Goal: Task Accomplishment & Management: Manage account settings

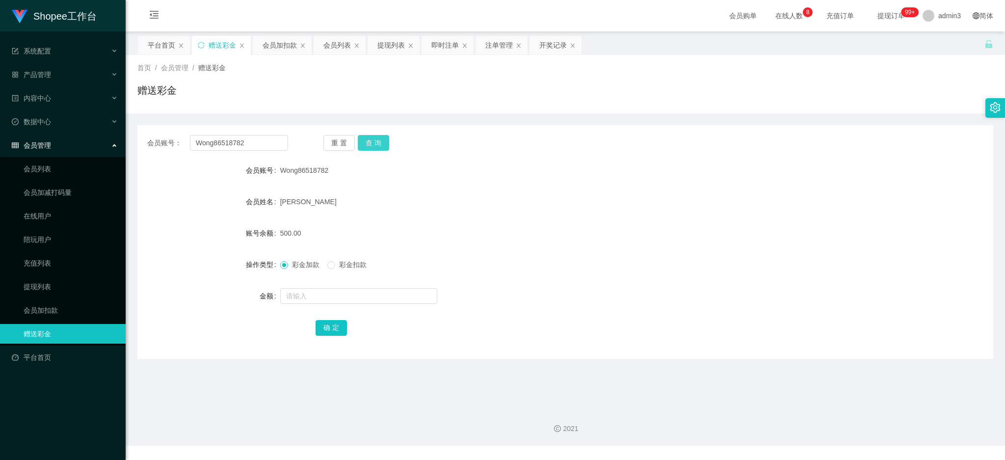
click at [373, 138] on button "查 询" at bounding box center [373, 143] width 31 height 16
click at [213, 142] on input "Wong86518782" at bounding box center [239, 143] width 98 height 16
click at [372, 140] on button "查 询" at bounding box center [373, 143] width 31 height 16
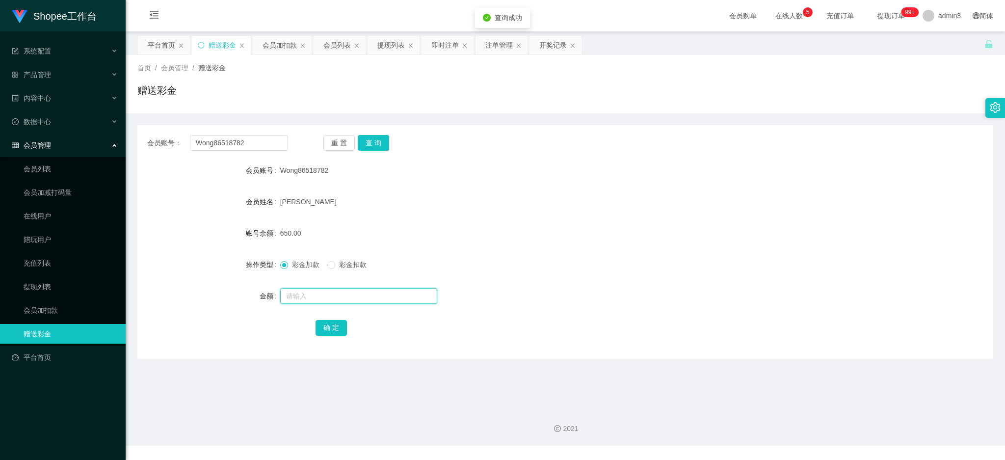
click at [349, 295] on input "text" at bounding box center [358, 296] width 157 height 16
paste input "1500"
type input "1500"
click at [326, 330] on button "确 定" at bounding box center [331, 328] width 31 height 16
drag, startPoint x: 394, startPoint y: 43, endPoint x: 326, endPoint y: 69, distance: 72.1
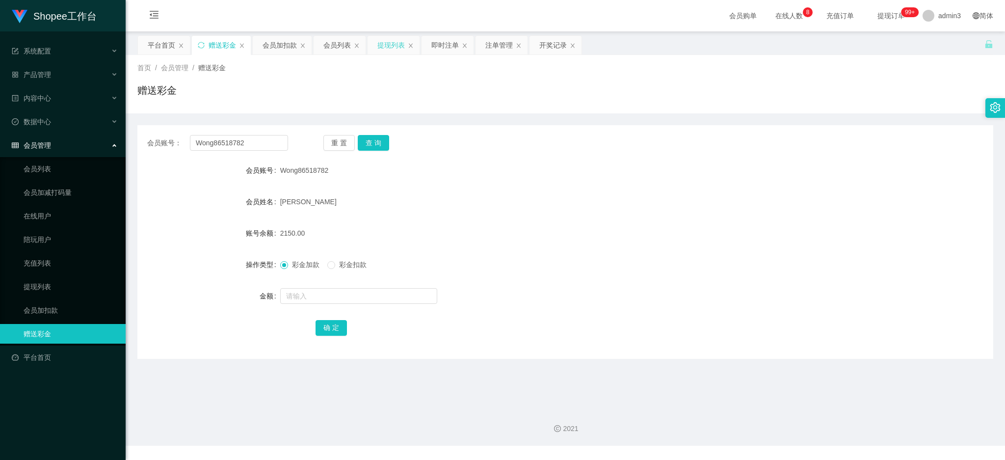
click at [394, 43] on div "提现列表" at bounding box center [390, 45] width 27 height 19
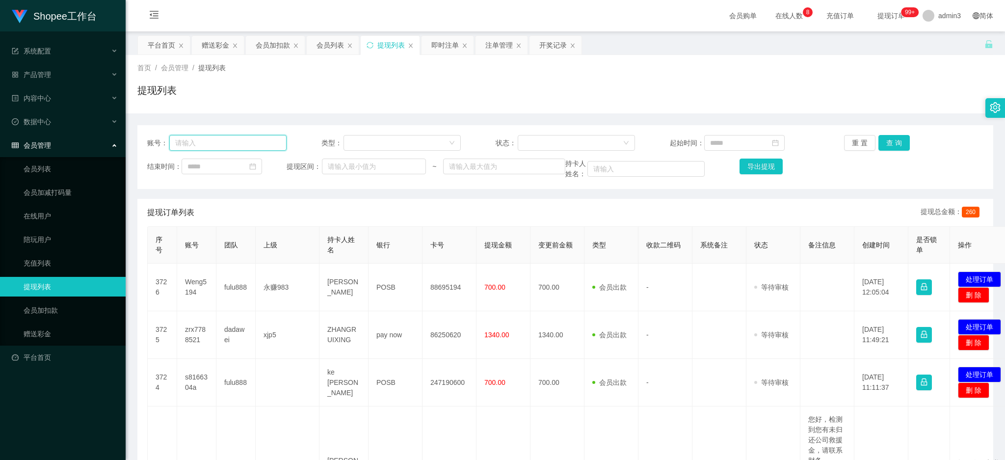
click at [224, 140] on input "text" at bounding box center [227, 143] width 117 height 16
paste input "zrx7788521"
type input "zrx7788521"
drag, startPoint x: 870, startPoint y: 144, endPoint x: 884, endPoint y: 142, distance: 14.8
click at [877, 142] on div "重 置 查 询" at bounding box center [913, 143] width 139 height 16
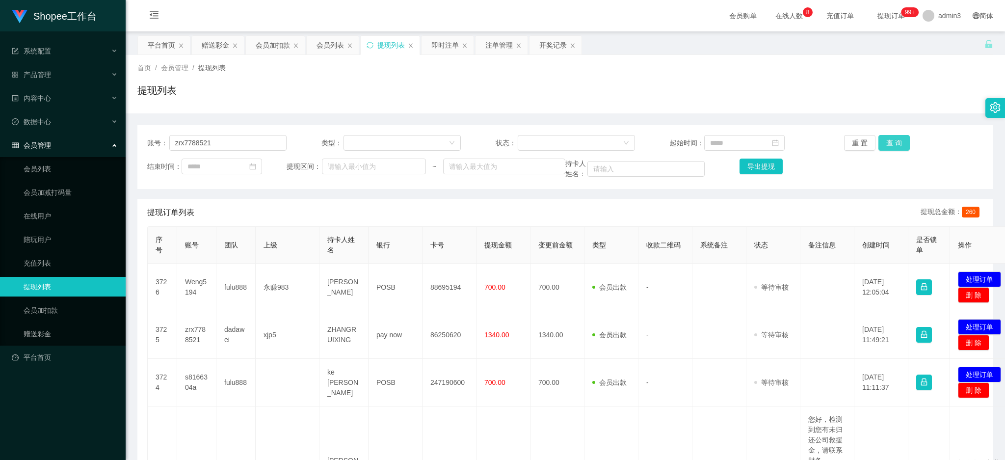
click at [886, 141] on button "查 询" at bounding box center [893, 143] width 31 height 16
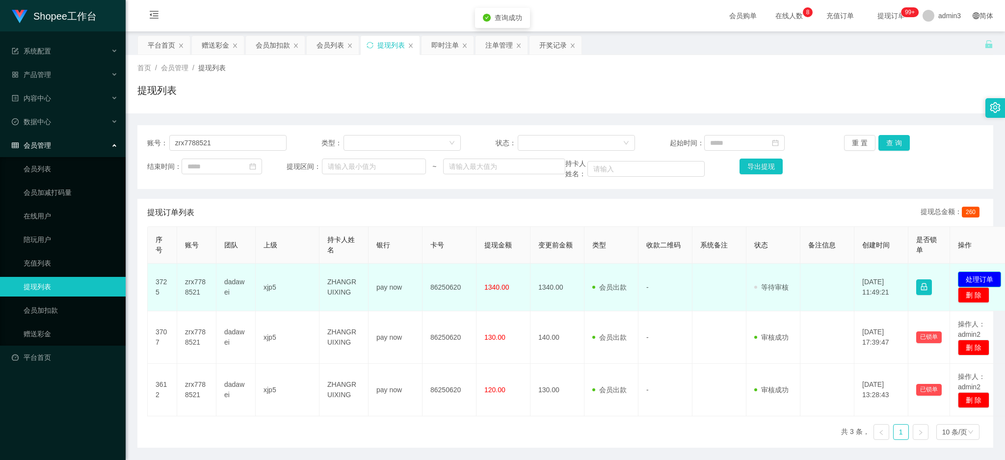
click at [990, 277] on button "处理订单" at bounding box center [979, 279] width 43 height 16
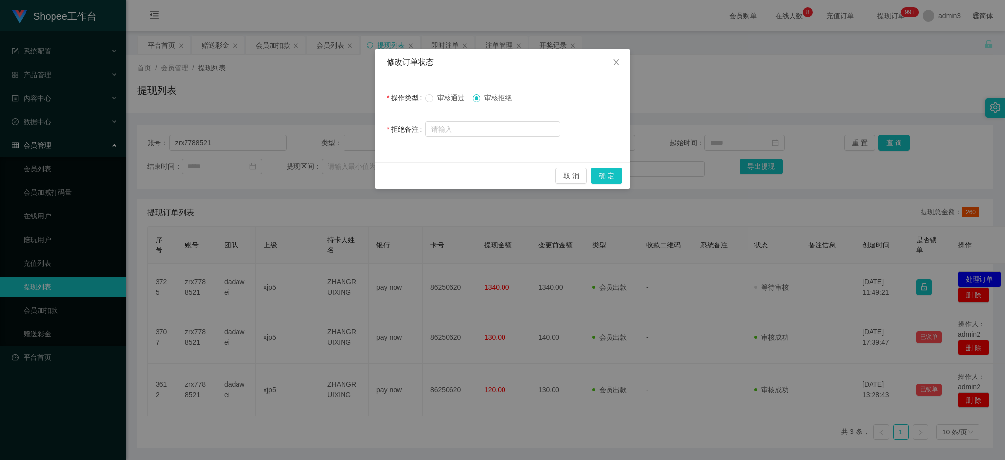
click at [610, 165] on div "取 消 确 定" at bounding box center [502, 175] width 255 height 26
click at [610, 171] on button "确 定" at bounding box center [606, 176] width 31 height 16
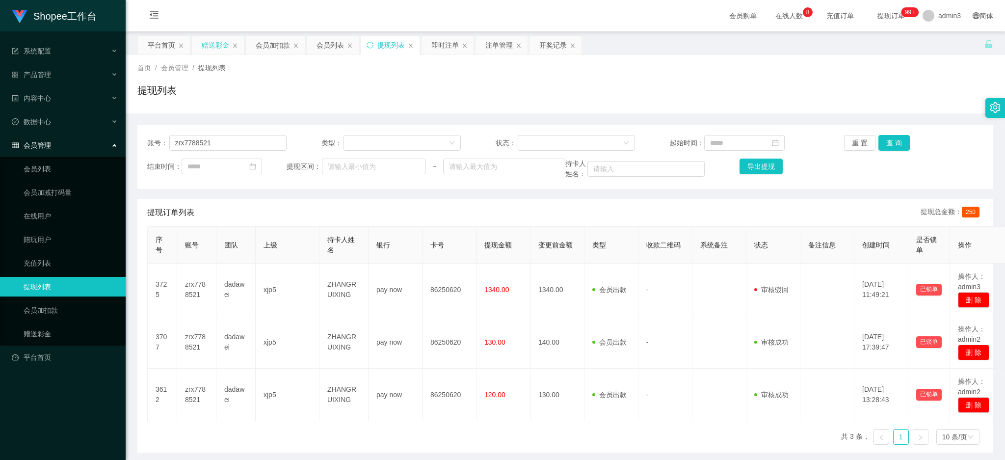
click at [194, 43] on div "赠送彩金" at bounding box center [218, 45] width 52 height 19
click at [213, 46] on div "赠送彩金" at bounding box center [215, 45] width 27 height 19
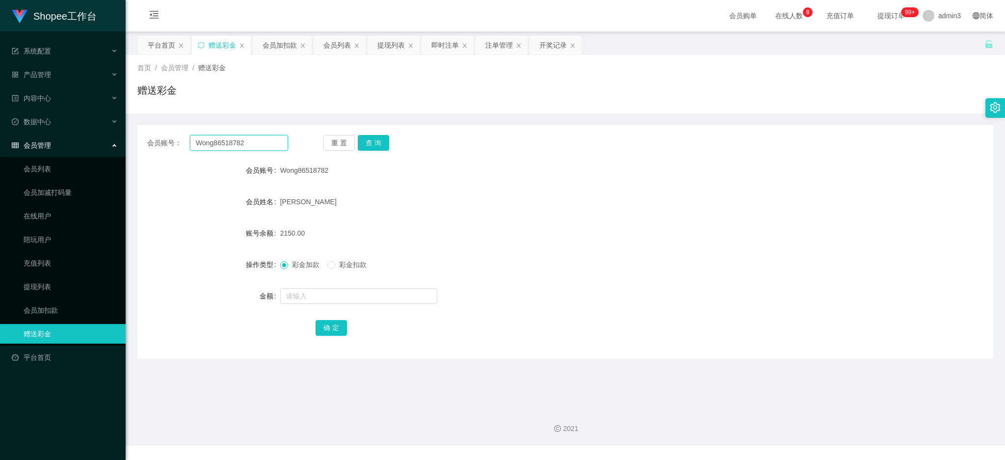
click at [229, 139] on input "Wong86518782" at bounding box center [239, 143] width 98 height 16
paste input "s8166304a"
type input "s8166304a"
click at [374, 145] on button "查 询" at bounding box center [373, 143] width 31 height 16
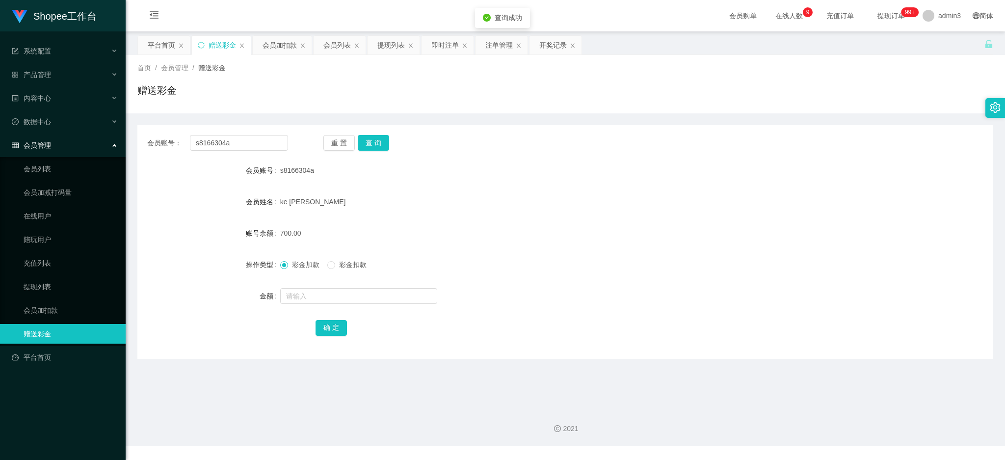
click at [356, 286] on div at bounding box center [529, 296] width 499 height 20
click at [348, 298] on input "1" at bounding box center [358, 296] width 157 height 16
type input "1100"
click at [336, 326] on button "确 定" at bounding box center [331, 328] width 31 height 16
click at [398, 43] on div "提现列表" at bounding box center [390, 45] width 27 height 19
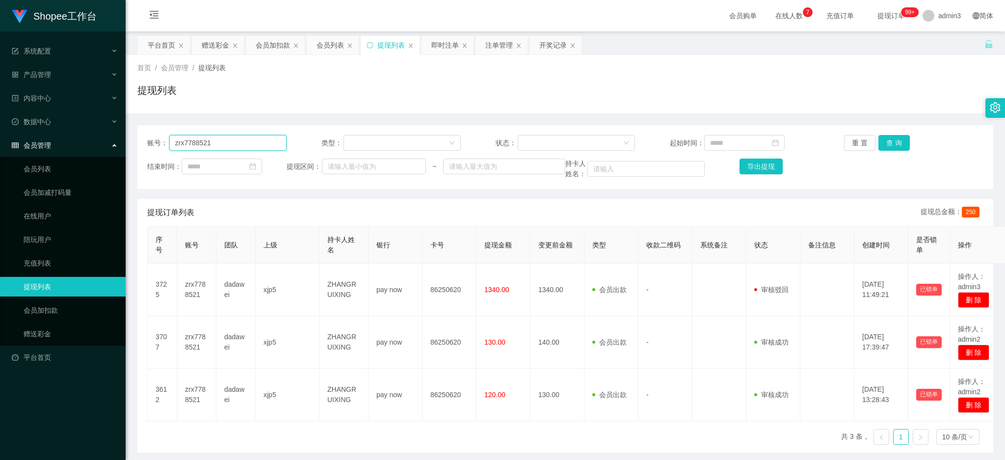
click at [208, 136] on input "zrx7788521" at bounding box center [227, 143] width 117 height 16
paste input "s8166304a"
type input "s8166304a"
click at [897, 145] on button "查 询" at bounding box center [893, 143] width 31 height 16
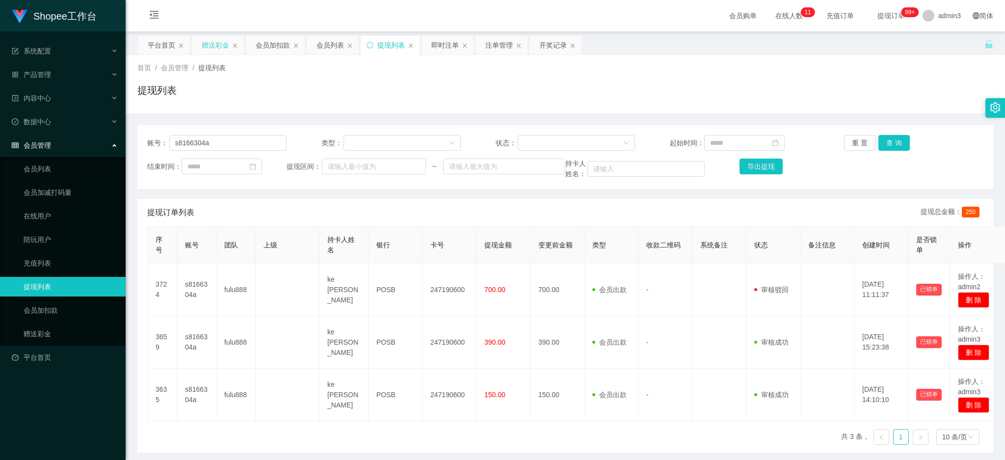
click at [216, 44] on div "赠送彩金" at bounding box center [215, 45] width 27 height 19
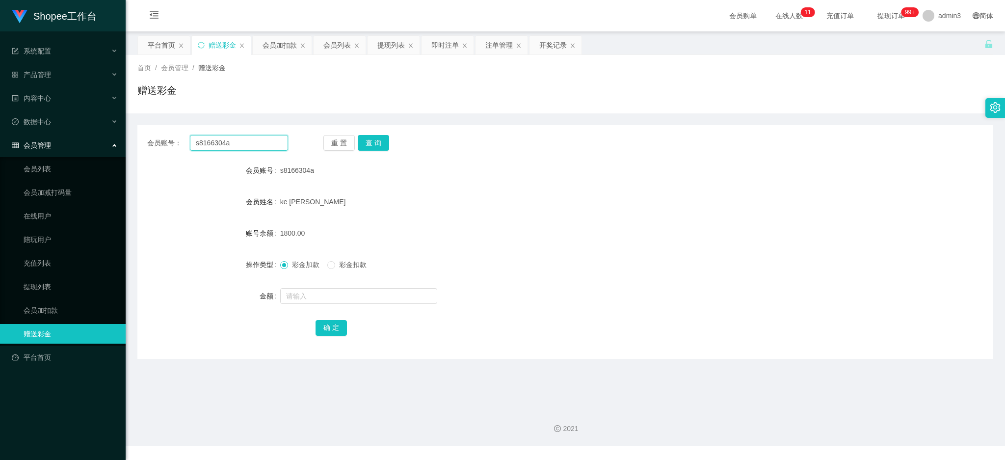
click at [242, 138] on input "s8166304a" at bounding box center [239, 143] width 98 height 16
paste input "Likai123"
type input "Likai123"
click at [371, 141] on button "查 询" at bounding box center [373, 143] width 31 height 16
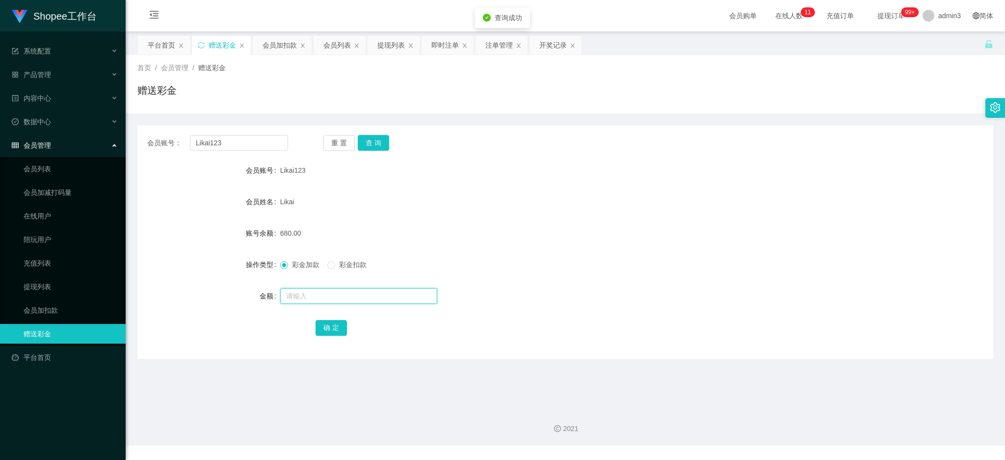
click at [357, 298] on input "text" at bounding box center [358, 296] width 157 height 16
paste input "2200"
type input "2200"
click at [317, 325] on button "确 定" at bounding box center [331, 328] width 31 height 16
click at [333, 46] on div "会员列表" at bounding box center [336, 45] width 27 height 19
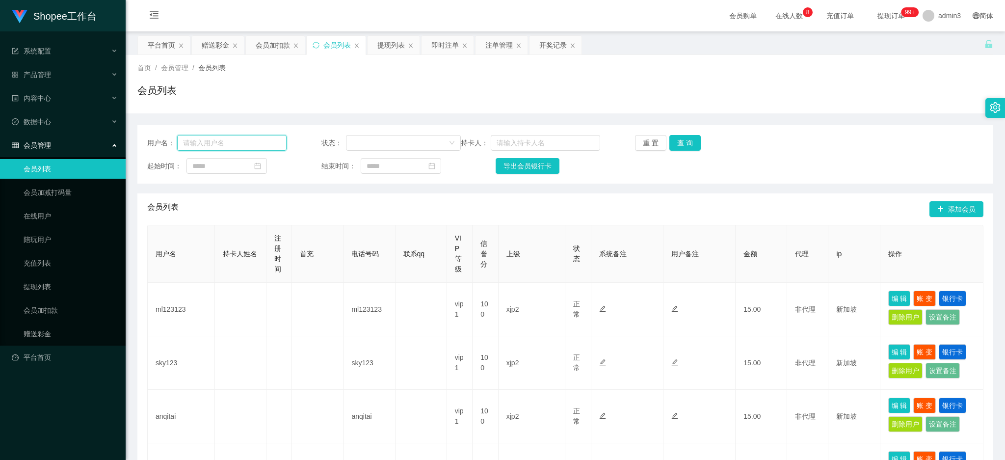
click at [253, 144] on input "text" at bounding box center [231, 143] width 109 height 16
paste input "永赚986"
type input "永赚986"
click at [680, 146] on button "查 询" at bounding box center [684, 143] width 31 height 16
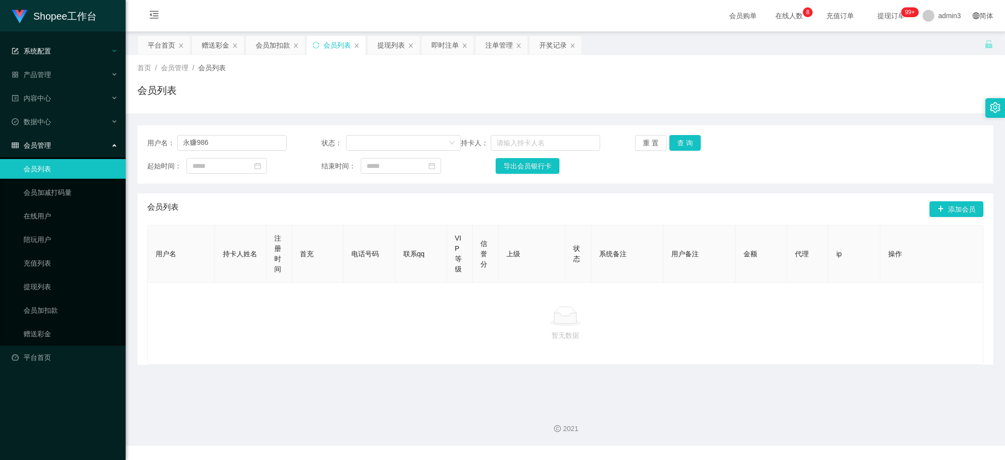
click at [42, 57] on div "系统配置" at bounding box center [63, 51] width 126 height 20
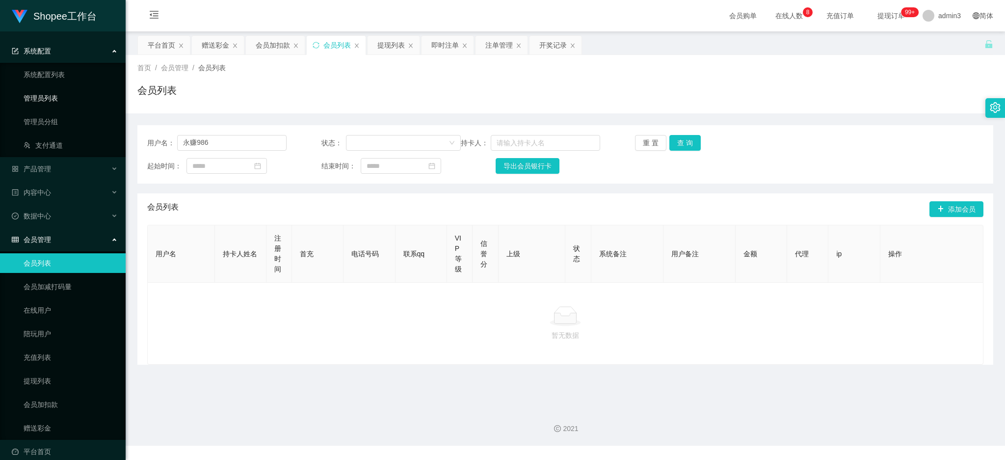
click at [41, 102] on link "管理员列表" at bounding box center [71, 98] width 94 height 20
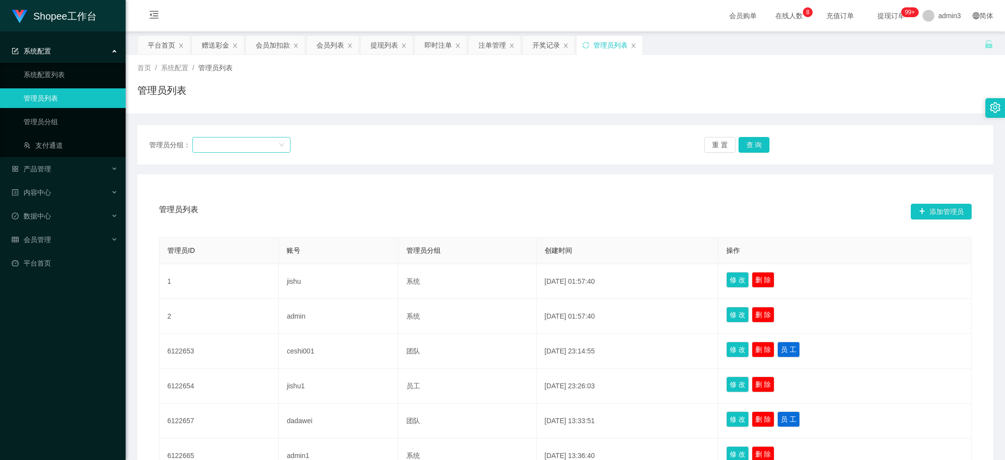
click at [256, 143] on div at bounding box center [238, 144] width 80 height 15
click at [216, 185] on li "dadawei" at bounding box center [242, 181] width 98 height 16
click at [250, 147] on div "dadawei" at bounding box center [238, 144] width 80 height 15
click at [217, 165] on li "wenzhuan" at bounding box center [242, 165] width 98 height 16
click at [751, 147] on button "查 询" at bounding box center [754, 145] width 31 height 16
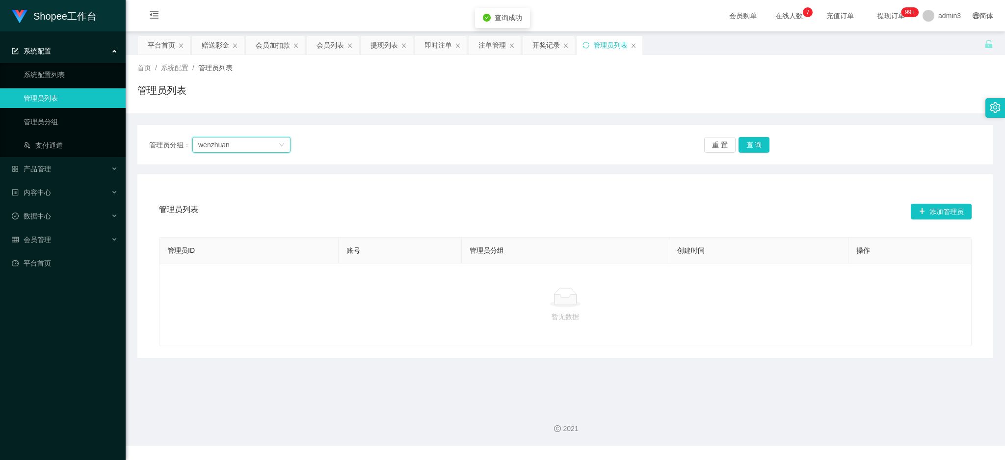
click at [264, 141] on div "wenzhuan" at bounding box center [238, 144] width 80 height 15
drag, startPoint x: 250, startPoint y: 142, endPoint x: 222, endPoint y: 144, distance: 28.5
click at [222, 144] on div "wenzhuan" at bounding box center [238, 144] width 80 height 15
click at [269, 144] on div "wenzhuan" at bounding box center [238, 144] width 80 height 15
click at [51, 103] on link "管理员列表" at bounding box center [71, 98] width 94 height 20
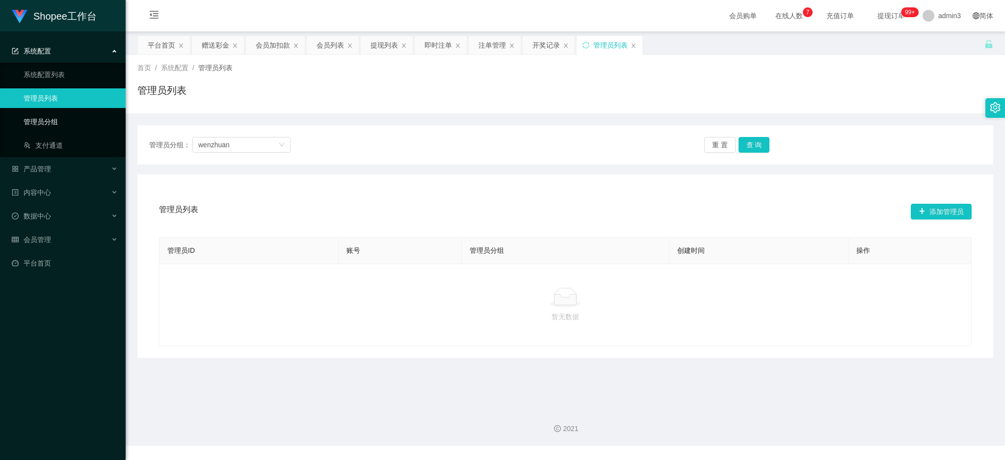
click at [27, 123] on link "管理员分组" at bounding box center [71, 122] width 94 height 20
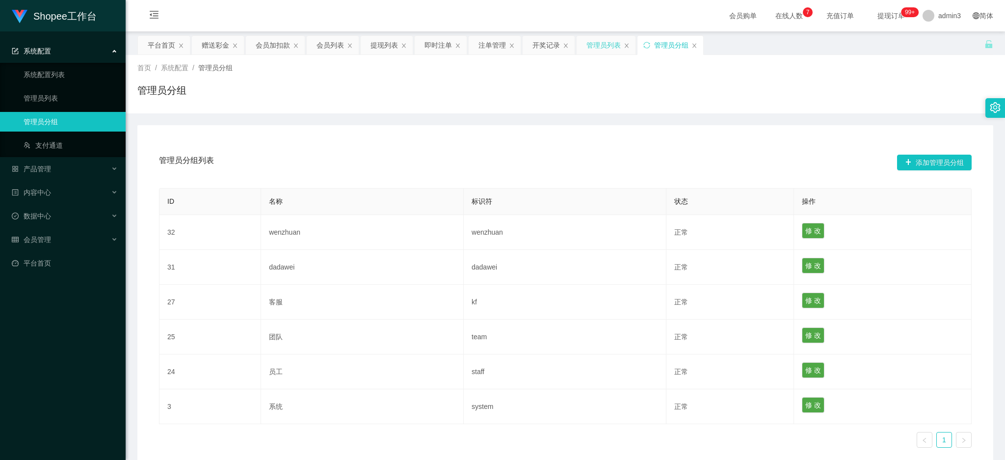
click at [623, 47] on div "管理员列表" at bounding box center [606, 45] width 59 height 19
click at [624, 47] on icon "图标: close" at bounding box center [627, 46] width 6 height 6
click at [634, 47] on icon "图标: close" at bounding box center [634, 46] width 6 height 6
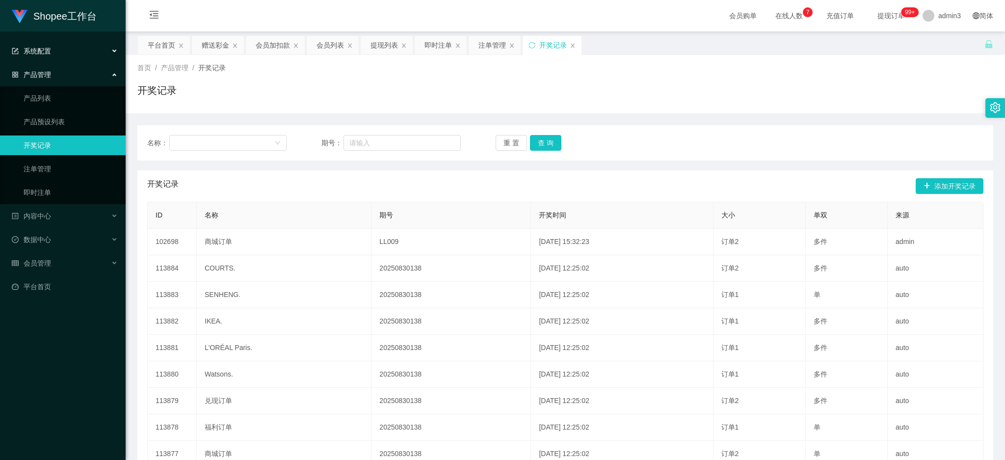
click at [53, 55] on div "系统配置" at bounding box center [63, 51] width 126 height 20
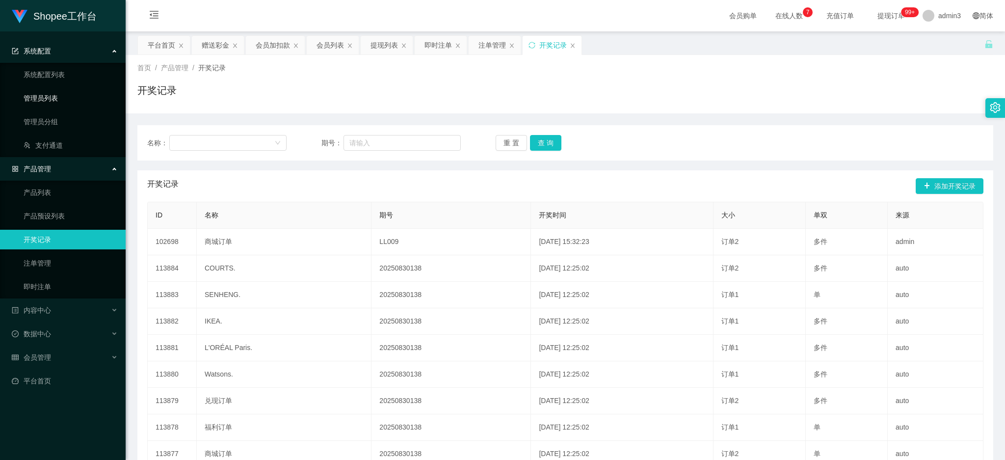
click at [51, 99] on link "管理员列表" at bounding box center [71, 98] width 94 height 20
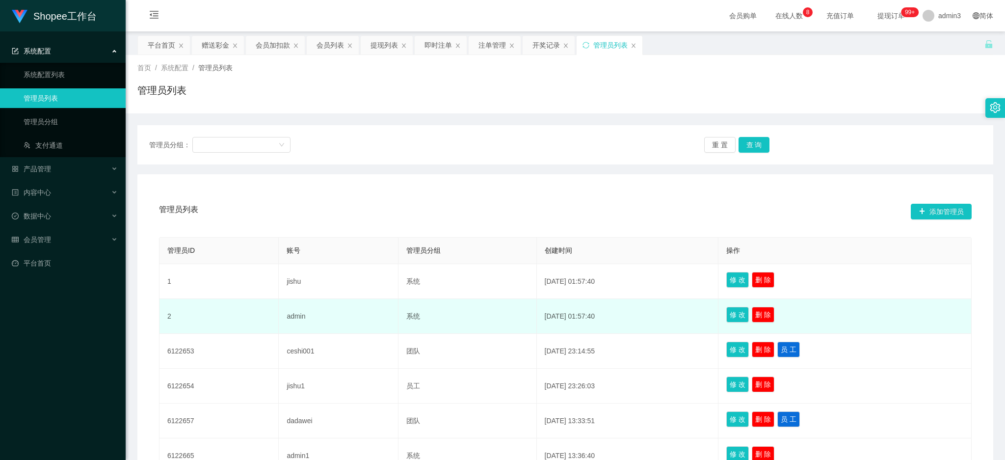
scroll to position [65, 0]
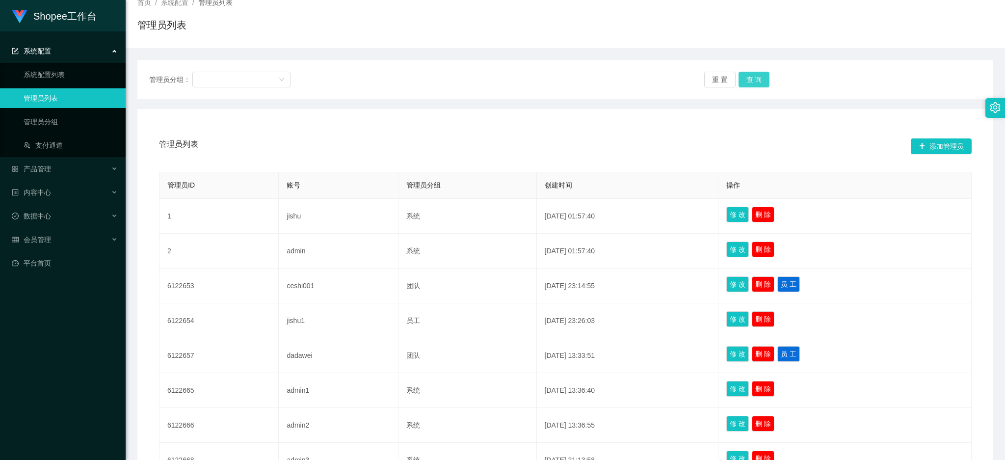
click at [756, 81] on button "查 询" at bounding box center [754, 80] width 31 height 16
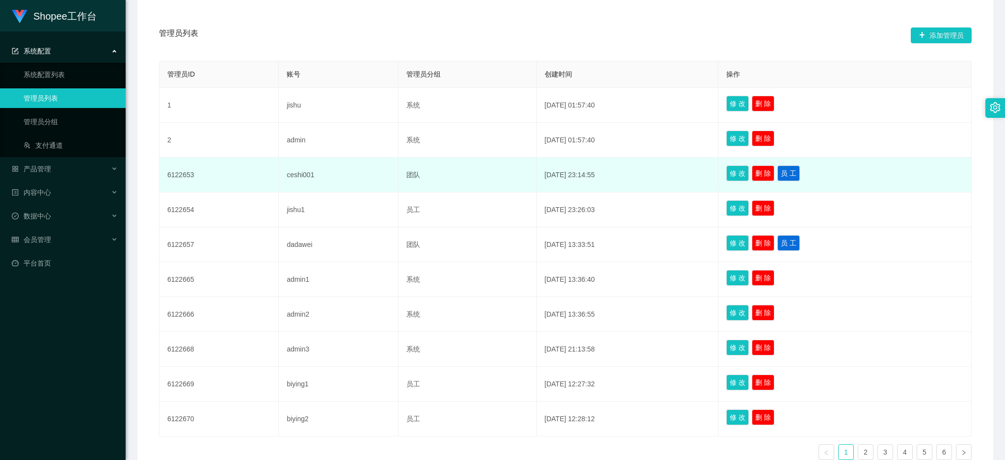
scroll to position [45, 0]
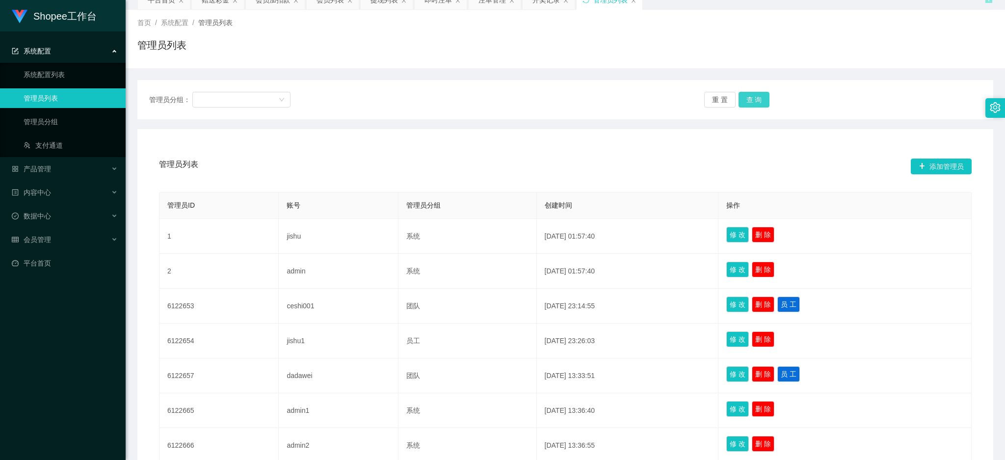
click at [752, 100] on button "查 询" at bounding box center [754, 100] width 31 height 16
click at [262, 100] on div at bounding box center [238, 99] width 80 height 15
click at [479, 134] on div "管理员列表 添加管理员 管理员ID 账号 管理员分组 创建时间 操作 1 jishu 系统 [DATE] 01:57:40 修 改 删 除 2 admin 系…" at bounding box center [565, 369] width 856 height 481
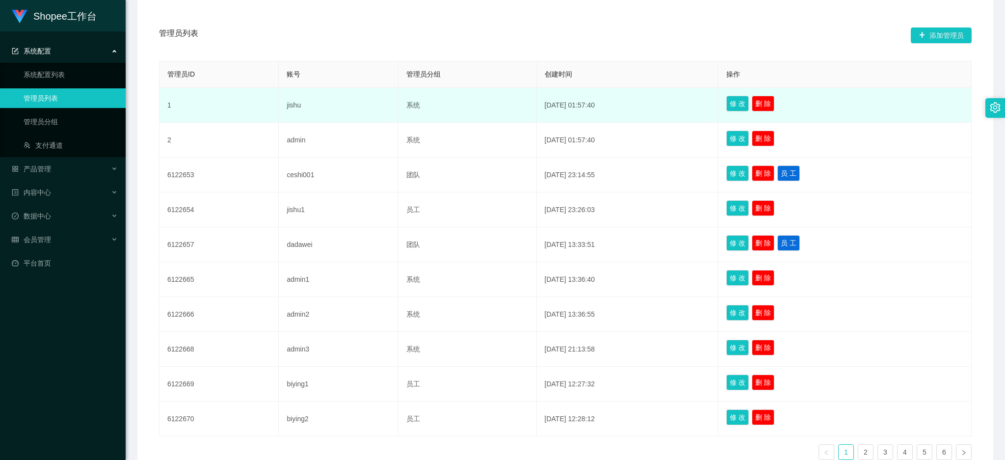
scroll to position [241, 0]
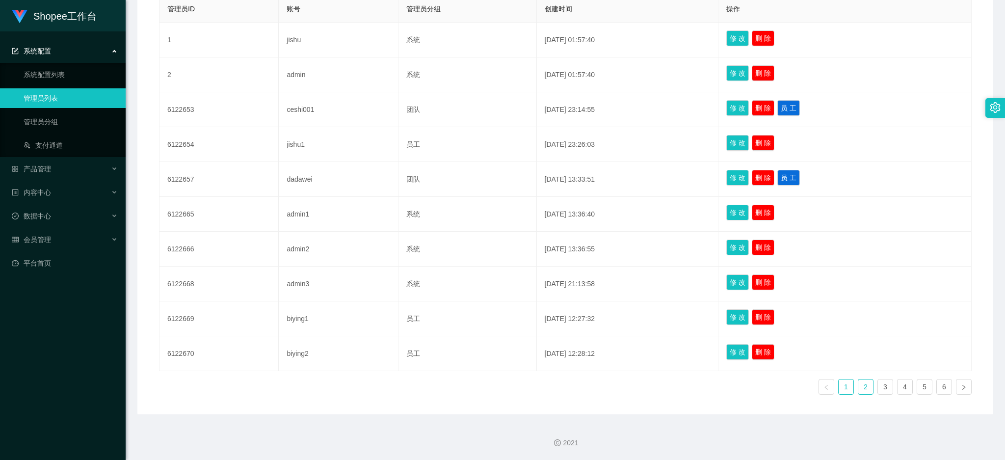
click at [860, 388] on link "2" at bounding box center [865, 386] width 15 height 15
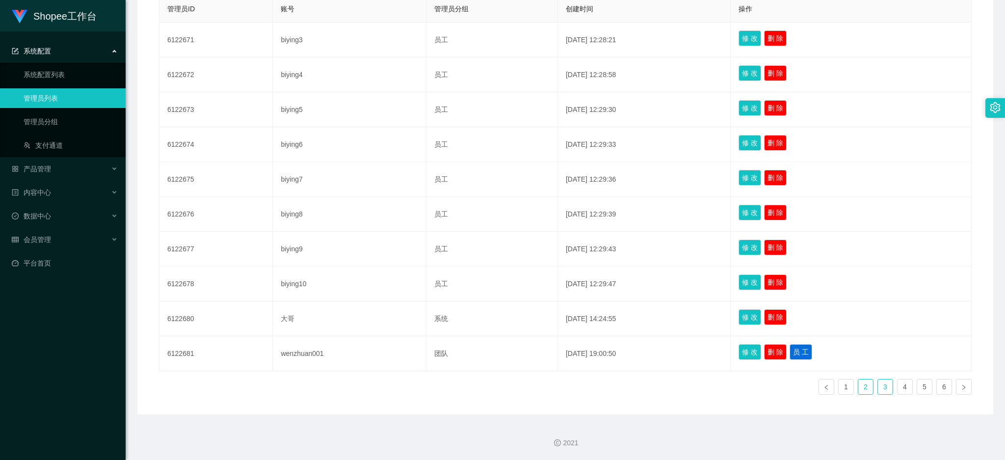
click at [880, 393] on link "3" at bounding box center [885, 386] width 15 height 15
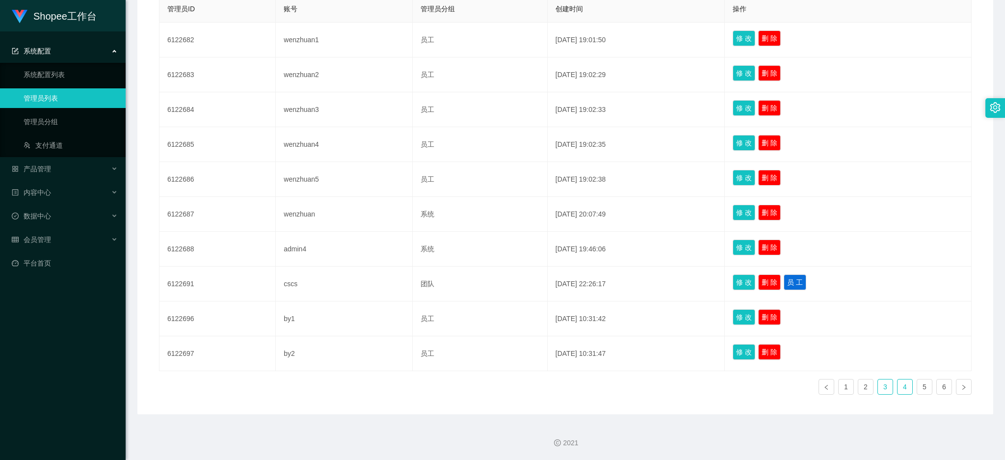
click at [898, 384] on link "4" at bounding box center [905, 386] width 15 height 15
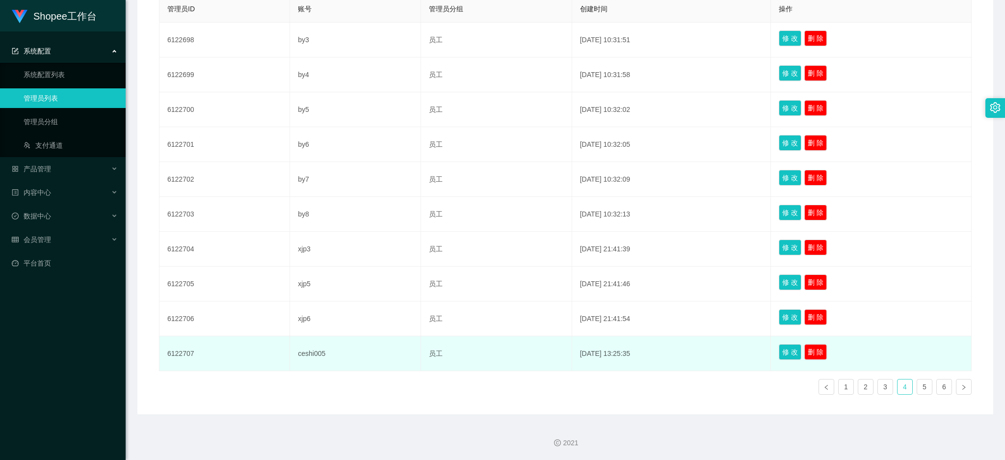
scroll to position [111, 0]
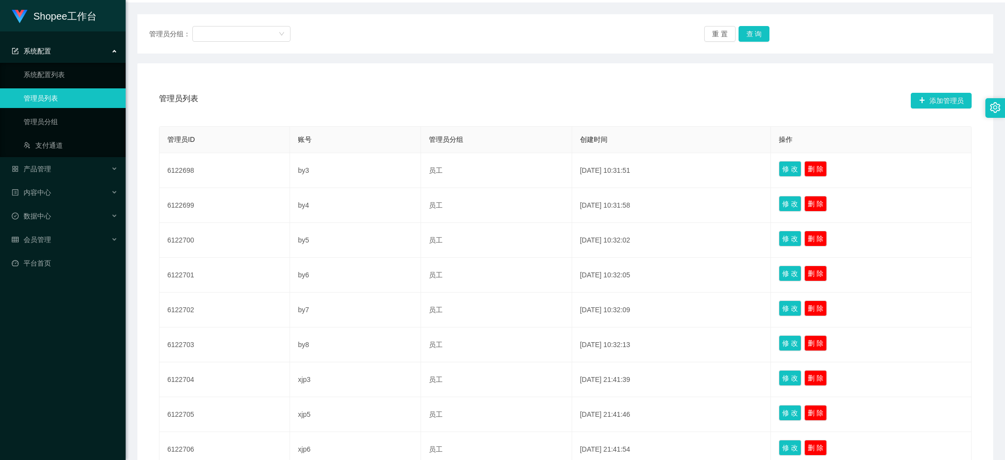
click at [317, 100] on div "管理员列表 添加管理员" at bounding box center [565, 100] width 813 height 31
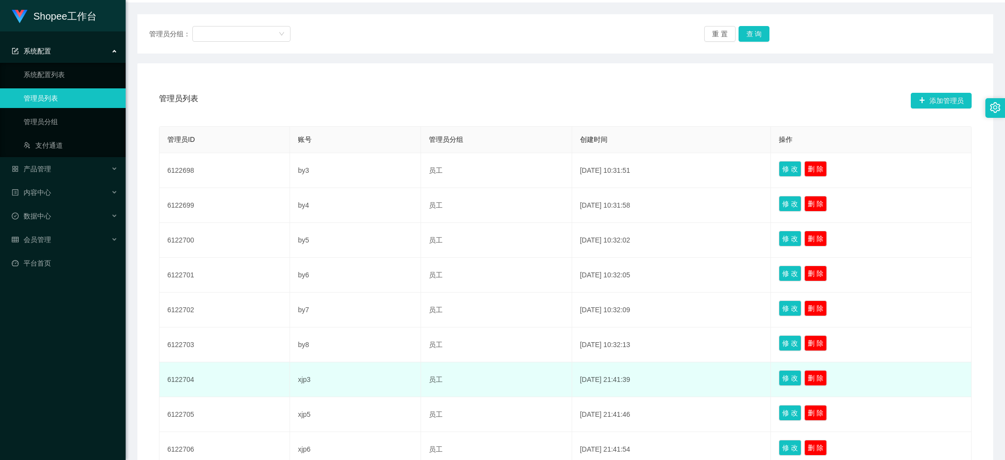
scroll to position [241, 0]
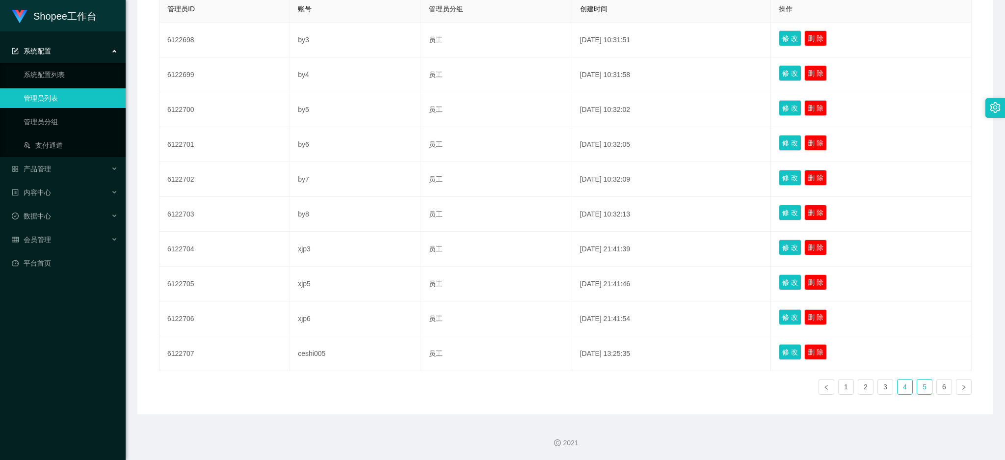
click at [920, 384] on link "5" at bounding box center [924, 386] width 15 height 15
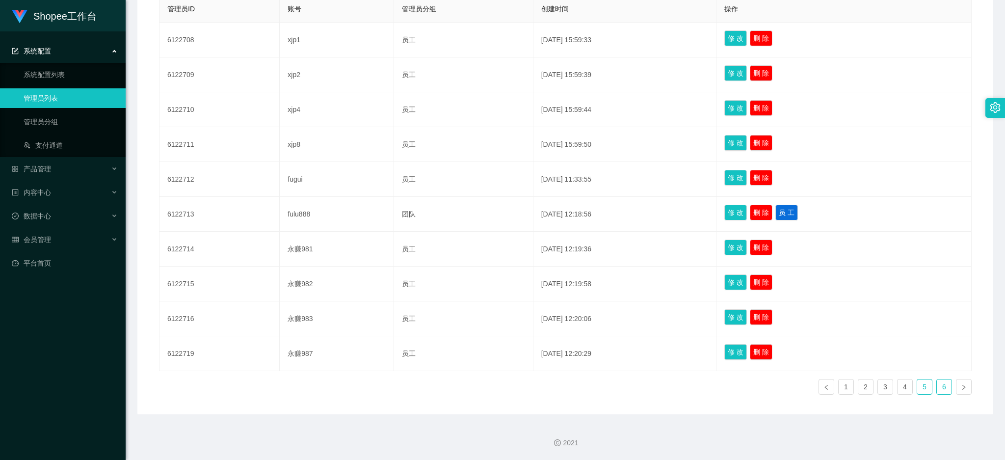
click at [938, 390] on link "6" at bounding box center [944, 386] width 15 height 15
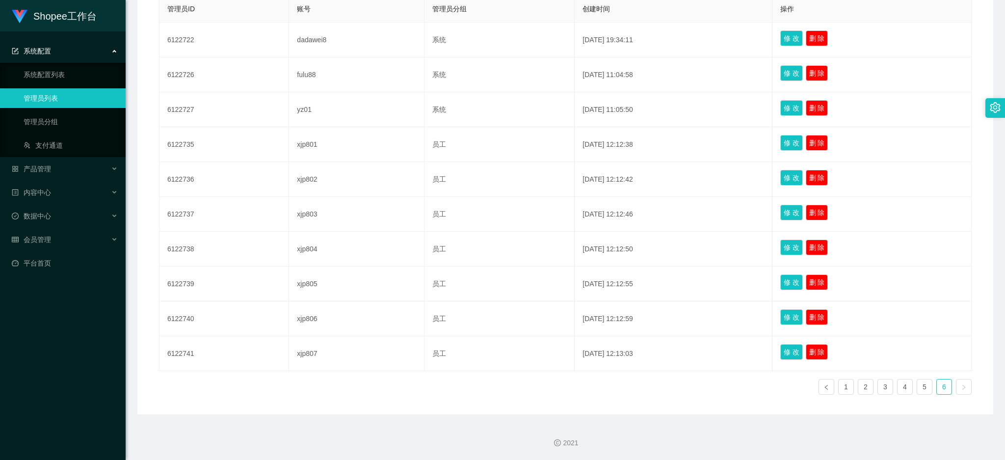
click at [961, 389] on icon "图标: right" at bounding box center [964, 387] width 6 height 6
click at [923, 388] on link "5" at bounding box center [924, 386] width 15 height 15
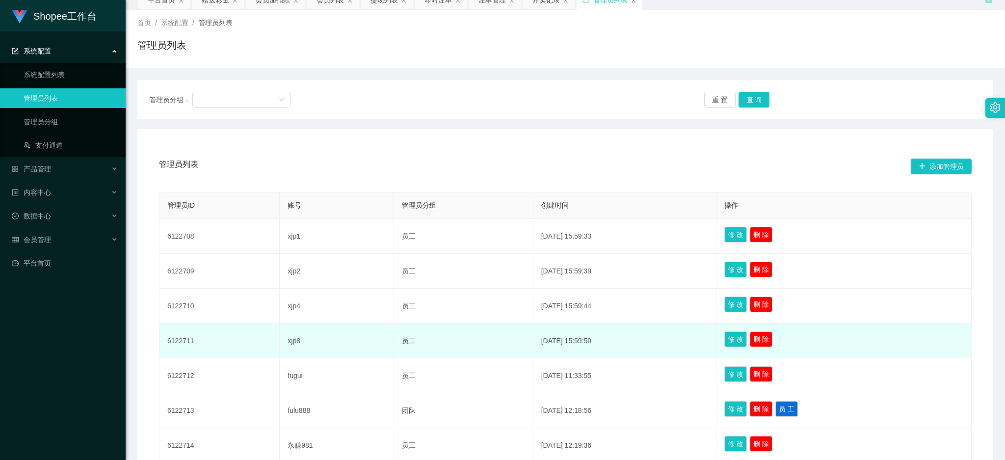
scroll to position [0, 0]
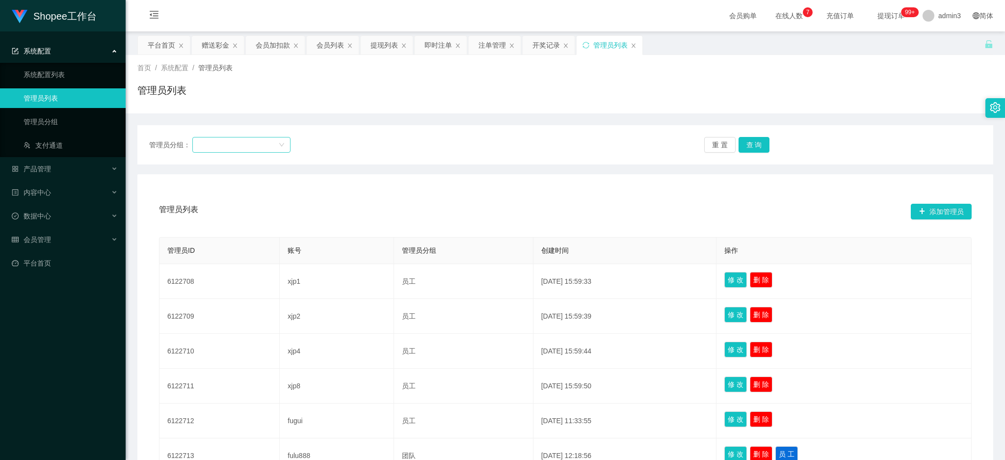
click at [271, 142] on div at bounding box center [238, 144] width 80 height 15
click at [220, 232] on li "员工" at bounding box center [242, 228] width 98 height 16
click at [755, 144] on button "查 询" at bounding box center [754, 145] width 31 height 16
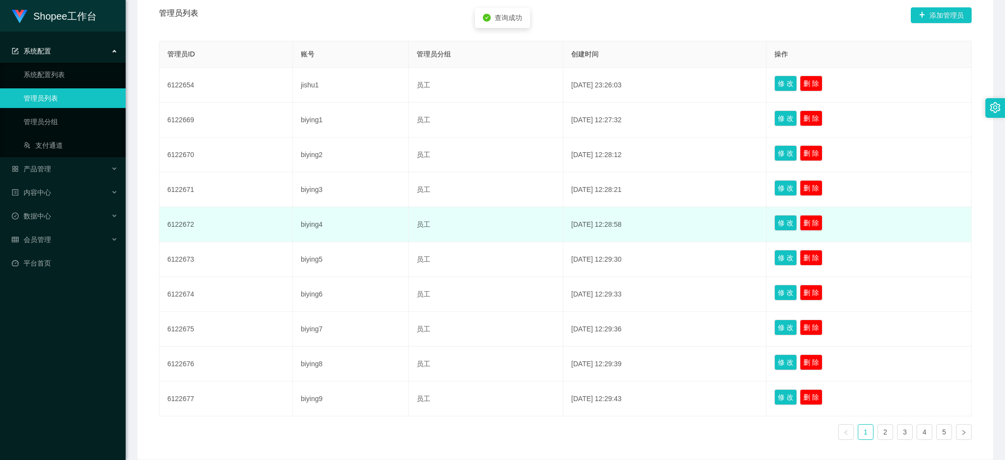
scroll to position [241, 0]
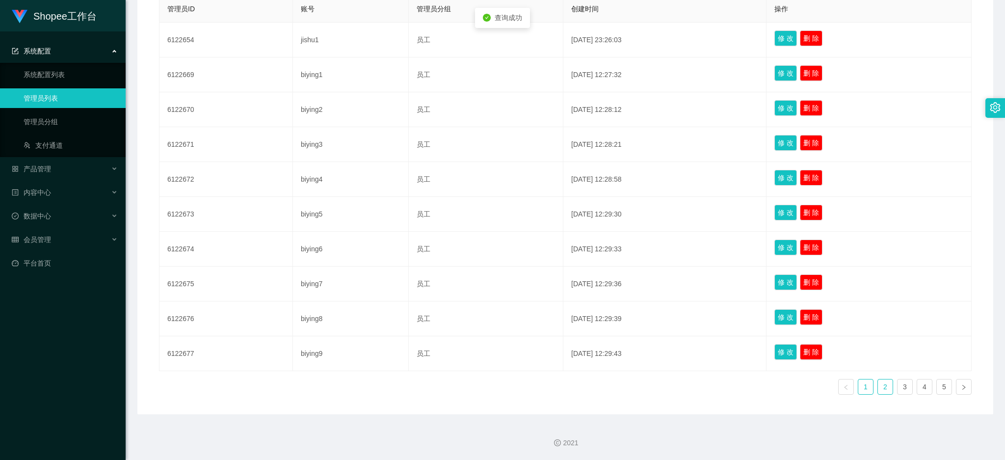
click at [878, 394] on link "2" at bounding box center [885, 386] width 15 height 15
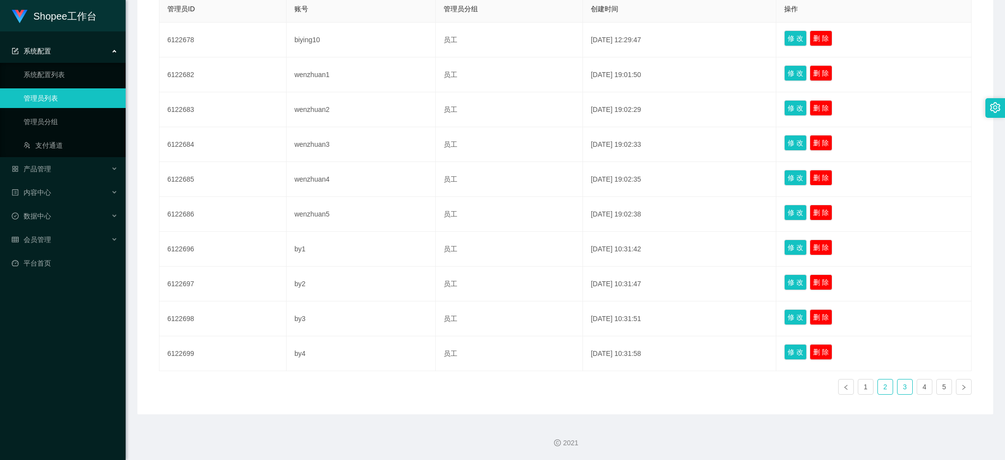
click at [898, 389] on link "3" at bounding box center [905, 386] width 15 height 15
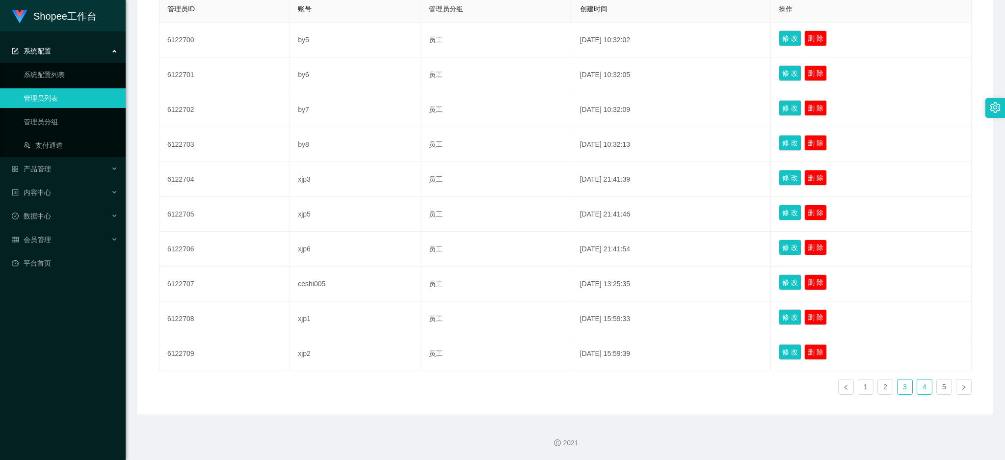
click at [919, 388] on link "4" at bounding box center [924, 386] width 15 height 15
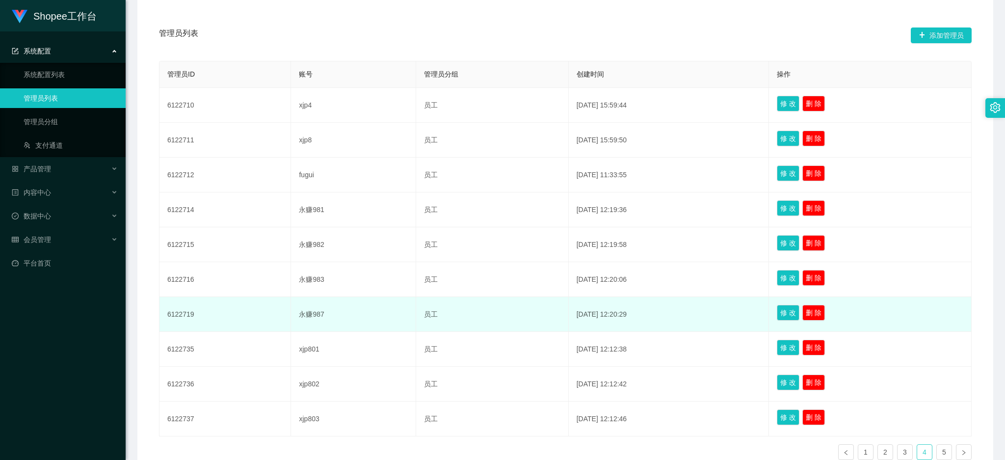
scroll to position [45, 0]
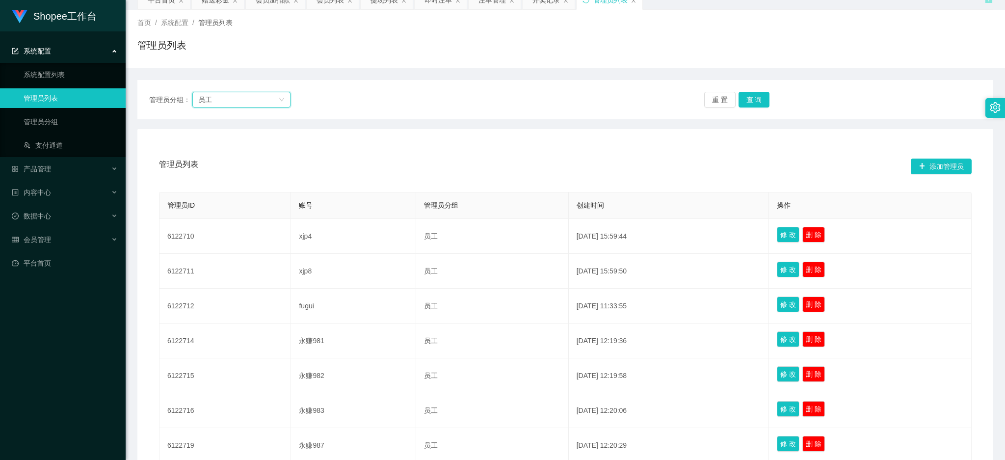
click at [226, 99] on div "员工" at bounding box center [238, 99] width 80 height 15
click at [220, 122] on li "wenzhuan" at bounding box center [242, 119] width 98 height 16
click at [756, 104] on button "查 询" at bounding box center [754, 100] width 31 height 16
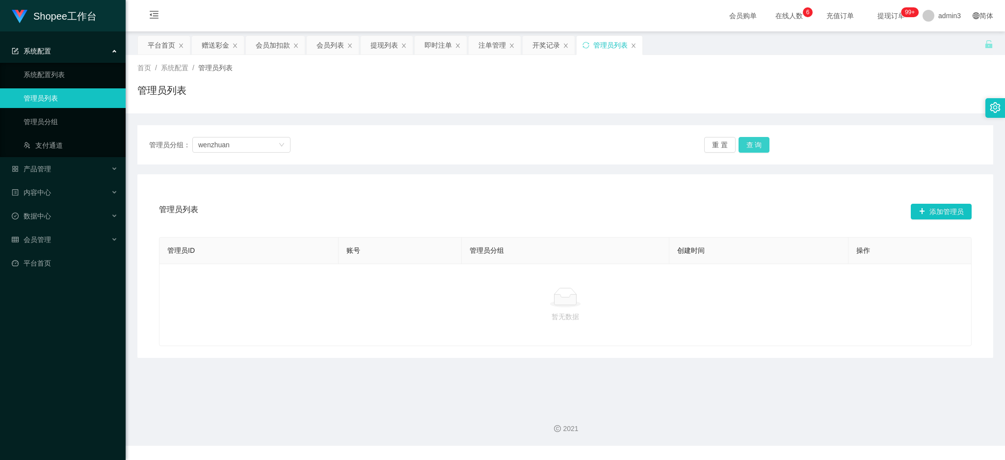
scroll to position [0, 0]
click at [252, 146] on div "wenzhuan" at bounding box center [238, 144] width 80 height 15
click at [240, 145] on div "wenzhuan" at bounding box center [238, 144] width 80 height 15
click at [279, 143] on icon "图标: down" at bounding box center [282, 145] width 6 height 6
click at [633, 45] on icon "图标: close" at bounding box center [634, 46] width 6 height 6
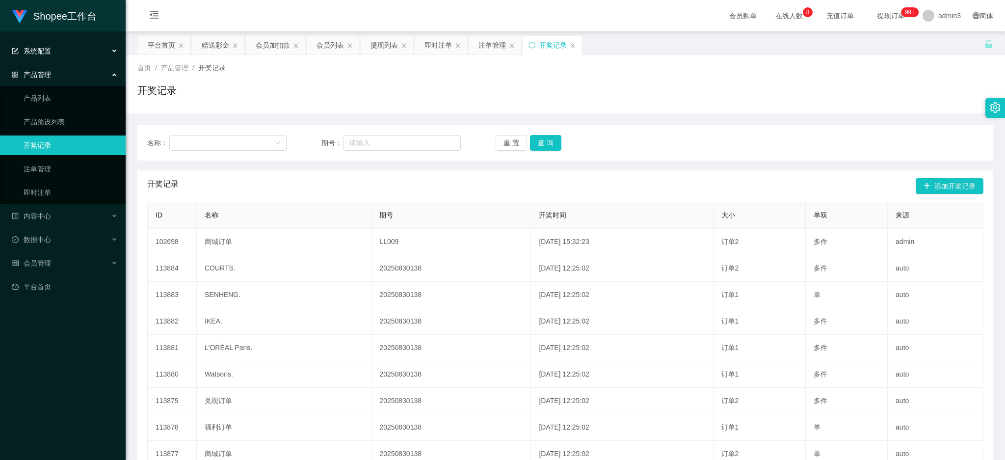
click at [49, 57] on div "系统配置" at bounding box center [63, 51] width 126 height 20
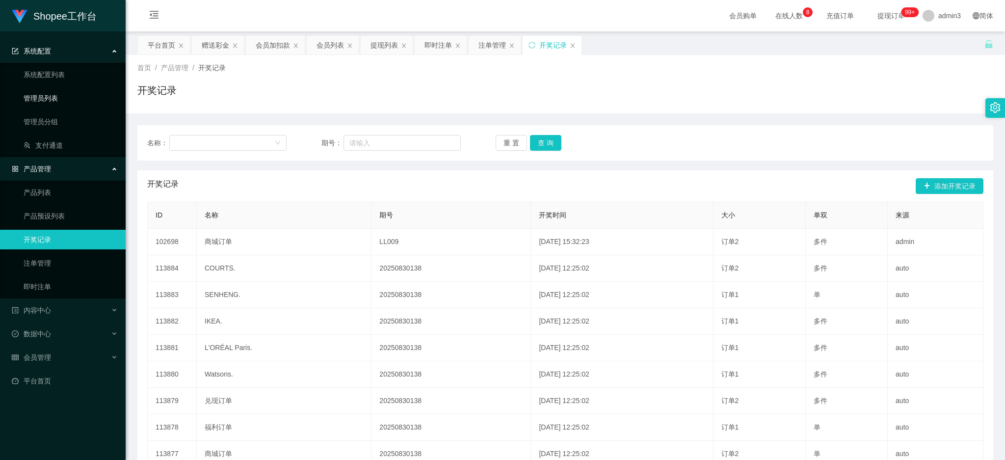
click at [47, 99] on link "管理员列表" at bounding box center [71, 98] width 94 height 20
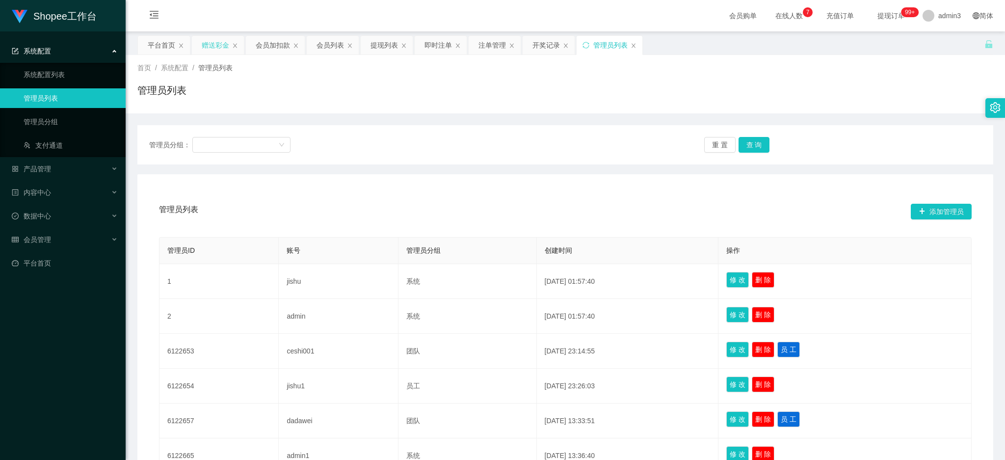
click at [206, 38] on div "赠送彩金" at bounding box center [215, 45] width 27 height 19
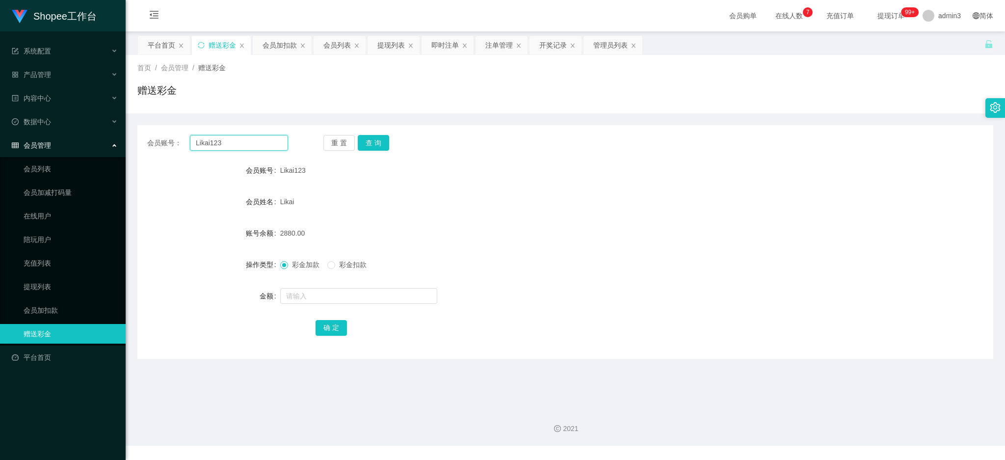
click at [207, 143] on input "Likai123" at bounding box center [239, 143] width 98 height 16
paste input "zrx7788521"
type input "zrx7788521"
click at [375, 153] on div "会员账号： zrx7788521 重 置 查 询 会员账号 Likai123 会员姓名 Likai 账号余额 2880.00 操作类型 彩金加款 彩金扣款 金…" at bounding box center [565, 242] width 856 height 234
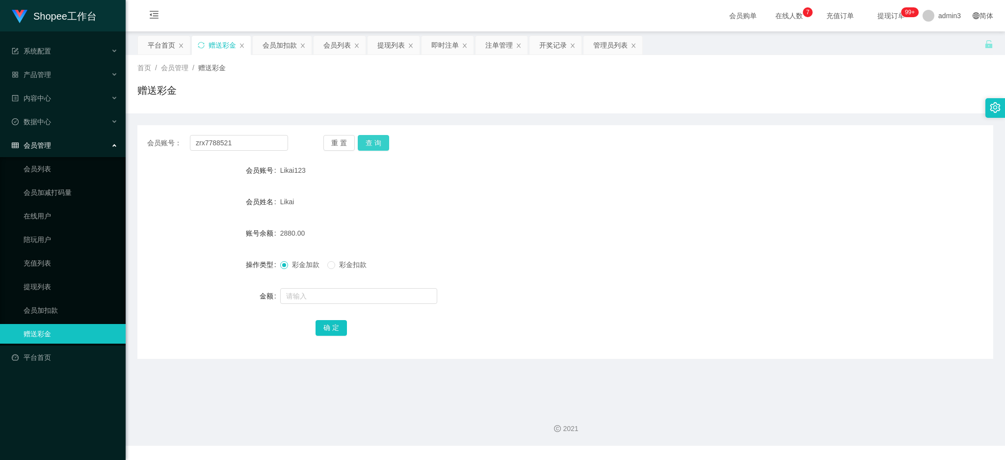
click at [375, 150] on button "查 询" at bounding box center [373, 143] width 31 height 16
click at [365, 292] on input "text" at bounding box center [358, 296] width 157 height 16
paste input "2000"
type input "2000"
click at [317, 320] on button "确 定" at bounding box center [331, 328] width 31 height 16
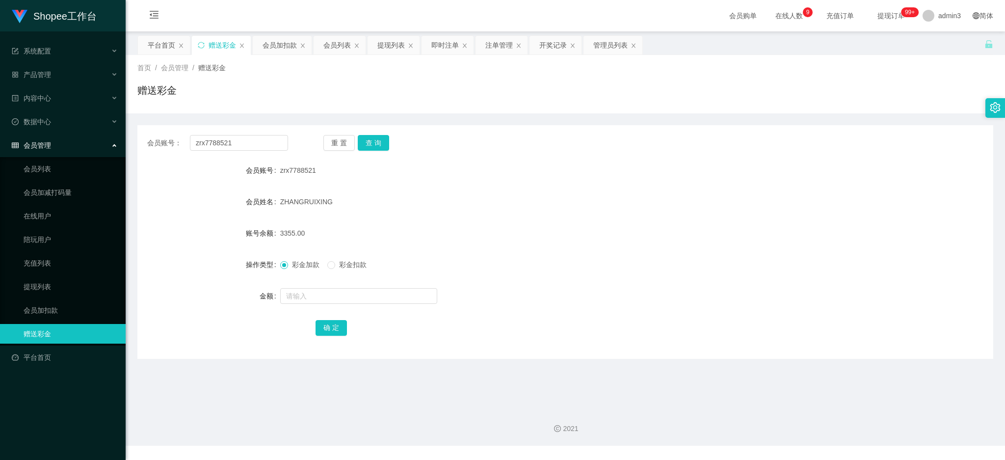
click at [246, 152] on div "会员账号： zrx7788521 重 置 查 询 会员账号 zrx7788521 会员姓名 [PERSON_NAME] 账号余额 3355.00 操作类型 彩…" at bounding box center [565, 242] width 856 height 234
click at [244, 146] on input "zrx7788521" at bounding box center [239, 143] width 98 height 16
paste input "agnes6122704"
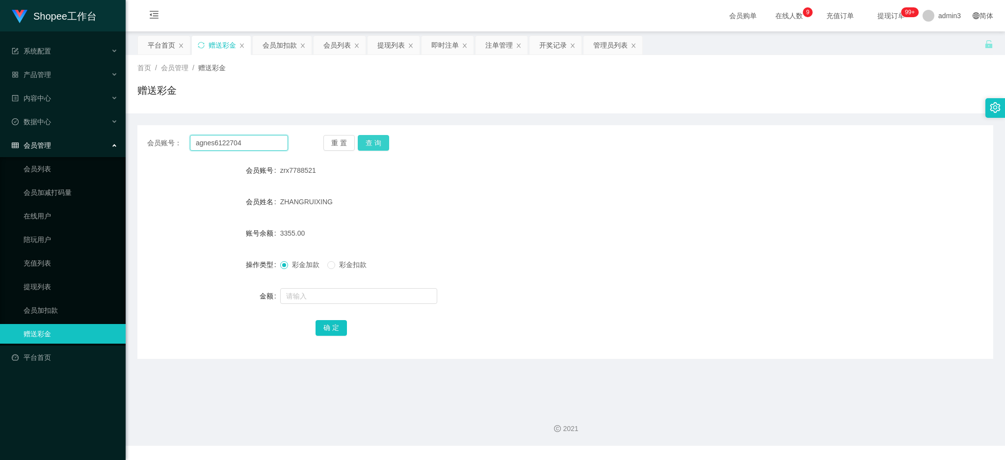
type input "agnes6122704"
click at [372, 136] on button "查 询" at bounding box center [373, 143] width 31 height 16
click at [347, 292] on input "text" at bounding box center [358, 296] width 157 height 16
type input "5"
click at [331, 323] on button "确 定" at bounding box center [331, 328] width 31 height 16
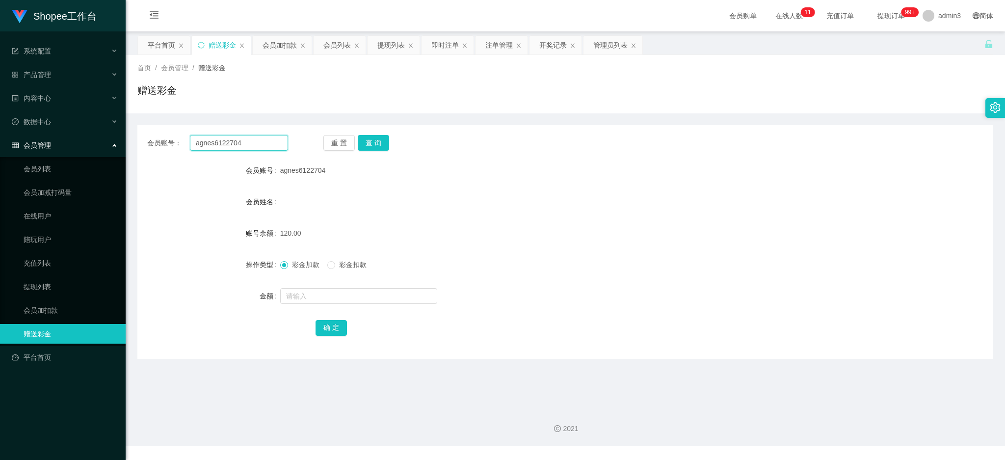
click at [239, 141] on input "agnes6122704" at bounding box center [239, 143] width 98 height 16
paste input "Ryanng"
click at [239, 141] on input "Ryanng" at bounding box center [239, 143] width 98 height 16
type input "Ryanng"
click at [374, 135] on button "查 询" at bounding box center [373, 143] width 31 height 16
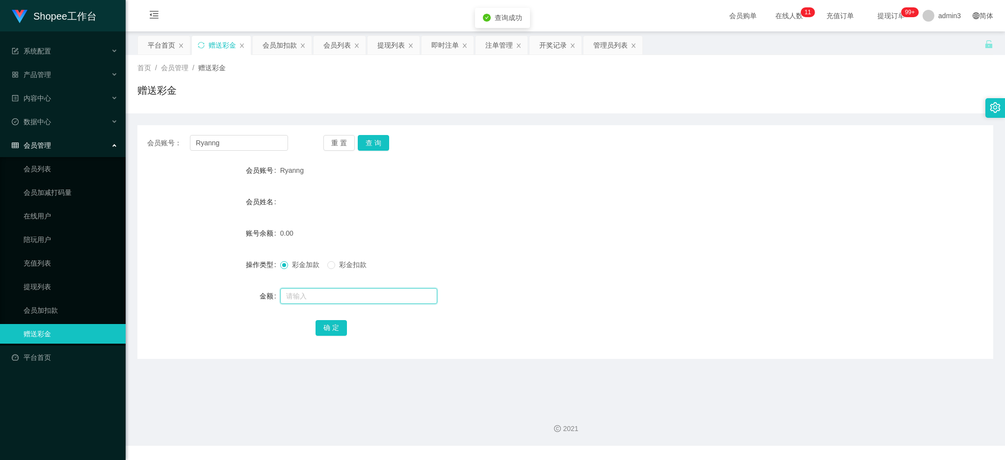
click at [336, 290] on input "text" at bounding box center [358, 296] width 157 height 16
type input "100"
click at [328, 326] on button "确 定" at bounding box center [331, 328] width 31 height 16
click at [239, 141] on input "Ryanng" at bounding box center [239, 143] width 98 height 16
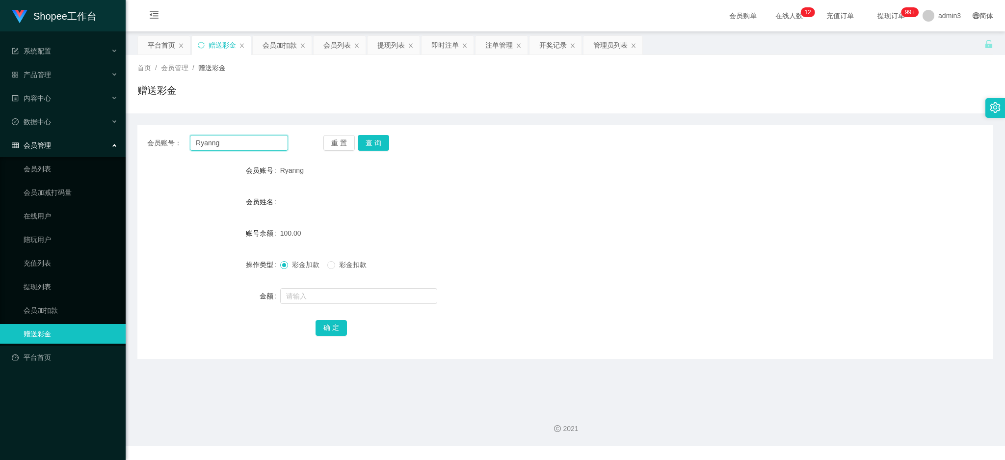
paste input "kang81110838"
type input "kang81110838"
click at [360, 138] on button "查 询" at bounding box center [373, 143] width 31 height 16
click at [330, 301] on input "1" at bounding box center [358, 296] width 157 height 16
type input "100"
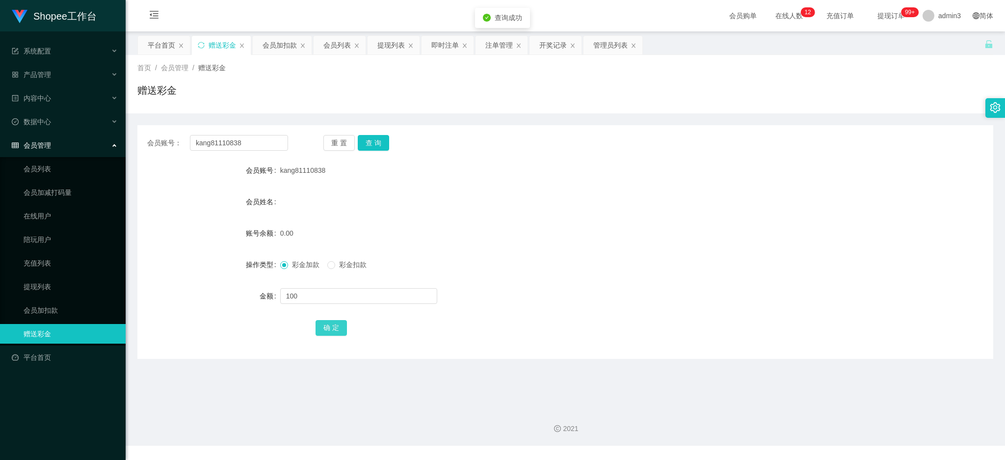
click at [324, 324] on button "确 定" at bounding box center [331, 328] width 31 height 16
click at [230, 135] on input "kang81110838" at bounding box center [239, 143] width 98 height 16
drag, startPoint x: 230, startPoint y: 135, endPoint x: 279, endPoint y: 137, distance: 49.1
click at [230, 135] on input "kang81110838" at bounding box center [239, 143] width 98 height 16
paste input "Hanyang8"
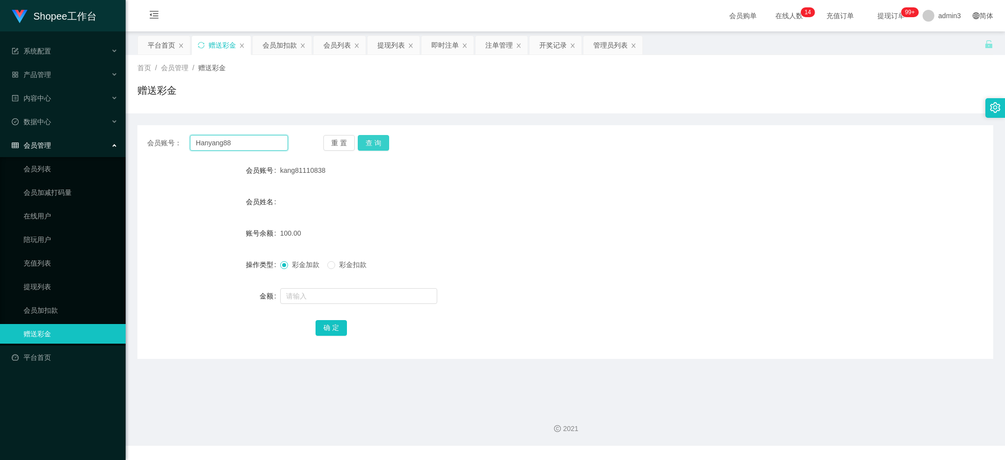
type input "Hanyang88"
click at [379, 142] on button "查 询" at bounding box center [373, 143] width 31 height 16
click at [314, 295] on input "text" at bounding box center [358, 296] width 157 height 16
type input "100"
click at [323, 329] on button "确 定" at bounding box center [331, 328] width 31 height 16
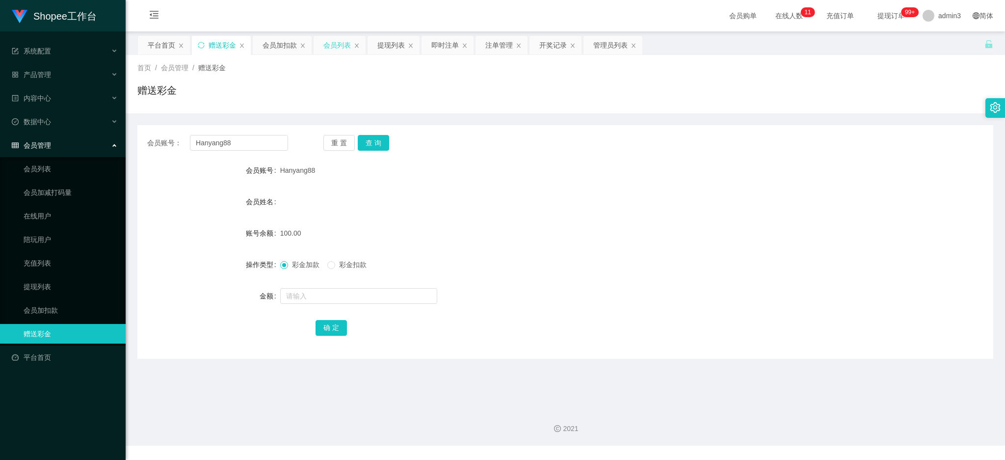
click at [342, 46] on div "会员列表" at bounding box center [336, 45] width 27 height 19
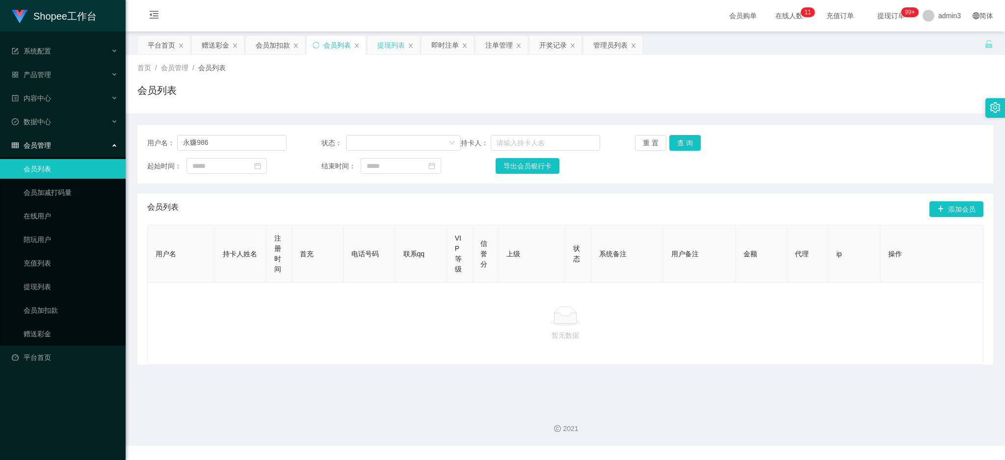
click at [397, 45] on div "提现列表" at bounding box center [390, 45] width 27 height 19
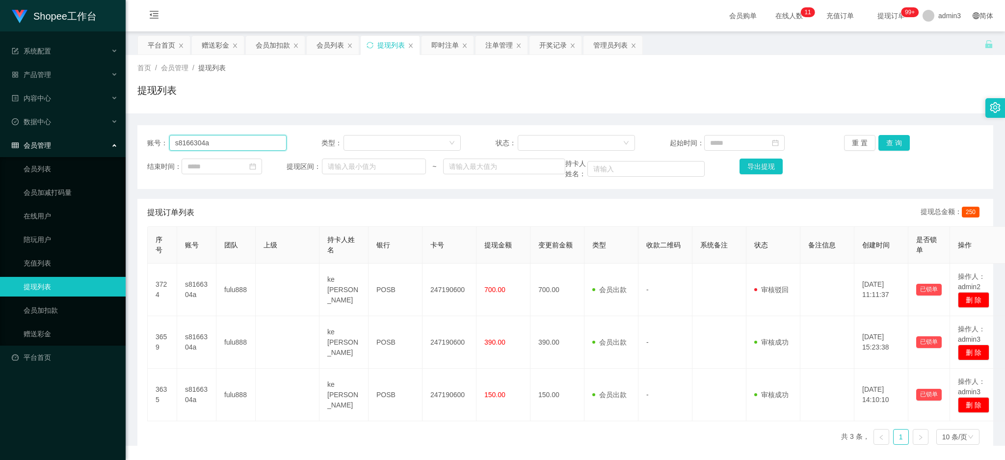
click at [225, 142] on input "s8166304a" at bounding box center [227, 143] width 117 height 16
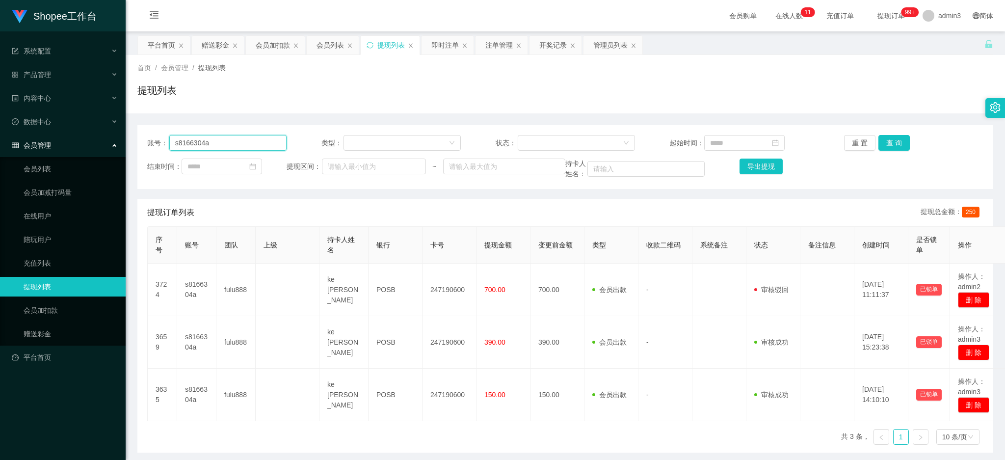
click at [225, 142] on input "s8166304a" at bounding box center [227, 143] width 117 height 16
paste input "Jackson10"
type input "Jackson10"
drag, startPoint x: 888, startPoint y: 137, endPoint x: 884, endPoint y: 144, distance: 7.5
click at [888, 138] on button "查 询" at bounding box center [893, 143] width 31 height 16
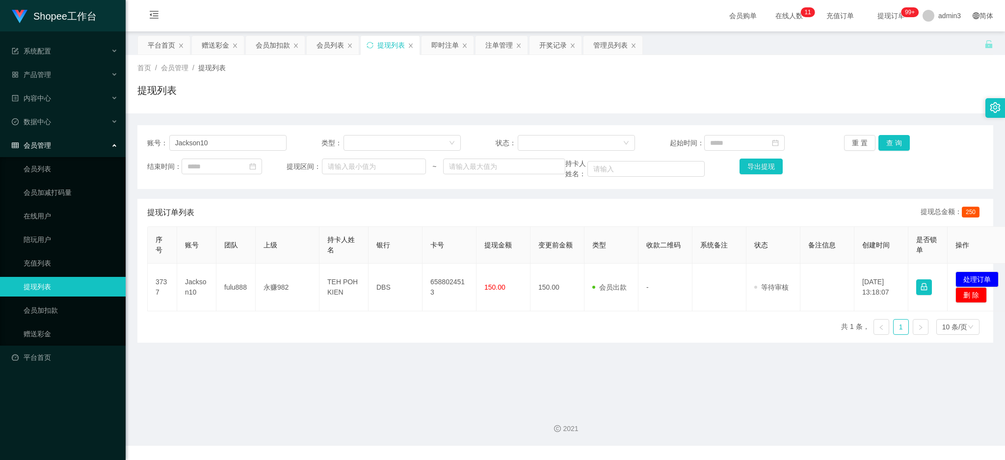
drag, startPoint x: 320, startPoint y: 43, endPoint x: 321, endPoint y: 63, distance: 19.7
click at [320, 43] on div "会员列表" at bounding box center [330, 45] width 27 height 19
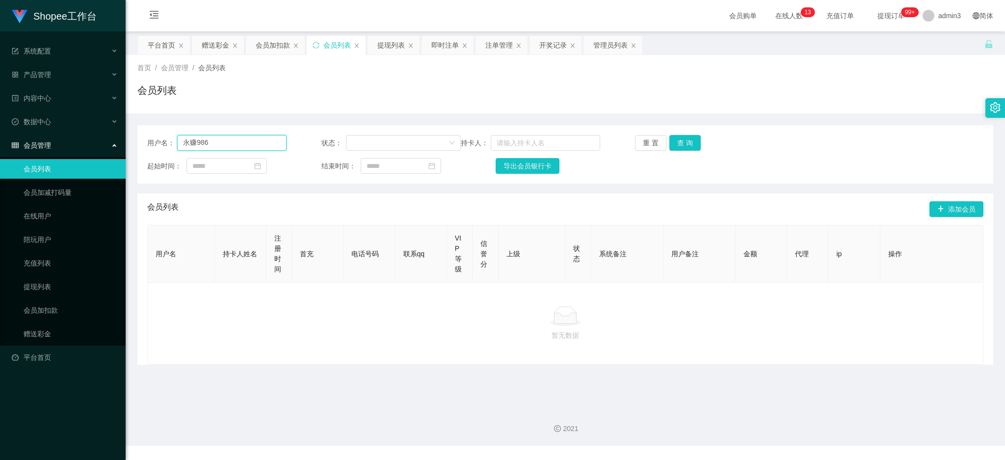
click at [222, 141] on input "永赚986" at bounding box center [231, 143] width 109 height 16
click at [221, 140] on input "永赚986" at bounding box center [231, 143] width 109 height 16
paste input "Jackson10"
click at [233, 137] on input "永赚Jackson10" at bounding box center [231, 143] width 109 height 16
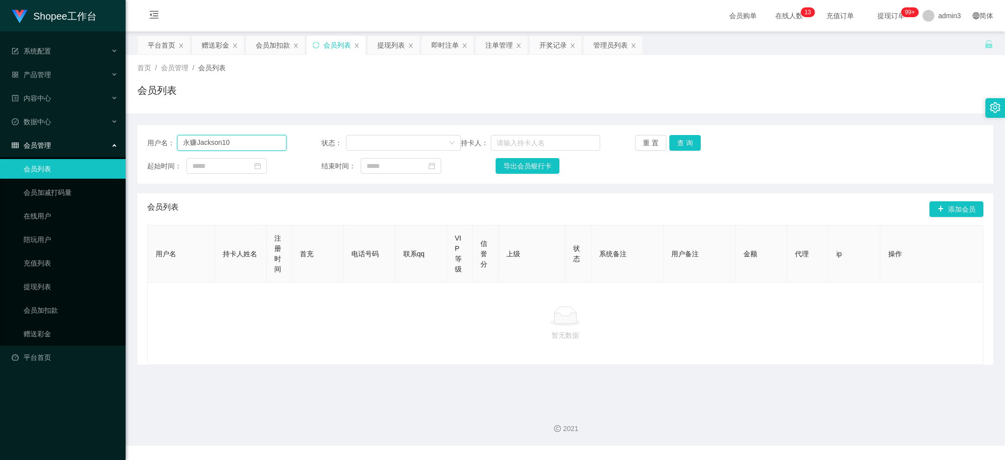
click at [233, 137] on input "永赚Jackson10" at bounding box center [231, 143] width 109 height 16
paste input "text"
type input "Jackson10"
click at [684, 141] on button "查 询" at bounding box center [684, 143] width 31 height 16
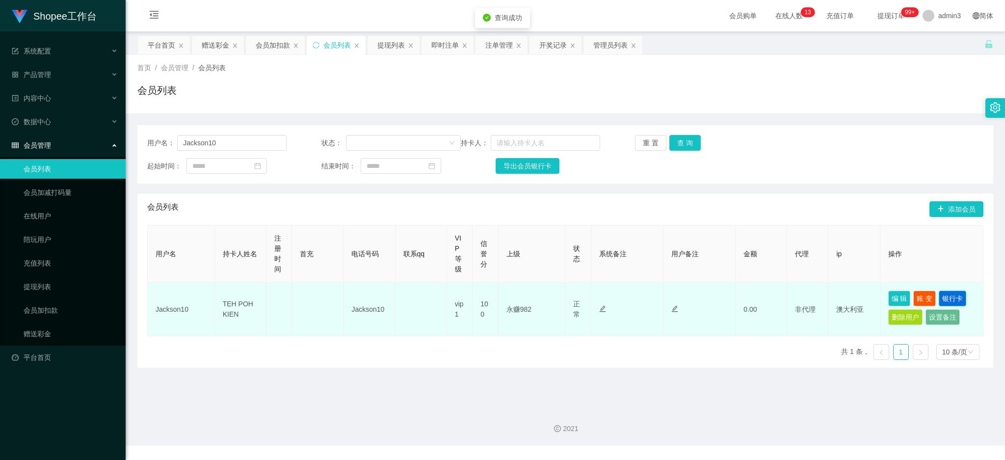
click at [939, 297] on button "银行卡" at bounding box center [952, 299] width 27 height 16
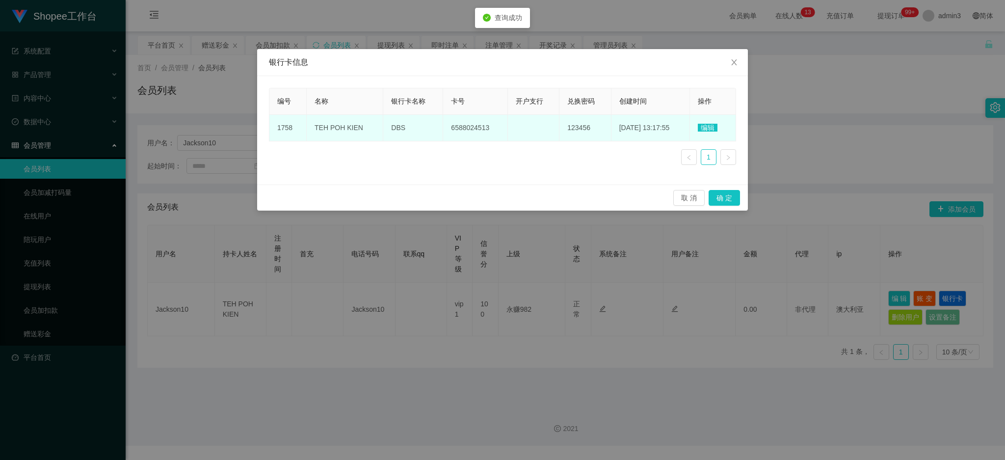
click at [703, 128] on span "编辑" at bounding box center [708, 128] width 20 height 8
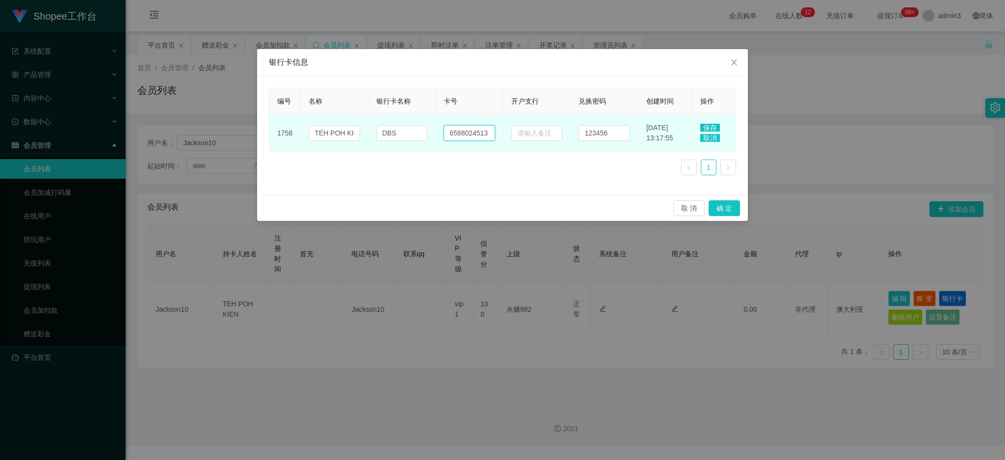
click at [469, 135] on input "6588024513" at bounding box center [470, 133] width 52 height 16
paste input "text"
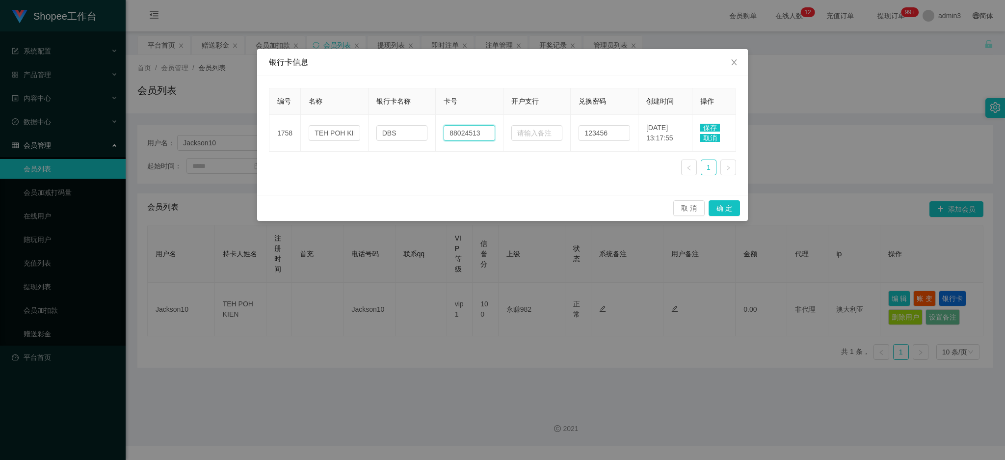
type input "88024513"
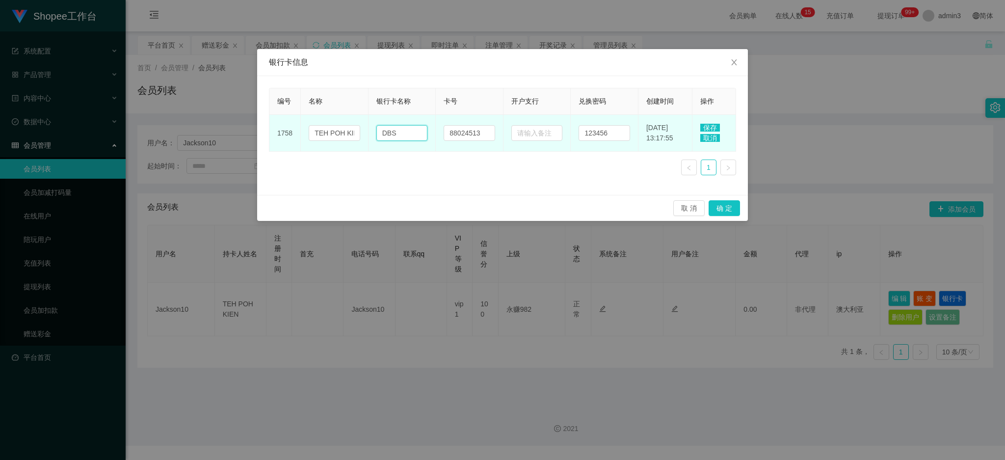
click at [416, 133] on input "DBS" at bounding box center [402, 133] width 52 height 16
paste input "paynow"
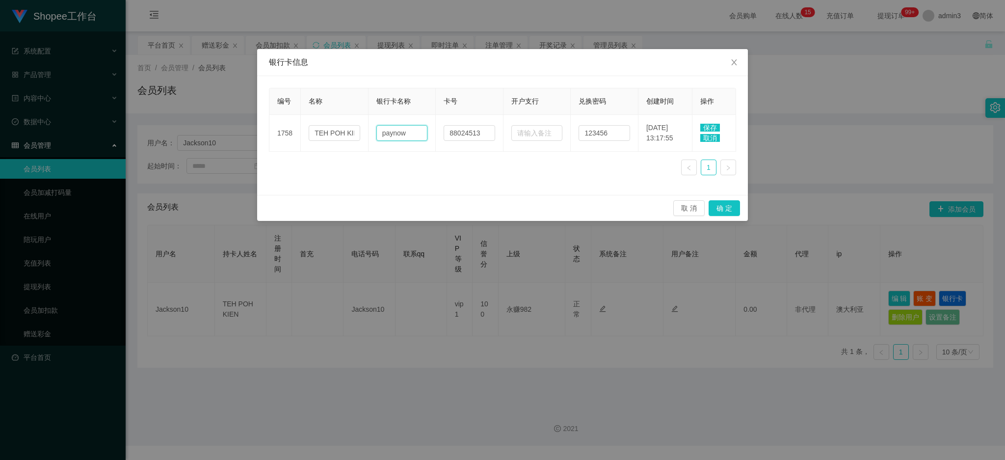
type input "paynow"
click at [708, 122] on td "保存 取消" at bounding box center [714, 133] width 44 height 37
click at [714, 128] on span "保存" at bounding box center [710, 128] width 20 height 8
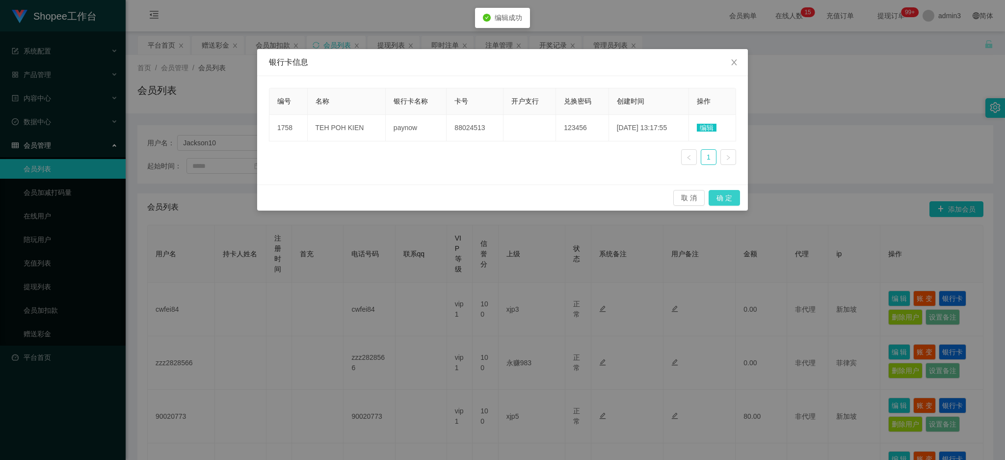
click at [721, 199] on button "确 定" at bounding box center [724, 198] width 31 height 16
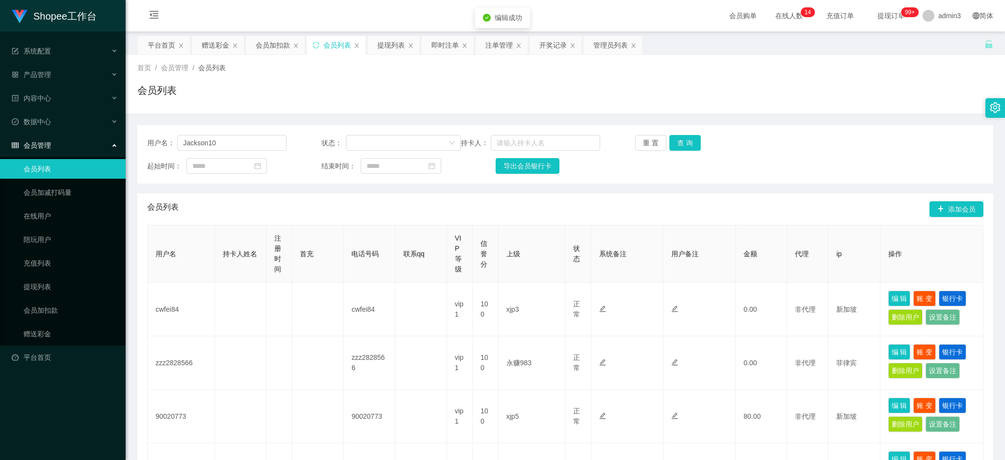
drag, startPoint x: 385, startPoint y: 46, endPoint x: 387, endPoint y: 57, distance: 11.5
click at [386, 46] on div "提现列表" at bounding box center [390, 45] width 27 height 19
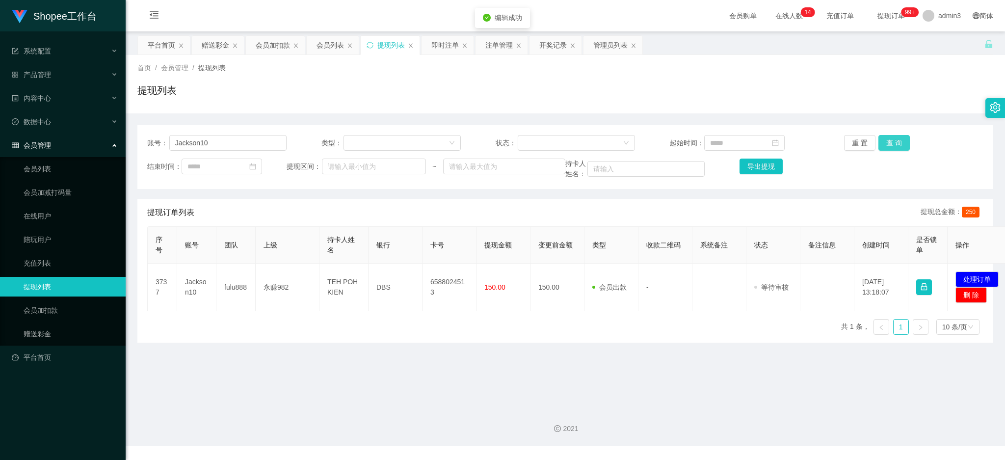
click at [883, 136] on button "查 询" at bounding box center [893, 143] width 31 height 16
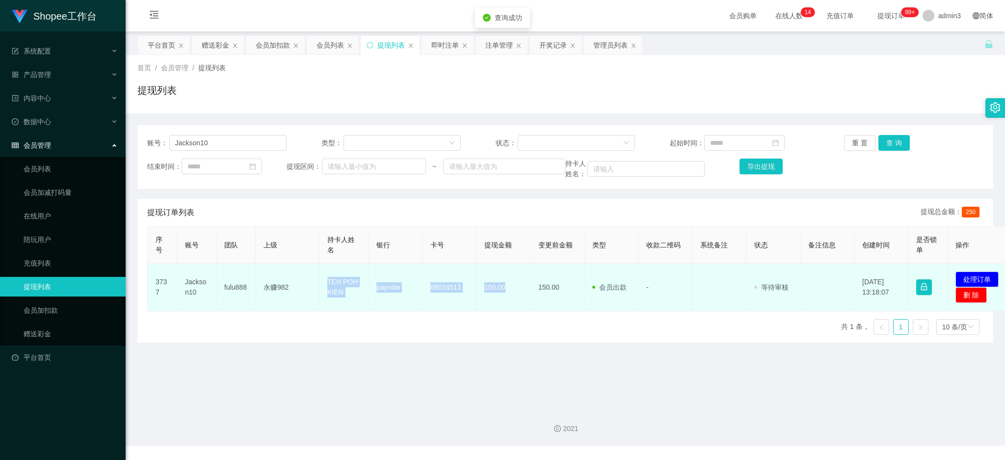
drag, startPoint x: 325, startPoint y: 280, endPoint x: 509, endPoint y: 300, distance: 185.1
click at [509, 300] on tr "3737 Jackson10 fulu888 永赚982 TEH POH KIEN paynow 88024513 150.00 150.00 会员出款 人工…" at bounding box center [580, 288] width 865 height 48
copy tr "TEH POH KIEN paynow 88024513 150.00"
click at [976, 280] on button "处理订单" at bounding box center [977, 279] width 43 height 16
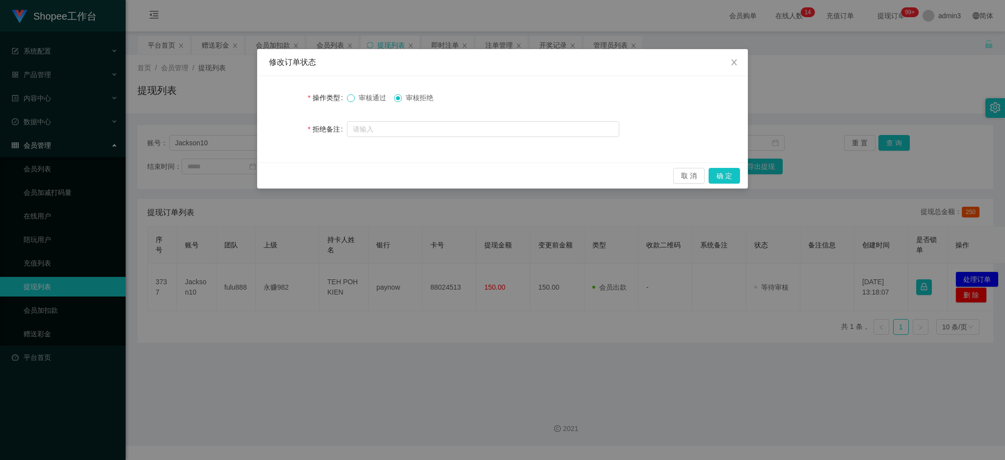
click at [351, 102] on span at bounding box center [351, 98] width 8 height 8
click at [718, 174] on button "确 定" at bounding box center [724, 176] width 31 height 16
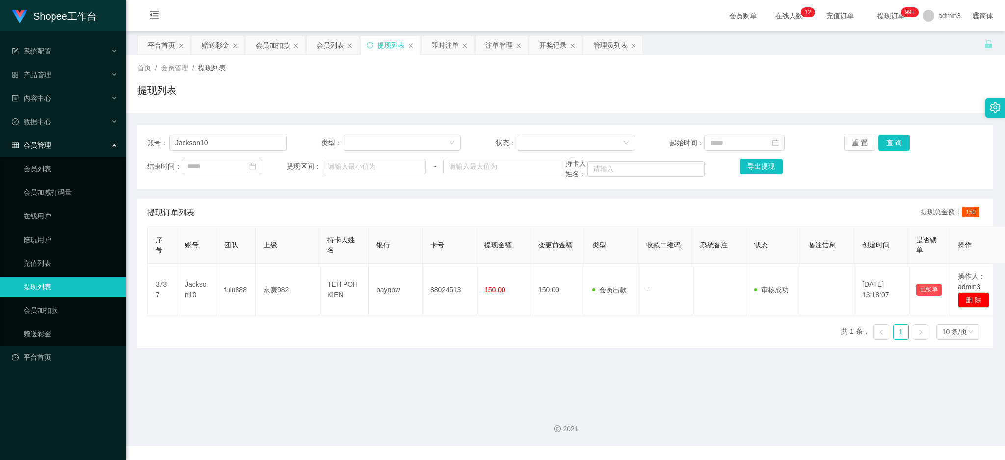
click at [220, 132] on div "账号： Jackson10 类型： 状态： 起始时间： 重 置 查 询 结束时间： 提现区间： ~ 持卡人姓名： 导出提现" at bounding box center [565, 157] width 856 height 64
click at [223, 141] on input "Jackson10" at bounding box center [227, 143] width 117 height 16
paste input "0111668525"
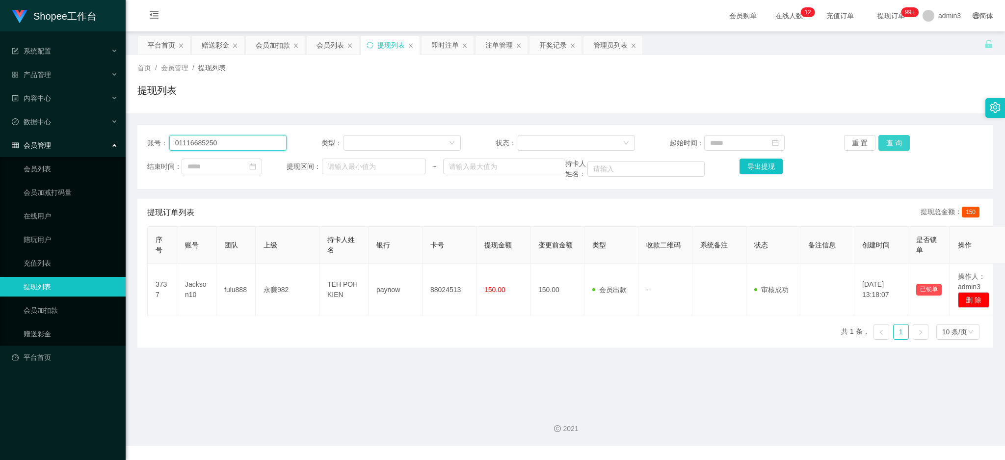
type input "01116685250"
click at [884, 140] on button "查 询" at bounding box center [893, 143] width 31 height 16
drag, startPoint x: 892, startPoint y: 142, endPoint x: 884, endPoint y: 158, distance: 17.1
click at [892, 142] on button "查 询" at bounding box center [893, 143] width 31 height 16
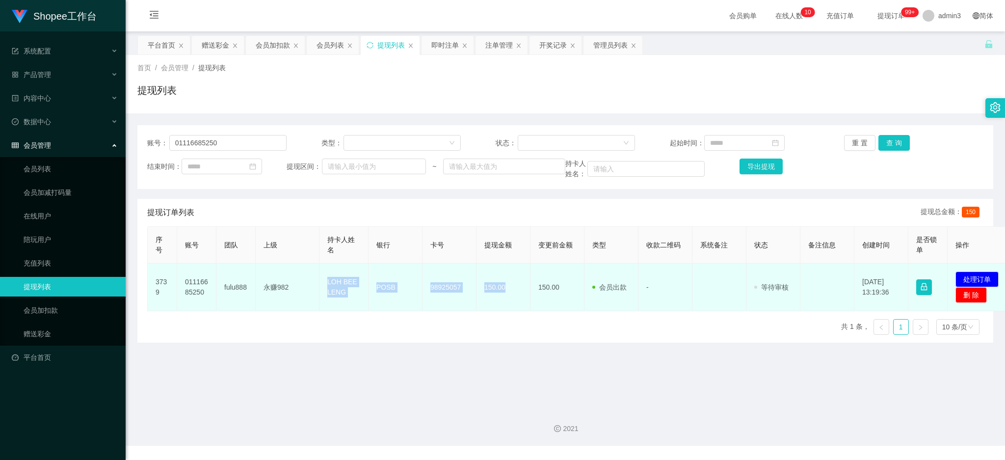
copy tr "LOH BEE LENG POSB 98925057 150.00"
drag, startPoint x: 326, startPoint y: 278, endPoint x: 513, endPoint y: 298, distance: 188.1
click at [513, 298] on tr "3739 01116685250 fulu888 永赚982 LOH BEE LENG POSB 98925057 150.00 150.00 会员出款 人工…" at bounding box center [580, 288] width 865 height 48
click at [970, 278] on button "处理订单" at bounding box center [977, 279] width 43 height 16
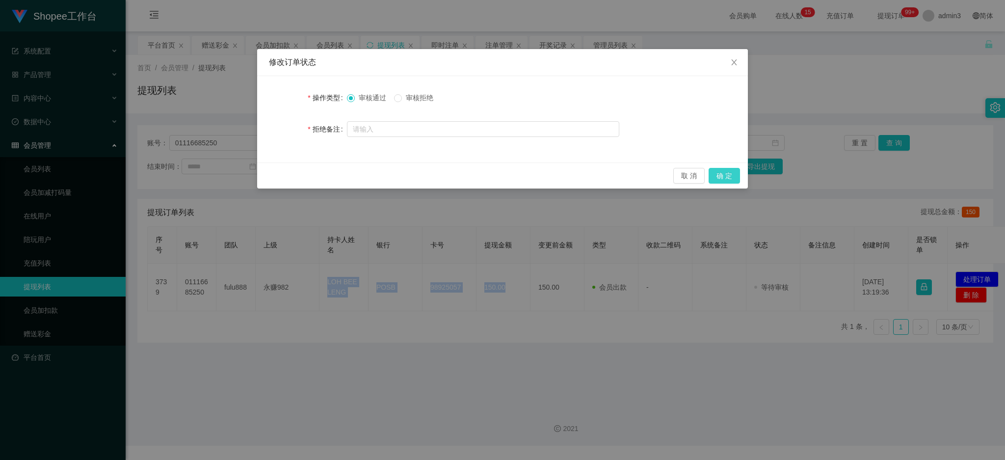
click at [730, 177] on button "确 定" at bounding box center [724, 176] width 31 height 16
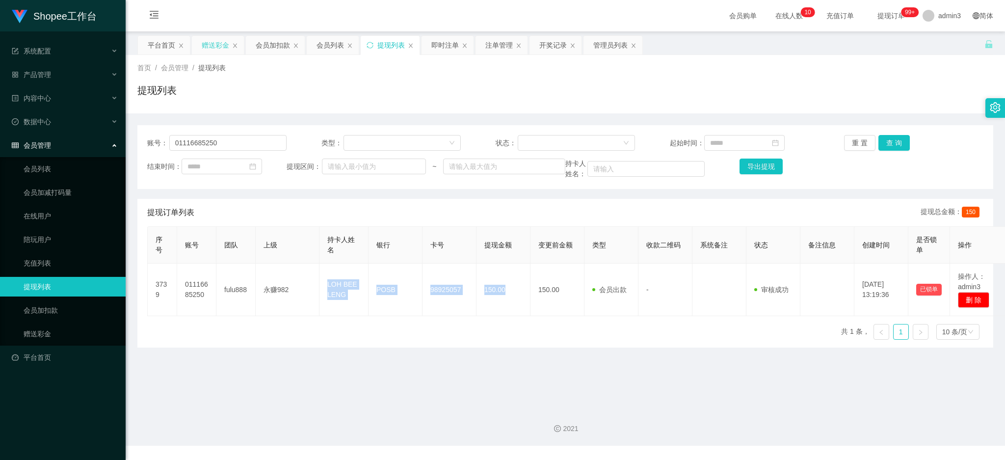
click at [213, 37] on div "赠送彩金" at bounding box center [215, 45] width 27 height 19
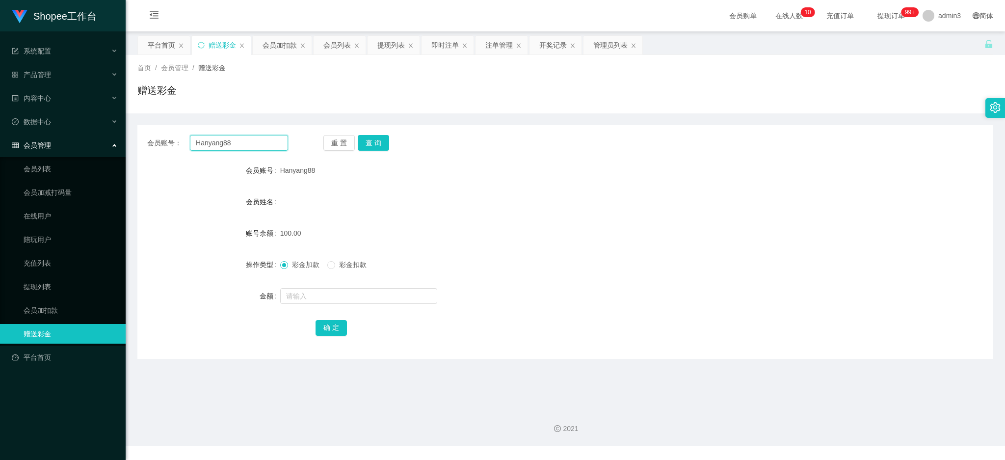
drag, startPoint x: 193, startPoint y: 148, endPoint x: 198, endPoint y: 149, distance: 5.5
click at [193, 148] on input "Hanyang88" at bounding box center [239, 143] width 98 height 16
click at [199, 149] on input "Hanyang88" at bounding box center [239, 143] width 98 height 16
paste input "MY012256"
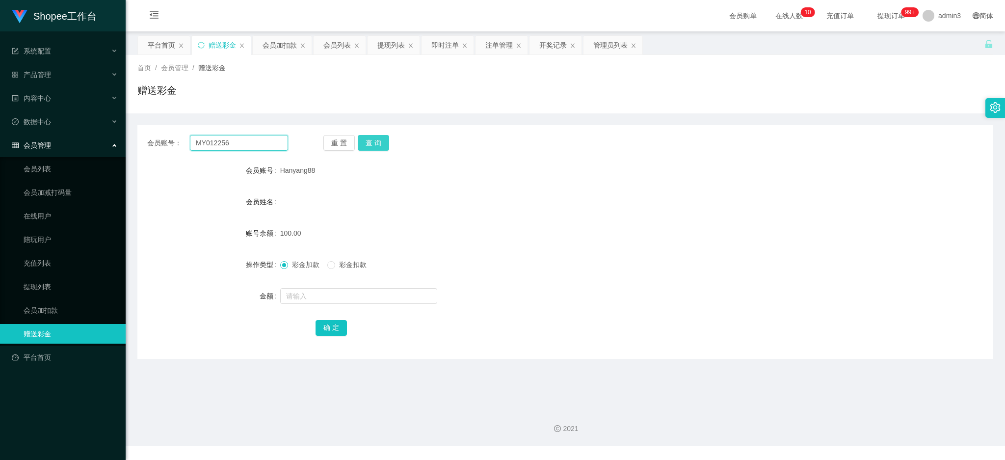
type input "MY012256"
click at [379, 144] on button "查 询" at bounding box center [373, 143] width 31 height 16
click at [319, 294] on input "1" at bounding box center [358, 296] width 157 height 16
type input "100"
click at [323, 320] on button "确 定" at bounding box center [331, 328] width 31 height 16
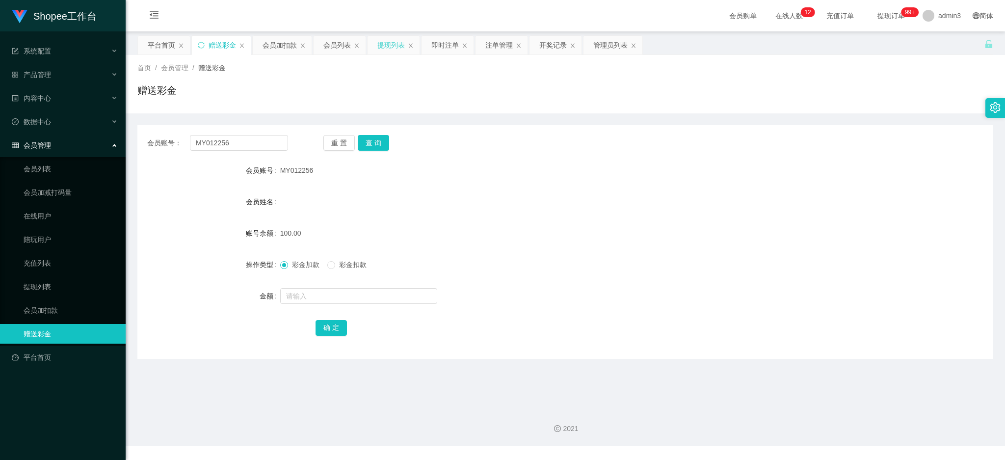
click at [383, 43] on div "提现列表" at bounding box center [390, 45] width 27 height 19
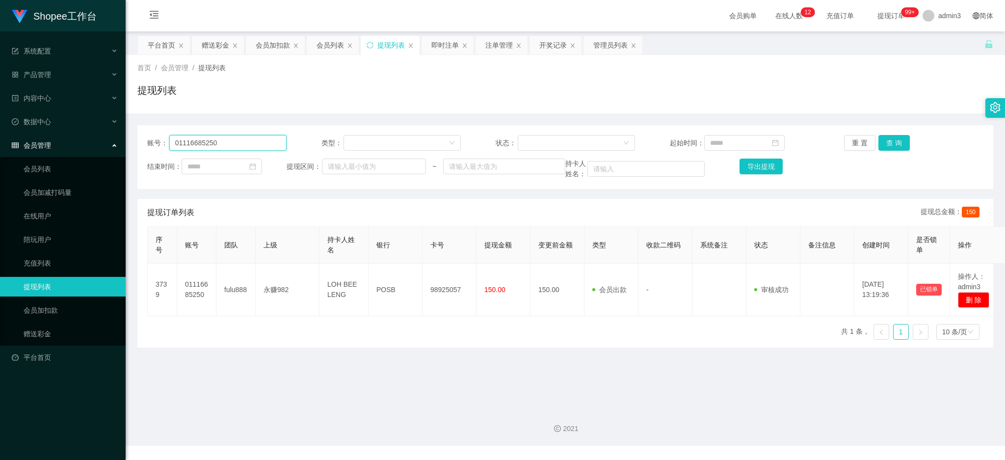
click at [188, 144] on input "01116685250" at bounding box center [227, 143] width 117 height 16
click at [189, 144] on input "01116685250" at bounding box center [227, 143] width 117 height 16
paste input "kang81110838"
type input "kang81110838"
click at [884, 145] on button "查 询" at bounding box center [893, 143] width 31 height 16
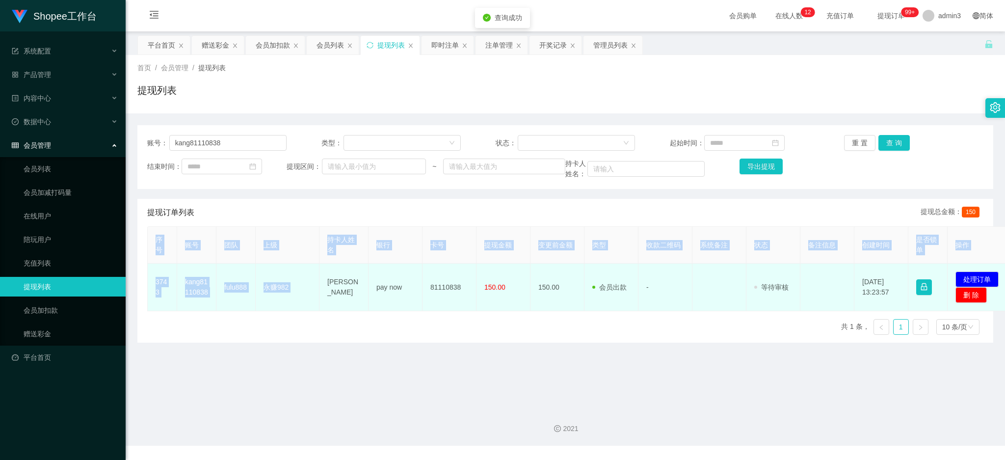
drag, startPoint x: 325, startPoint y: 285, endPoint x: 340, endPoint y: 296, distance: 17.9
click at [425, 310] on tr "3743 kang81110838 fulu888 永赚982 YAP [PERSON_NAME] pay now 81110838 150.00 150.0…" at bounding box center [580, 288] width 865 height 48
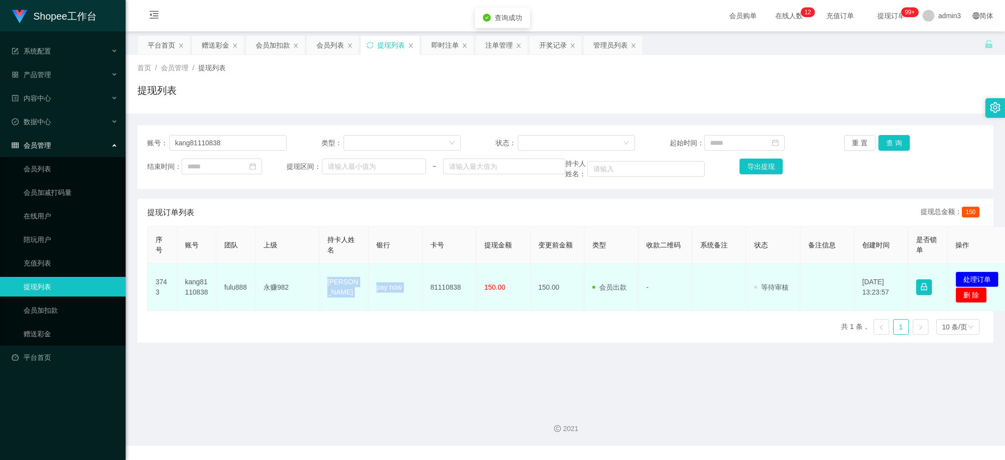
click at [332, 293] on td "[PERSON_NAME]" at bounding box center [343, 288] width 49 height 48
copy tr "YAP [PERSON_NAME] pay now 81110838 150.00"
drag, startPoint x: 337, startPoint y: 291, endPoint x: 796, endPoint y: 299, distance: 459.4
click at [505, 295] on tr "3743 kang81110838 fulu888 永赚982 YAP [PERSON_NAME] pay now 81110838 150.00 150.0…" at bounding box center [580, 288] width 865 height 48
click at [963, 277] on button "处理订单" at bounding box center [977, 279] width 43 height 16
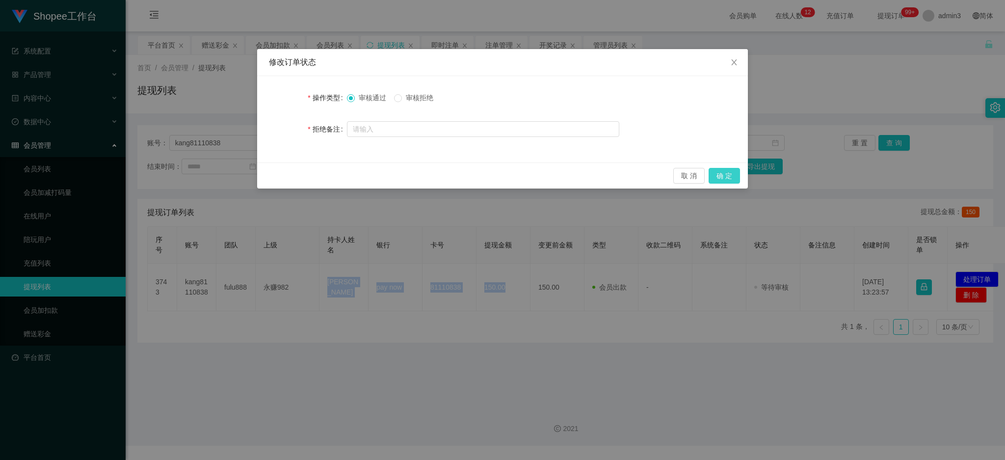
click at [727, 178] on button "确 定" at bounding box center [724, 176] width 31 height 16
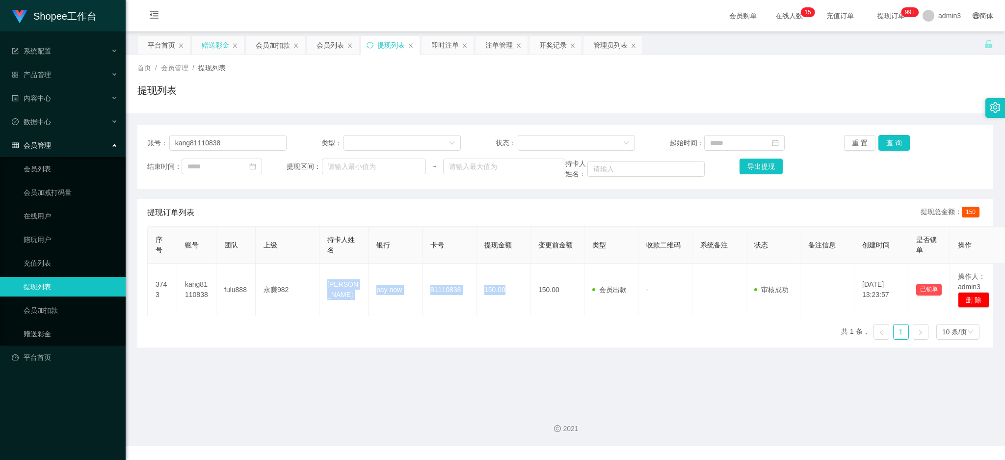
click at [218, 38] on div "赠送彩金" at bounding box center [215, 45] width 27 height 19
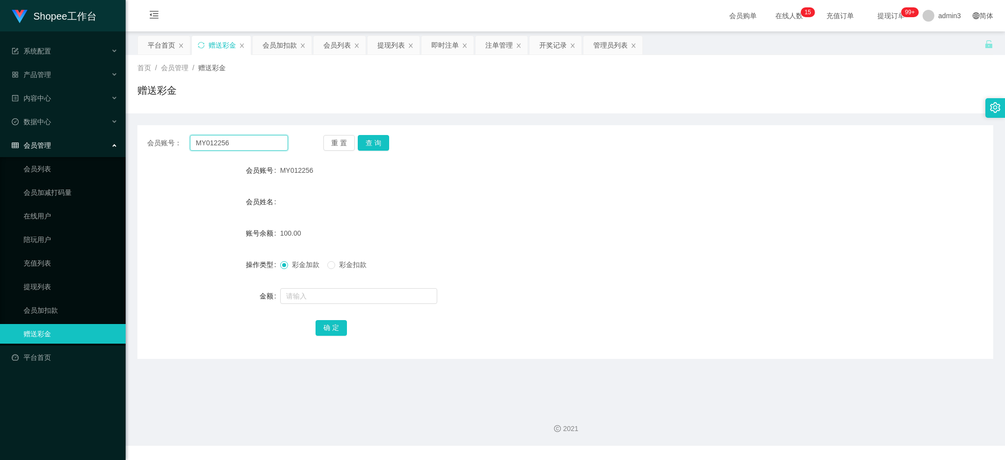
click at [218, 146] on input "MY012256" at bounding box center [239, 143] width 98 height 16
click at [218, 145] on input "MY012256" at bounding box center [239, 143] width 98 height 16
paste input "He552211"
type input "He552211"
click at [375, 145] on button "查 询" at bounding box center [373, 143] width 31 height 16
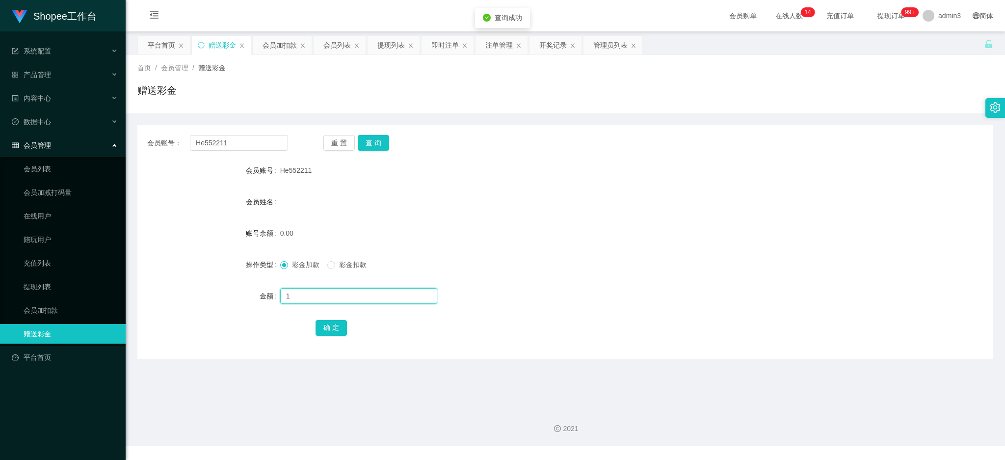
click at [325, 298] on input "1" at bounding box center [358, 296] width 157 height 16
type input "100"
click at [325, 333] on button "确 定" at bounding box center [331, 328] width 31 height 16
click at [213, 141] on input "He552211" at bounding box center [239, 143] width 98 height 16
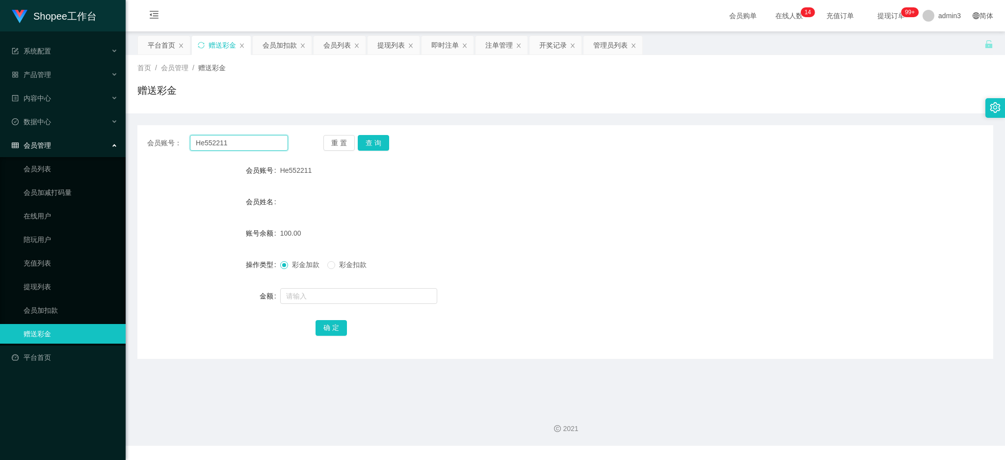
paste input "Skylenderpro1030"
type input "Skylenderpro1030"
click at [363, 144] on button "查 询" at bounding box center [373, 143] width 31 height 16
click at [317, 287] on div at bounding box center [529, 296] width 499 height 20
click at [319, 299] on input "text" at bounding box center [358, 296] width 157 height 16
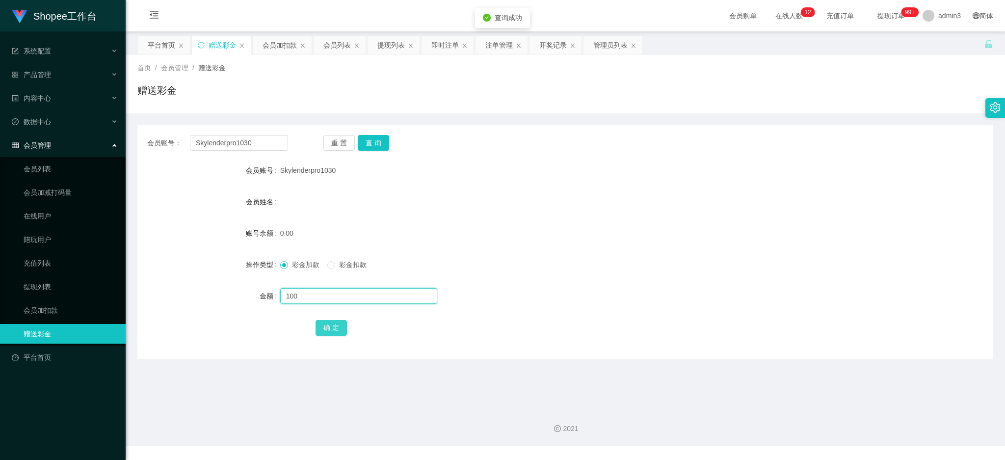
type input "100"
drag, startPoint x: 326, startPoint y: 330, endPoint x: 402, endPoint y: 341, distance: 76.8
click at [327, 330] on button "确 定" at bounding box center [331, 328] width 31 height 16
click at [197, 138] on input "Skylenderpro1030" at bounding box center [239, 143] width 98 height 16
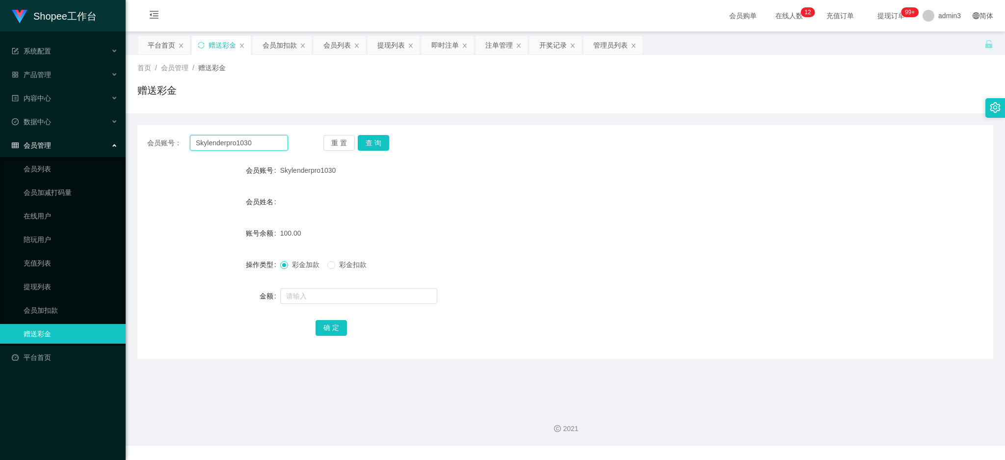
paste input "Qing1921"
type input "Qing1921"
click at [365, 145] on button "查 询" at bounding box center [373, 143] width 31 height 16
click at [306, 300] on input "text" at bounding box center [358, 296] width 157 height 16
type input "100"
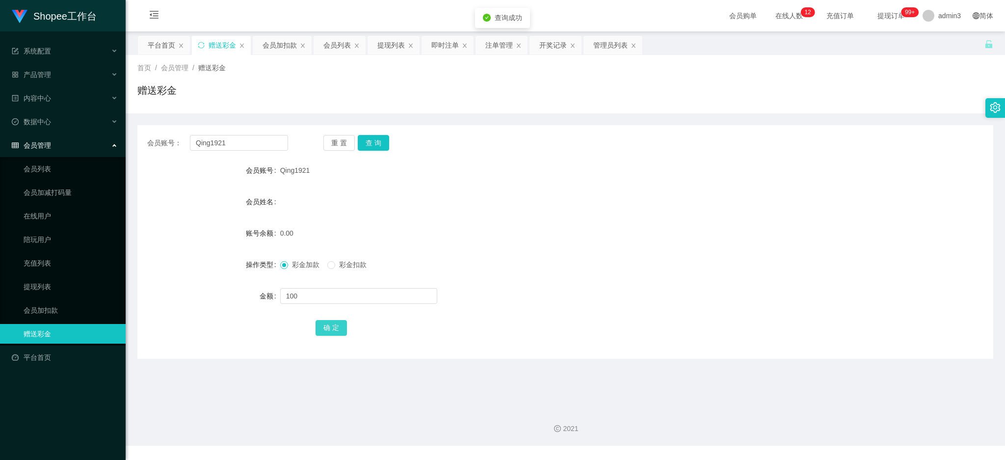
click at [335, 325] on button "确 定" at bounding box center [331, 328] width 31 height 16
click at [245, 148] on input "Qing1921" at bounding box center [239, 143] width 98 height 16
paste input "Dillnore123"
type input "Dillnore123"
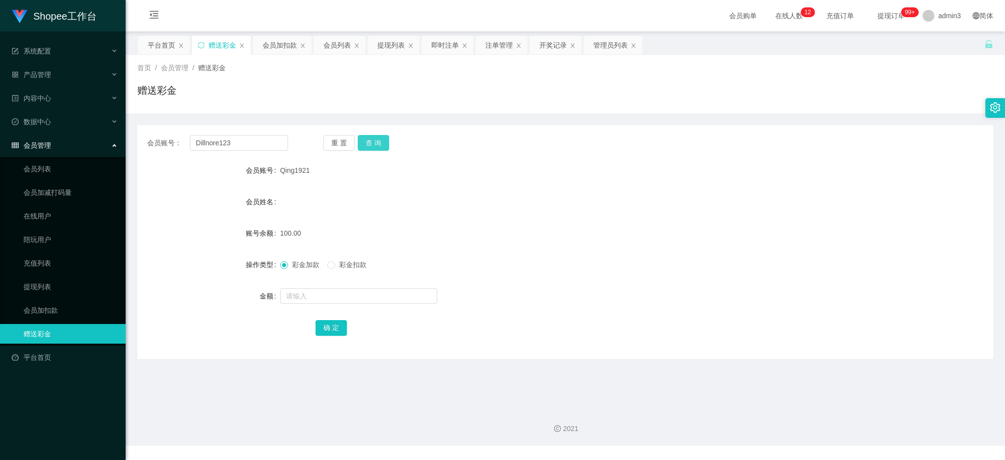
click at [367, 142] on button "查 询" at bounding box center [373, 143] width 31 height 16
click at [304, 292] on input "text" at bounding box center [358, 296] width 157 height 16
type input "100"
click at [330, 330] on button "确 定" at bounding box center [331, 328] width 31 height 16
click at [272, 144] on input "Dillnore123" at bounding box center [239, 143] width 98 height 16
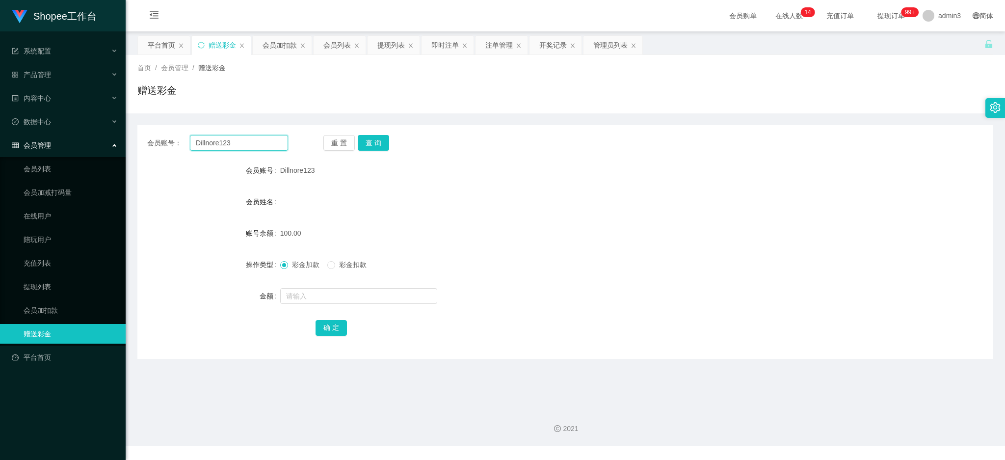
click at [272, 144] on input "Dillnore123" at bounding box center [239, 143] width 98 height 16
paste input "Kimpang"
type input "Kimpang"
click at [365, 140] on button "查 询" at bounding box center [373, 143] width 31 height 16
click at [238, 148] on input "Kimpang" at bounding box center [239, 143] width 98 height 16
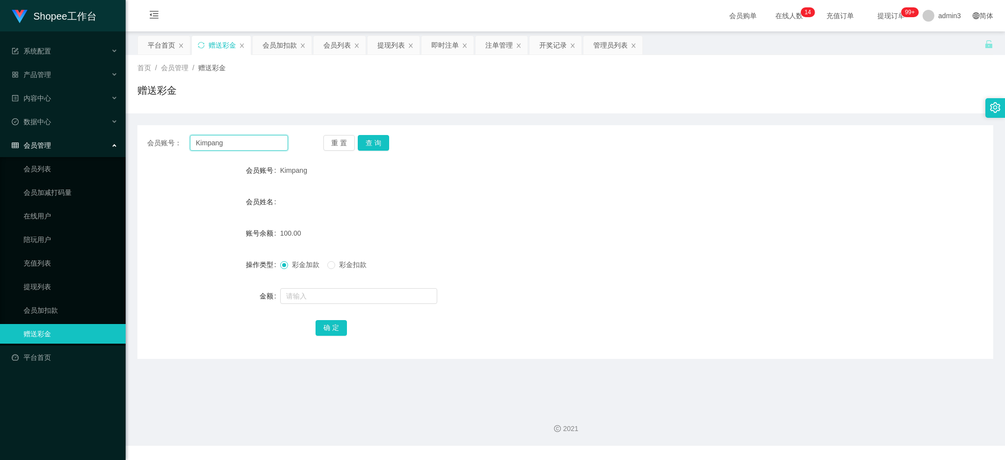
click at [238, 148] on input "Kimpang" at bounding box center [239, 143] width 98 height 16
paste input "listsheng84"
type input "listsheng84"
click at [372, 147] on button "查 询" at bounding box center [373, 143] width 31 height 16
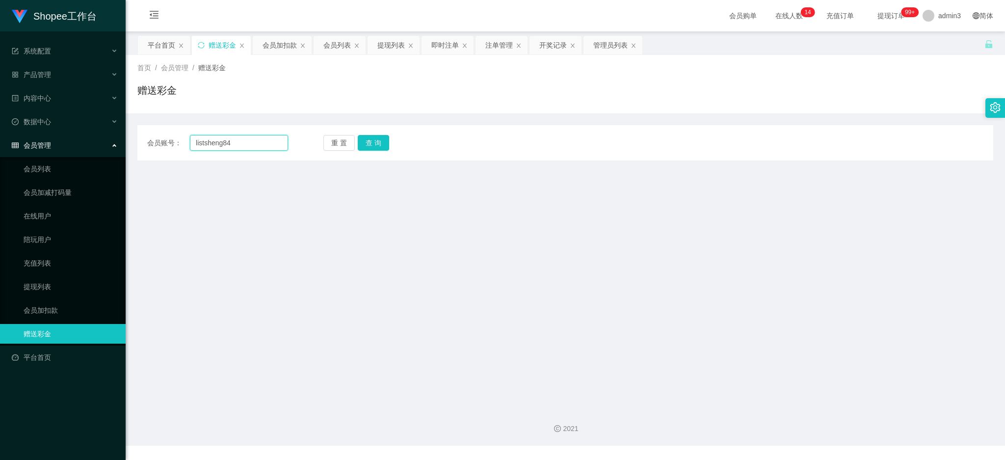
click at [216, 143] on input "listsheng84" at bounding box center [239, 143] width 98 height 16
click at [214, 142] on input "listsheng84" at bounding box center [239, 143] width 98 height 16
paste input "listsheng84"
click at [381, 139] on button "查 询" at bounding box center [373, 143] width 31 height 16
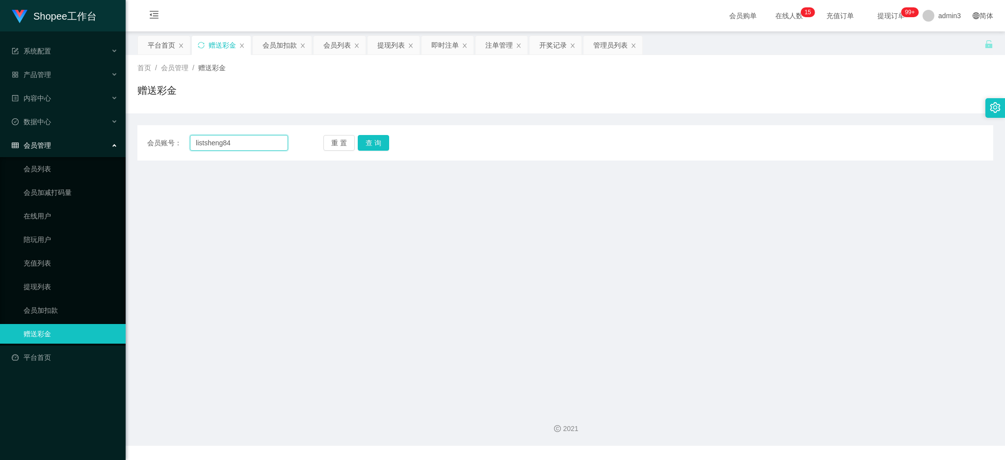
click at [224, 144] on input "listsheng84" at bounding box center [239, 143] width 98 height 16
paste input "DaiLiangliang"
type input "DaiLiangliang"
click at [362, 142] on button "查 询" at bounding box center [373, 143] width 31 height 16
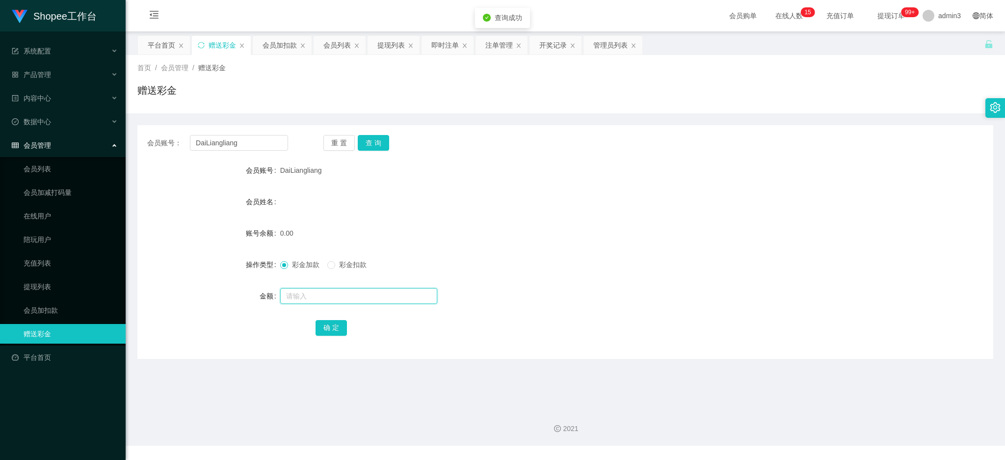
click at [339, 289] on input "text" at bounding box center [358, 296] width 157 height 16
type input "100"
click at [329, 334] on button "确 定" at bounding box center [331, 328] width 31 height 16
click at [224, 144] on input "DaiLiangliang" at bounding box center [239, 143] width 98 height 16
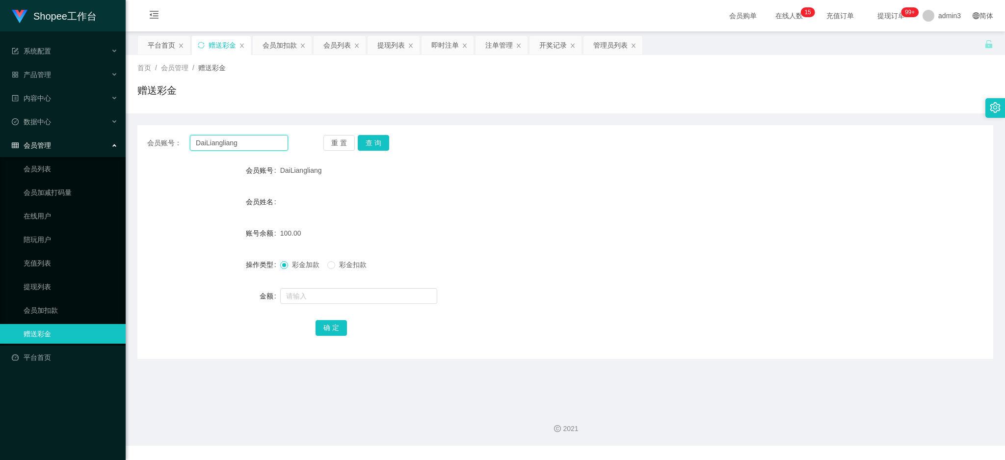
paste input "litsheng84"
type input "litsheng84"
click at [367, 142] on button "查 询" at bounding box center [373, 143] width 31 height 16
click at [329, 293] on input "text" at bounding box center [358, 296] width 157 height 16
type input "100"
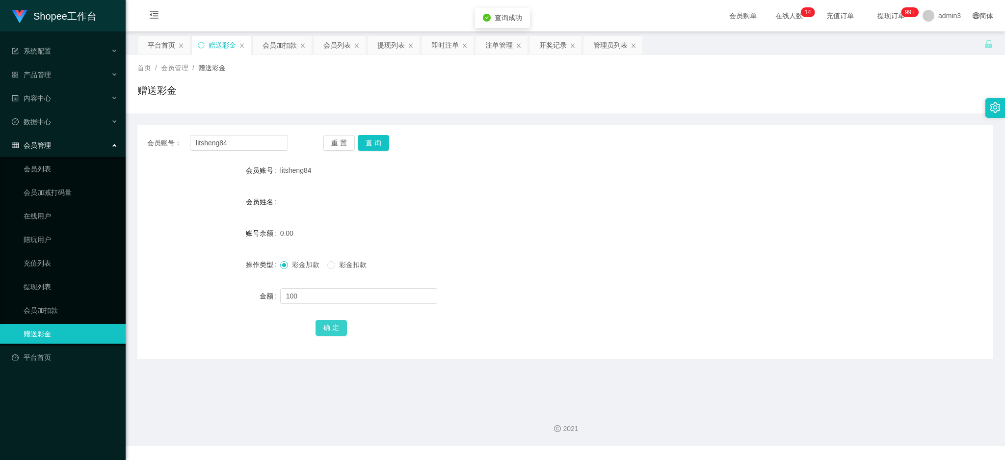
click at [323, 328] on button "确 定" at bounding box center [331, 328] width 31 height 16
click at [239, 151] on div "会员账号： litsheng84 重 置 查 询 会员账号 litsheng84 会员姓名 账号余额 100.00 操作类型 彩金加款 彩金扣款 金额 确 定" at bounding box center [565, 242] width 856 height 234
click at [236, 143] on input "litsheng84" at bounding box center [239, 143] width 98 height 16
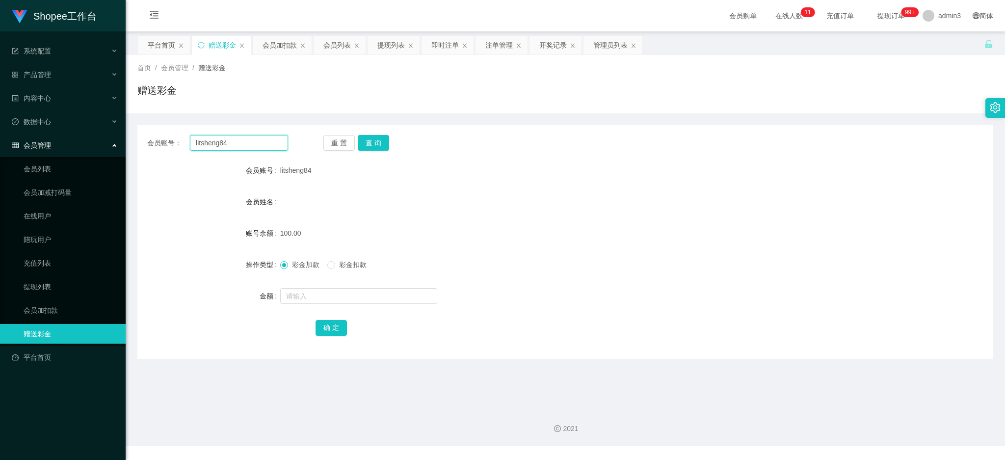
click at [236, 143] on input "litsheng84" at bounding box center [239, 143] width 98 height 16
paste input "Joseph68"
type input "Joseph68"
click at [366, 140] on button "查 询" at bounding box center [373, 143] width 31 height 16
click at [317, 297] on input "1" at bounding box center [358, 296] width 157 height 16
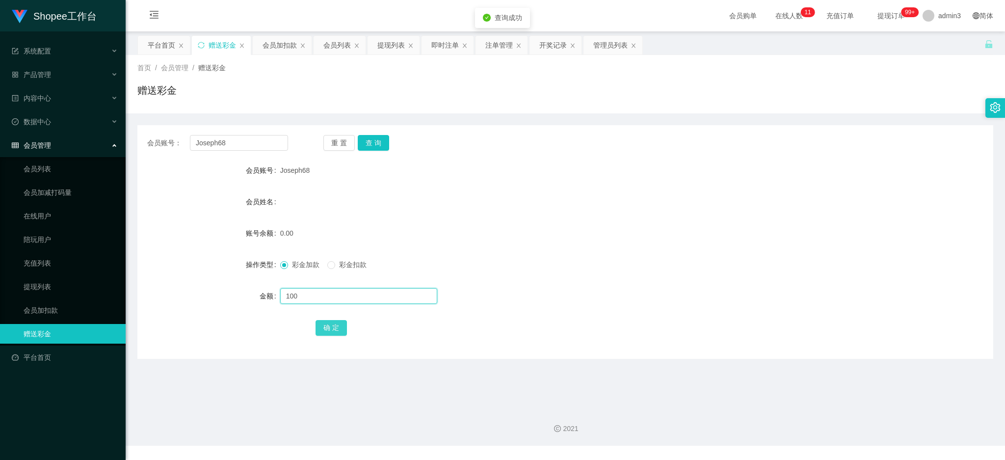
type input "100"
click at [325, 325] on button "确 定" at bounding box center [331, 328] width 31 height 16
click at [218, 139] on input "Joseph68" at bounding box center [239, 143] width 98 height 16
paste input "bigface1"
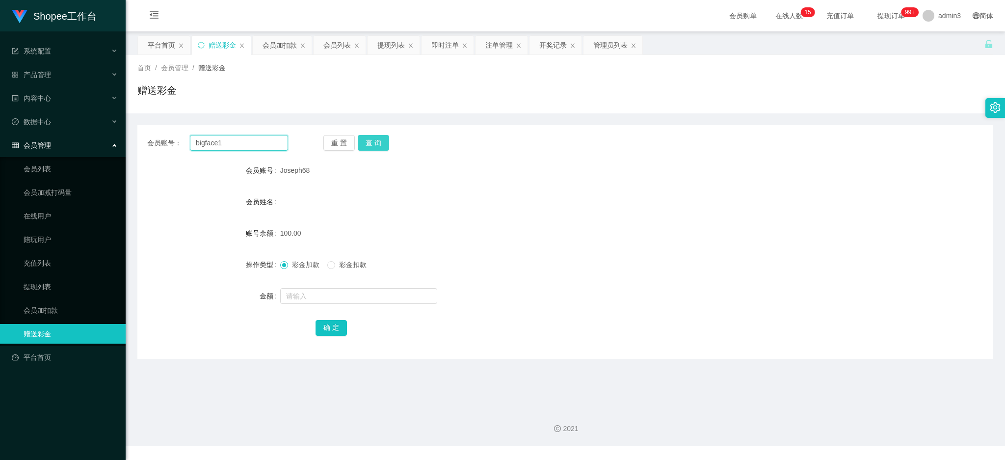
type input "bigface1"
drag, startPoint x: 373, startPoint y: 141, endPoint x: 371, endPoint y: 147, distance: 6.4
click at [373, 141] on button "查 询" at bounding box center [373, 143] width 31 height 16
click at [310, 291] on input "text" at bounding box center [358, 296] width 157 height 16
type input "100"
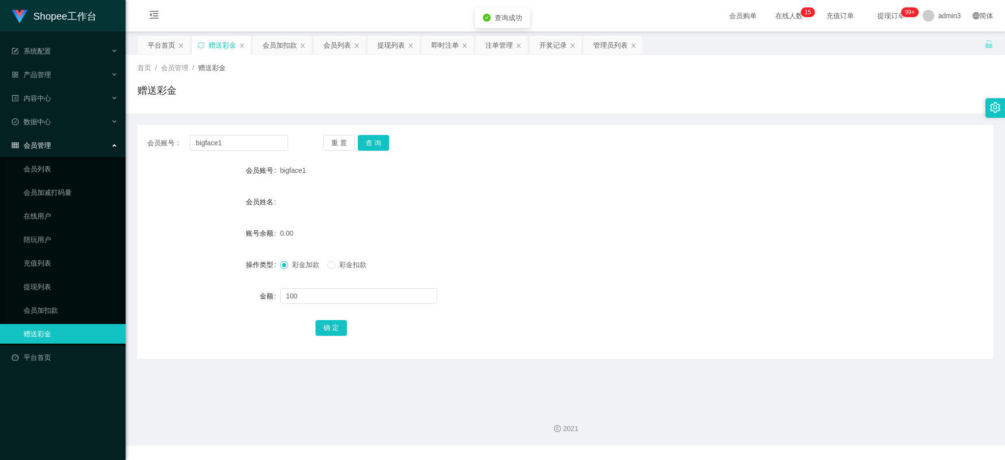
click at [335, 336] on div "确 定" at bounding box center [565, 328] width 499 height 20
click at [330, 321] on button "确 定" at bounding box center [331, 328] width 31 height 16
click at [213, 143] on input "bigface1" at bounding box center [239, 143] width 98 height 16
drag, startPoint x: 213, startPoint y: 143, endPoint x: 233, endPoint y: 145, distance: 19.7
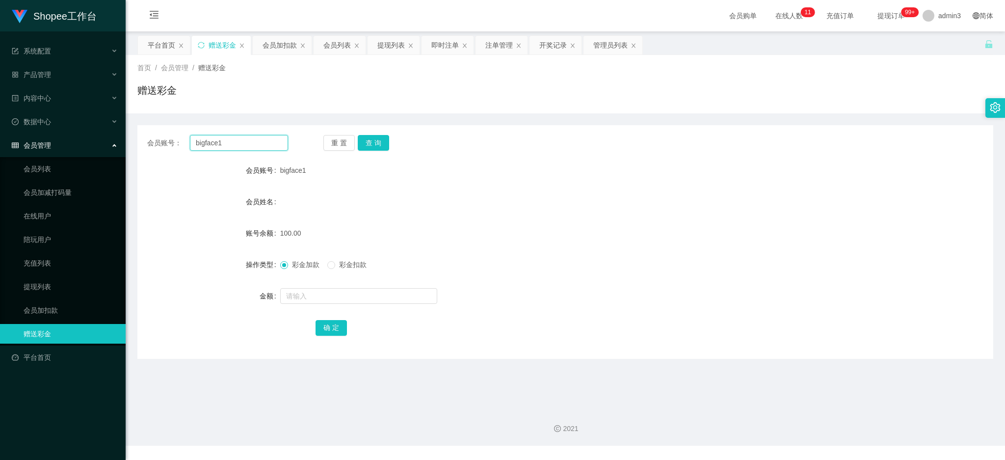
click at [214, 143] on input "bigface1" at bounding box center [239, 143] width 98 height 16
paste input "87008278"
type input "87008278"
drag, startPoint x: 378, startPoint y: 142, endPoint x: 378, endPoint y: 156, distance: 13.8
click at [378, 142] on button "查 询" at bounding box center [373, 143] width 31 height 16
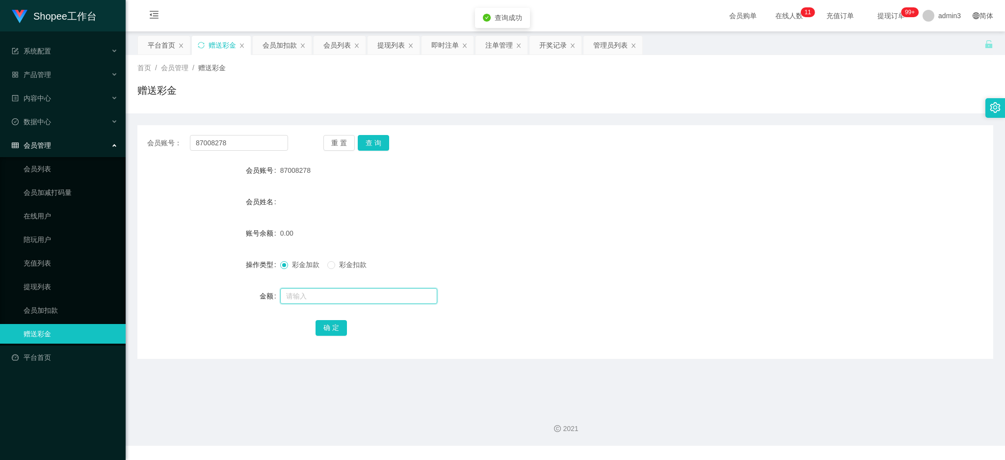
click at [345, 289] on input "text" at bounding box center [358, 296] width 157 height 16
type input "100"
click at [336, 329] on button "确 定" at bounding box center [331, 328] width 31 height 16
click at [384, 48] on div "提现列表" at bounding box center [390, 45] width 27 height 19
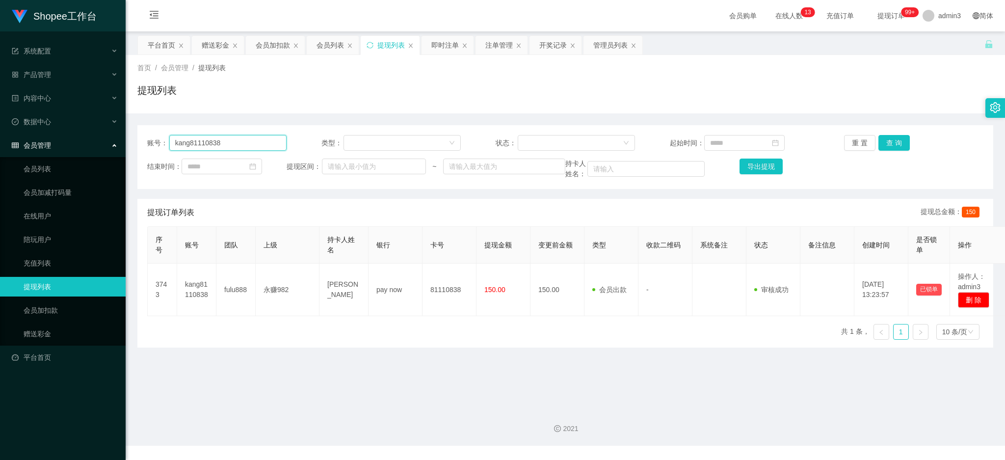
click at [215, 146] on input "kang81110838" at bounding box center [227, 143] width 117 height 16
paste input "Hanyang8"
type input "Hanyang88"
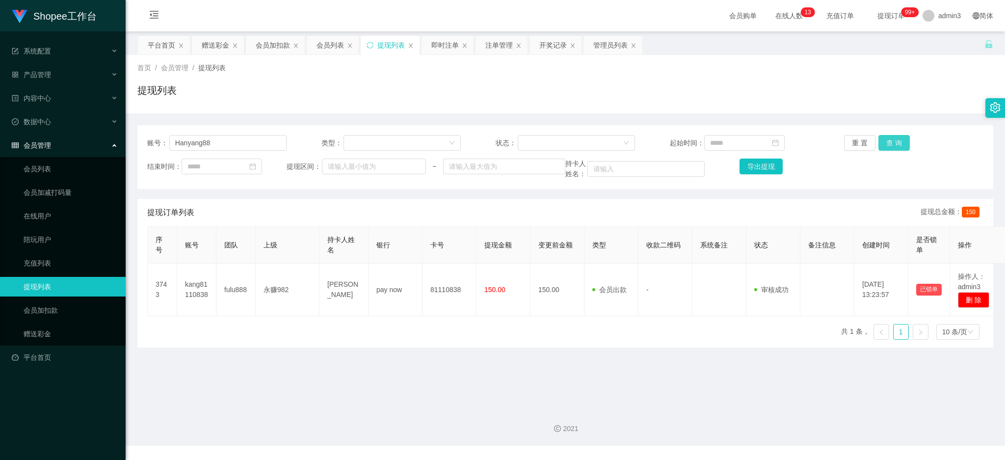
click at [896, 143] on button "查 询" at bounding box center [893, 143] width 31 height 16
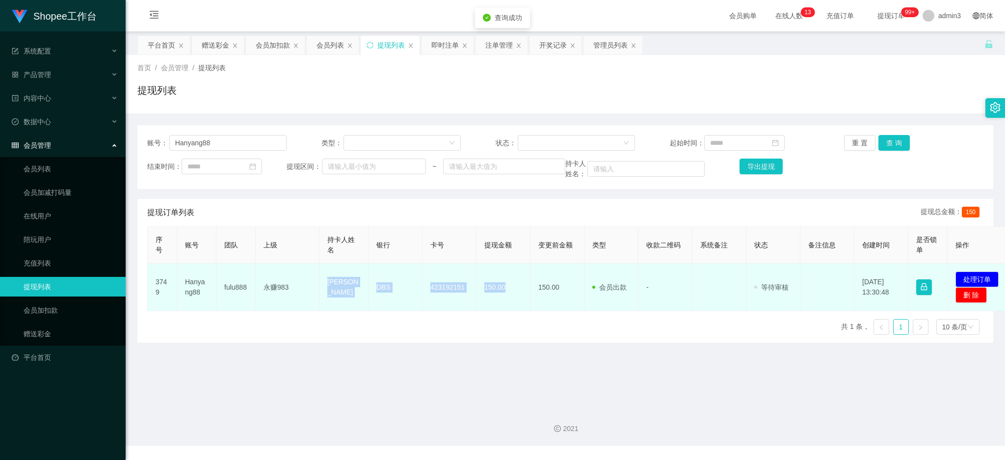
drag, startPoint x: 320, startPoint y: 282, endPoint x: 515, endPoint y: 294, distance: 194.8
click at [515, 294] on tr "3749 Hanyang88 fulu888 永赚983 [PERSON_NAME] shunan DBS 423192151 150.00 150.00 会…" at bounding box center [580, 288] width 865 height 48
copy tr "[PERSON_NAME] DBS 423192151 150.00"
click at [974, 277] on button "处理订单" at bounding box center [977, 279] width 43 height 16
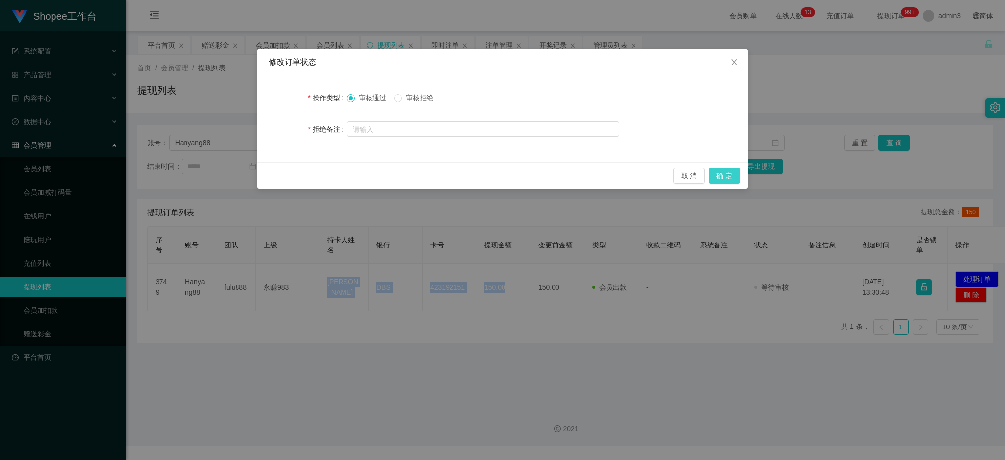
click at [713, 169] on button "确 定" at bounding box center [724, 176] width 31 height 16
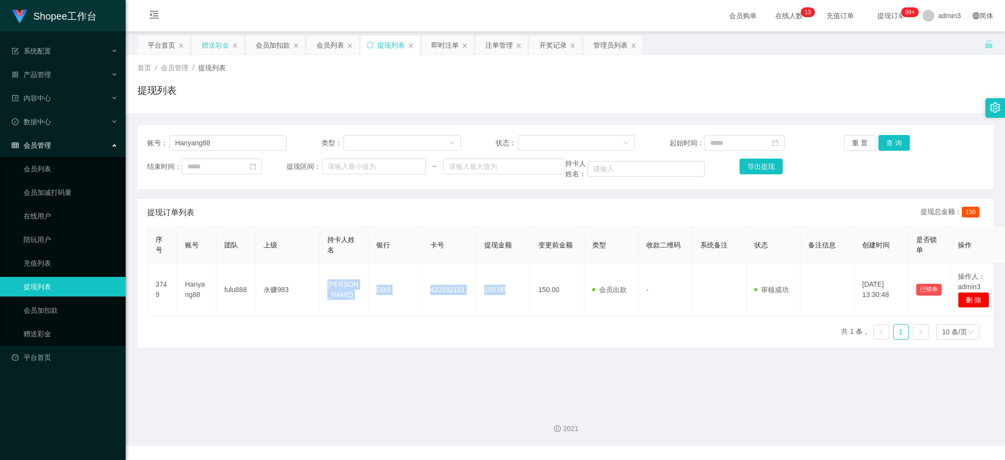
click at [209, 44] on div "赠送彩金" at bounding box center [215, 45] width 27 height 19
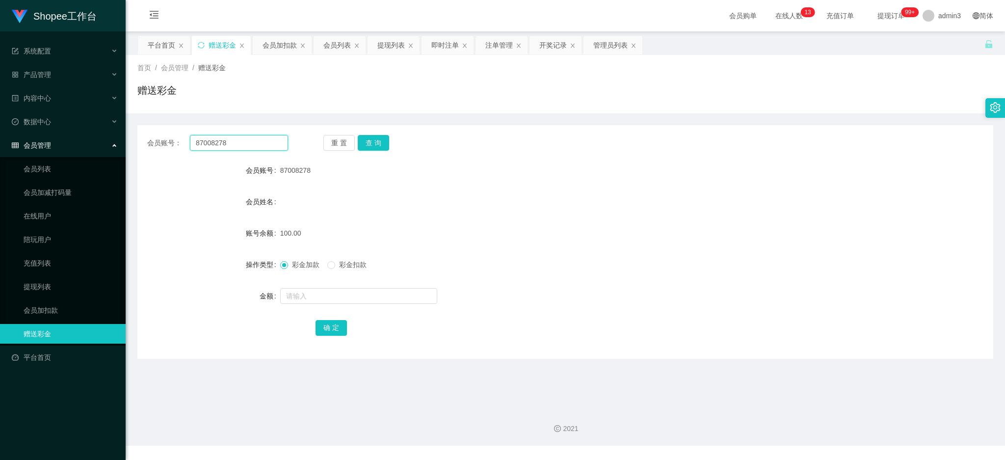
click at [244, 140] on input "87008278" at bounding box center [239, 143] width 98 height 16
paste input "971007"
type input "971007"
click at [368, 146] on button "查 询" at bounding box center [373, 143] width 31 height 16
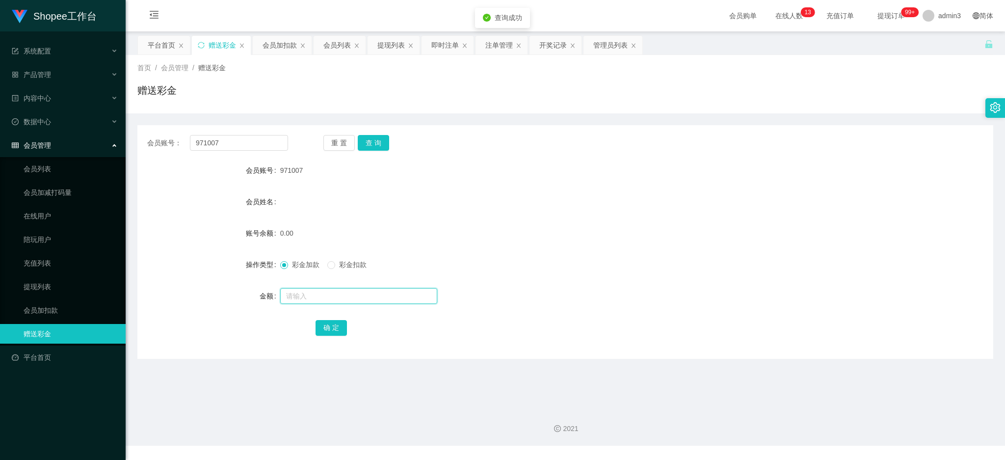
click at [333, 294] on input "text" at bounding box center [358, 296] width 157 height 16
type input "100"
click at [337, 322] on button "确 定" at bounding box center [331, 328] width 31 height 16
drag, startPoint x: 382, startPoint y: 47, endPoint x: 377, endPoint y: 53, distance: 7.8
click at [382, 46] on div "提现列表" at bounding box center [390, 45] width 27 height 19
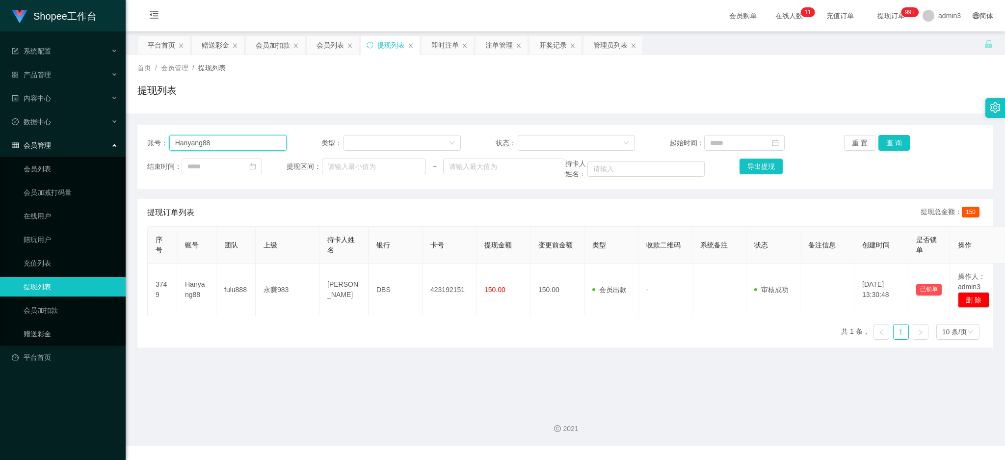
click at [208, 148] on input "Hanyang88" at bounding box center [227, 143] width 117 height 16
paste input "MY012256"
click at [885, 148] on button "查 询" at bounding box center [893, 143] width 31 height 16
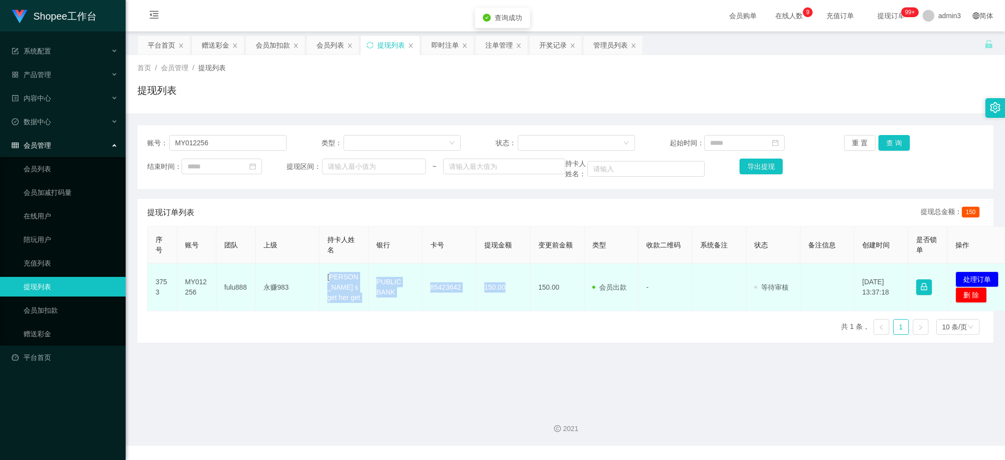
copy tr "[PERSON_NAME] s get her get PUBLIC BANK 85423642 150.00"
drag, startPoint x: 327, startPoint y: 275, endPoint x: 509, endPoint y: 306, distance: 184.2
click at [509, 306] on tr "3753 MY012256 fulu888 永赚983 Goh [PERSON_NAME] s get her get PUBLIC BANK 8542364…" at bounding box center [580, 288] width 865 height 48
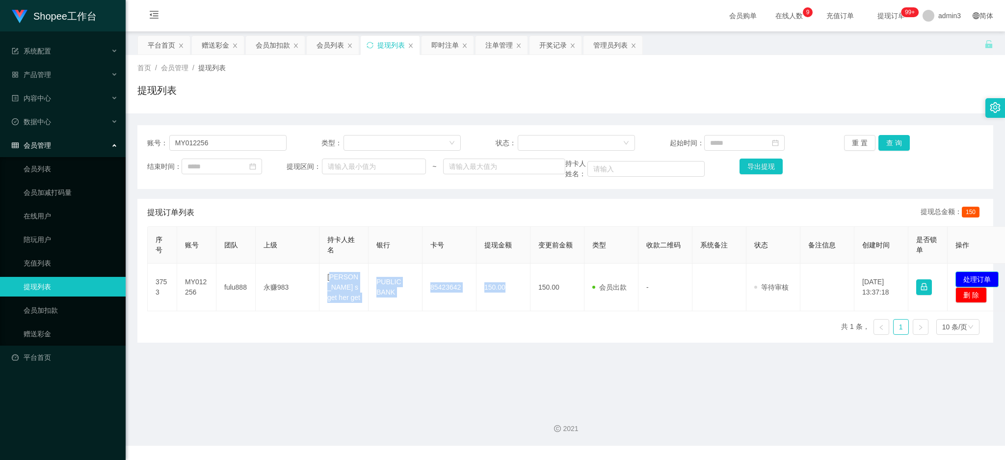
click at [992, 280] on button "处理订单" at bounding box center [977, 279] width 43 height 16
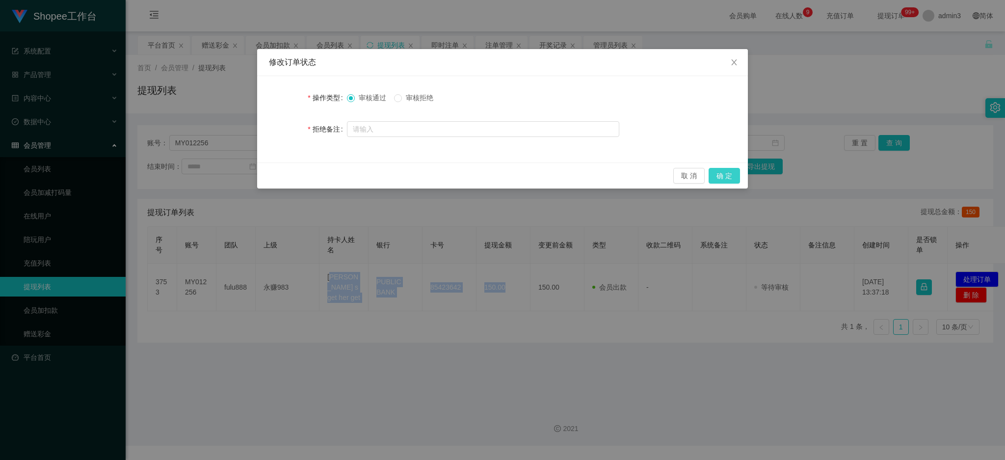
click at [732, 174] on button "确 定" at bounding box center [724, 176] width 31 height 16
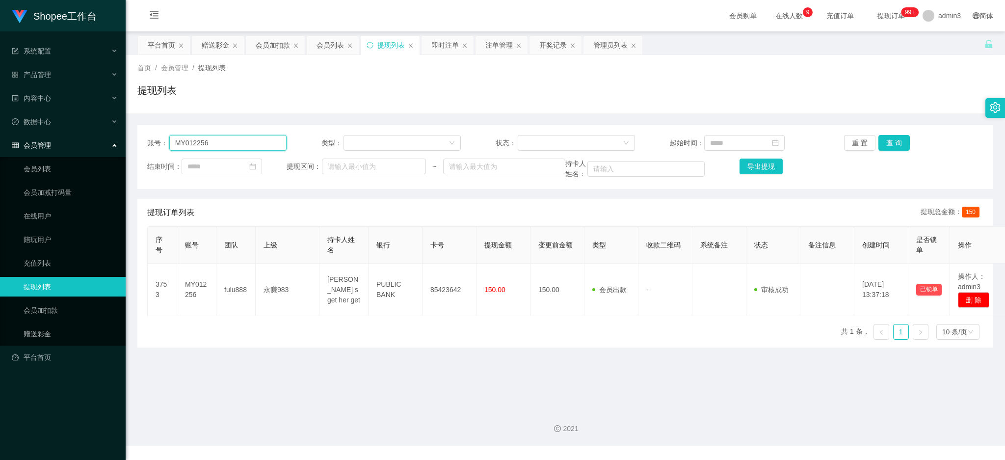
click at [247, 144] on input "MY012256" at bounding box center [227, 143] width 117 height 16
paste input "Dillnore123"
click at [888, 139] on button "查 询" at bounding box center [893, 143] width 31 height 16
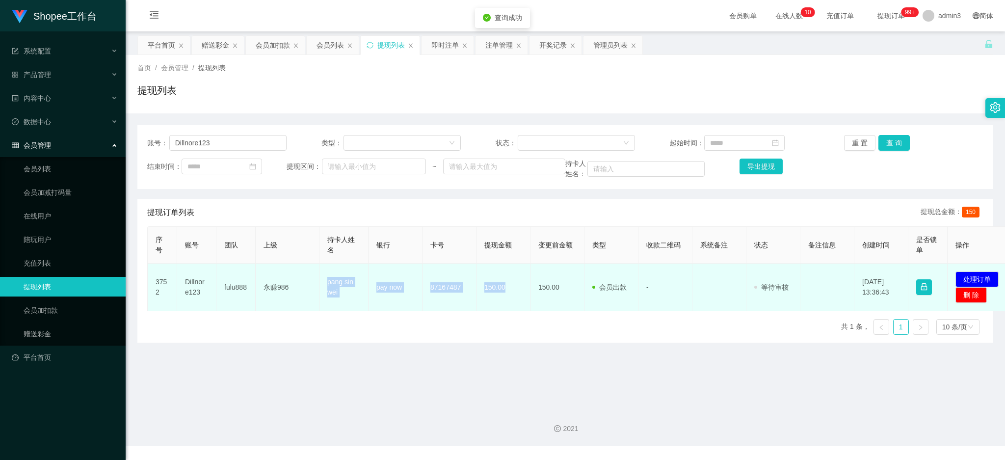
copy tr "pang sin wei pay now 87167487 150.00"
drag, startPoint x: 326, startPoint y: 281, endPoint x: 504, endPoint y: 292, distance: 178.5
click at [504, 292] on tr "3752 Dillnore123 fulu888 永赚986 pang sin wei pay now 87167487 150.00 150.00 会员出款…" at bounding box center [580, 288] width 865 height 48
click at [962, 279] on button "处理订单" at bounding box center [977, 279] width 43 height 16
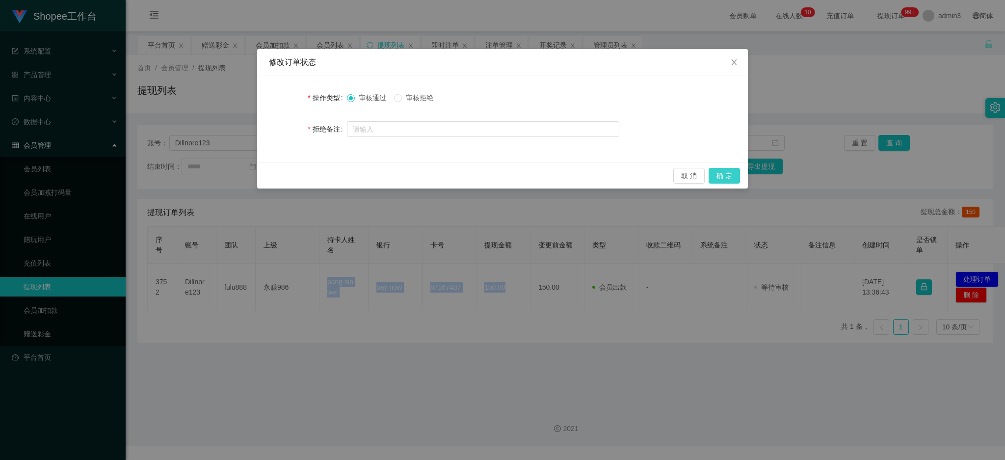
click at [718, 175] on button "确 定" at bounding box center [724, 176] width 31 height 16
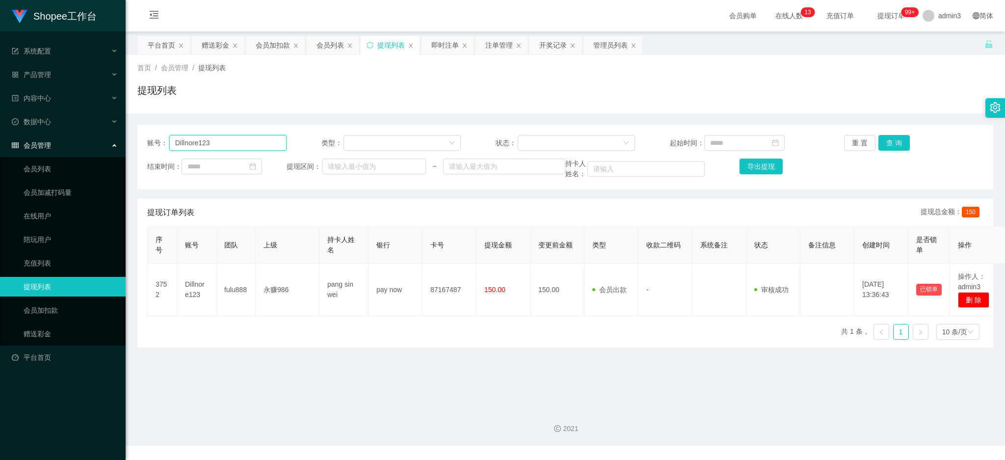
click at [232, 137] on input "Dillnore123" at bounding box center [227, 143] width 117 height 16
paste input "aiLiangliang"
click at [898, 148] on button "查 询" at bounding box center [893, 143] width 31 height 16
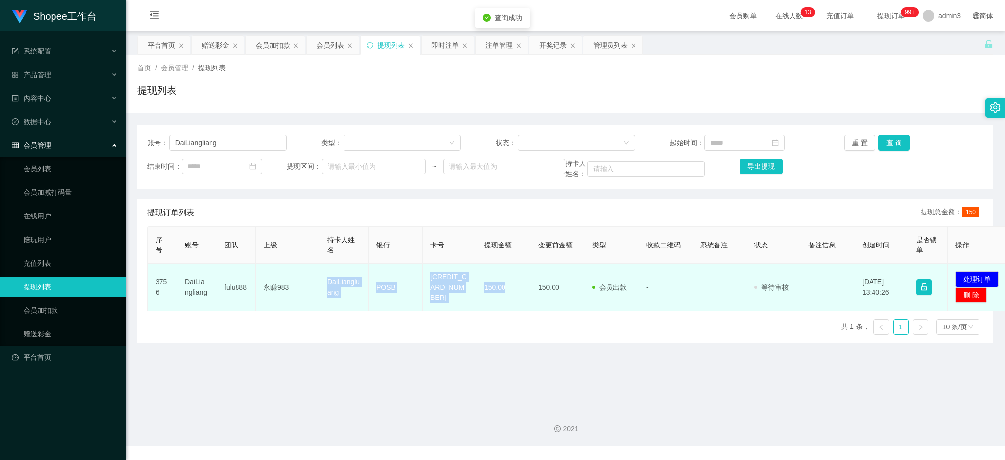
drag, startPoint x: 323, startPoint y: 280, endPoint x: 508, endPoint y: 298, distance: 185.9
click at [508, 298] on tr "3756 DaiLiangliang fulu888 永赚983 DaiLiangluang POSB 4628450053690906 150.00 150…" at bounding box center [580, 288] width 865 height 48
copy tr "DaiLiangluang POSB 4628450053690906 150.00"
click at [436, 301] on td "[CREDIT_CARD_NUMBER]" at bounding box center [450, 288] width 54 height 48
copy tr "DaiLiangluang POSB 4628450053690906 150.00"
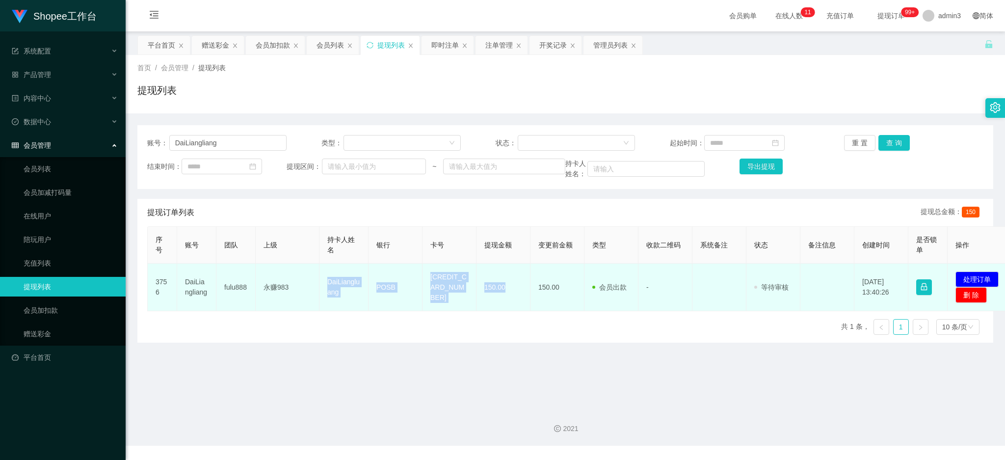
drag, startPoint x: 327, startPoint y: 281, endPoint x: 505, endPoint y: 302, distance: 179.3
click at [505, 302] on tr "3756 DaiLiangliang fulu888 永赚983 DaiLiangluang POSB 4628450053690906 150.00 150…" at bounding box center [580, 288] width 865 height 48
click at [973, 281] on button "处理订单" at bounding box center [977, 279] width 43 height 16
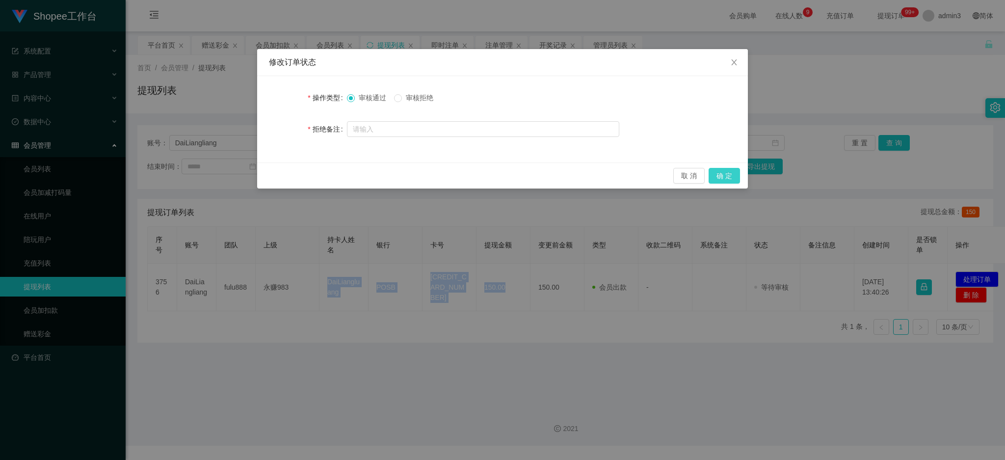
click at [729, 177] on button "确 定" at bounding box center [724, 176] width 31 height 16
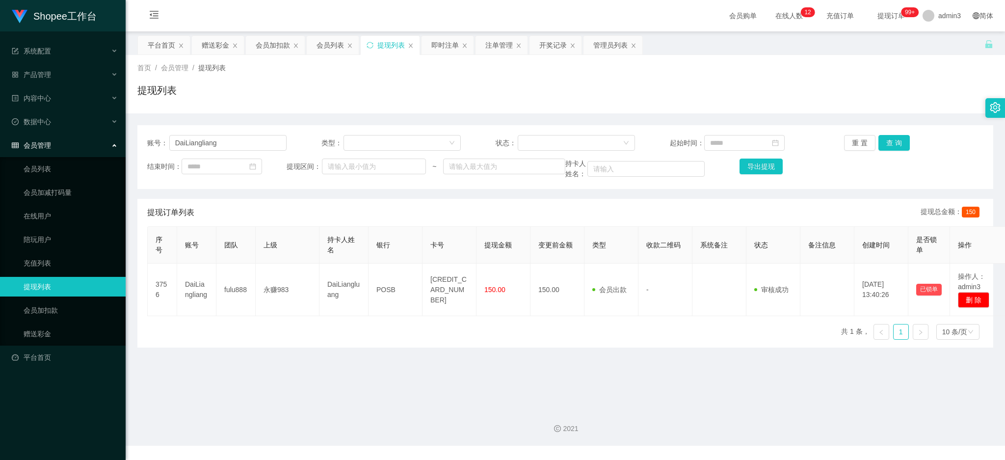
click at [420, 383] on main "关闭左侧 关闭右侧 关闭其它 刷新页面 平台首页 赠送彩金 会员加扣款 会员列表 提现列表 即时注单 注单管理 开奖记录 管理员列表 首页 / 会员管理 / …" at bounding box center [565, 215] width 879 height 369
click at [249, 146] on input "DaiLiangliang" at bounding box center [227, 143] width 117 height 16
paste input "Skylenderpro1030"
type input "Skylenderpro1030"
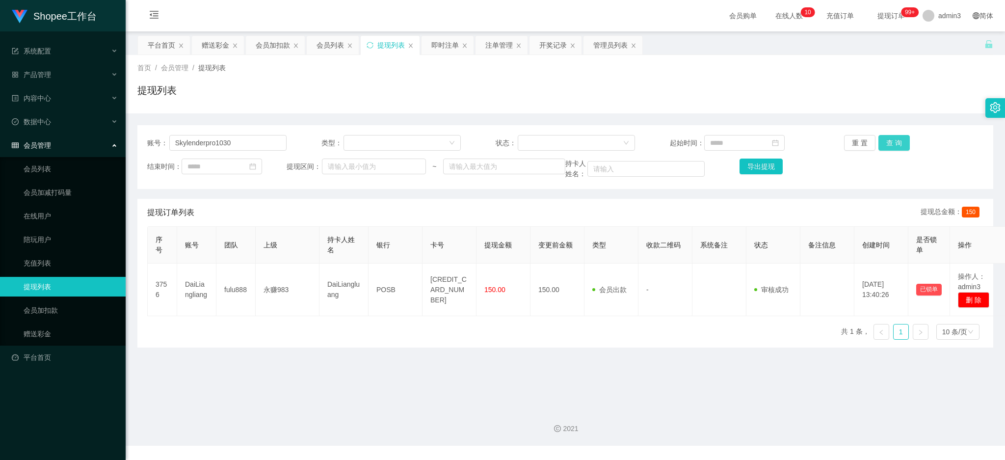
click at [897, 144] on button "查 询" at bounding box center [893, 143] width 31 height 16
click at [318, 46] on div "会员列表" at bounding box center [330, 45] width 27 height 19
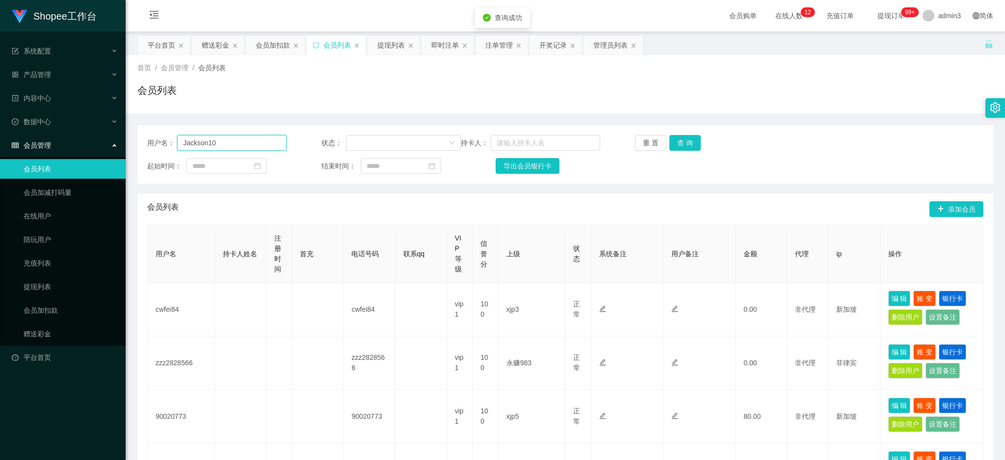
click at [258, 144] on input "Jackson10" at bounding box center [231, 143] width 109 height 16
paste input "Skylenderpro103"
type input "Skylenderpro1030"
click at [679, 138] on button "查 询" at bounding box center [684, 143] width 31 height 16
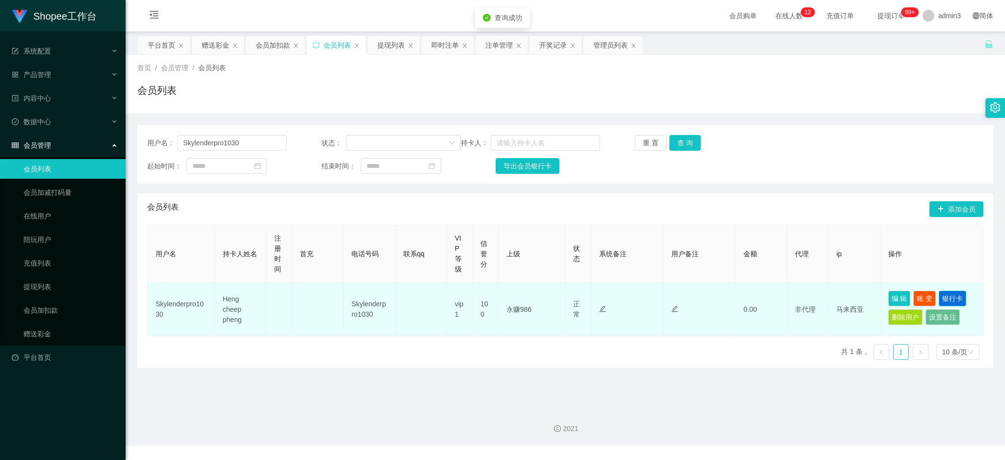
click at [954, 293] on button "银行卡" at bounding box center [952, 299] width 27 height 16
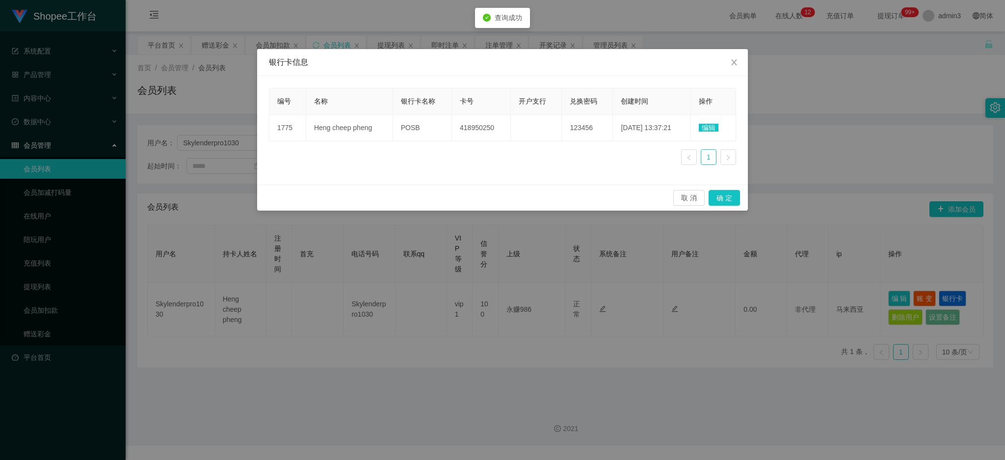
click at [710, 128] on span "编辑" at bounding box center [709, 128] width 20 height 8
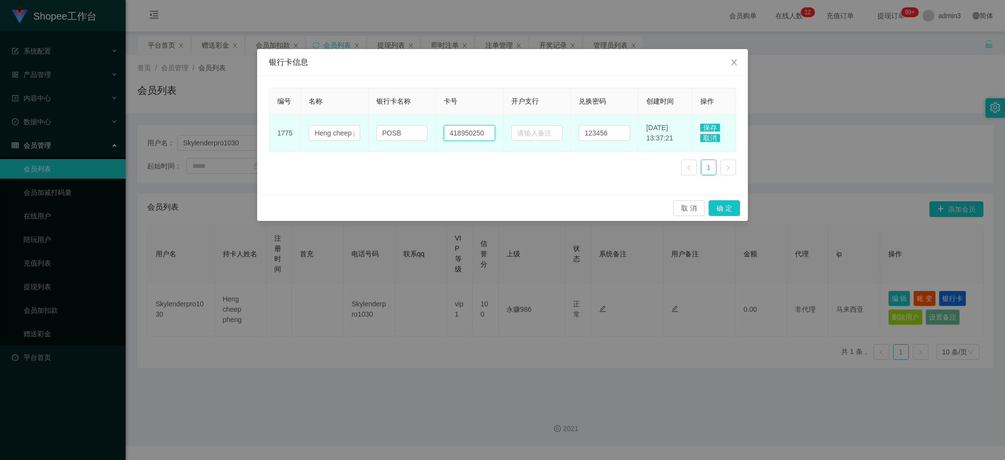
click at [452, 131] on input "418950250" at bounding box center [470, 133] width 52 height 16
paste input "84316188"
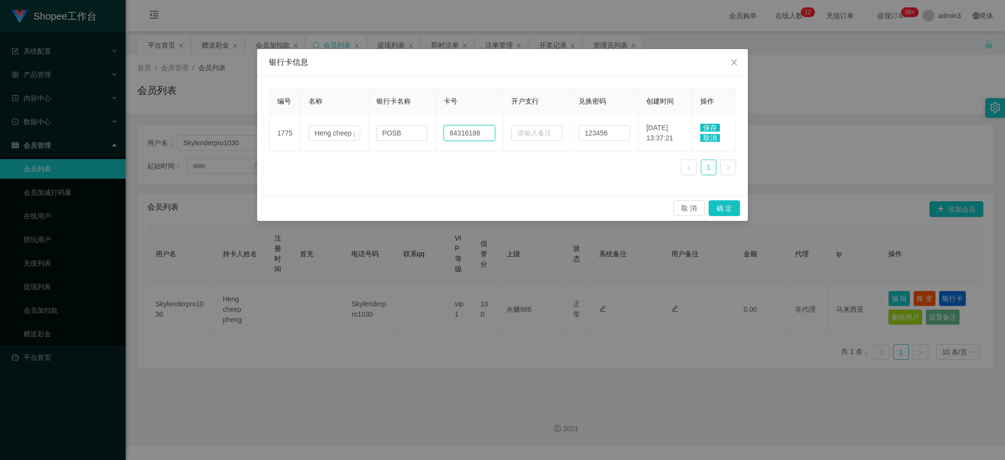
type input "84316188"
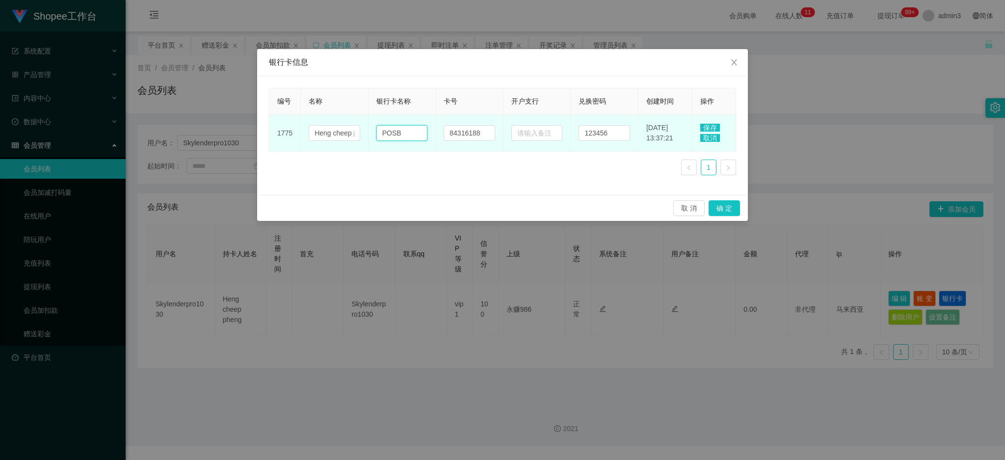
click at [409, 127] on input "POSB" at bounding box center [402, 133] width 52 height 16
paste input "AYNOW"
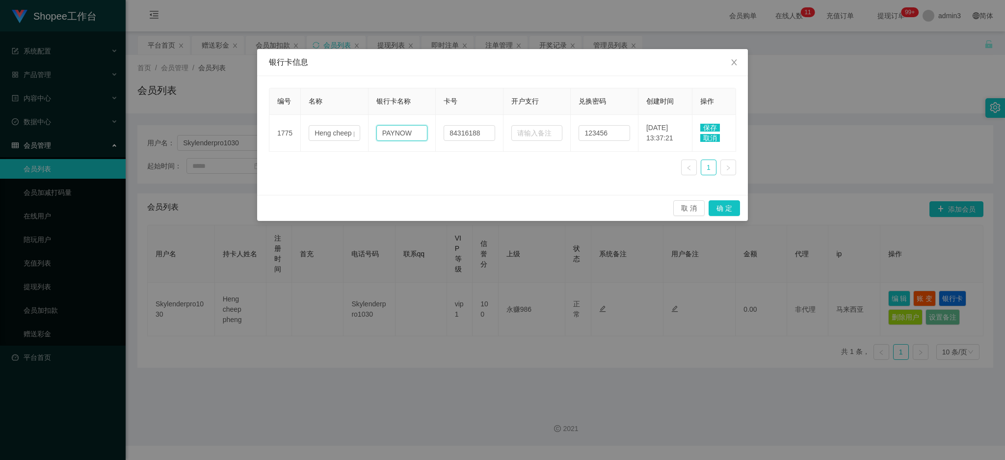
type input "PAYNOW"
click at [713, 125] on span "保存" at bounding box center [710, 128] width 20 height 8
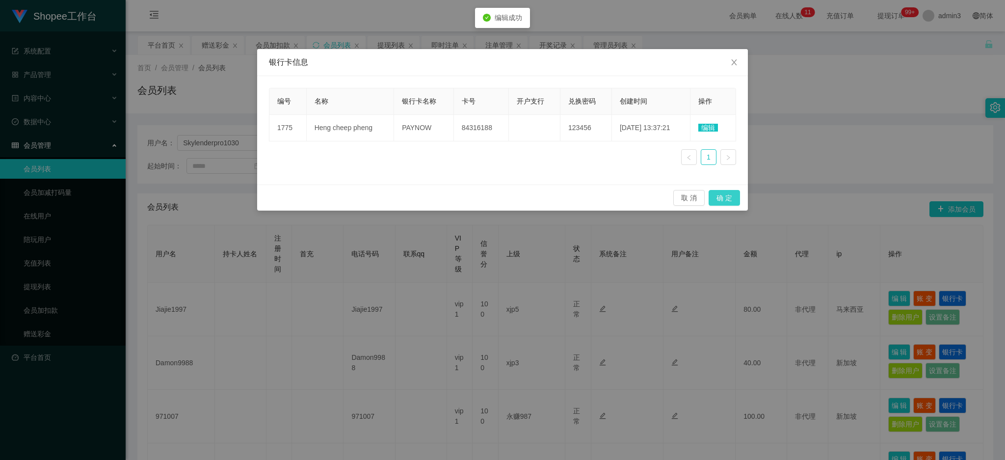
click at [728, 195] on button "确 定" at bounding box center [724, 198] width 31 height 16
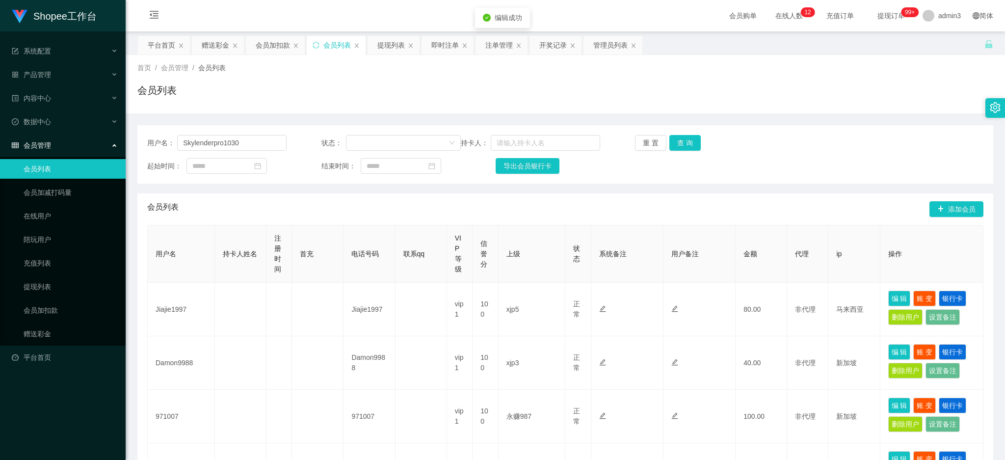
drag, startPoint x: 396, startPoint y: 50, endPoint x: 405, endPoint y: 55, distance: 10.5
click at [397, 50] on div "提现列表" at bounding box center [390, 45] width 27 height 19
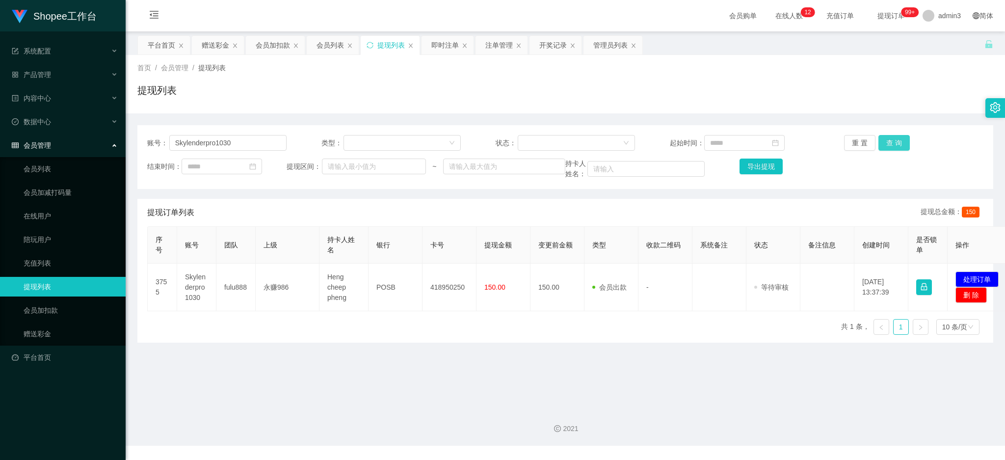
click at [897, 142] on button "查 询" at bounding box center [893, 143] width 31 height 16
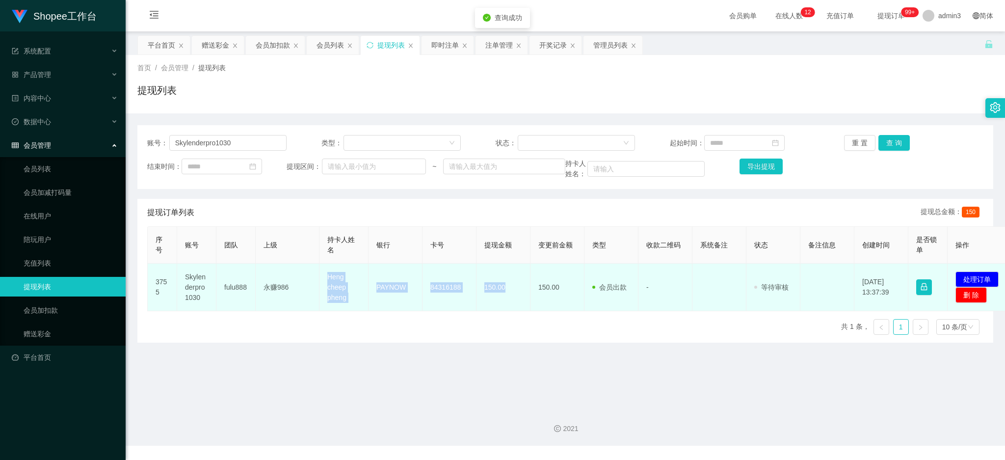
drag, startPoint x: 319, startPoint y: 277, endPoint x: 515, endPoint y: 295, distance: 197.1
click at [515, 295] on tr "3755 Skylenderpro1030 fulu888 永赚986 Heng cheep pheng PAYNOW 84316188 150.00 150…" at bounding box center [580, 288] width 865 height 48
copy tr "永赚986 Heng cheep pheng PAYNOW 84316188 150.00"
click at [975, 274] on button "处理订单" at bounding box center [977, 279] width 43 height 16
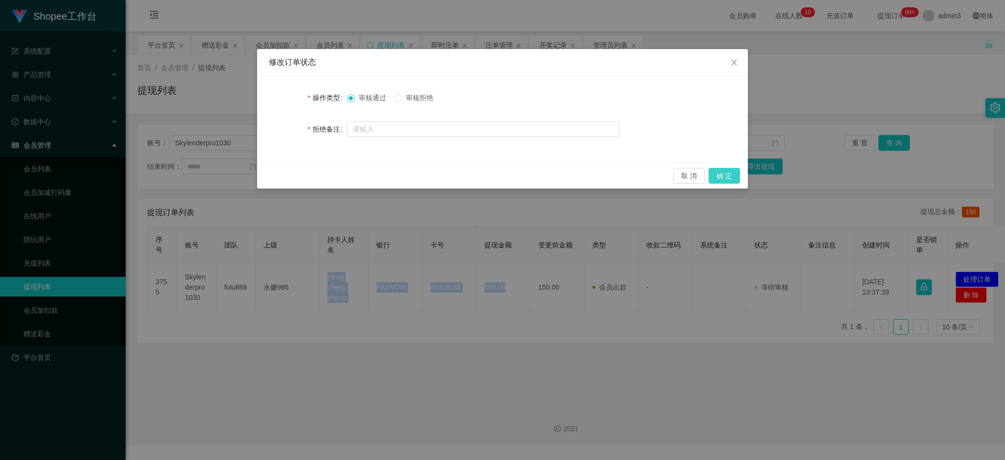
drag, startPoint x: 725, startPoint y: 177, endPoint x: 613, endPoint y: 289, distance: 158.2
click at [725, 177] on button "确 定" at bounding box center [724, 176] width 31 height 16
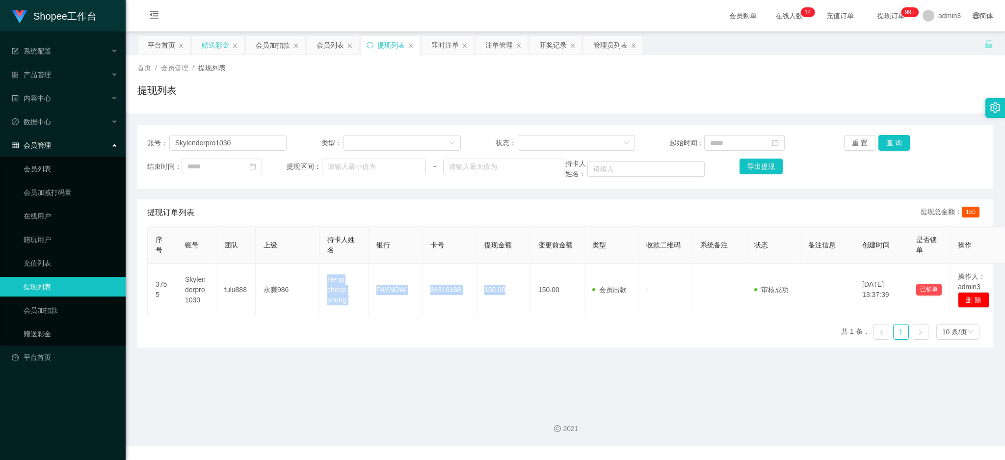
click at [211, 40] on div "赠送彩金" at bounding box center [215, 45] width 27 height 19
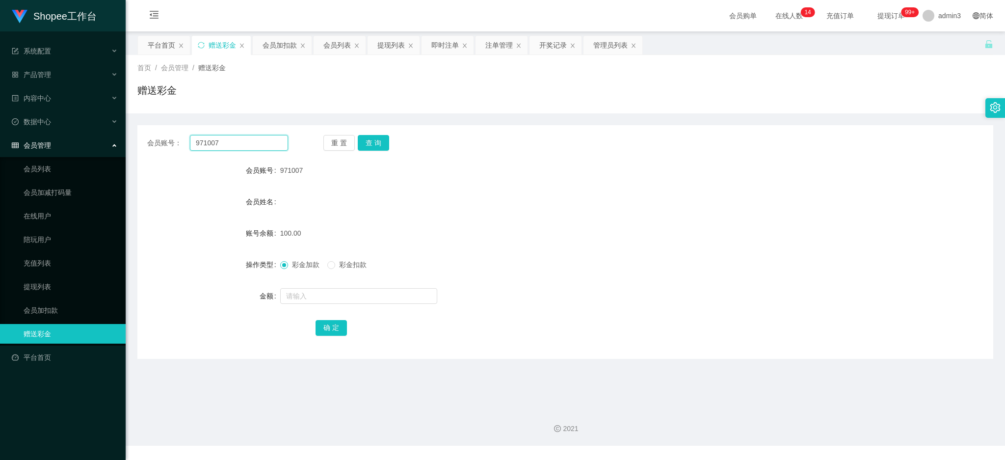
click at [213, 149] on input "971007" at bounding box center [239, 143] width 98 height 16
paste input "zzz2828566"
type input "zzz2828566"
click at [377, 148] on button "查 询" at bounding box center [373, 143] width 31 height 16
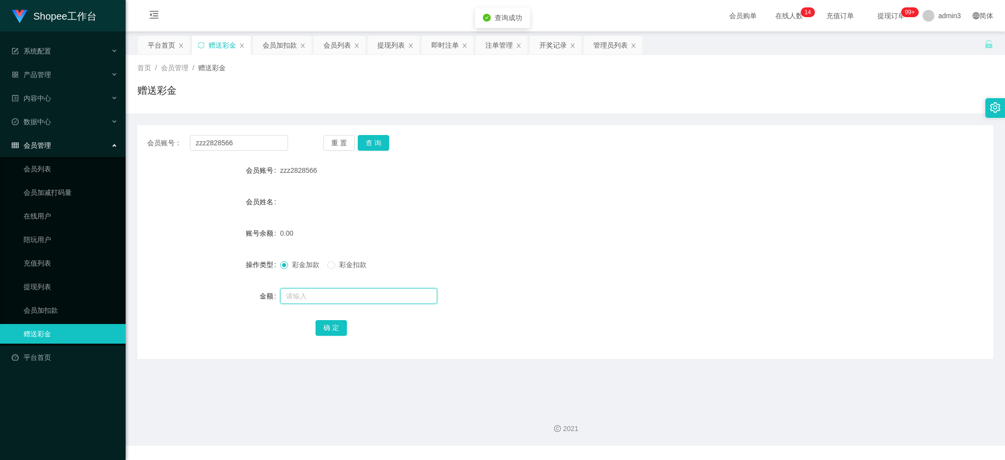
click at [314, 299] on input "text" at bounding box center [358, 296] width 157 height 16
type input "150"
click at [325, 319] on div "确 定" at bounding box center [565, 328] width 499 height 20
click at [327, 327] on button "确 定" at bounding box center [331, 328] width 31 height 16
click at [462, 158] on div "会员账号： zzz2828566 重 置 查 询 会员账号 zzz2828566 会员姓名 账号余额 150.00 操作类型 彩金加款 彩金扣款 金额 确 定" at bounding box center [565, 242] width 856 height 234
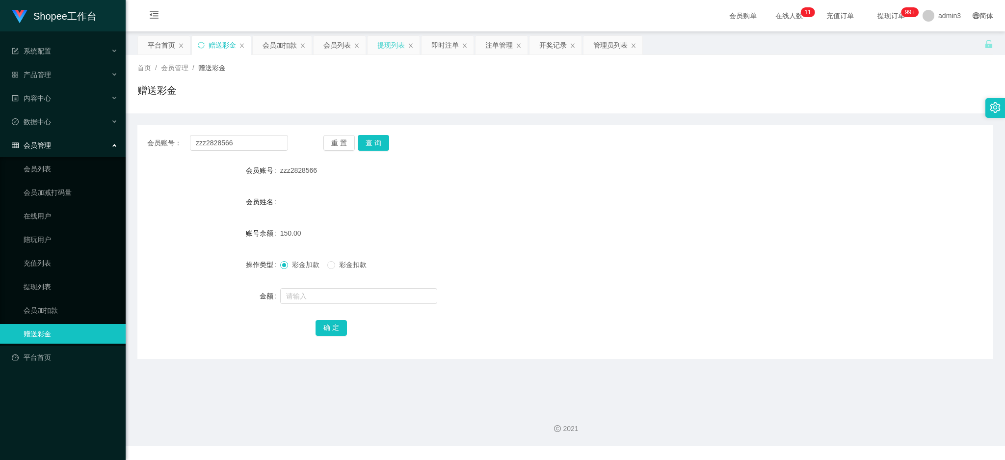
drag, startPoint x: 394, startPoint y: 48, endPoint x: 384, endPoint y: 51, distance: 10.1
click at [394, 48] on div "提现列表" at bounding box center [390, 45] width 27 height 19
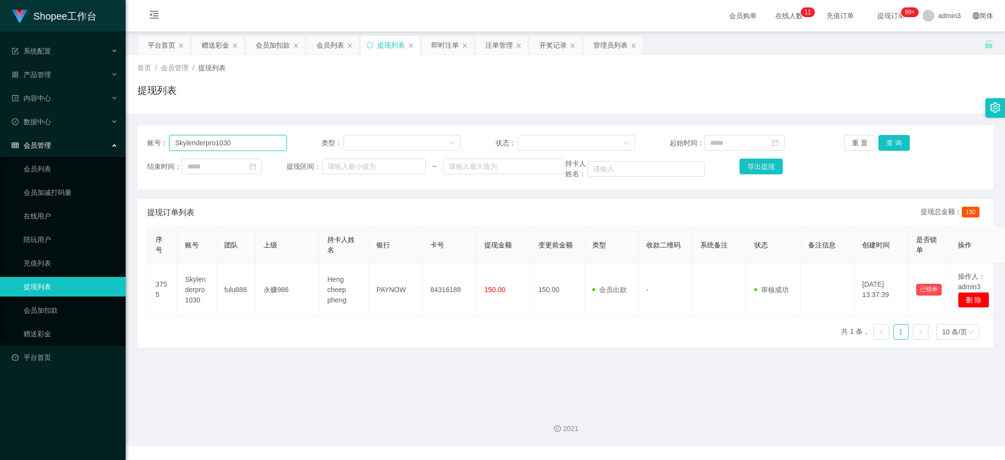
click at [217, 145] on input "Skylenderpro1030" at bounding box center [227, 143] width 117 height 16
paste input "bigface1"
click at [891, 142] on button "查 询" at bounding box center [893, 143] width 31 height 16
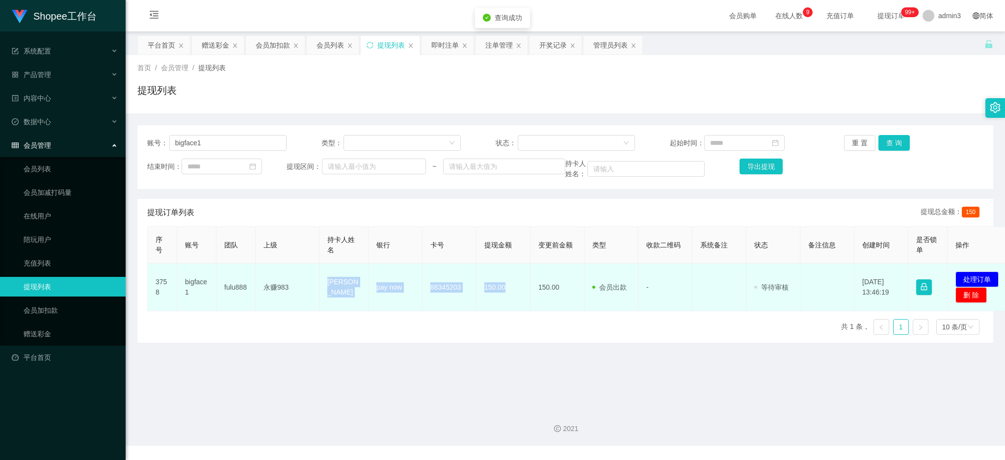
drag, startPoint x: 324, startPoint y: 278, endPoint x: 513, endPoint y: 299, distance: 190.2
click at [513, 299] on tr "3758 bigface1 fulu888 永赚983 Wong Mun Haw pay now 88345203 150.00 150.00 会员出款 人工…" at bounding box center [580, 288] width 865 height 48
copy tr "[PERSON_NAME] Haw pay now 88345203 150.00"
click at [984, 278] on button "处理订单" at bounding box center [977, 279] width 43 height 16
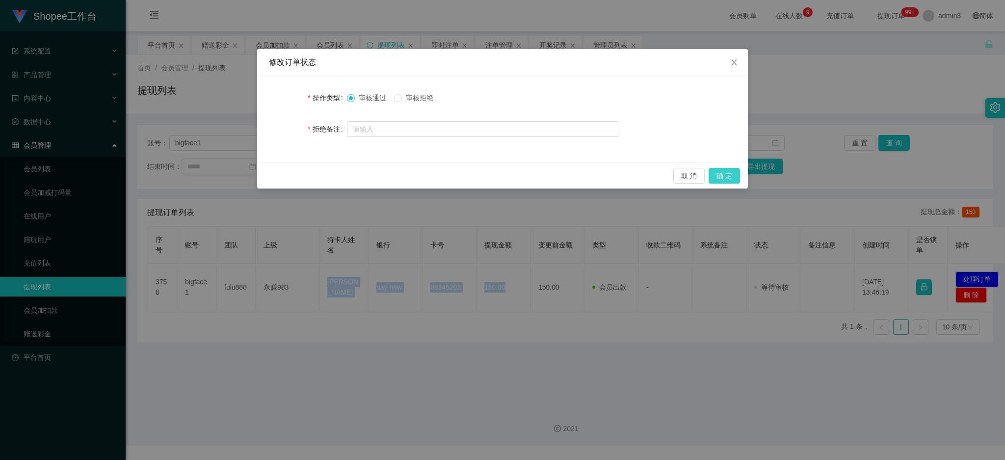
click at [717, 179] on button "确 定" at bounding box center [724, 176] width 31 height 16
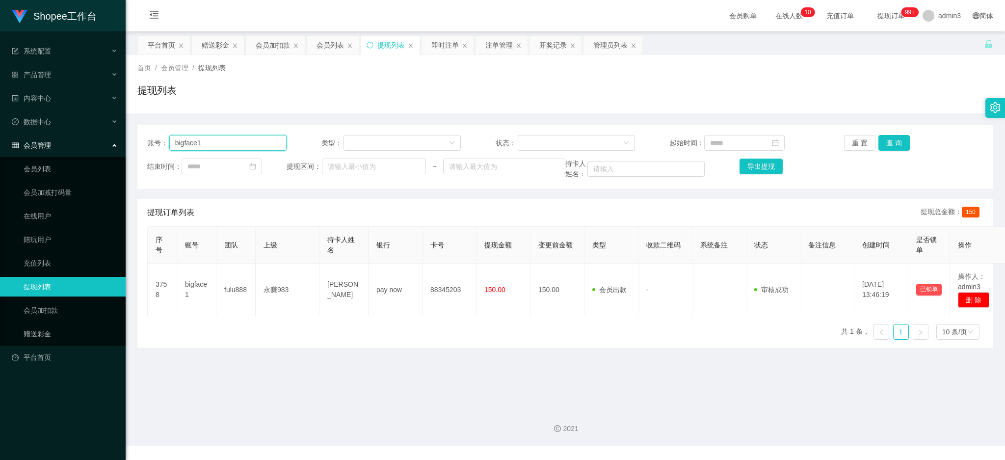
click at [202, 150] on input "bigface1" at bounding box center [227, 143] width 117 height 16
paste input "Joseph68"
type input "Joseph68"
click at [896, 144] on button "查 询" at bounding box center [893, 143] width 31 height 16
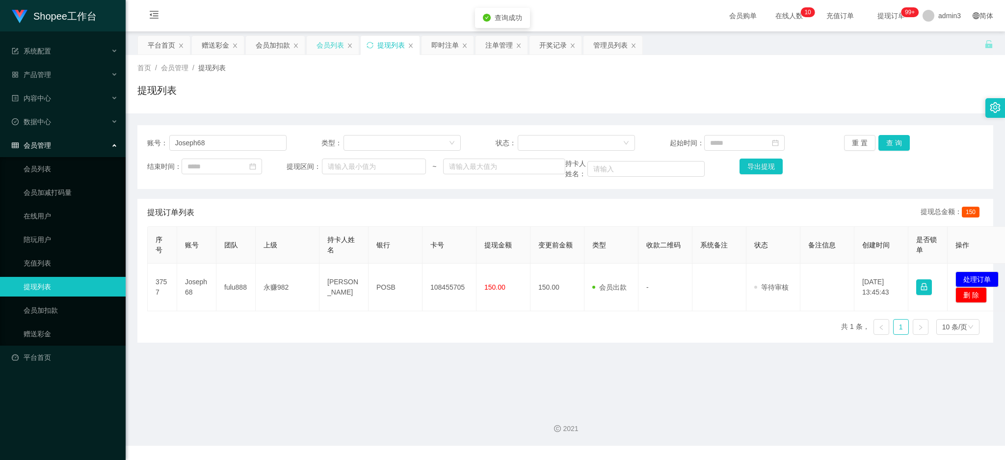
click at [326, 47] on div "会员列表" at bounding box center [330, 45] width 27 height 19
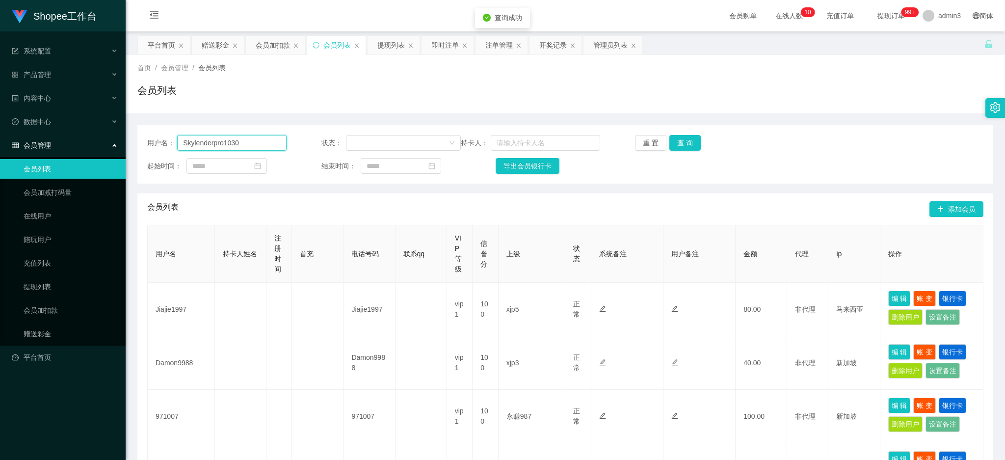
click at [213, 136] on input "Skylenderpro1030" at bounding box center [231, 143] width 109 height 16
click at [211, 136] on input "Skylenderpro1030" at bounding box center [231, 143] width 109 height 16
click at [210, 136] on input "Skylenderpro1030" at bounding box center [231, 143] width 109 height 16
paste input "Joseph68"
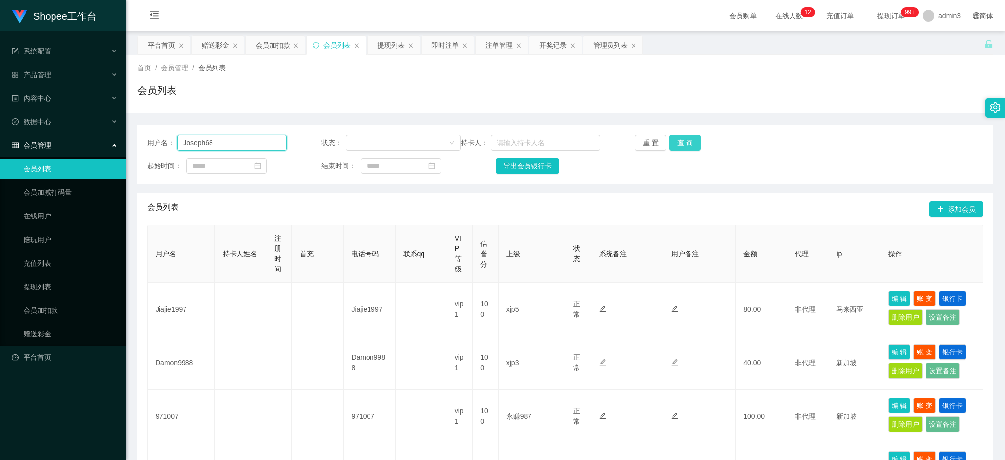
type input "Joseph68"
click at [678, 140] on button "查 询" at bounding box center [684, 143] width 31 height 16
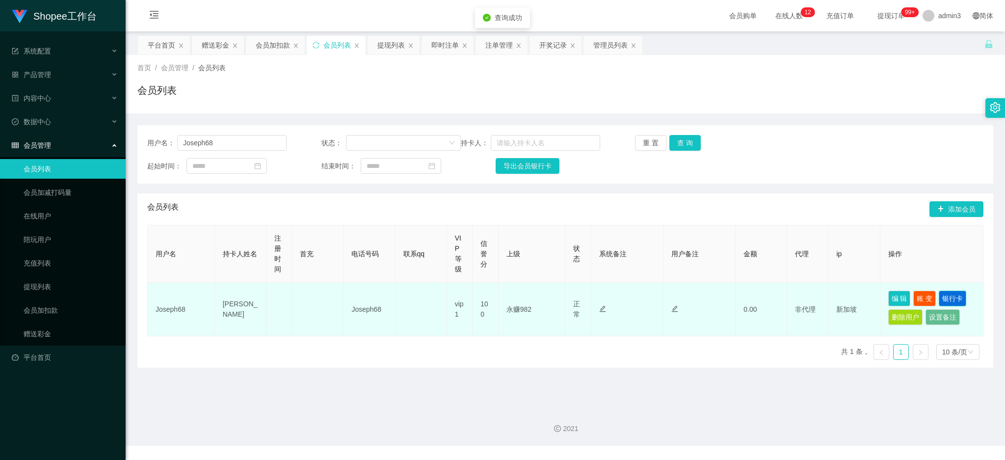
click at [948, 297] on button "银行卡" at bounding box center [952, 299] width 27 height 16
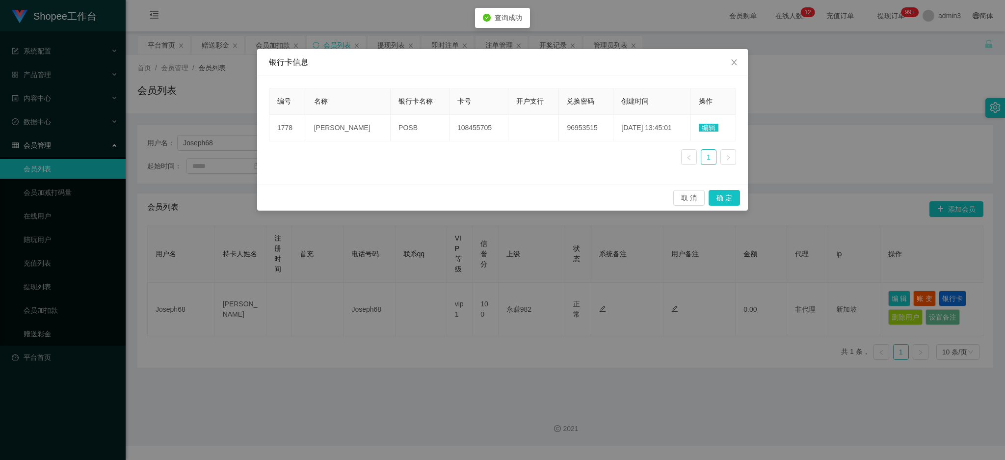
click at [702, 124] on span "编辑" at bounding box center [709, 128] width 20 height 8
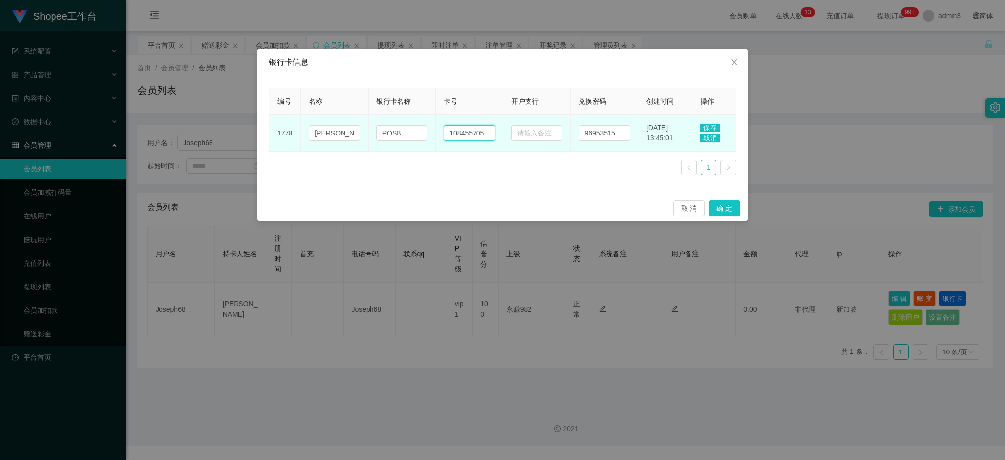
click at [452, 133] on input "108455705" at bounding box center [470, 133] width 52 height 16
paste input "9695351"
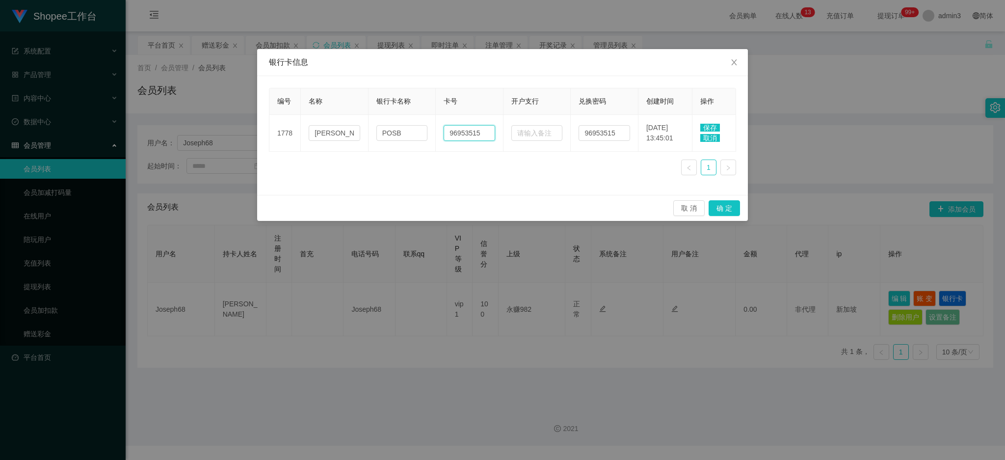
type input "96953515"
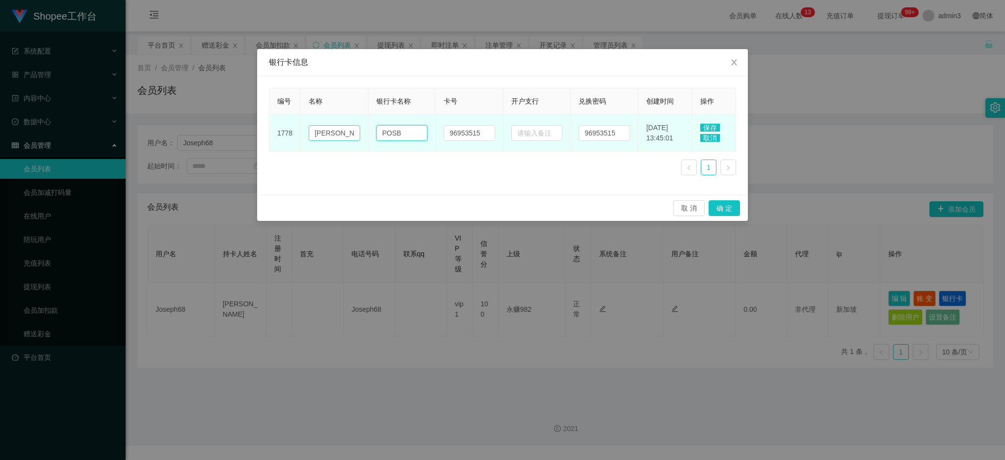
drag, startPoint x: 404, startPoint y: 132, endPoint x: 332, endPoint y: 128, distance: 72.2
click at [332, 128] on tr "1778 [PERSON_NAME] 96953515 96953515 [DATE] 13:45:01 保存 取消" at bounding box center [502, 133] width 467 height 37
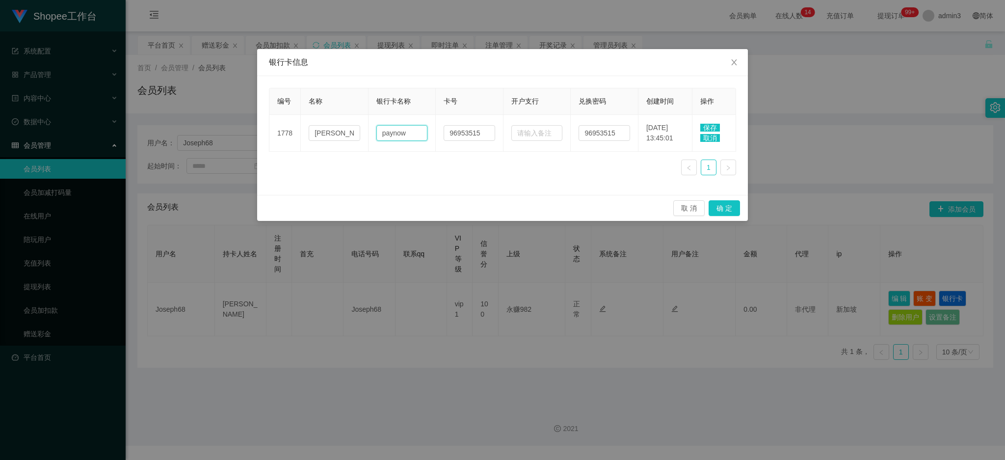
type input "paynow"
click at [711, 124] on span "保存" at bounding box center [710, 128] width 20 height 8
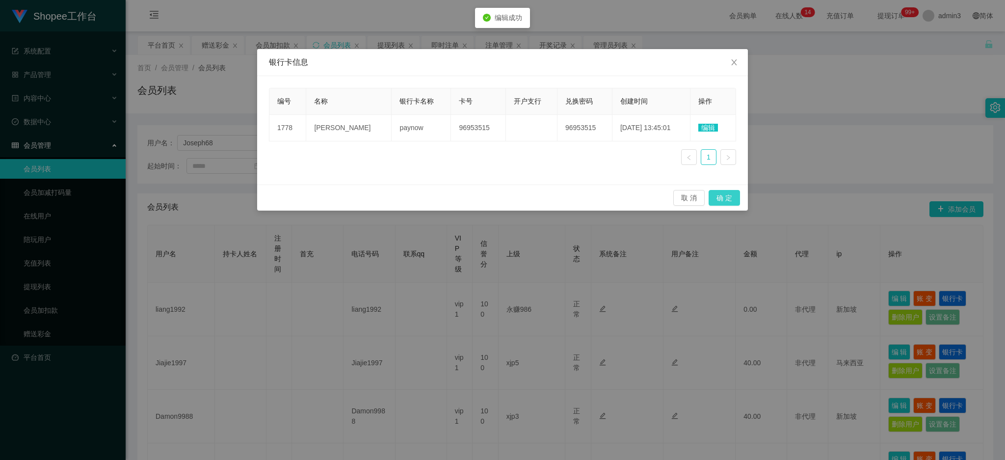
click at [723, 200] on button "确 定" at bounding box center [724, 198] width 31 height 16
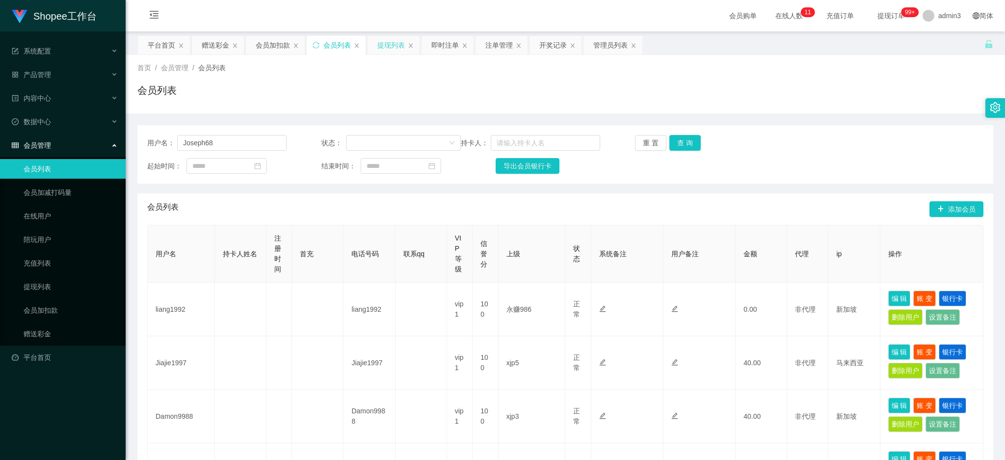
click at [386, 45] on div "提现列表" at bounding box center [390, 45] width 27 height 19
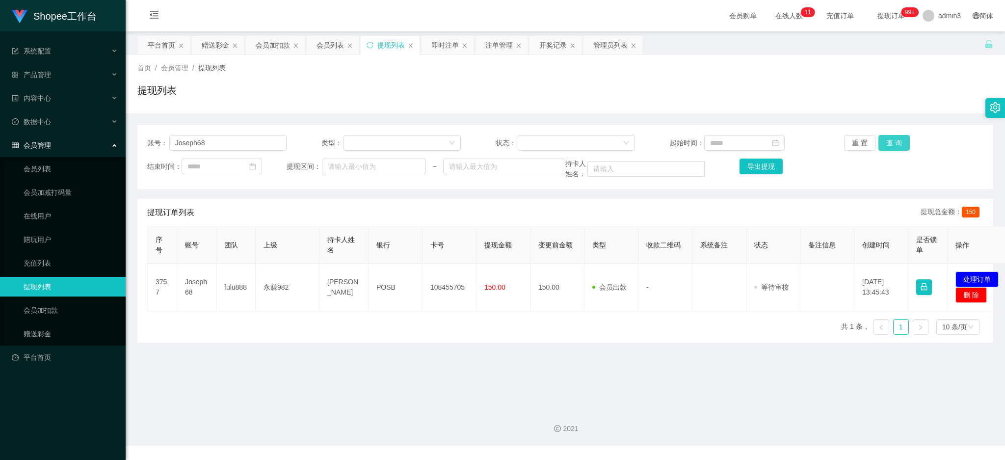
click at [889, 148] on button "查 询" at bounding box center [893, 143] width 31 height 16
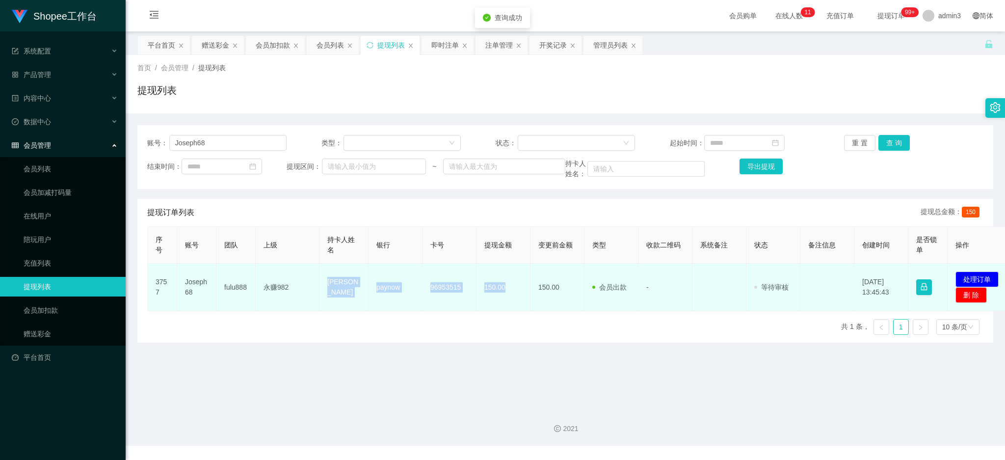
drag, startPoint x: 324, startPoint y: 285, endPoint x: 520, endPoint y: 297, distance: 196.2
click at [520, 297] on tr "3757 Joseph68 fulu888 永赚982 [PERSON_NAME] paynow 96953515 150.00 150.00 会员出款 人工…" at bounding box center [580, 288] width 865 height 48
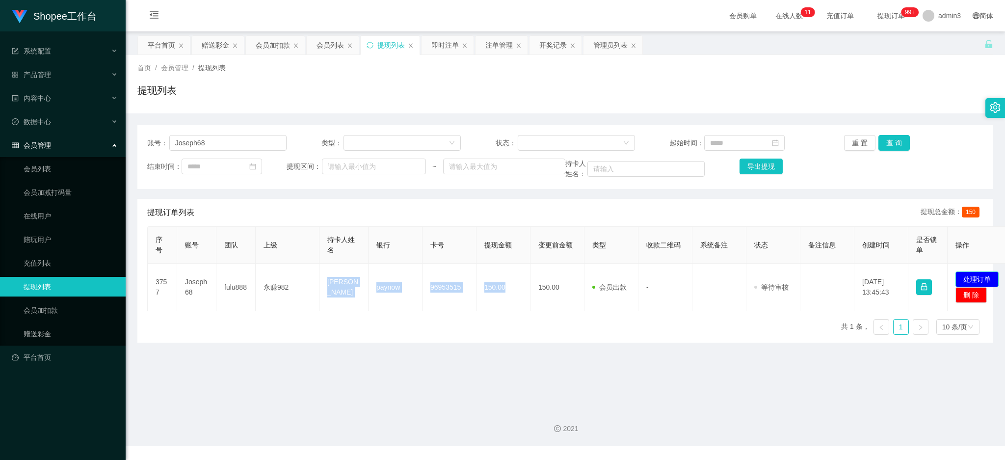
drag, startPoint x: 976, startPoint y: 275, endPoint x: 825, endPoint y: 249, distance: 153.0
click at [976, 274] on button "处理订单" at bounding box center [977, 279] width 43 height 16
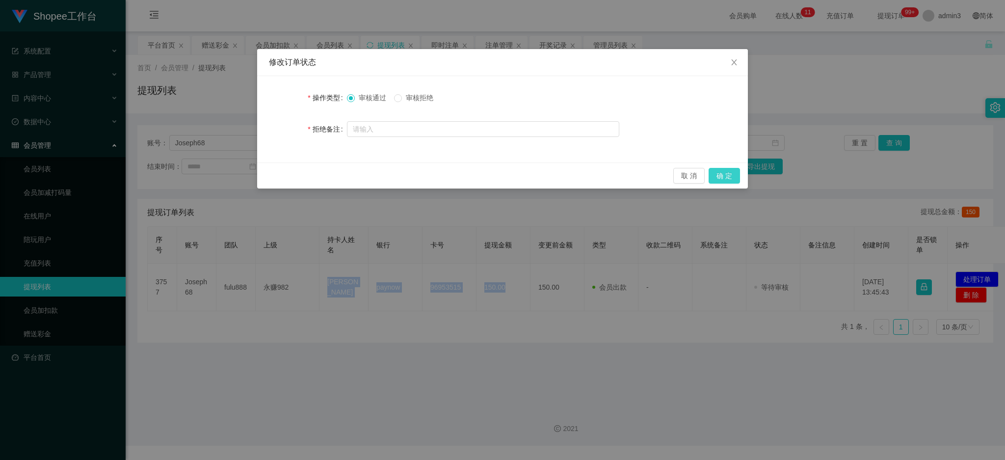
click at [729, 177] on button "确 定" at bounding box center [724, 176] width 31 height 16
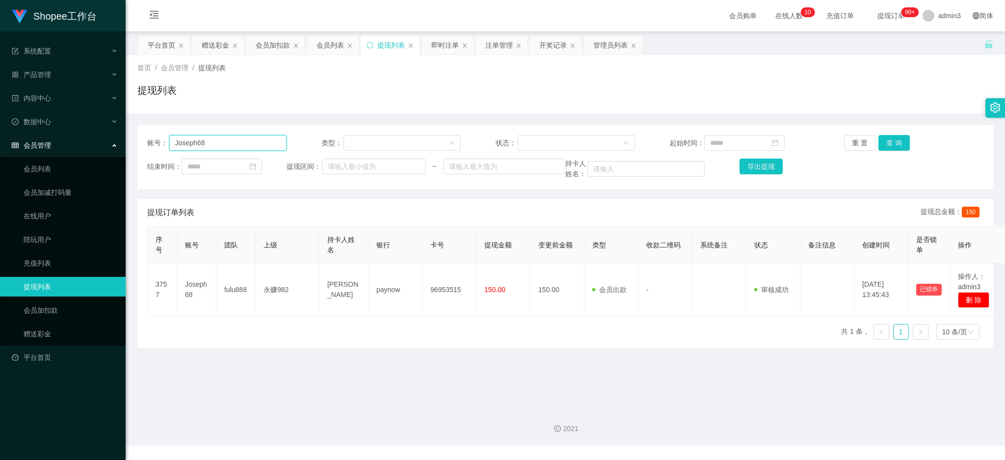
click at [209, 149] on input "Joseph68" at bounding box center [227, 143] width 117 height 16
paste input "zzz2828566"
click at [890, 143] on button "查 询" at bounding box center [893, 143] width 31 height 16
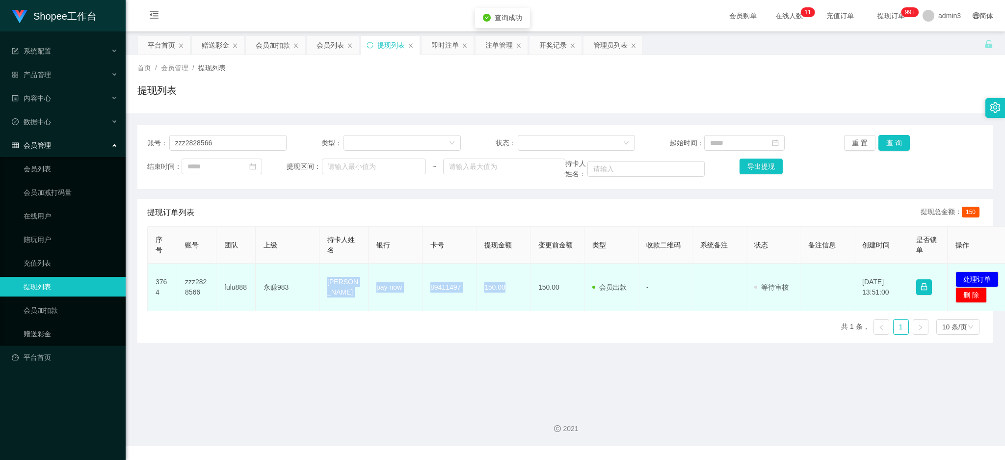
drag, startPoint x: 327, startPoint y: 280, endPoint x: 510, endPoint y: 288, distance: 183.2
click at [510, 288] on tr "3764 zzz2828566 fulu888 永赚983 [PERSON_NAME] pay now 89411497 150.00 150.00 会员出款…" at bounding box center [580, 288] width 865 height 48
click at [974, 275] on button "处理订单" at bounding box center [977, 279] width 43 height 16
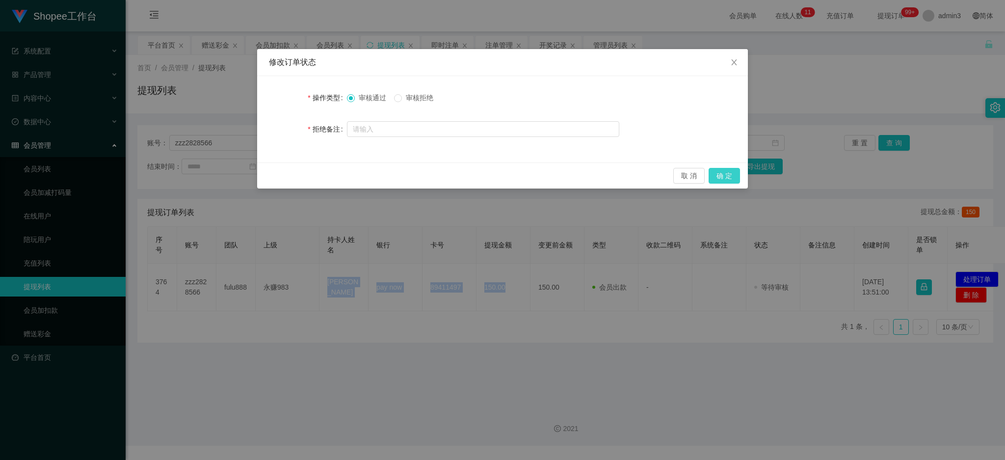
click at [720, 173] on button "确 定" at bounding box center [724, 176] width 31 height 16
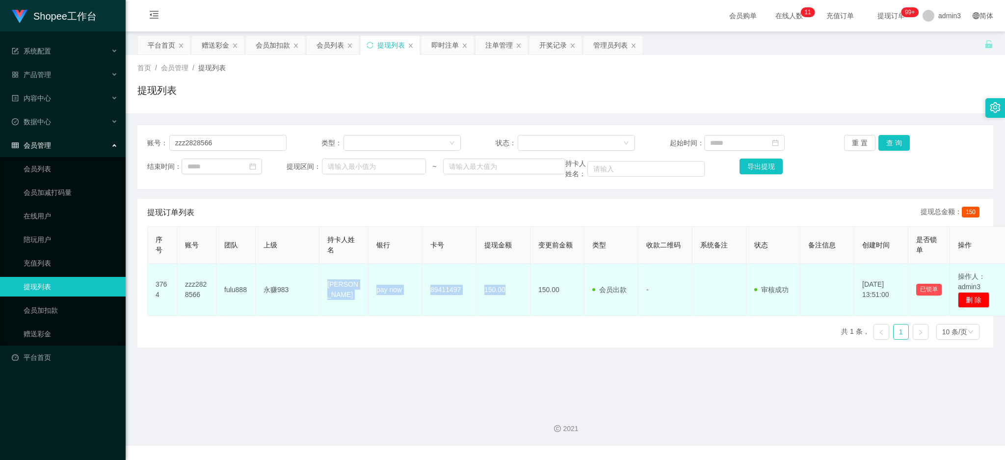
click at [340, 293] on td "[PERSON_NAME]" at bounding box center [343, 290] width 49 height 53
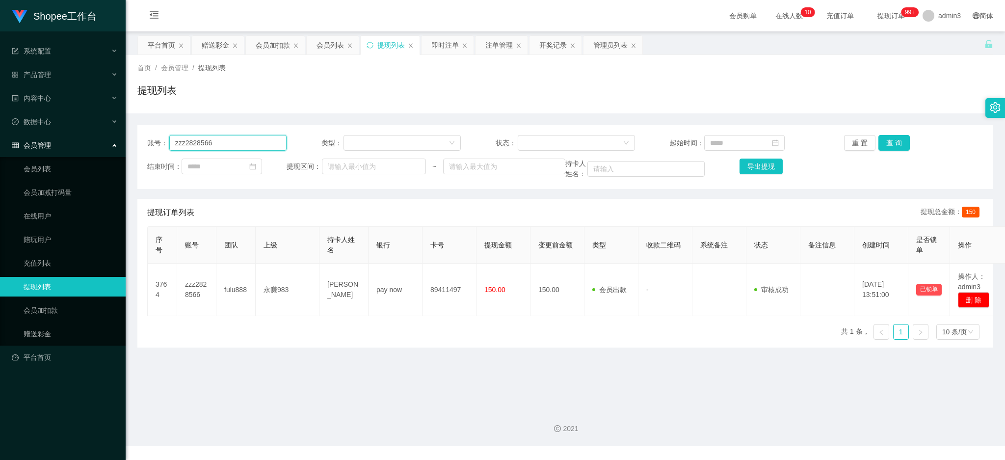
click at [214, 149] on input "zzz2828566" at bounding box center [227, 143] width 117 height 16
paste input "87008278"
type input "87008278"
click at [884, 141] on button "查 询" at bounding box center [893, 143] width 31 height 16
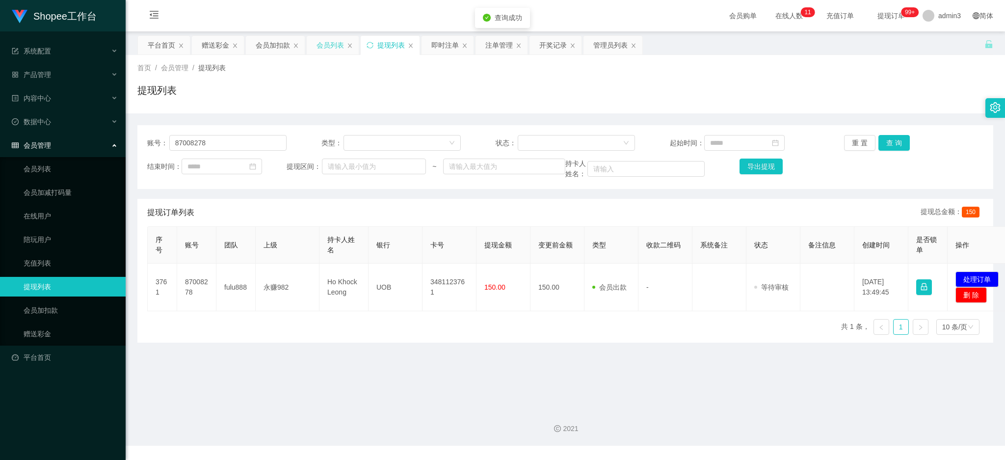
click at [330, 47] on div "会员列表" at bounding box center [330, 45] width 27 height 19
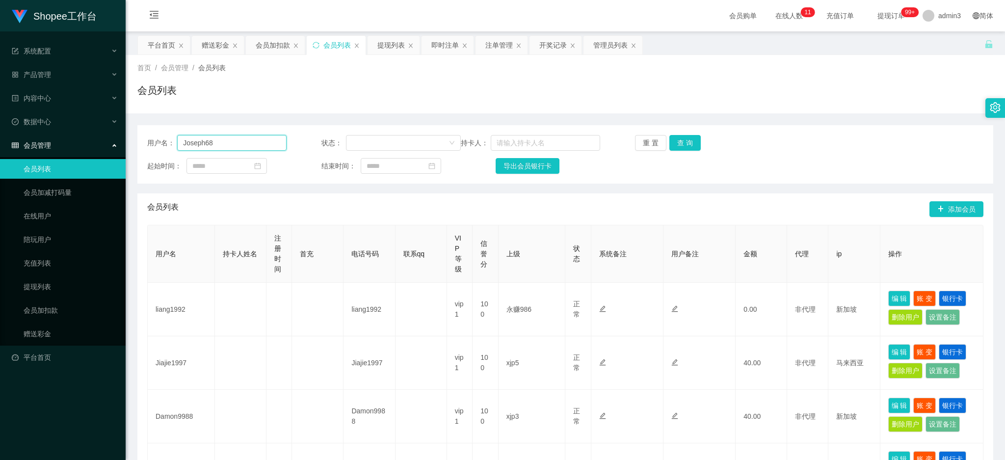
click at [260, 136] on input "Joseph68" at bounding box center [231, 143] width 109 height 16
paste input "8700827"
type input "87008278"
click at [686, 144] on button "查 询" at bounding box center [684, 143] width 31 height 16
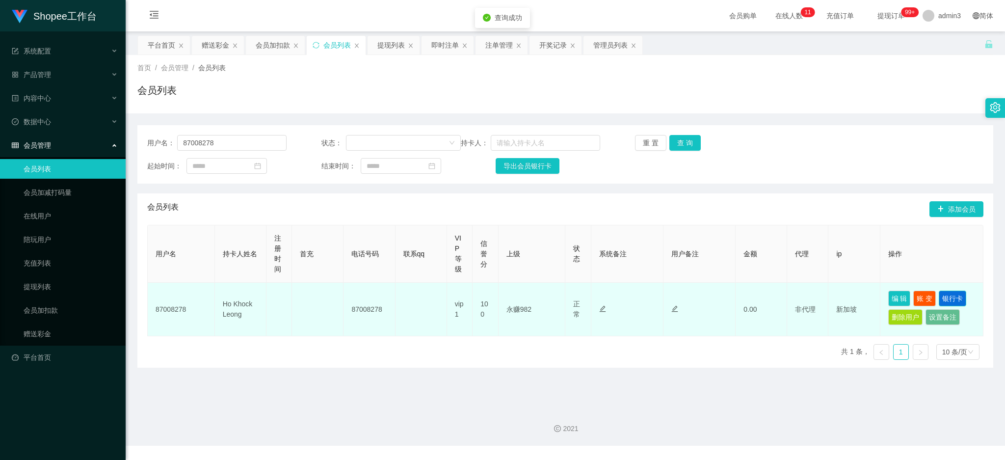
click at [948, 295] on button "银行卡" at bounding box center [952, 299] width 27 height 16
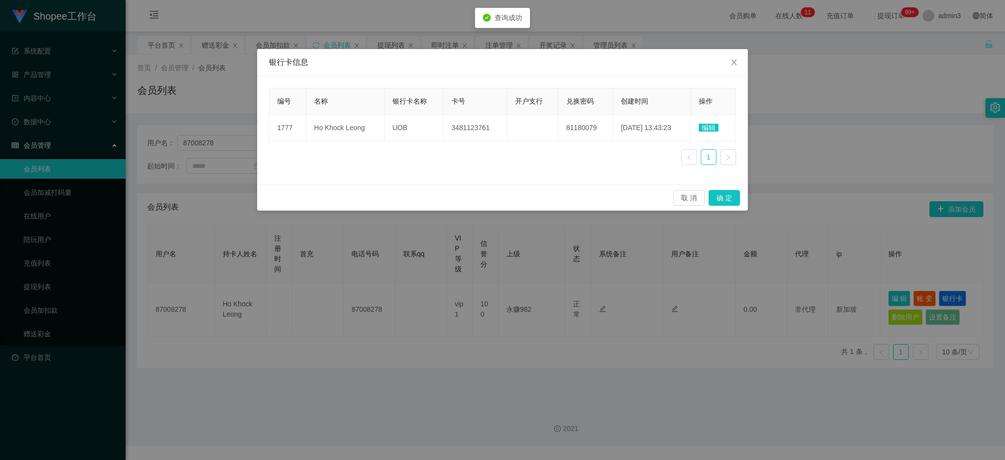
click at [707, 128] on span "编辑" at bounding box center [709, 128] width 20 height 8
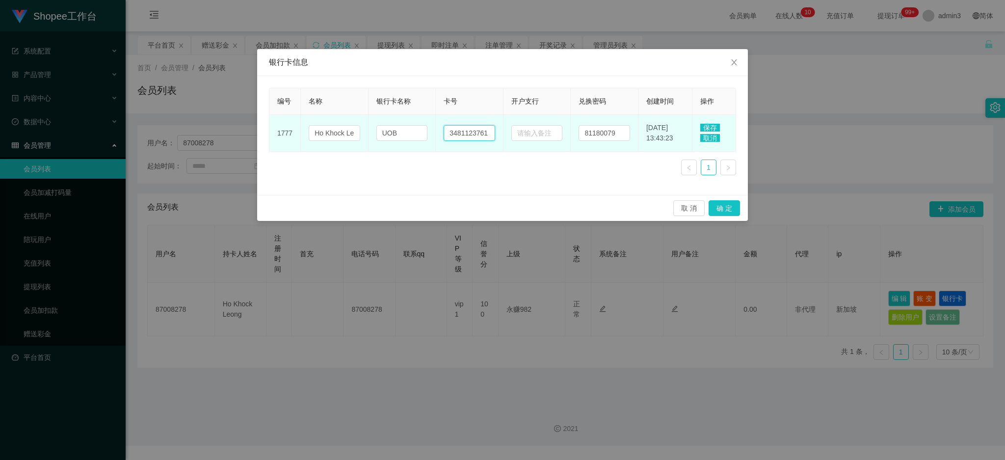
click at [454, 131] on input "3481123761" at bounding box center [470, 133] width 52 height 16
paste input "81180079"
type input "81180079"
drag, startPoint x: 397, startPoint y: 133, endPoint x: 356, endPoint y: 129, distance: 40.4
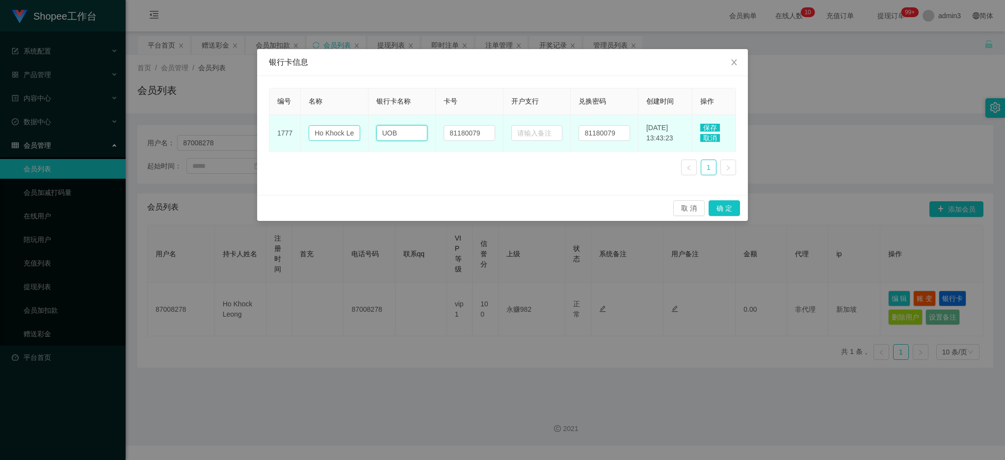
click at [356, 129] on tr "1777 Ho Khock Leong UOB 81180079 81180079 [DATE] 13:43:23 保存 取消" at bounding box center [502, 133] width 467 height 37
type input "paynow"
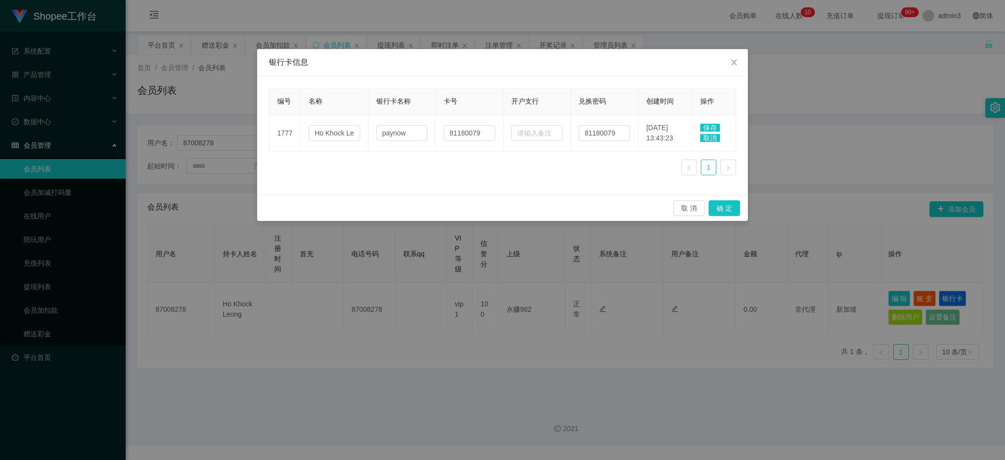
click at [712, 131] on span "保存" at bounding box center [710, 128] width 20 height 8
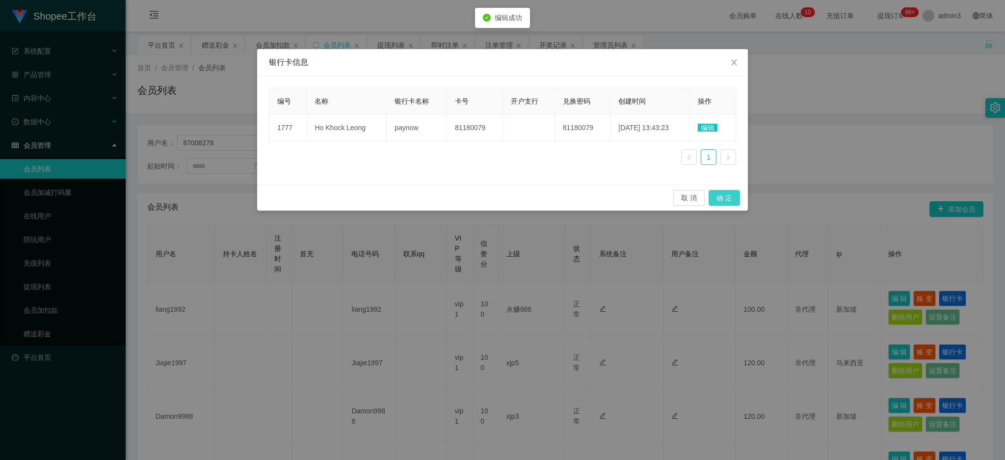
click at [727, 199] on button "确 定" at bounding box center [724, 198] width 31 height 16
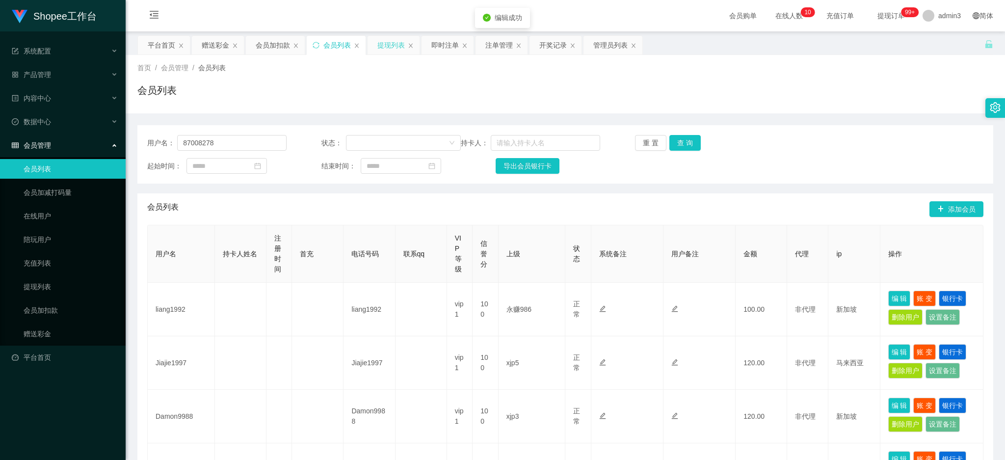
click at [390, 48] on div "提现列表" at bounding box center [390, 45] width 27 height 19
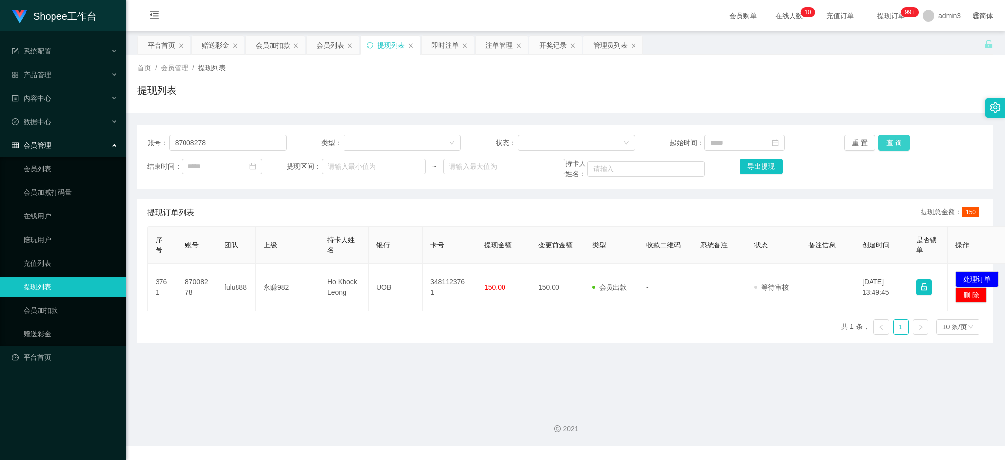
click at [892, 137] on button "查 询" at bounding box center [893, 143] width 31 height 16
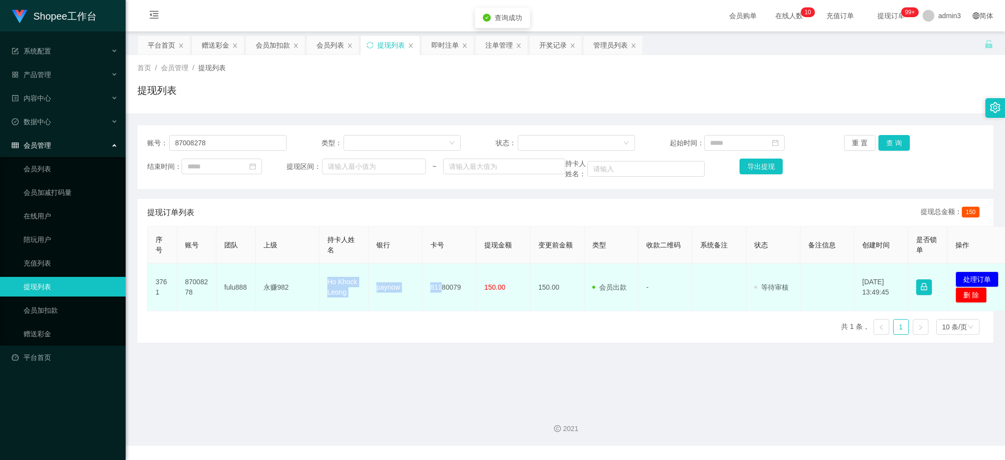
drag, startPoint x: 325, startPoint y: 282, endPoint x: 440, endPoint y: 302, distance: 116.5
click at [440, 302] on tr "3761 87008278 fulu888 永赚982 Ho Khock Leong paynow 81180079 150.00 150.00 会员出款 人…" at bounding box center [580, 288] width 865 height 48
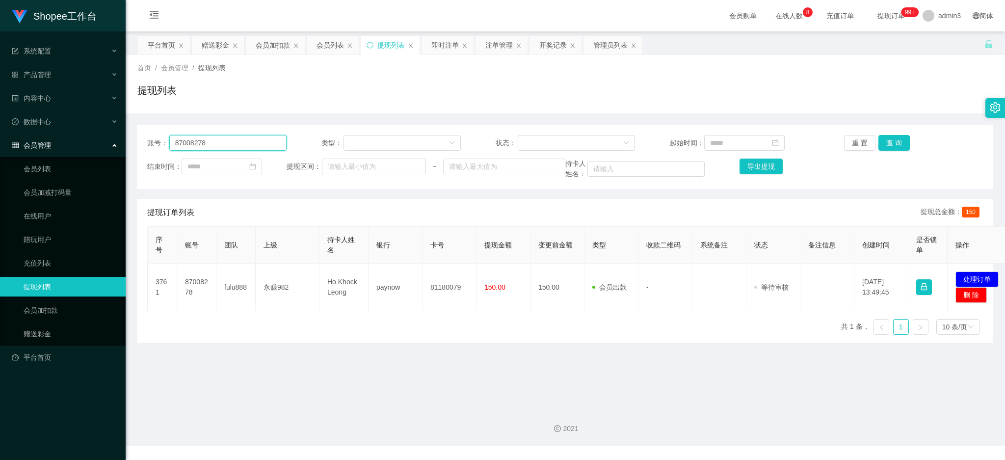
click at [213, 139] on input "87008278" at bounding box center [227, 143] width 117 height 16
click at [896, 144] on button "查 询" at bounding box center [893, 143] width 31 height 16
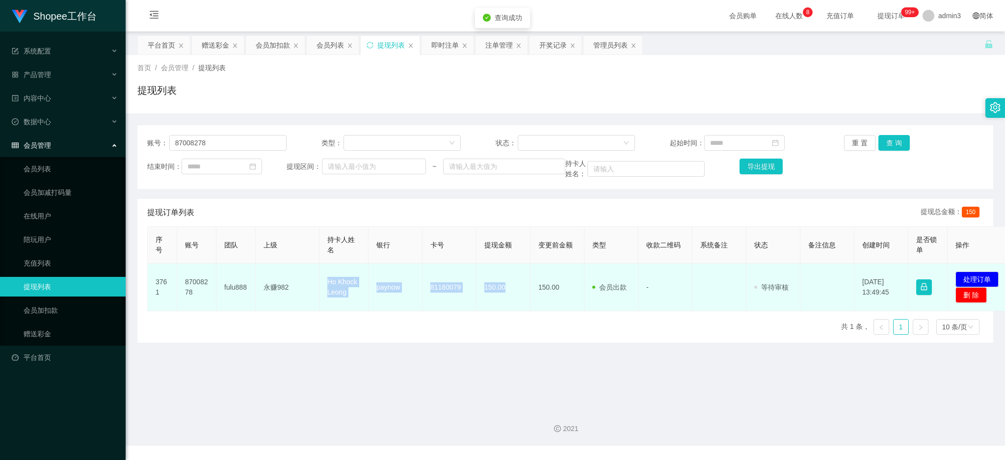
drag, startPoint x: 324, startPoint y: 280, endPoint x: 521, endPoint y: 299, distance: 197.2
click at [521, 299] on tr "3761 87008278 fulu888 永赚982 Ho Khock Leong paynow 81180079 150.00 150.00 会员出款 人…" at bounding box center [580, 288] width 865 height 48
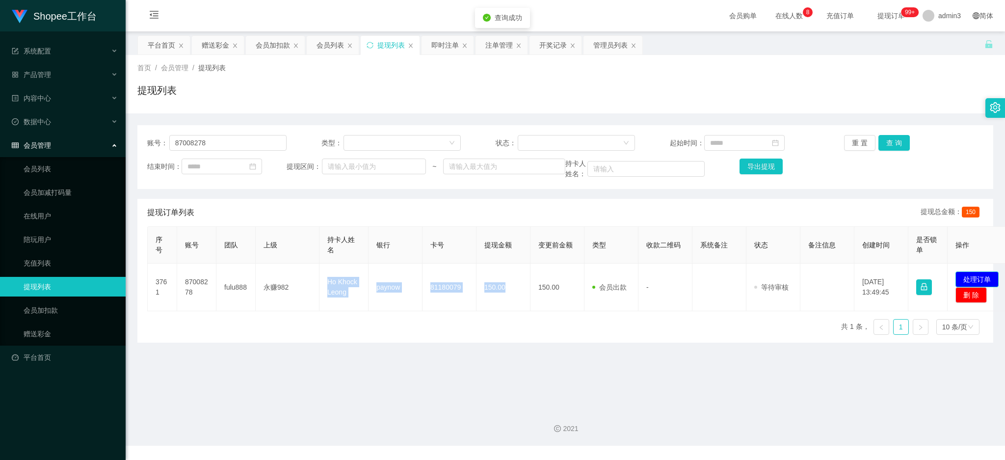
click at [967, 275] on button "处理订单" at bounding box center [977, 279] width 43 height 16
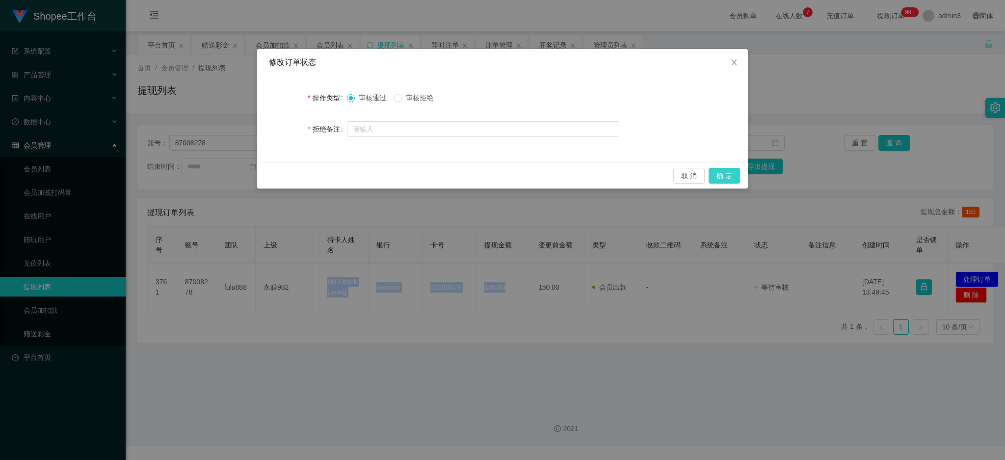
click at [740, 180] on button "确 定" at bounding box center [724, 176] width 31 height 16
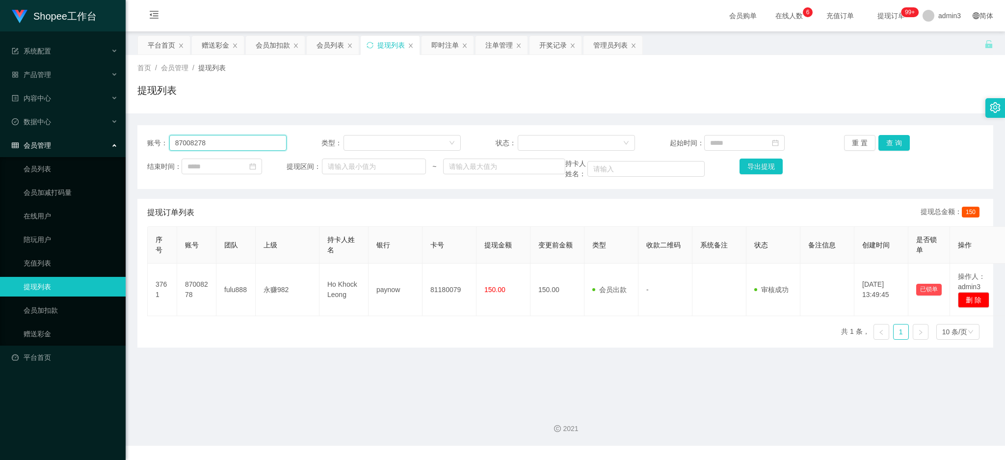
click at [201, 141] on input "87008278" at bounding box center [227, 143] width 117 height 16
paste input "He552211"
type input "He552211"
click at [890, 140] on button "查 询" at bounding box center [893, 143] width 31 height 16
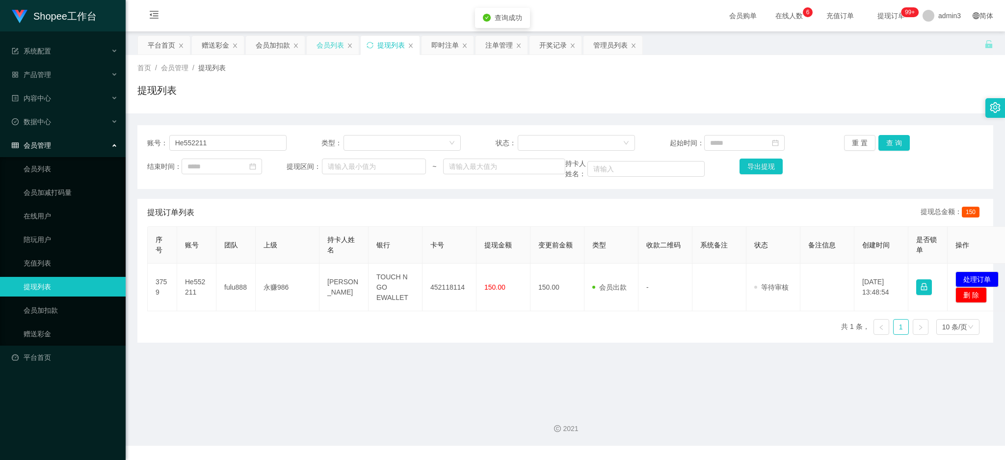
click at [326, 52] on div "会员列表" at bounding box center [330, 45] width 27 height 19
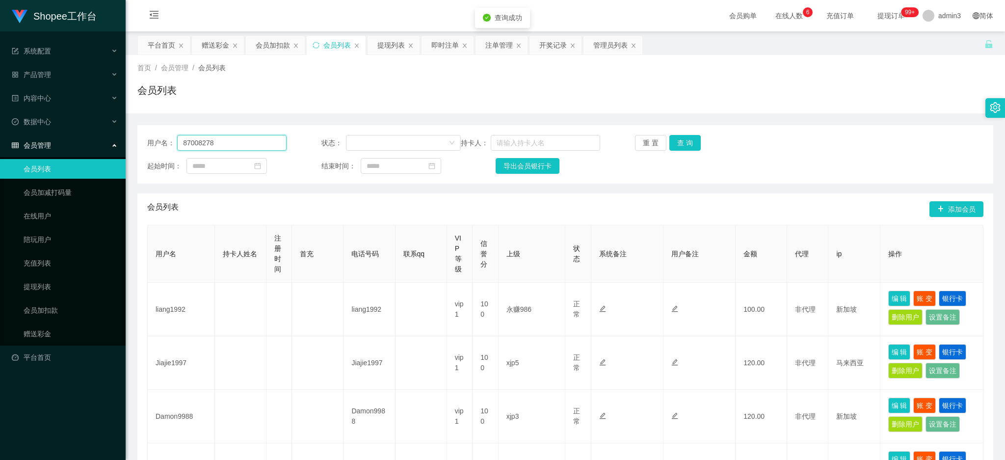
click at [232, 138] on input "87008278" at bounding box center [231, 143] width 109 height 16
paste input "He552211"
type input "He552211"
click at [687, 146] on button "查 询" at bounding box center [684, 143] width 31 height 16
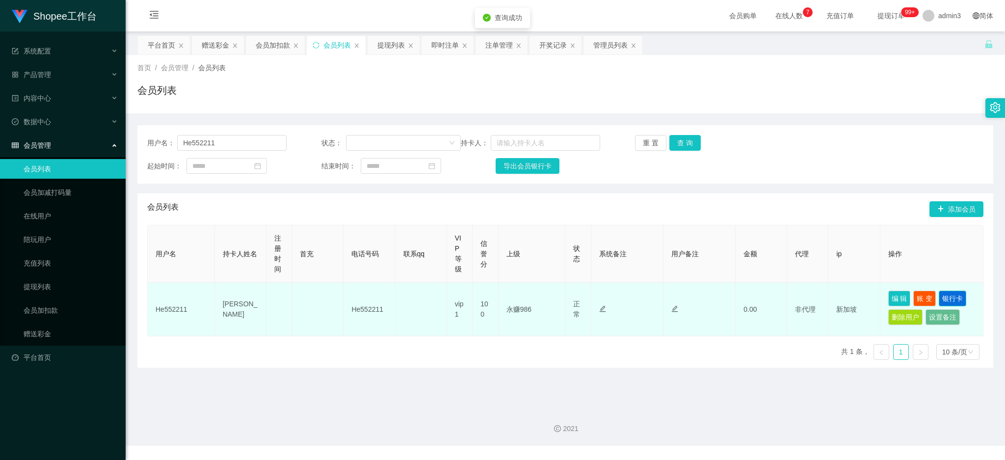
click at [942, 299] on button "银行卡" at bounding box center [952, 299] width 27 height 16
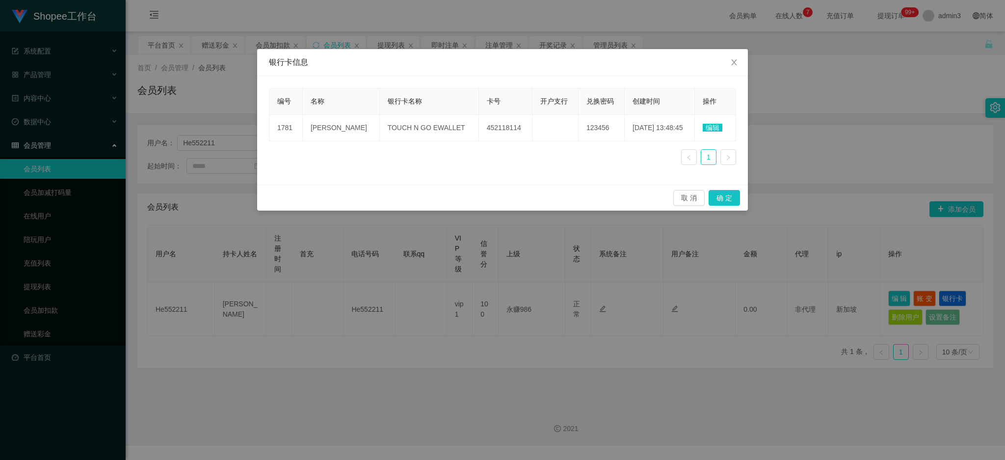
click at [703, 129] on span "编辑" at bounding box center [713, 128] width 20 height 8
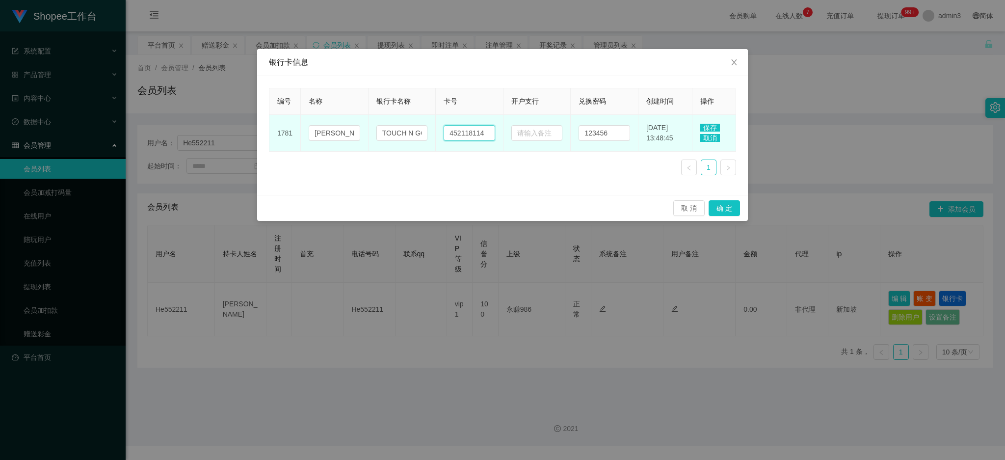
click at [467, 130] on input "452118114" at bounding box center [470, 133] width 52 height 16
paste input "98643217"
type input "98643217"
click at [392, 137] on input "TOUCH N GO EWALLET" at bounding box center [402, 133] width 52 height 16
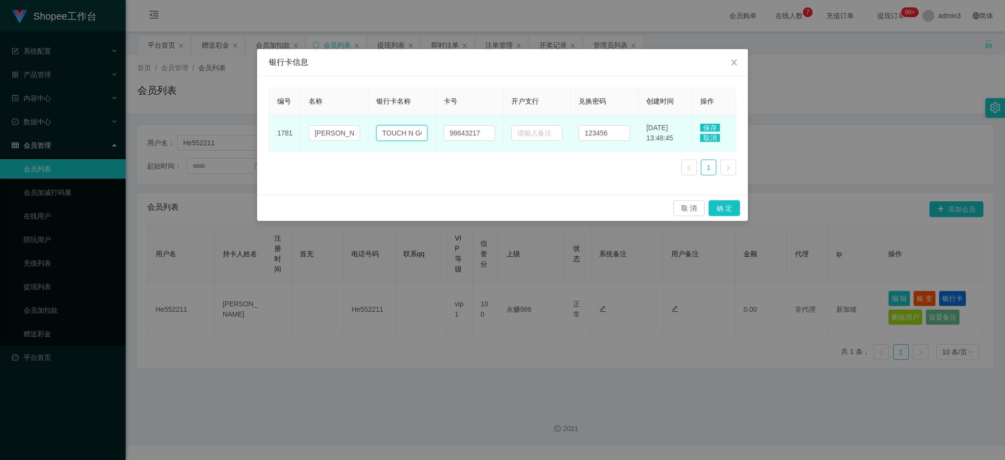
click at [392, 137] on input "TOUCH N GO EWALLET" at bounding box center [402, 133] width 52 height 16
click at [402, 133] on input "paynouw" at bounding box center [402, 133] width 52 height 16
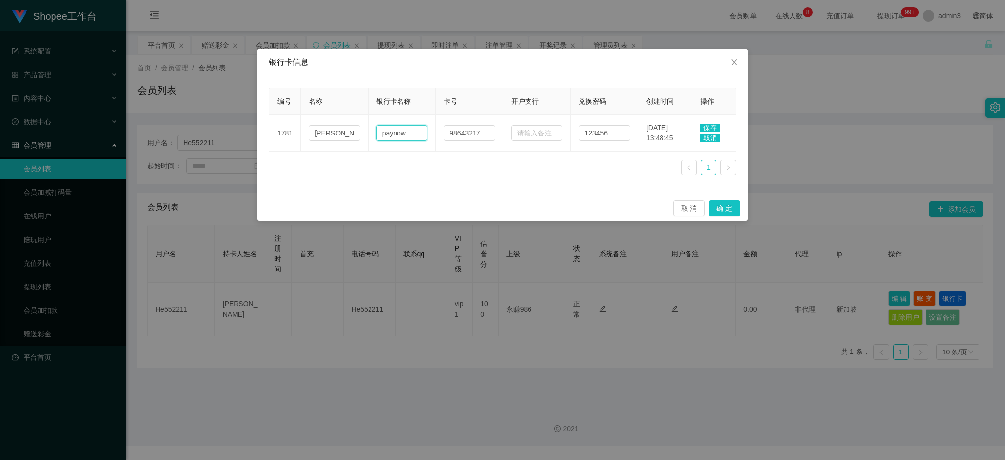
type input "paynow"
click at [717, 124] on span "保存" at bounding box center [710, 128] width 20 height 8
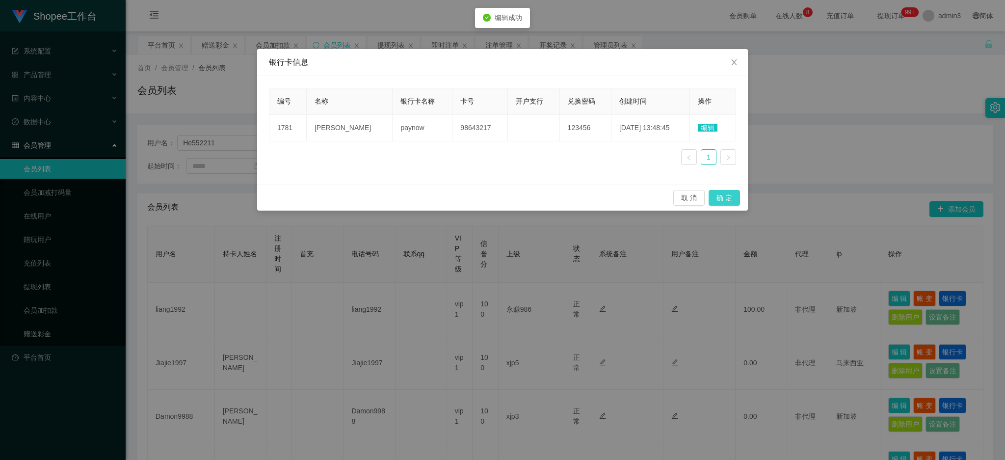
click at [726, 196] on button "确 定" at bounding box center [724, 198] width 31 height 16
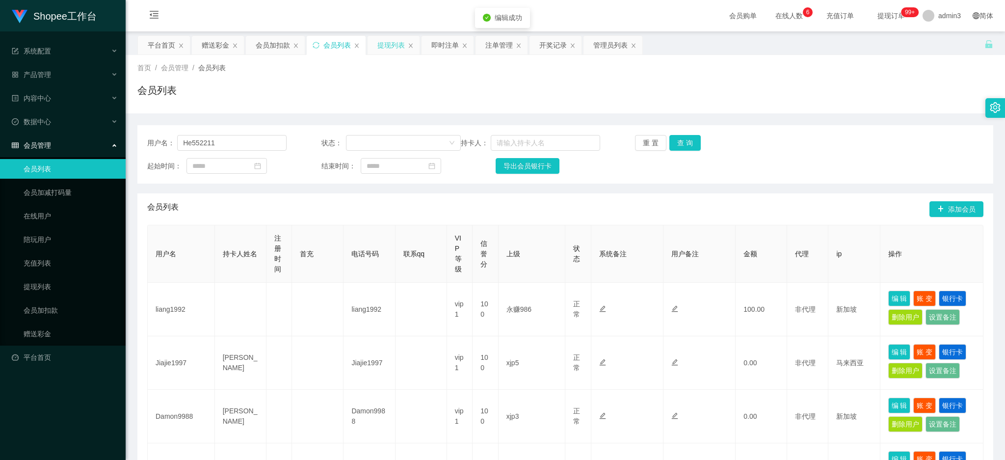
click at [395, 47] on div "提现列表" at bounding box center [390, 45] width 27 height 19
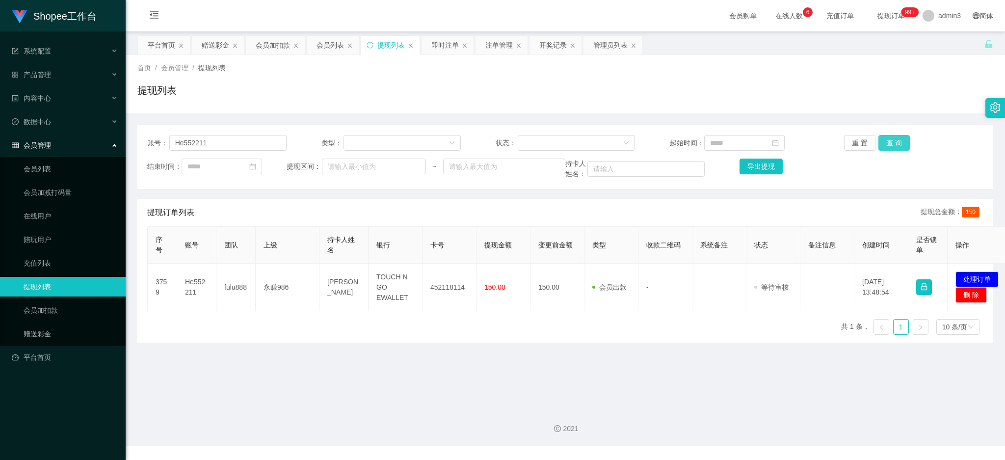
click at [882, 142] on button "查 询" at bounding box center [893, 143] width 31 height 16
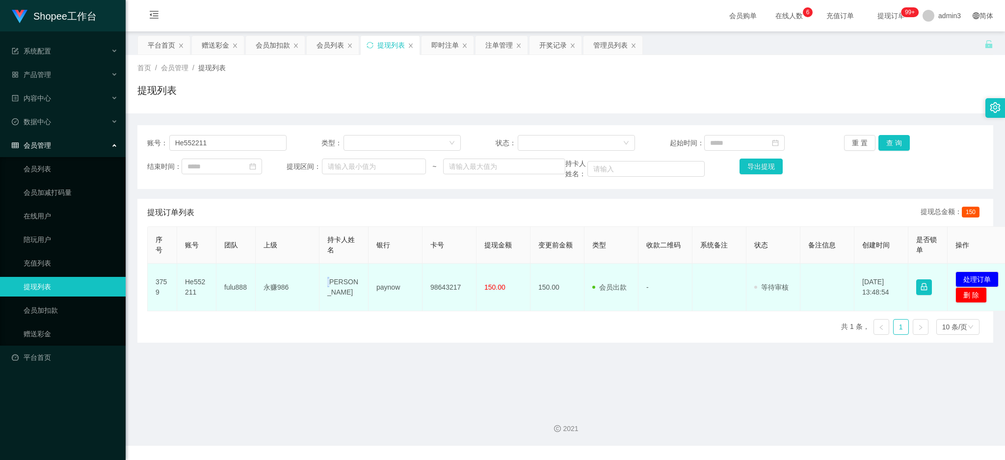
drag, startPoint x: 328, startPoint y: 283, endPoint x: 334, endPoint y: 289, distance: 8.3
click at [334, 289] on td "[PERSON_NAME]" at bounding box center [343, 288] width 49 height 48
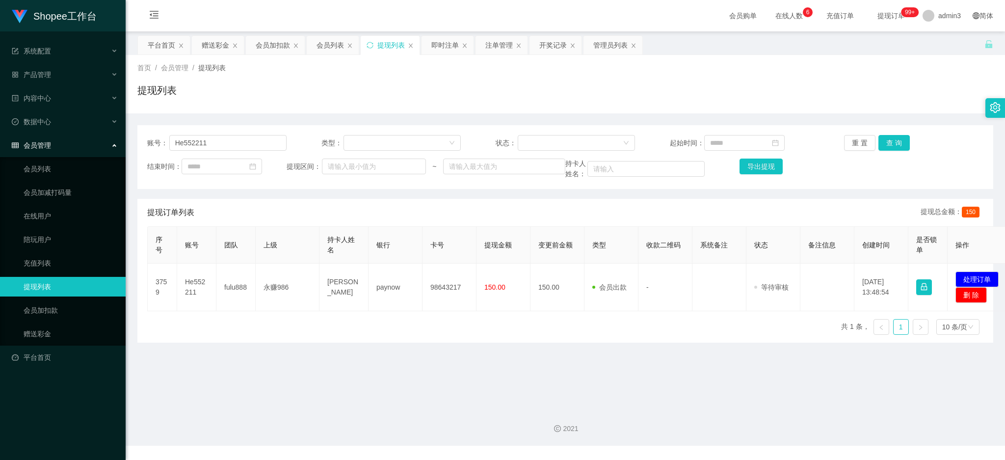
click at [355, 351] on main "关闭左侧 关闭右侧 关闭其它 刷新页面 平台首页 赠送彩金 会员加扣款 会员列表 提现列表 即时注单 注单管理 开奖记录 管理员列表 首页 / 会员管理 / …" at bounding box center [565, 215] width 879 height 369
click at [319, 384] on main "关闭左侧 关闭右侧 关闭其它 刷新页面 平台首页 赠送彩金 会员加扣款 会员列表 提现列表 即时注单 注单管理 开奖记录 管理员列表 首页 / 会员管理 / …" at bounding box center [565, 215] width 879 height 369
click at [493, 167] on input "text" at bounding box center [504, 167] width 122 height 16
drag, startPoint x: 393, startPoint y: 399, endPoint x: 374, endPoint y: 359, distance: 44.1
click at [393, 400] on div "2021" at bounding box center [565, 423] width 879 height 46
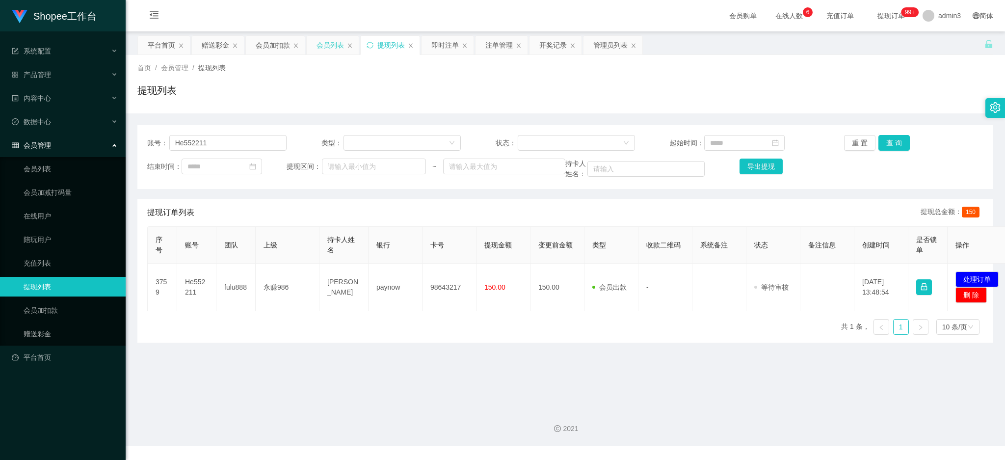
click at [327, 44] on div "会员列表" at bounding box center [330, 45] width 27 height 19
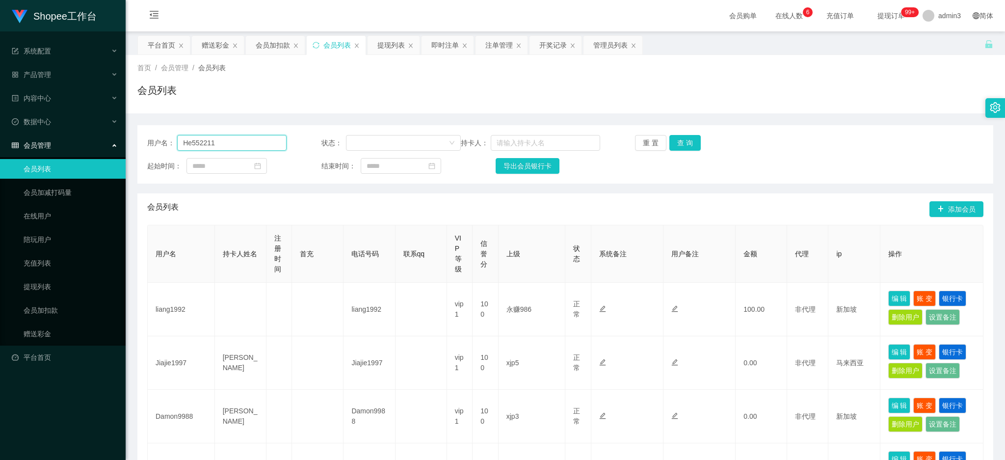
click at [210, 150] on input "He552211" at bounding box center [231, 143] width 109 height 16
click at [675, 140] on button "查 询" at bounding box center [684, 143] width 31 height 16
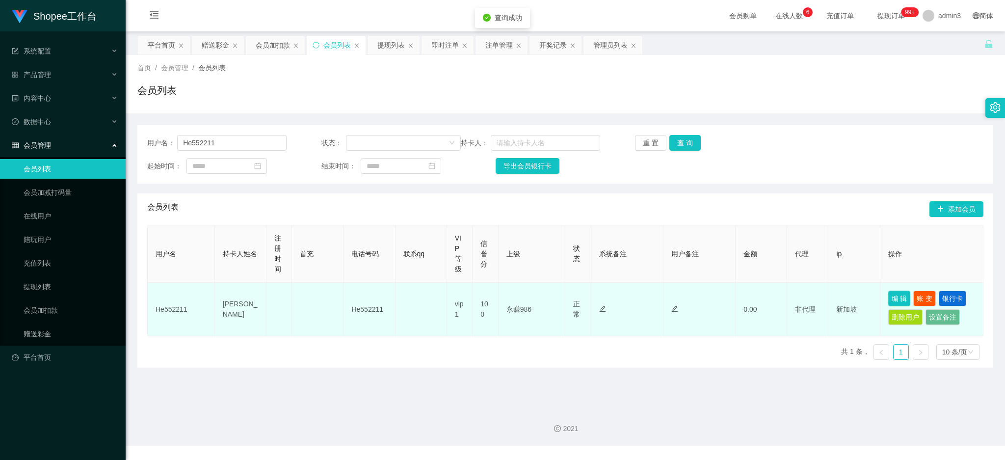
click at [894, 298] on button "编 辑" at bounding box center [899, 299] width 23 height 16
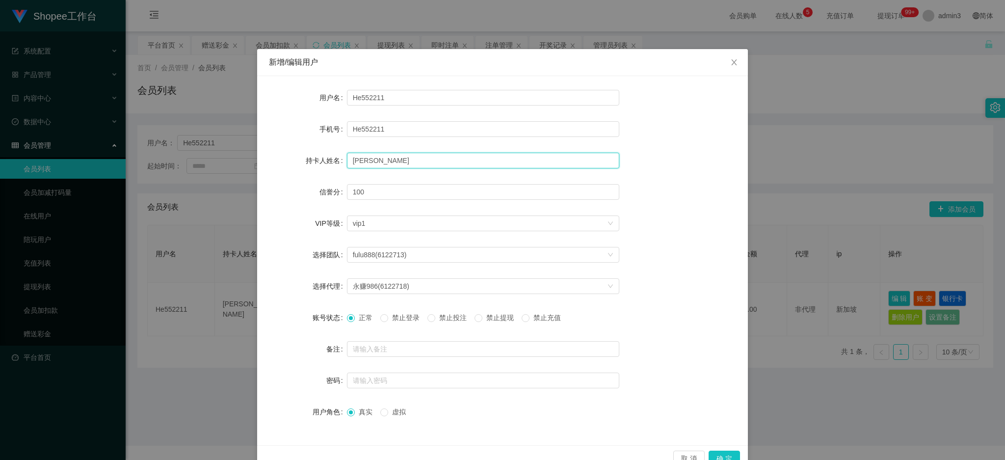
click at [353, 159] on input "[PERSON_NAME]" at bounding box center [483, 161] width 272 height 16
paste input "Litao"
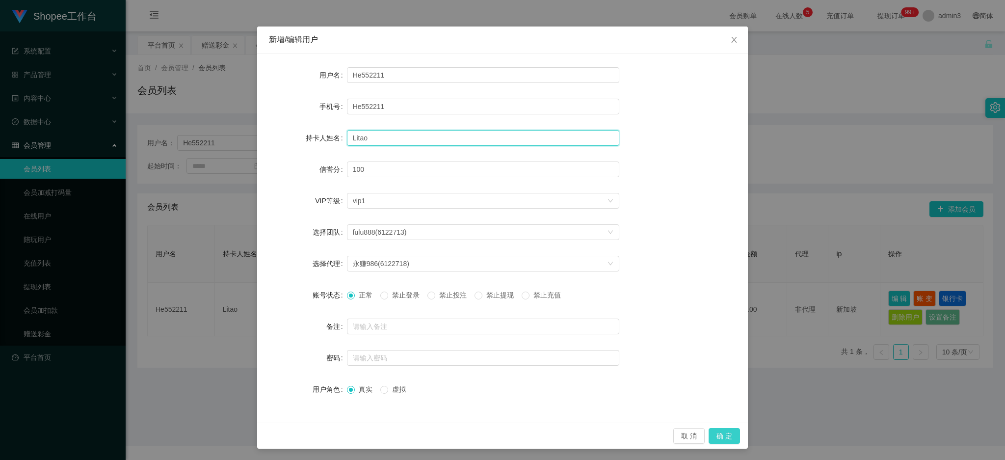
type input "Litao"
click at [726, 432] on button "确 定" at bounding box center [724, 436] width 31 height 16
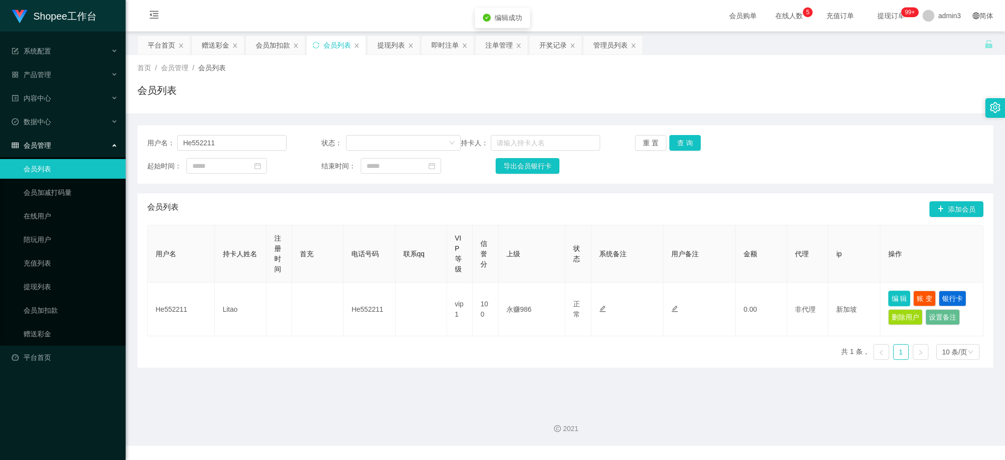
scroll to position [0, 0]
click at [379, 45] on div "提现列表" at bounding box center [390, 45] width 27 height 19
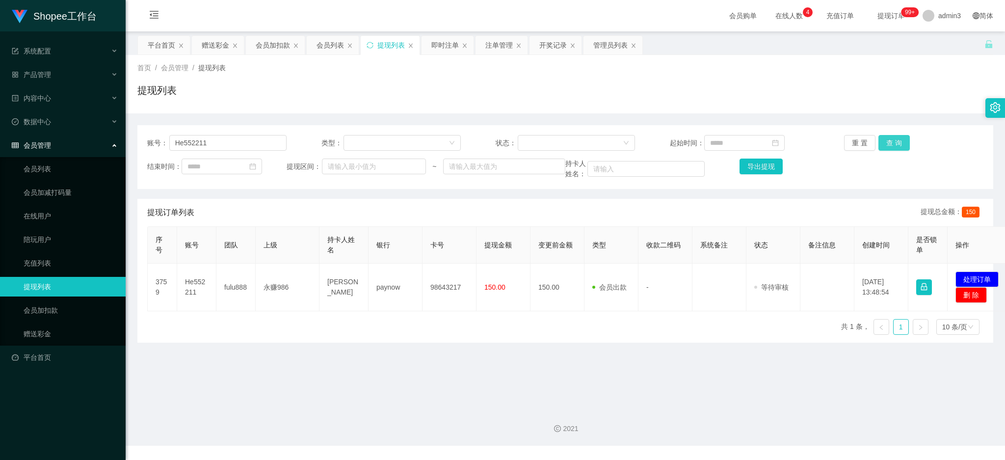
click at [897, 146] on button "查 询" at bounding box center [893, 143] width 31 height 16
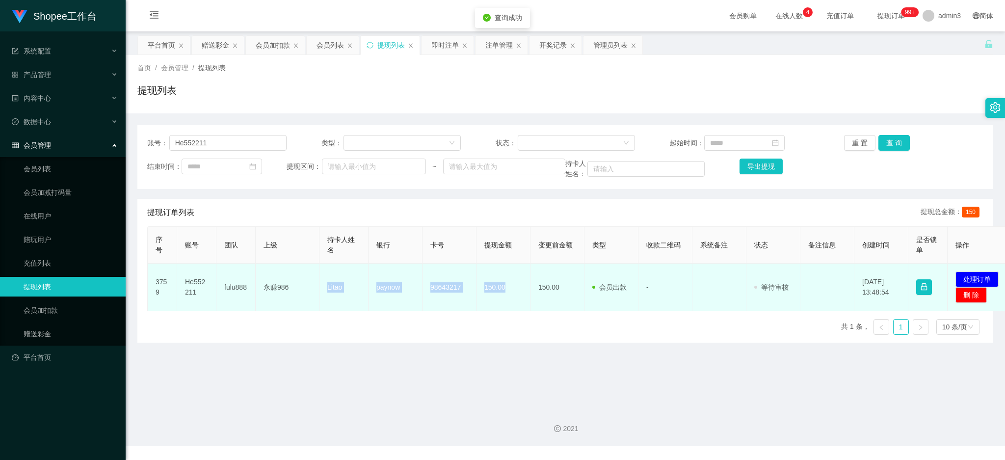
drag, startPoint x: 327, startPoint y: 287, endPoint x: 515, endPoint y: 292, distance: 187.5
click at [515, 292] on tr "3759 He552211 fulu888 永赚986 Litao paynow 98643217 150.00 150.00 会员出款 人工取款 - 审核驳…" at bounding box center [580, 288] width 865 height 48
click at [980, 272] on button "处理订单" at bounding box center [977, 279] width 43 height 16
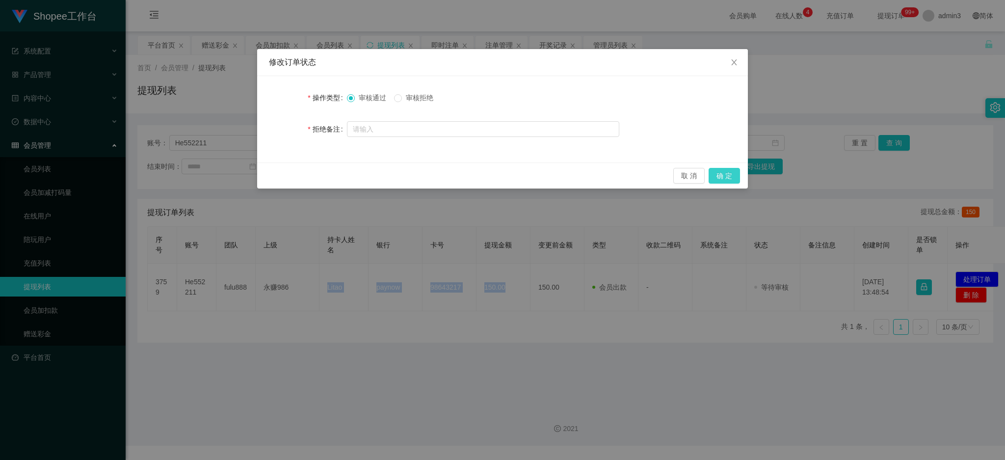
click at [727, 170] on button "确 定" at bounding box center [724, 176] width 31 height 16
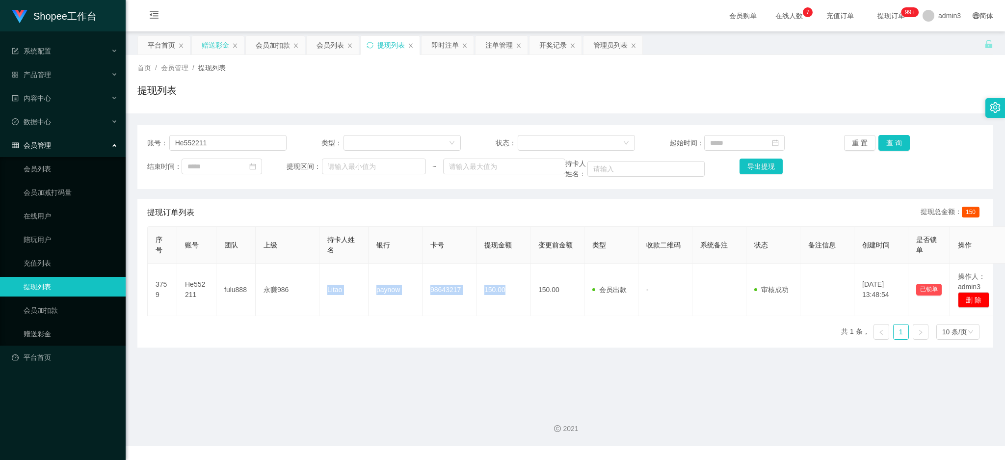
click at [208, 53] on div "赠送彩金" at bounding box center [215, 45] width 27 height 19
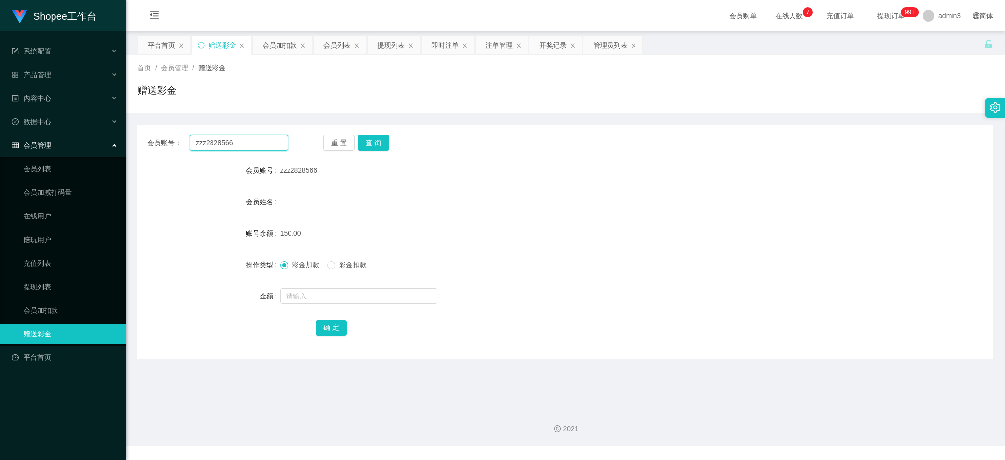
click at [241, 146] on input "zzz2828566" at bounding box center [239, 143] width 98 height 16
paste input "90052292"
type input "90052292"
click at [378, 141] on button "查 询" at bounding box center [373, 143] width 31 height 16
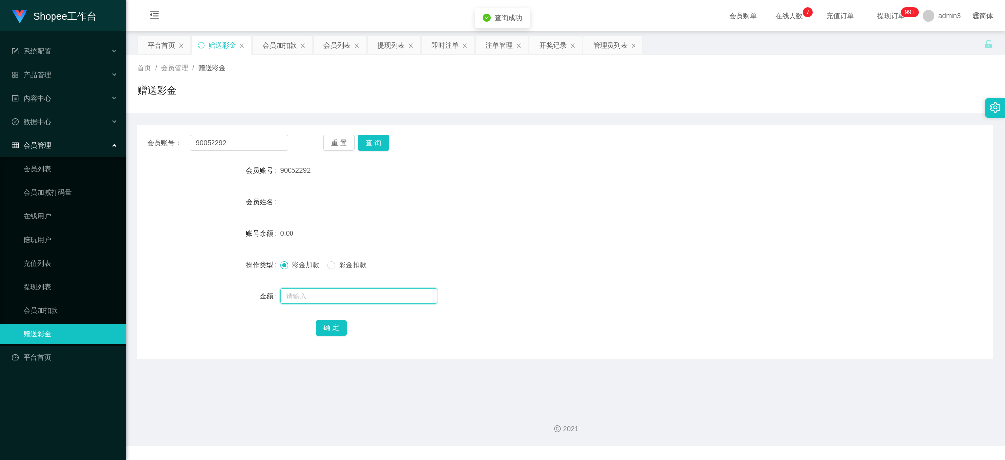
click at [339, 289] on input "text" at bounding box center [358, 296] width 157 height 16
type input "100"
click at [335, 325] on button "确 定" at bounding box center [331, 328] width 31 height 16
click at [388, 46] on div "提现列表" at bounding box center [390, 45] width 27 height 19
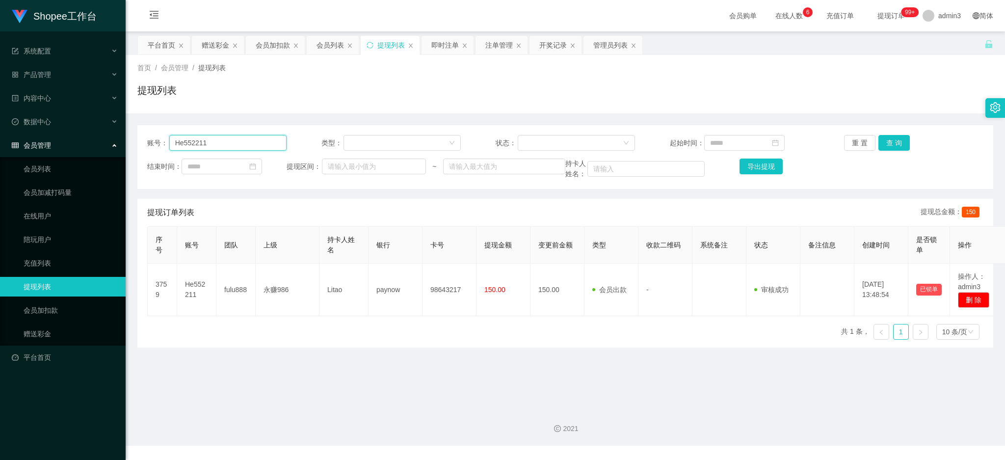
click at [232, 142] on input "He552211" at bounding box center [227, 143] width 117 height 16
click at [894, 139] on button "查 询" at bounding box center [893, 143] width 31 height 16
click at [329, 44] on div "会员列表" at bounding box center [330, 45] width 27 height 19
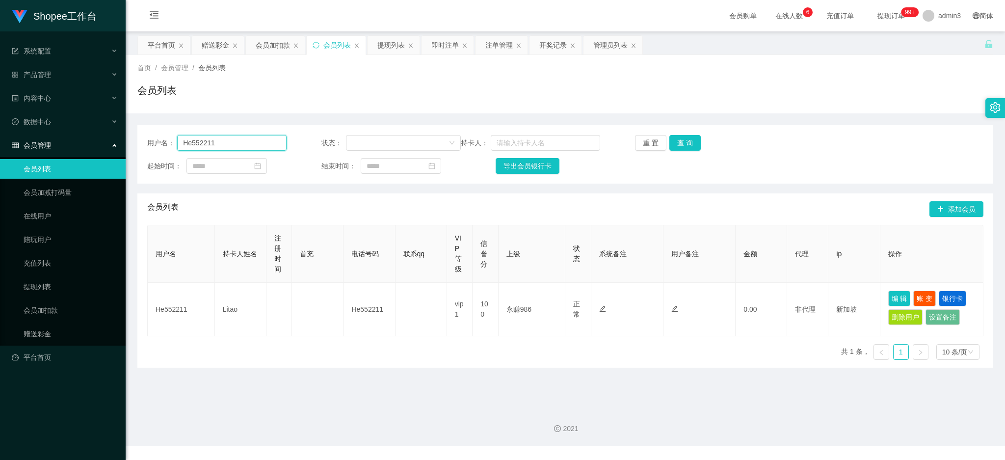
click at [234, 148] on input "He552211" at bounding box center [231, 143] width 109 height 16
drag, startPoint x: 686, startPoint y: 138, endPoint x: 791, endPoint y: 222, distance: 134.4
click at [686, 139] on button "查 询" at bounding box center [684, 143] width 31 height 16
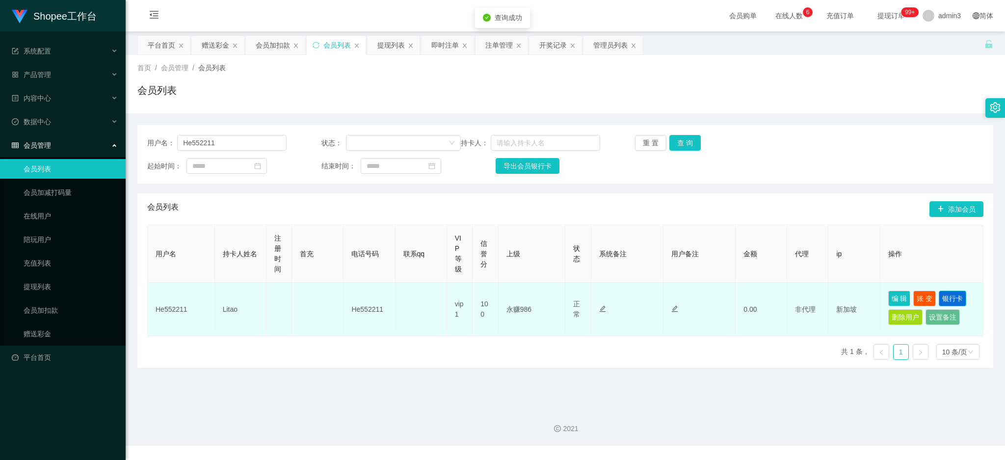
click at [942, 303] on button "银行卡" at bounding box center [952, 299] width 27 height 16
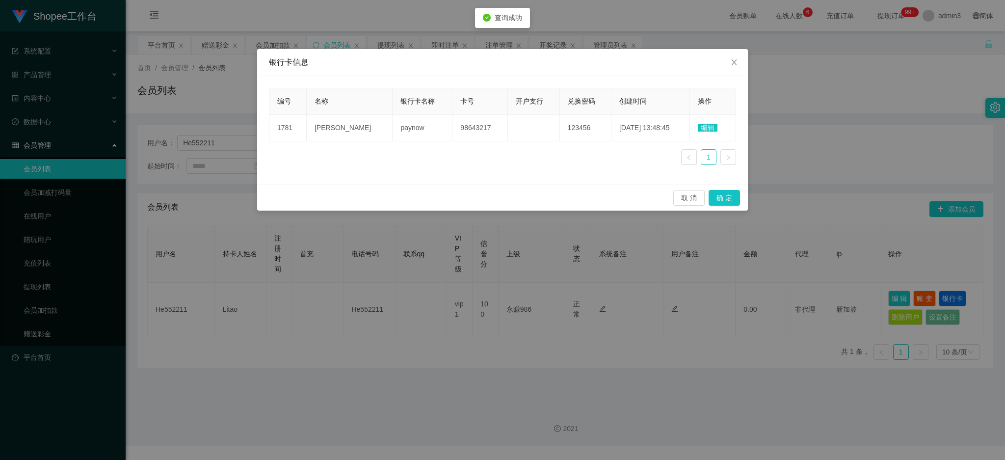
click at [702, 122] on td "编辑" at bounding box center [713, 128] width 46 height 27
click at [698, 125] on span "编辑" at bounding box center [708, 128] width 20 height 8
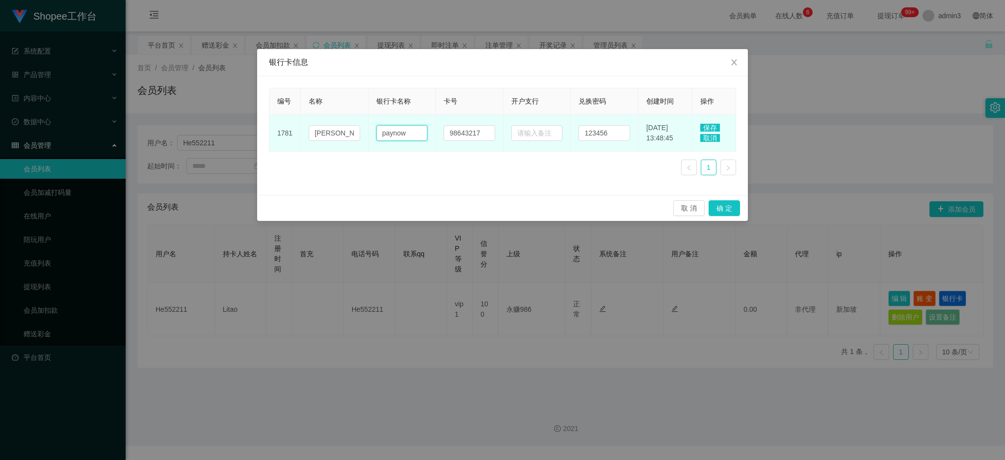
click at [391, 132] on input "paynow" at bounding box center [402, 133] width 52 height 16
paste input "DBS"
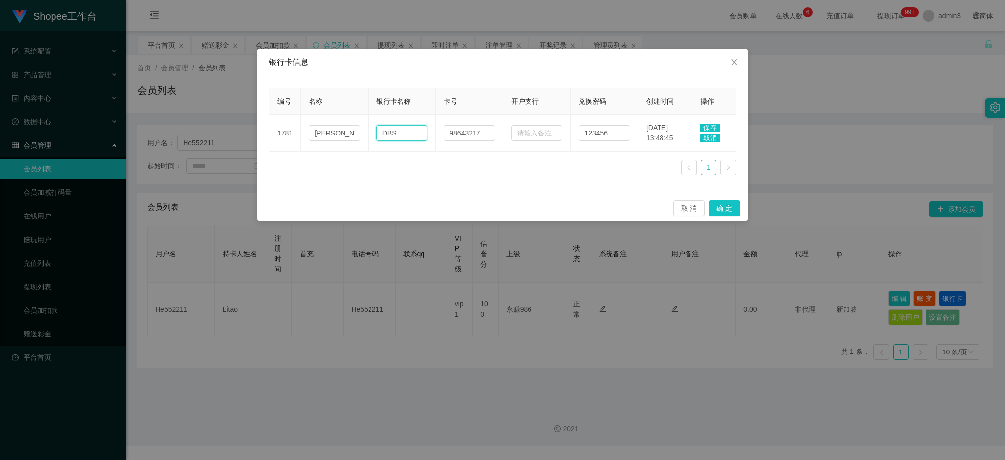
type input "DBS"
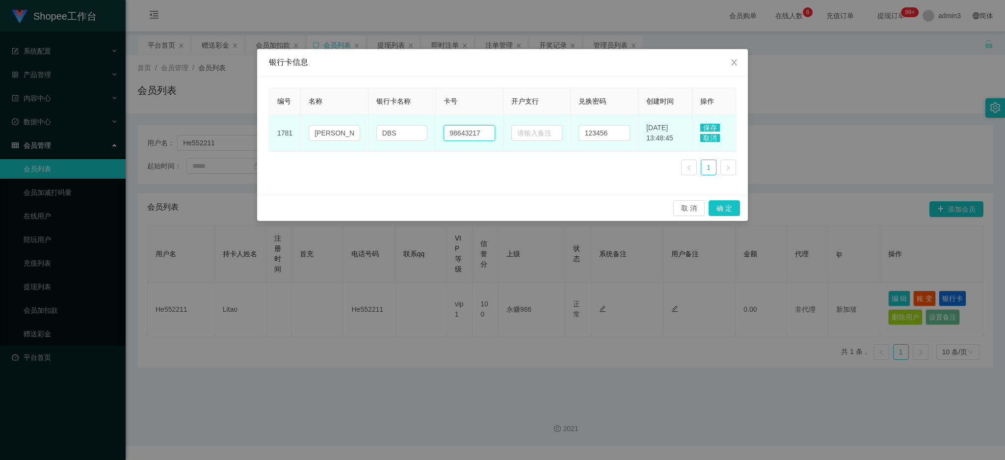
click at [467, 136] on input "98643217" at bounding box center [470, 133] width 52 height 16
paste input "452118114"
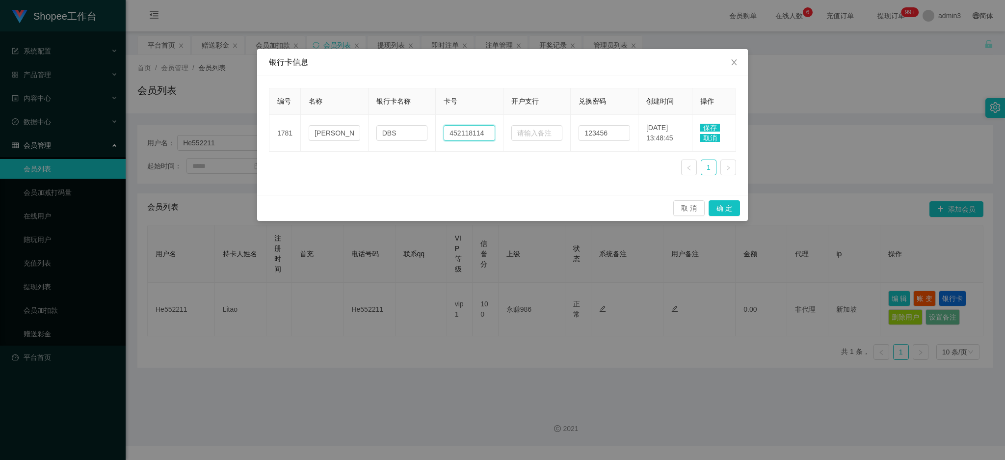
type input "452118114"
click at [710, 125] on span "保存" at bounding box center [710, 128] width 20 height 8
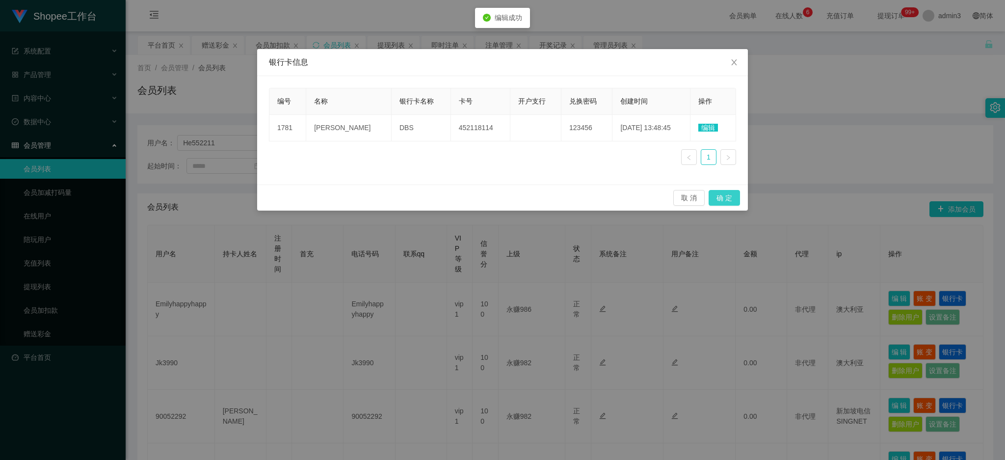
click at [727, 195] on button "确 定" at bounding box center [724, 198] width 31 height 16
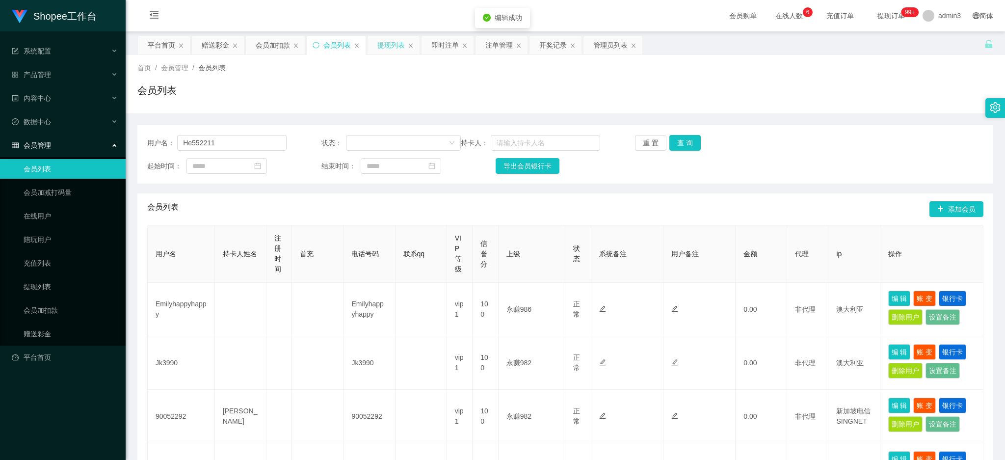
click at [385, 45] on div "提现列表" at bounding box center [390, 45] width 27 height 19
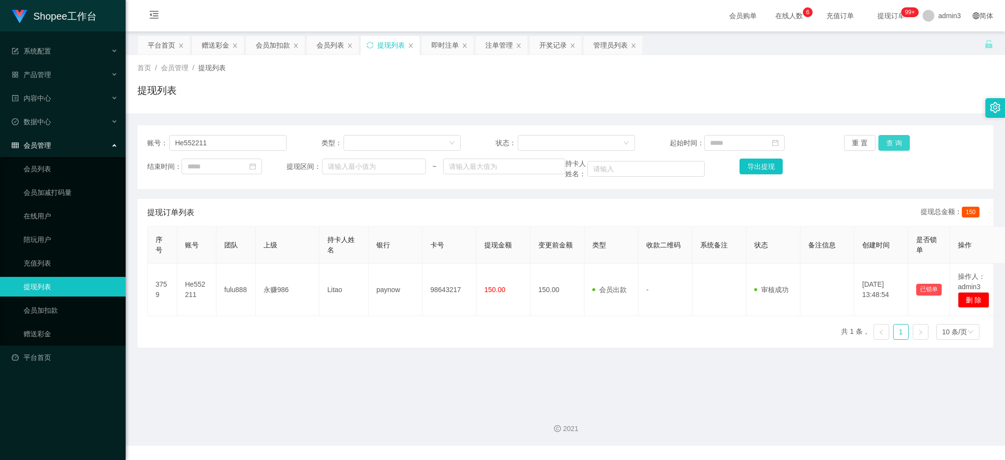
click at [886, 142] on button "查 询" at bounding box center [893, 143] width 31 height 16
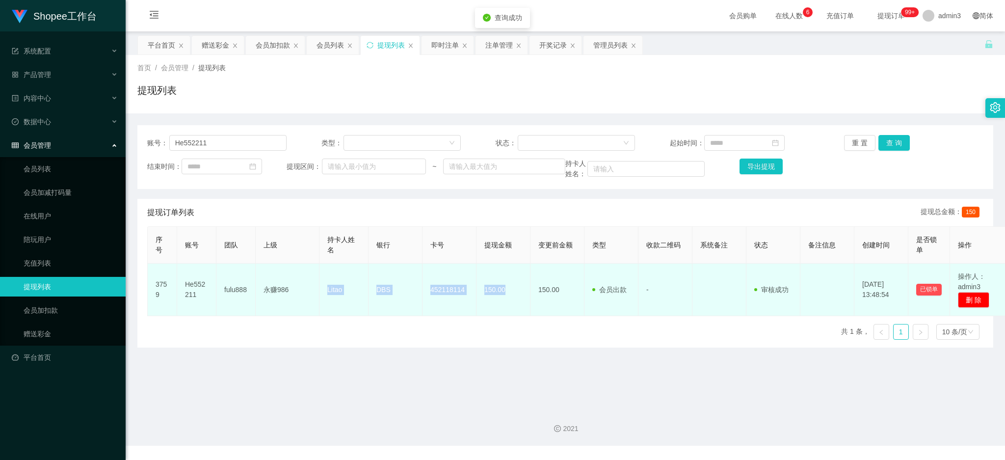
drag, startPoint x: 325, startPoint y: 289, endPoint x: 505, endPoint y: 293, distance: 179.7
click at [505, 293] on tr "3759 He552211 fulu888 永赚986 Litao DBS 452118114 150.00 150.00 会员出款 人工取款 - 审核驳回 …" at bounding box center [578, 290] width 861 height 53
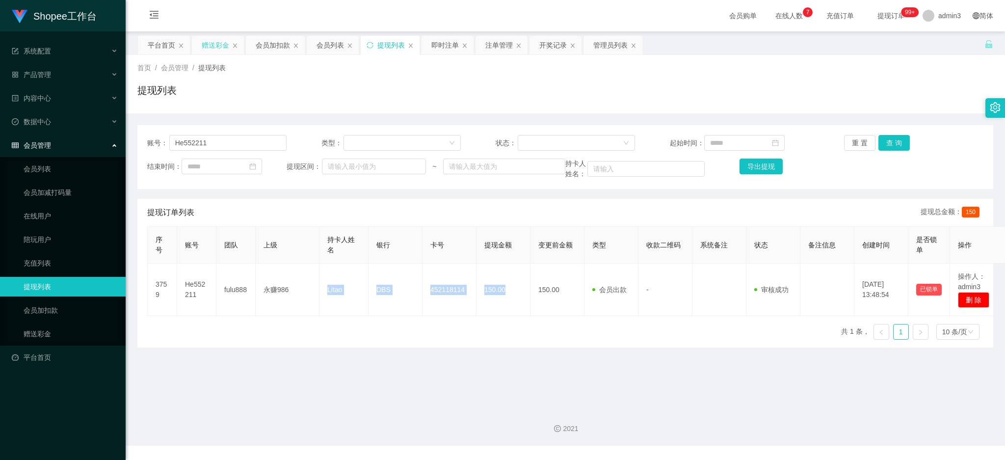
click at [215, 42] on div "赠送彩金" at bounding box center [215, 45] width 27 height 19
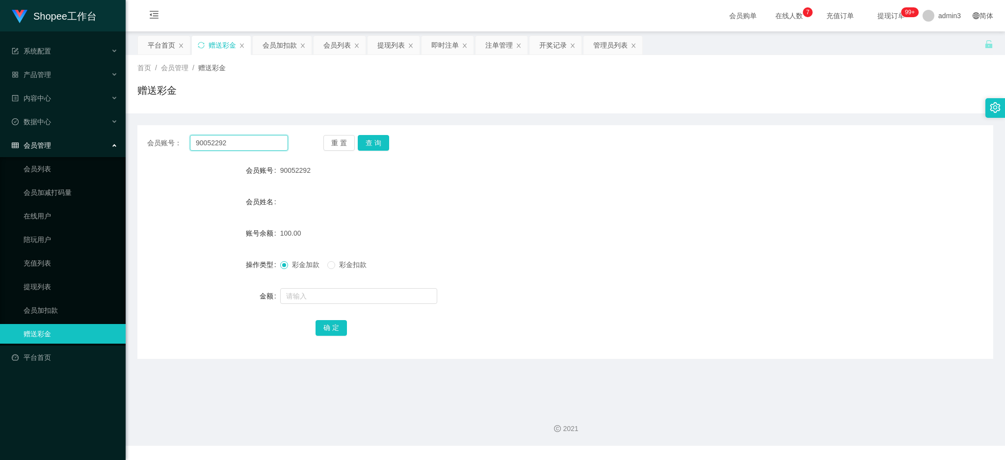
click at [210, 147] on input "90052292" at bounding box center [239, 143] width 98 height 16
paste input "Tao198"
type input "Tao1982"
click at [375, 143] on button "查 询" at bounding box center [373, 143] width 31 height 16
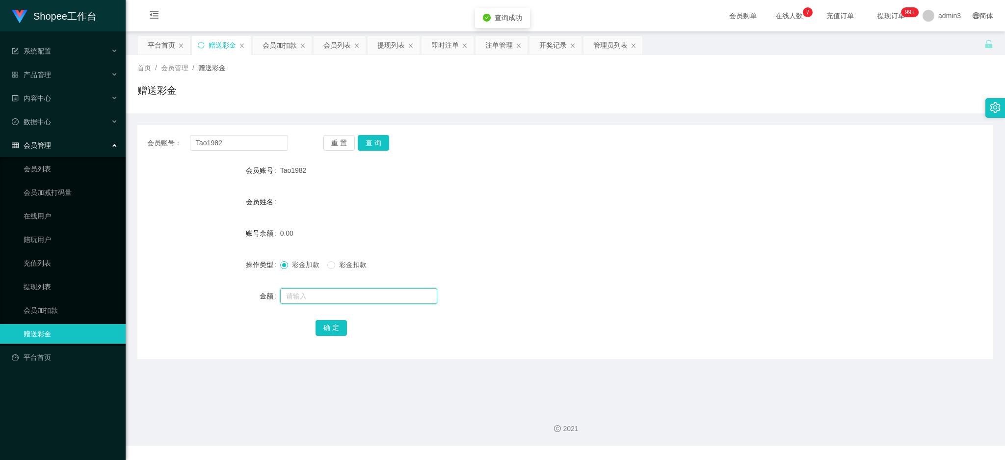
click at [319, 298] on input "text" at bounding box center [358, 296] width 157 height 16
type input "100"
click at [322, 327] on button "确 定" at bounding box center [331, 328] width 31 height 16
click at [230, 132] on div "会员账号： Tao1982 重 置 查 询 会员账号 Tao1982 会员姓名 账号余额 100.00 操作类型 彩金加款 彩金扣款 金额 确 定" at bounding box center [565, 242] width 856 height 234
click at [229, 138] on input "Tao1982" at bounding box center [239, 143] width 98 height 16
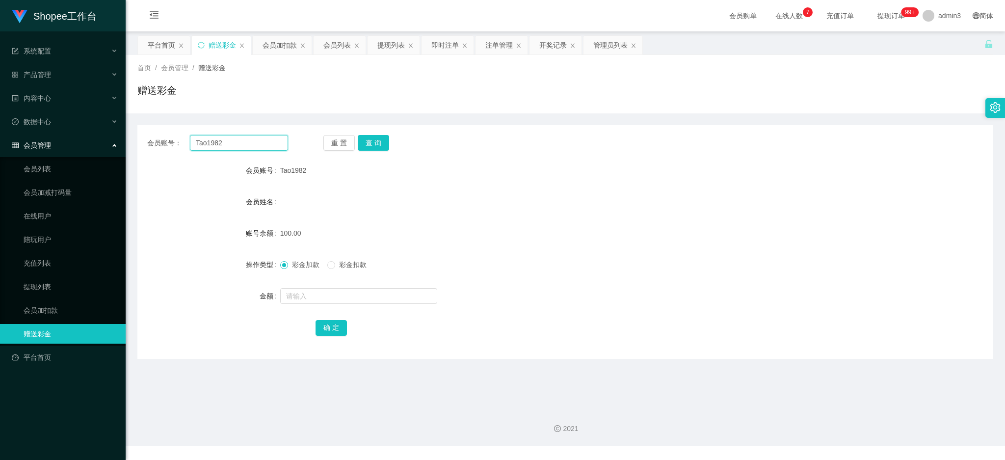
click at [229, 138] on input "Tao1982" at bounding box center [239, 143] width 98 height 16
paste input "liang28"
type input "liang2882"
click at [391, 147] on div "重 置 查 询" at bounding box center [393, 143] width 141 height 16
click at [385, 146] on button "查 询" at bounding box center [373, 143] width 31 height 16
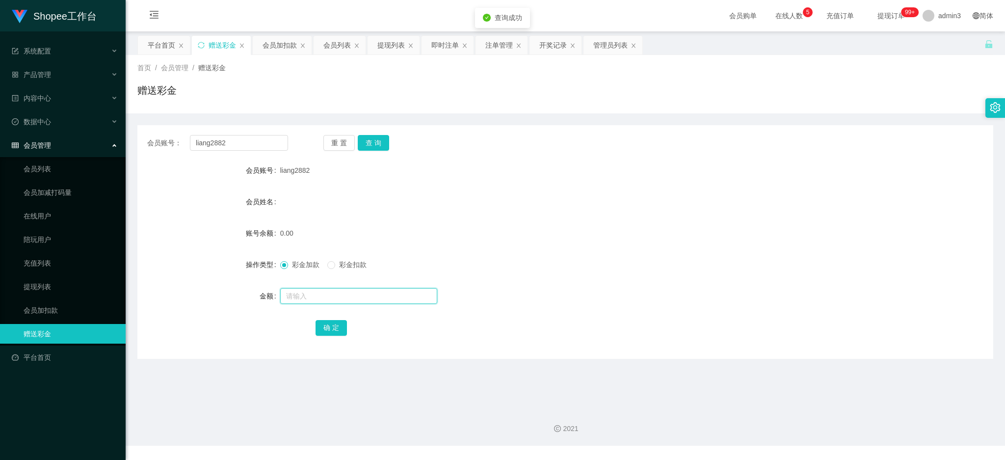
click at [352, 288] on input "text" at bounding box center [358, 296] width 157 height 16
type input "100"
click at [326, 328] on button "确 定" at bounding box center [331, 328] width 31 height 16
click at [242, 145] on input "liang2882" at bounding box center [239, 143] width 98 height 16
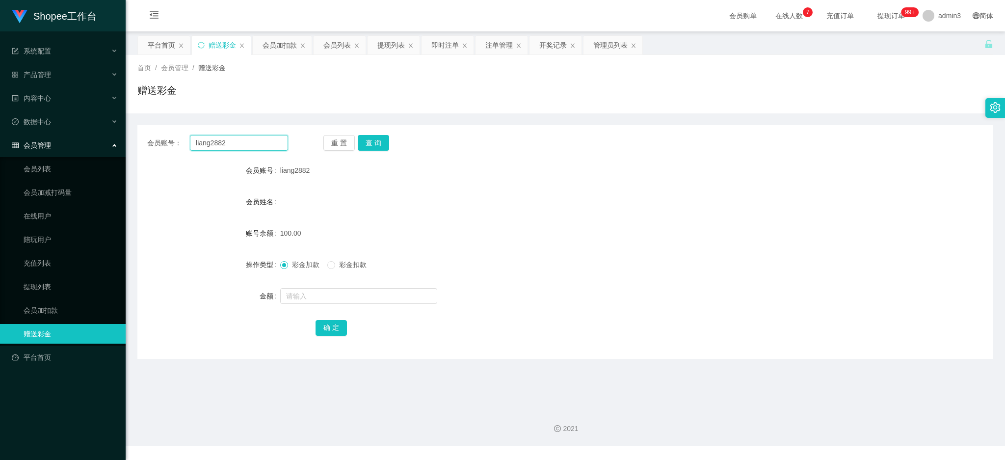
paste input "91208413"
type input "91208413"
click at [362, 145] on button "查 询" at bounding box center [373, 143] width 31 height 16
click at [318, 302] on input "1" at bounding box center [358, 296] width 157 height 16
type input "100"
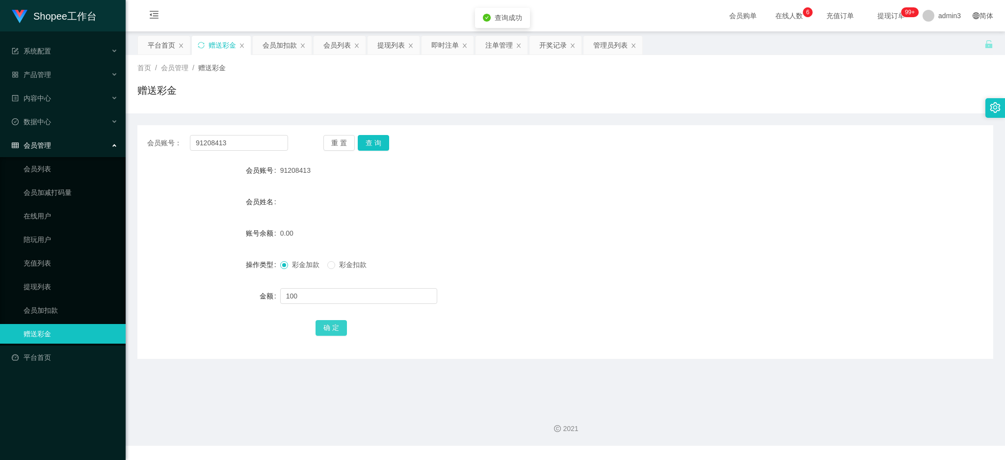
click at [330, 328] on button "确 定" at bounding box center [331, 328] width 31 height 16
click at [395, 44] on div "提现列表" at bounding box center [390, 45] width 27 height 19
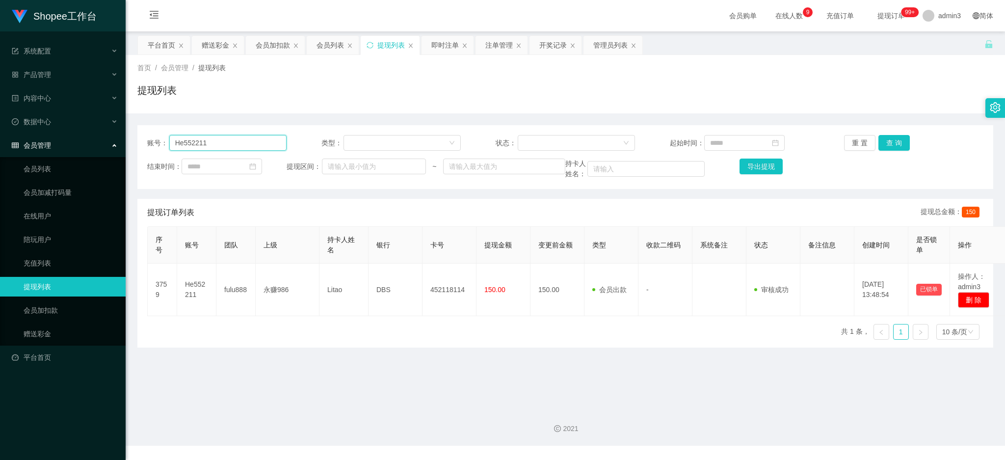
click at [207, 142] on input "He552211" at bounding box center [227, 143] width 117 height 16
paste input "Tao1982"
type input "Tao1982"
click at [901, 142] on button "查 询" at bounding box center [893, 143] width 31 height 16
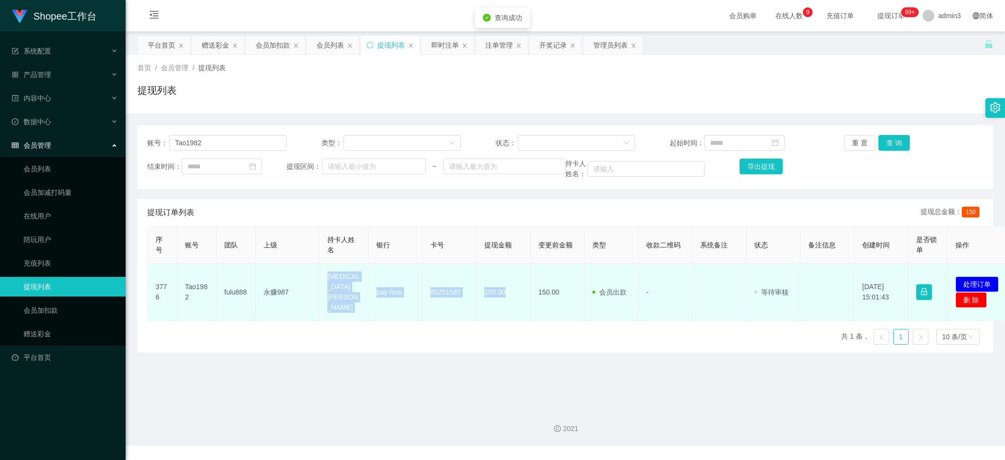
drag, startPoint x: 317, startPoint y: 273, endPoint x: 514, endPoint y: 305, distance: 199.8
click at [514, 305] on tr "3776 Tao1982 fulu888 永赚987 [MEDICAL_DATA] MAOQUAN pay now 85251587 150.00 150.0…" at bounding box center [580, 292] width 865 height 57
click at [979, 277] on button "处理订单" at bounding box center [977, 284] width 43 height 16
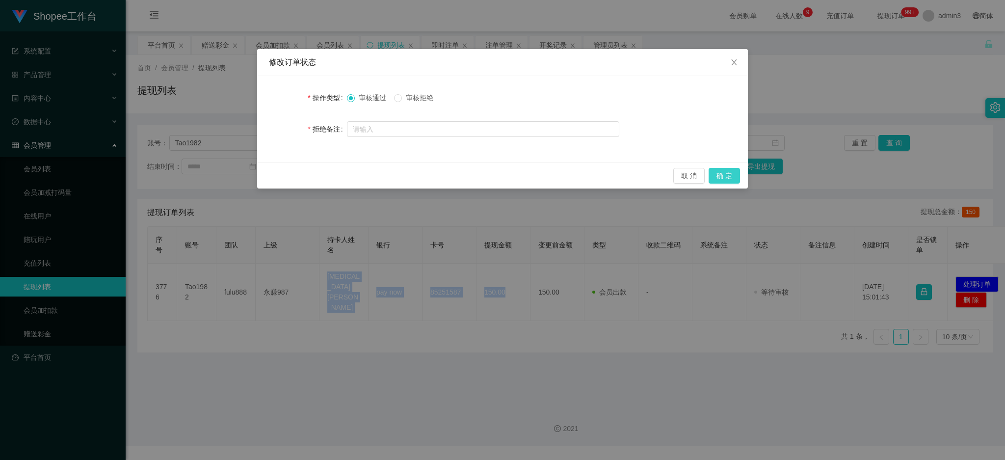
click at [720, 174] on button "确 定" at bounding box center [724, 176] width 31 height 16
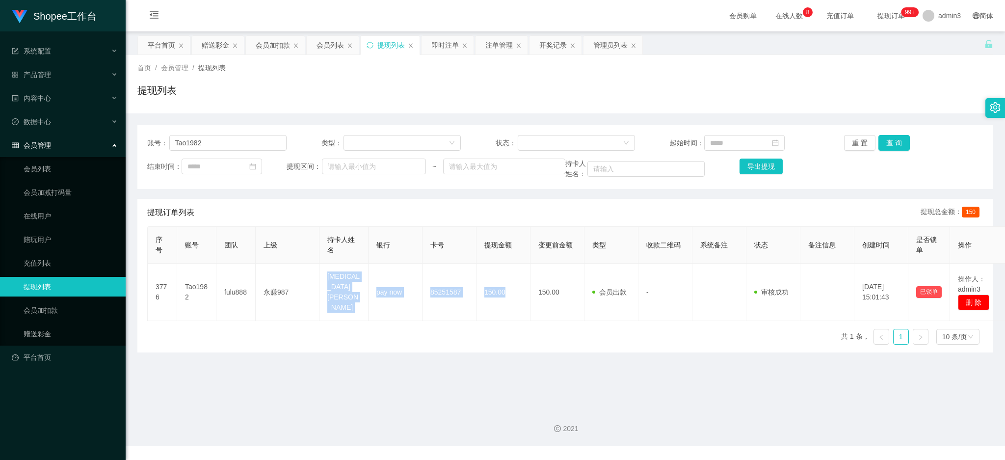
drag, startPoint x: 206, startPoint y: 46, endPoint x: 239, endPoint y: 86, distance: 52.3
click at [206, 46] on div "赠送彩金" at bounding box center [215, 45] width 27 height 19
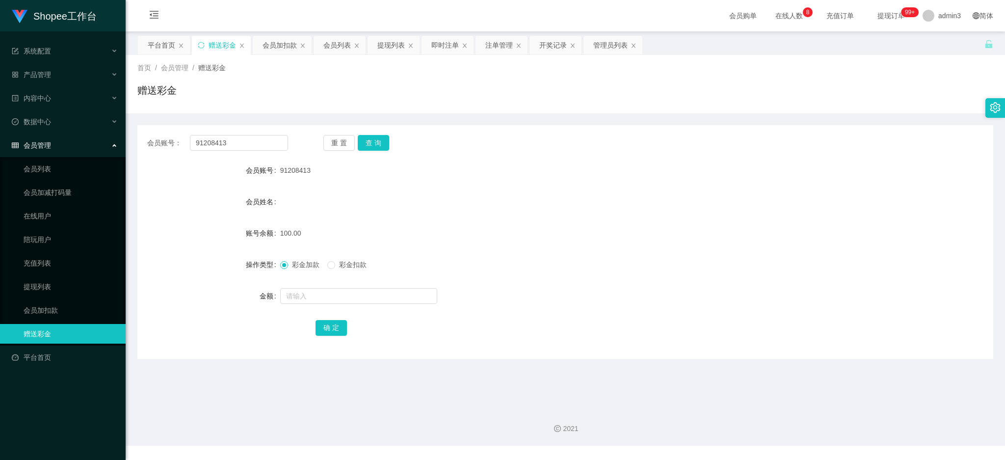
click at [253, 133] on div "会员账号： 91208413 重 置 查 询 会员账号 91208413 会员姓名 账号余额 100.00 操作类型 彩金加款 彩金扣款 金额 确 定" at bounding box center [565, 242] width 856 height 234
click at [236, 151] on div "会员账号： 91208413 重 置 查 询 会员账号 91208413 会员姓名 账号余额 100.00 操作类型 彩金加款 彩金扣款 金额 确 定" at bounding box center [565, 242] width 856 height 234
click at [239, 141] on input "91208413" at bounding box center [239, 143] width 98 height 16
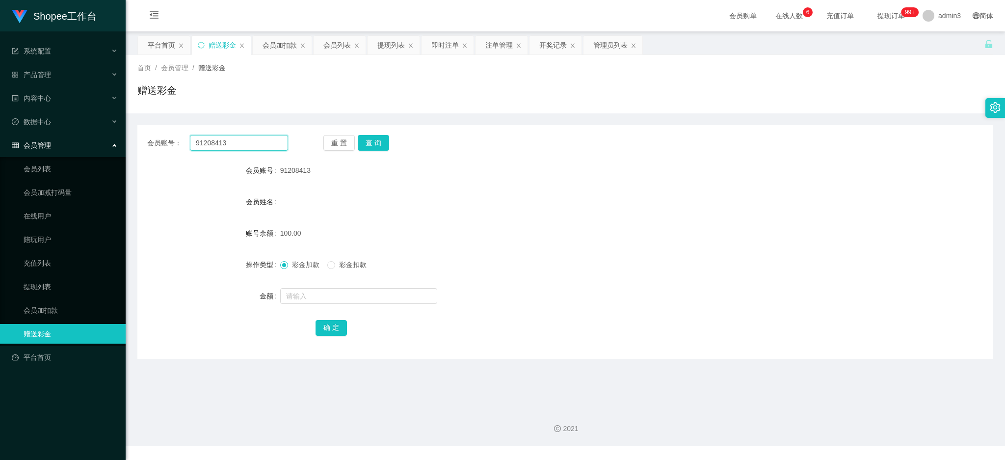
click at [239, 141] on input "91208413" at bounding box center [239, 143] width 98 height 16
paste input "liang2882"
type input "liang2882"
click at [365, 149] on button "查 询" at bounding box center [373, 143] width 31 height 16
click at [338, 294] on input "text" at bounding box center [358, 296] width 157 height 16
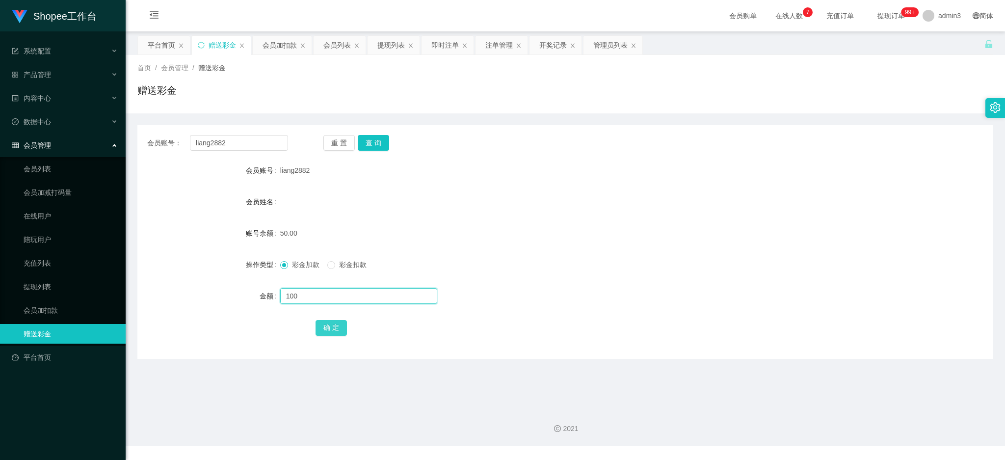
type input "100"
click at [333, 329] on button "确 定" at bounding box center [331, 328] width 31 height 16
click at [246, 135] on input "liang2882" at bounding box center [239, 143] width 98 height 16
paste input "bigface1"
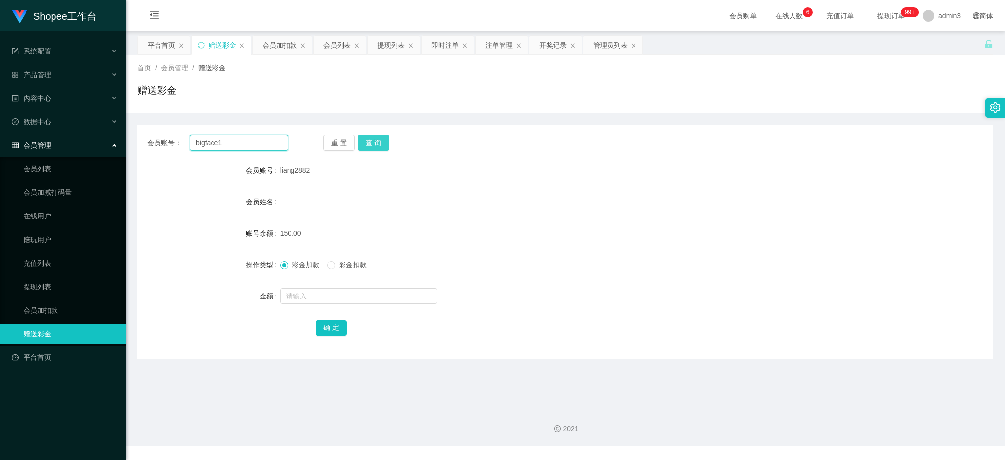
type input "bigface1"
click at [361, 141] on button "查 询" at bounding box center [373, 143] width 31 height 16
click at [350, 299] on input "text" at bounding box center [358, 296] width 157 height 16
type input "100"
click at [335, 326] on button "确 定" at bounding box center [331, 328] width 31 height 16
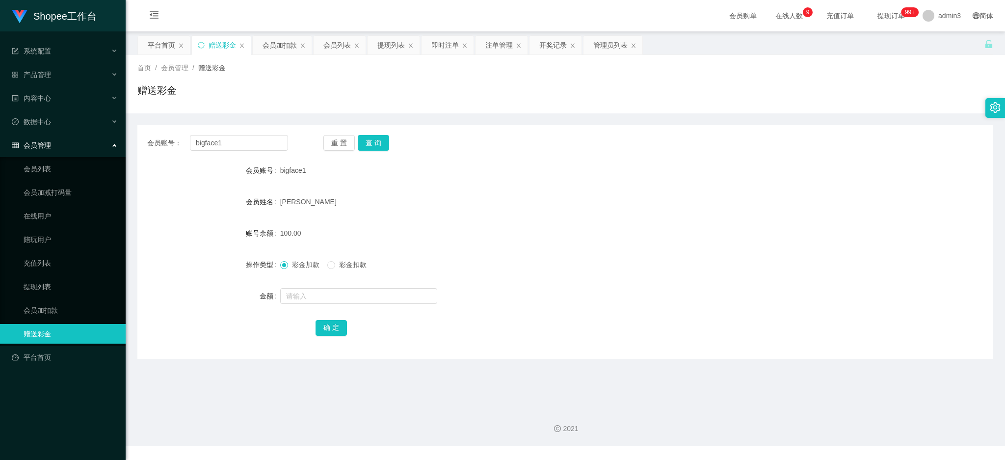
click at [258, 132] on div "会员账号： bigface1 重 置 查 询 会员账号 bigface1 会员姓名 [PERSON_NAME] 账号余额 100.00 操作类型 彩金加款 彩…" at bounding box center [565, 242] width 856 height 234
click at [258, 140] on input "bigface1" at bounding box center [239, 143] width 98 height 16
click at [259, 139] on input "bigface1" at bounding box center [239, 143] width 98 height 16
paste input "Hanyang88"
type input "Hanyang88"
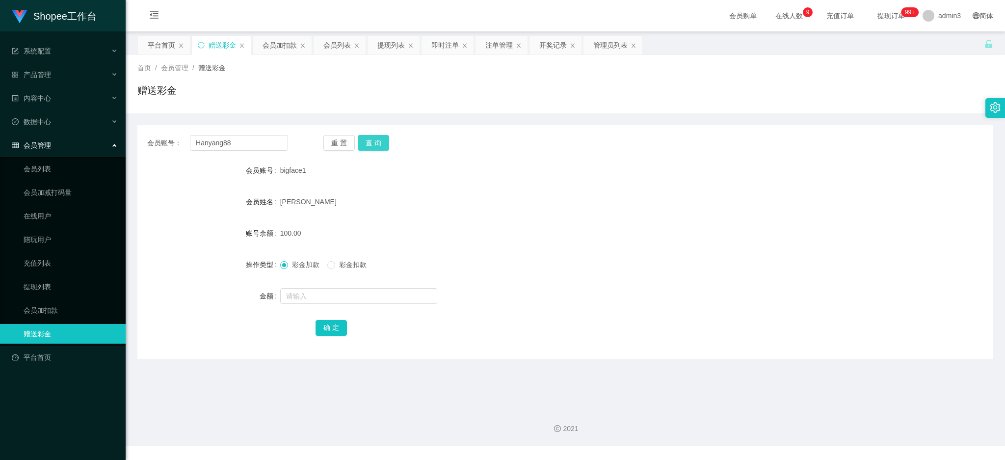
drag, startPoint x: 380, startPoint y: 141, endPoint x: 378, endPoint y: 160, distance: 19.2
click at [380, 141] on button "查 询" at bounding box center [373, 143] width 31 height 16
click at [330, 306] on form "会员账号 Hanyang88 会员姓名 [PERSON_NAME] 账号余额 0.00 操作类型 彩金加款 彩金扣款 金额 确 定" at bounding box center [565, 248] width 856 height 177
click at [332, 293] on input "text" at bounding box center [358, 296] width 157 height 16
type input "100"
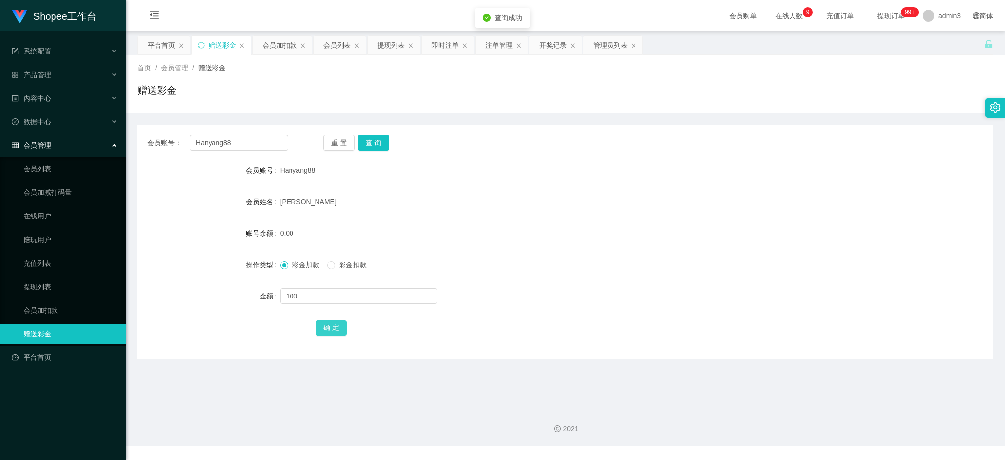
click at [332, 328] on button "确 定" at bounding box center [331, 328] width 31 height 16
click at [213, 148] on input "Hanyang88" at bounding box center [239, 143] width 98 height 16
paste input "asdfghjkl"
type input "asdfghjkl"
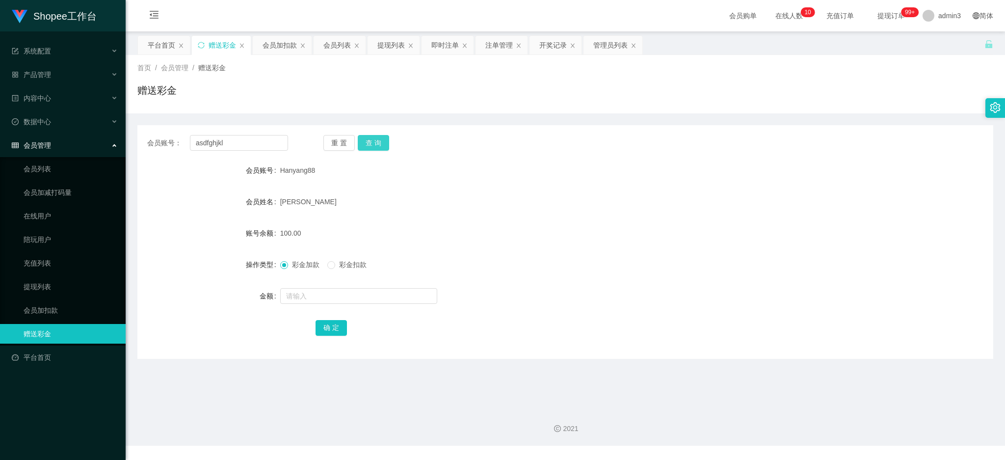
click at [364, 139] on button "查 询" at bounding box center [373, 143] width 31 height 16
click at [333, 299] on input "text" at bounding box center [358, 296] width 157 height 16
type input "100"
click at [331, 327] on button "确 定" at bounding box center [331, 328] width 31 height 16
click at [244, 142] on input "asdfghjkl" at bounding box center [239, 143] width 98 height 16
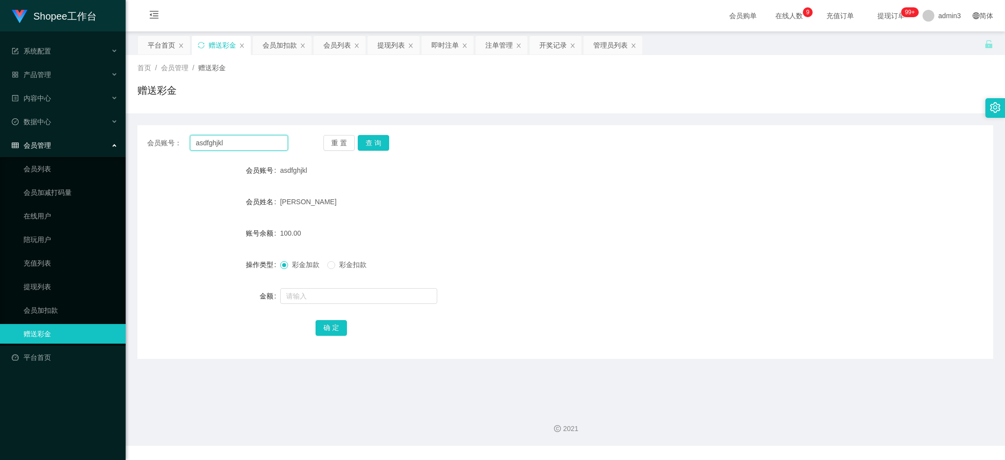
click at [244, 142] on input "asdfghjkl" at bounding box center [239, 143] width 98 height 16
paste input "MY012256"
type input "MY012256"
click at [372, 143] on button "查 询" at bounding box center [373, 143] width 31 height 16
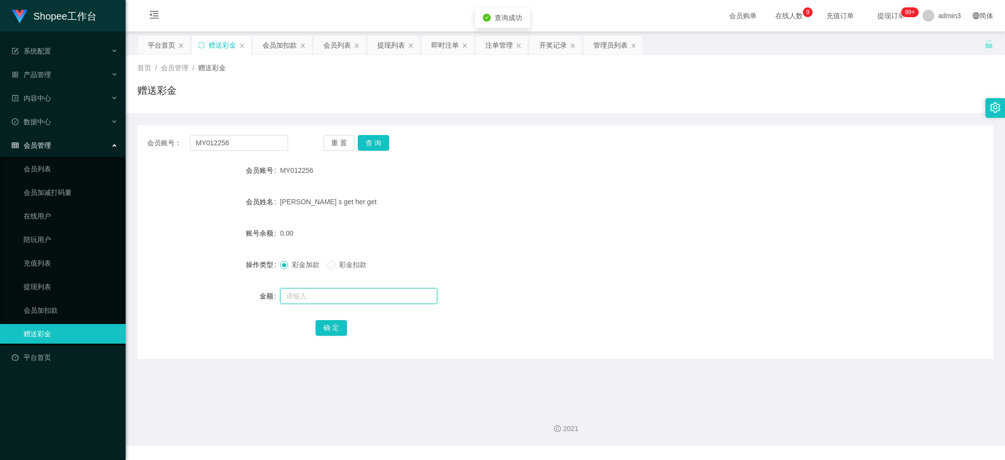
click at [316, 297] on input "text" at bounding box center [358, 296] width 157 height 16
type input "100"
click at [339, 328] on button "确 定" at bounding box center [331, 328] width 31 height 16
click at [401, 43] on div "提现列表" at bounding box center [390, 45] width 27 height 19
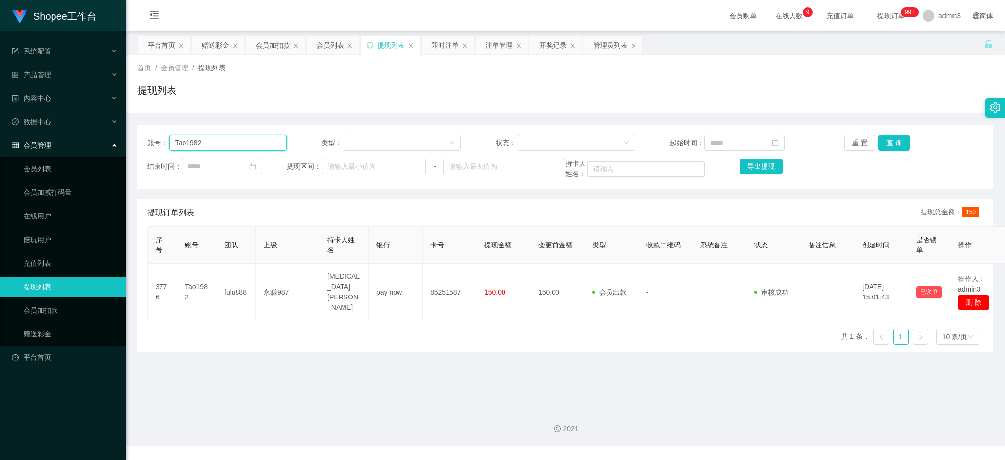
click at [219, 139] on input "Tao1982" at bounding box center [227, 143] width 117 height 16
paste input "liang28"
type input "liang2882"
click at [896, 145] on button "查 询" at bounding box center [893, 143] width 31 height 16
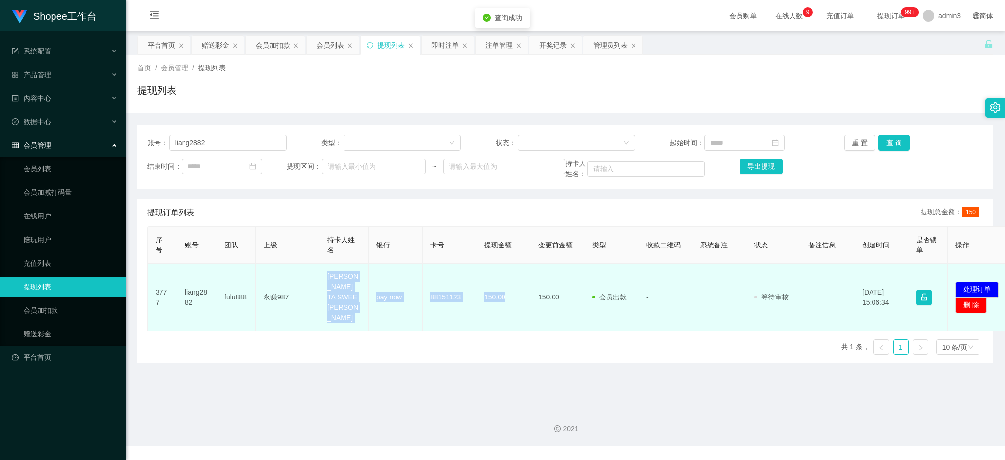
drag, startPoint x: 323, startPoint y: 271, endPoint x: 510, endPoint y: 291, distance: 188.5
click at [510, 291] on tr "3777 liang2882 fulu888 永赚987 [PERSON_NAME] TA SWEE [PERSON_NAME] pay now 881511…" at bounding box center [580, 298] width 865 height 68
click at [963, 282] on button "处理订单" at bounding box center [977, 290] width 43 height 16
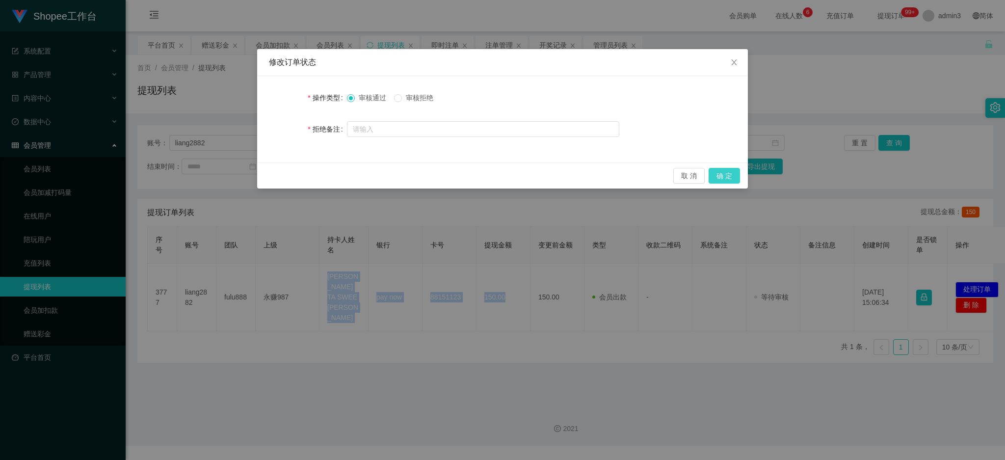
click at [736, 177] on button "确 定" at bounding box center [724, 176] width 31 height 16
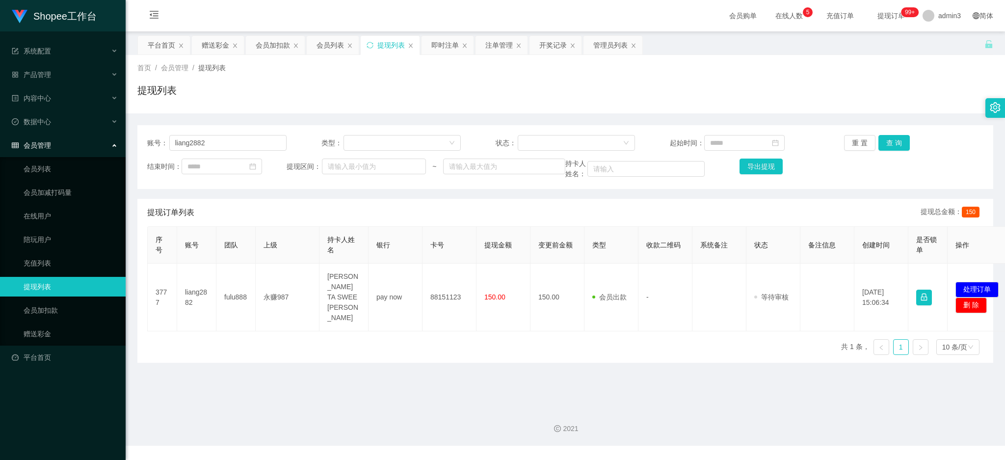
click at [461, 345] on main "关闭左侧 关闭右侧 关闭其它 刷新页面 平台首页 赠送彩金 会员加扣款 会员列表 提现列表 即时注单 注单管理 开奖记录 管理员列表 首页 / 会员管理 / …" at bounding box center [565, 215] width 879 height 369
click at [888, 139] on button "查 询" at bounding box center [893, 143] width 31 height 16
drag, startPoint x: 213, startPoint y: 38, endPoint x: 213, endPoint y: 45, distance: 7.4
click at [213, 38] on div "赠送彩金" at bounding box center [215, 45] width 27 height 19
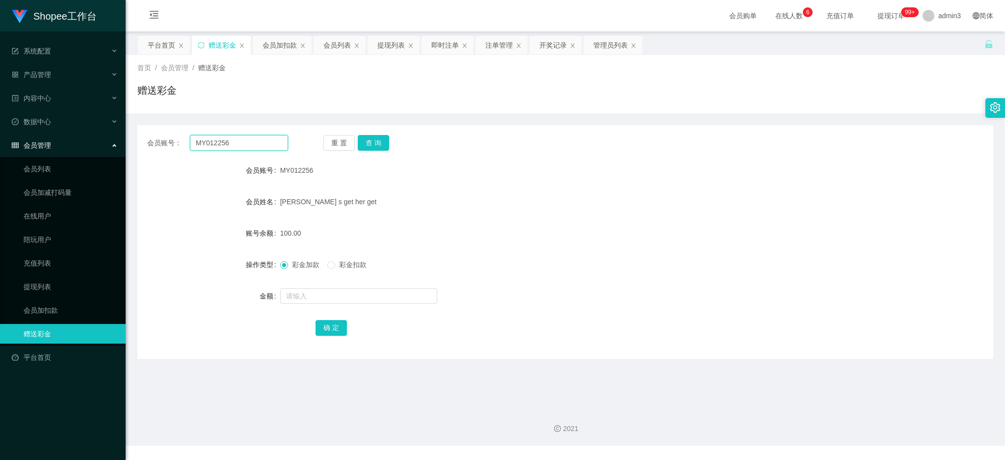
click at [213, 143] on input "MY012256" at bounding box center [239, 143] width 98 height 16
paste input "zzz282856"
type input "zzz2828566"
click at [378, 142] on button "查 询" at bounding box center [373, 143] width 31 height 16
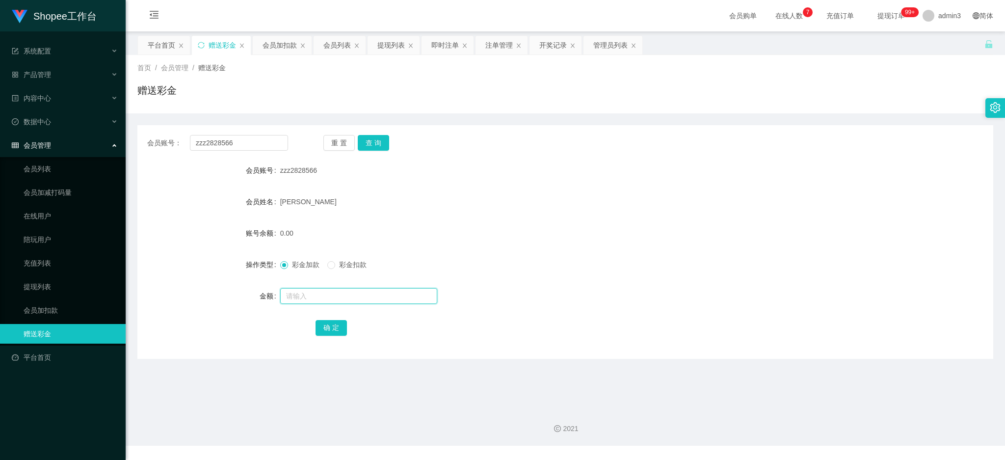
click at [356, 303] on div at bounding box center [529, 296] width 499 height 20
click at [356, 299] on input "text" at bounding box center [358, 296] width 157 height 16
type input "100"
click at [331, 323] on button "确 定" at bounding box center [331, 328] width 31 height 16
click at [207, 147] on input "zzz2828566" at bounding box center [239, 143] width 98 height 16
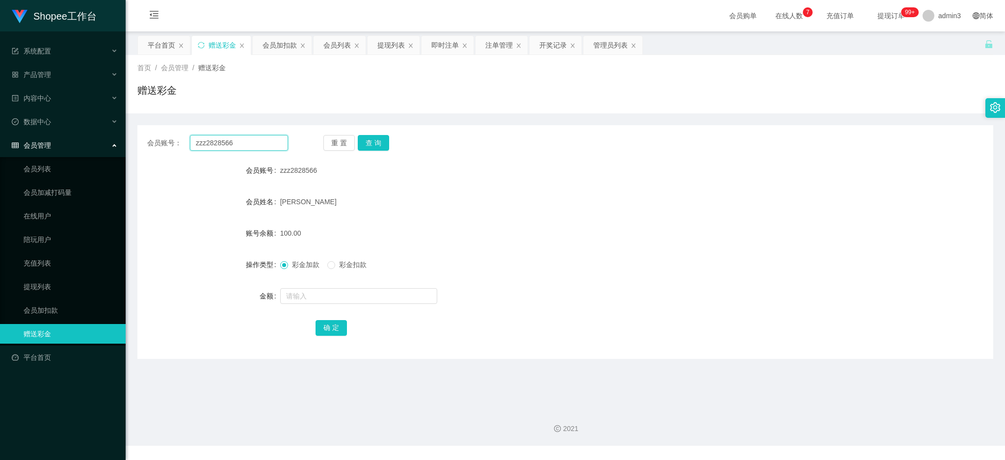
click at [207, 147] on input "zzz2828566" at bounding box center [239, 143] width 98 height 16
paste input "litsheng84"
type input "litsheng84"
click at [375, 141] on button "查 询" at bounding box center [373, 143] width 31 height 16
click at [356, 285] on form "会员账号 litsheng84 会员姓名 hee lit sheng 账号余额 0.00 操作类型 彩金加款 彩金扣款 金额 确 定" at bounding box center [565, 248] width 856 height 177
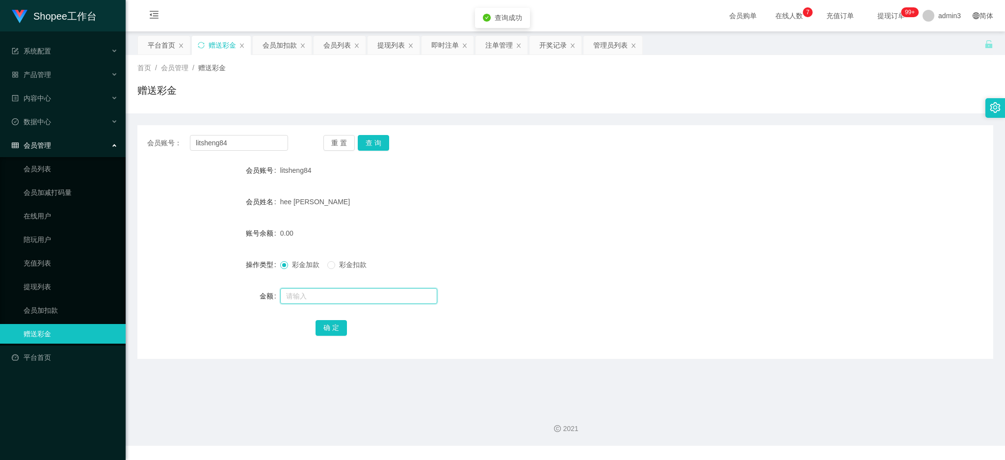
click at [355, 292] on input "text" at bounding box center [358, 296] width 157 height 16
type input "100"
click at [328, 325] on button "确 定" at bounding box center [331, 328] width 31 height 16
click at [399, 45] on div "提现列表" at bounding box center [390, 45] width 27 height 19
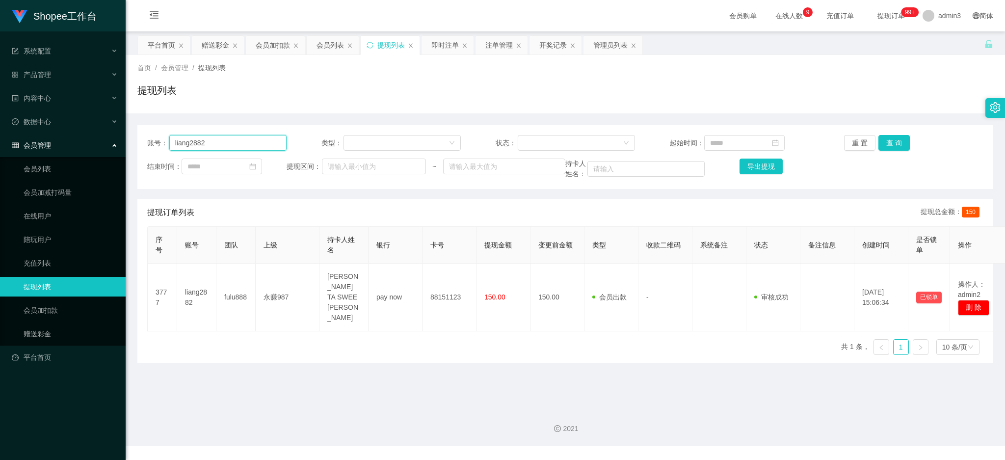
click at [223, 149] on input "liang2882" at bounding box center [227, 143] width 117 height 16
click at [889, 136] on button "查 询" at bounding box center [893, 143] width 31 height 16
click at [210, 38] on div "赠送彩金" at bounding box center [215, 45] width 27 height 19
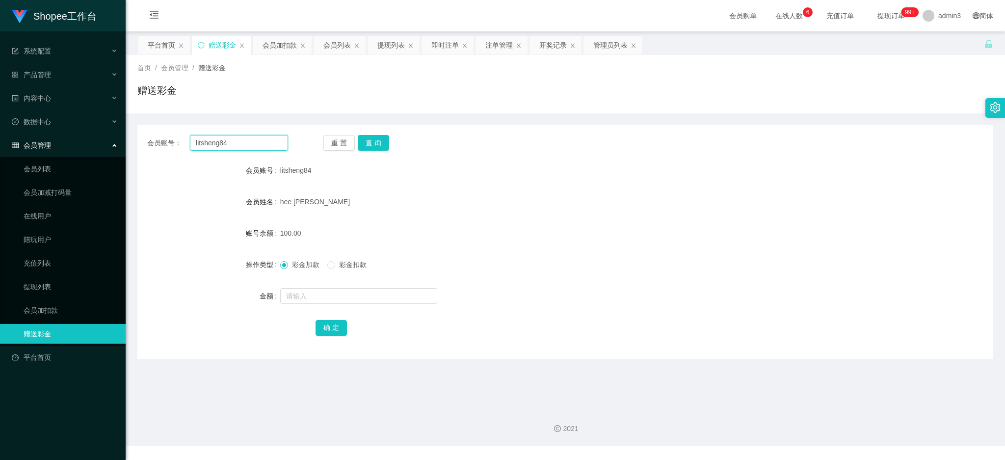
click at [195, 144] on input "litsheng84" at bounding box center [239, 143] width 98 height 16
paste input "ang1992"
type input "liang1992"
click at [368, 137] on button "查 询" at bounding box center [373, 143] width 31 height 16
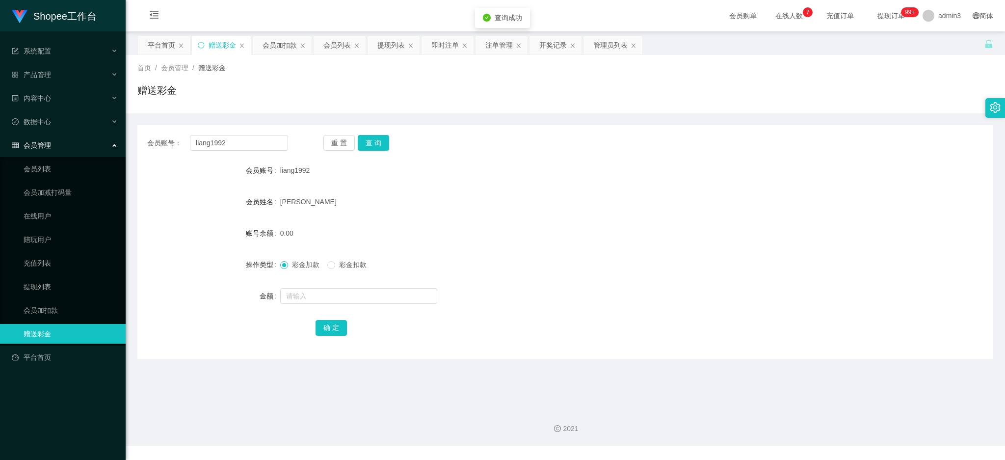
click at [304, 287] on div at bounding box center [529, 296] width 499 height 20
click at [307, 297] on input "text" at bounding box center [358, 296] width 157 height 16
type input "100"
click at [327, 326] on button "确 定" at bounding box center [331, 328] width 31 height 16
click at [225, 135] on input "liang1992" at bounding box center [239, 143] width 98 height 16
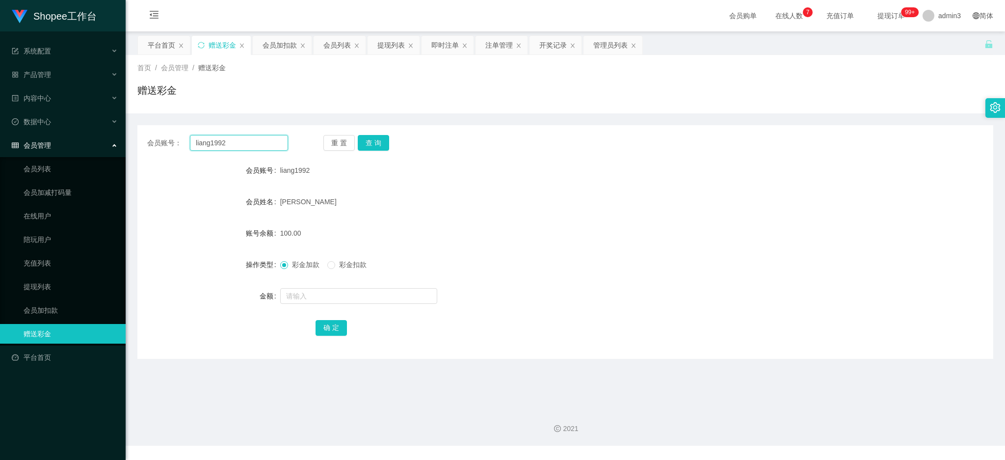
click at [225, 135] on input "liang1992" at bounding box center [239, 143] width 98 height 16
paste input "DaiLiangliang"
type input "DaiLiangliang"
click at [363, 139] on button "查 询" at bounding box center [373, 143] width 31 height 16
click at [302, 293] on input "text" at bounding box center [358, 296] width 157 height 16
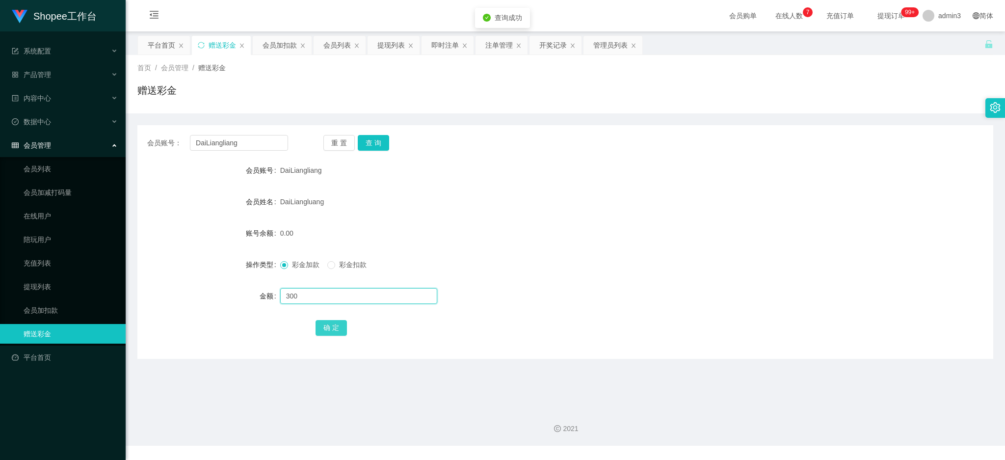
type input "300"
drag, startPoint x: 331, startPoint y: 324, endPoint x: 330, endPoint y: 313, distance: 10.8
click at [331, 323] on button "确 定" at bounding box center [331, 328] width 31 height 16
click at [240, 137] on input "DaiLiangliang" at bounding box center [239, 143] width 98 height 16
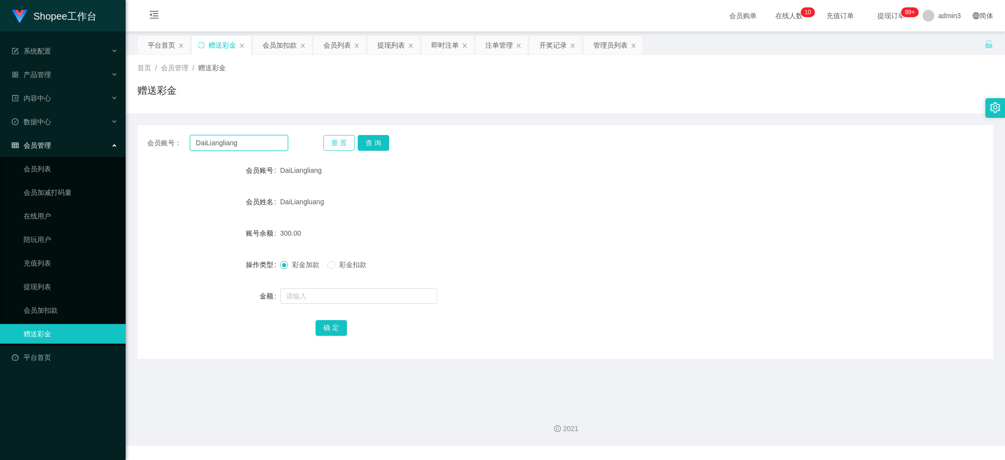
paste input "illnore123"
type input "Dillnore123"
click at [360, 141] on button "查 询" at bounding box center [373, 143] width 31 height 16
click at [344, 304] on div at bounding box center [529, 296] width 499 height 20
click at [336, 299] on input "text" at bounding box center [358, 296] width 157 height 16
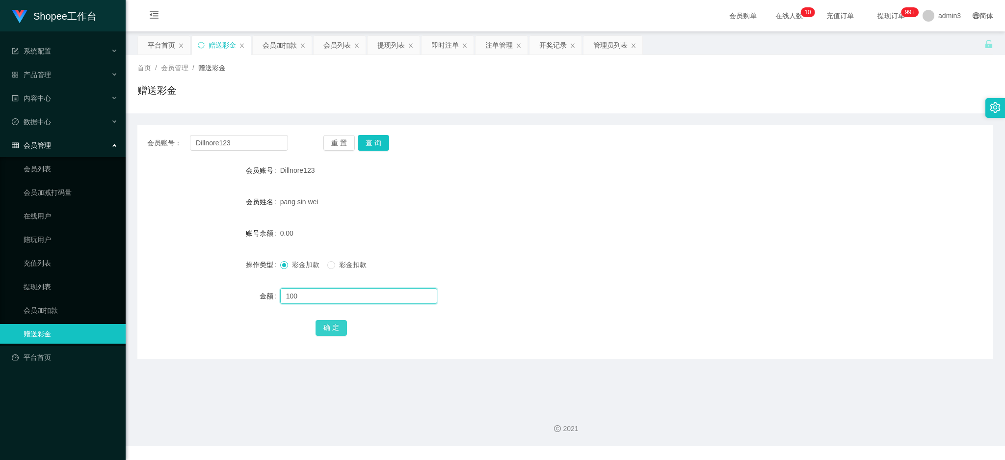
type input "100"
click at [332, 322] on button "确 定" at bounding box center [331, 328] width 31 height 16
click at [339, 47] on div "会员列表" at bounding box center [336, 45] width 27 height 19
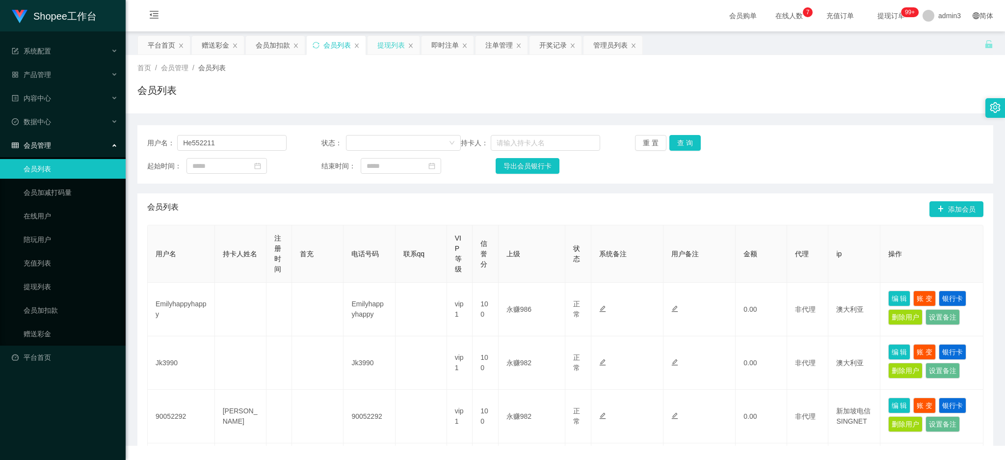
click at [379, 38] on div "提现列表" at bounding box center [390, 45] width 27 height 19
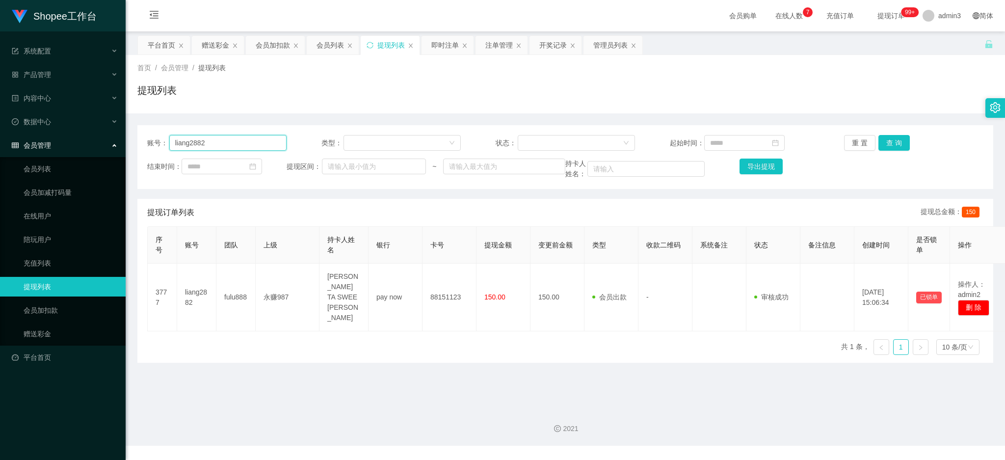
click at [220, 148] on input "liang2882" at bounding box center [227, 143] width 117 height 16
paste input "91208413"
type input "91208413"
click at [894, 139] on button "查 询" at bounding box center [893, 143] width 31 height 16
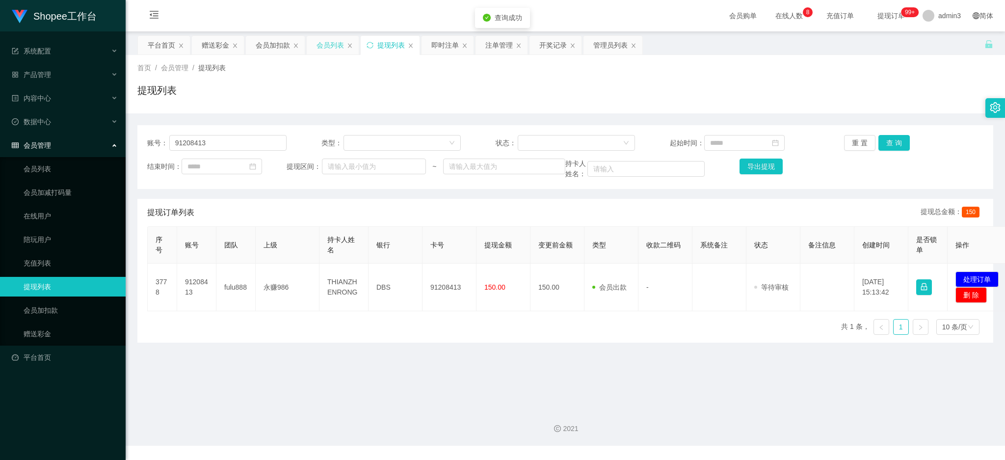
click at [336, 45] on div "会员列表" at bounding box center [330, 45] width 27 height 19
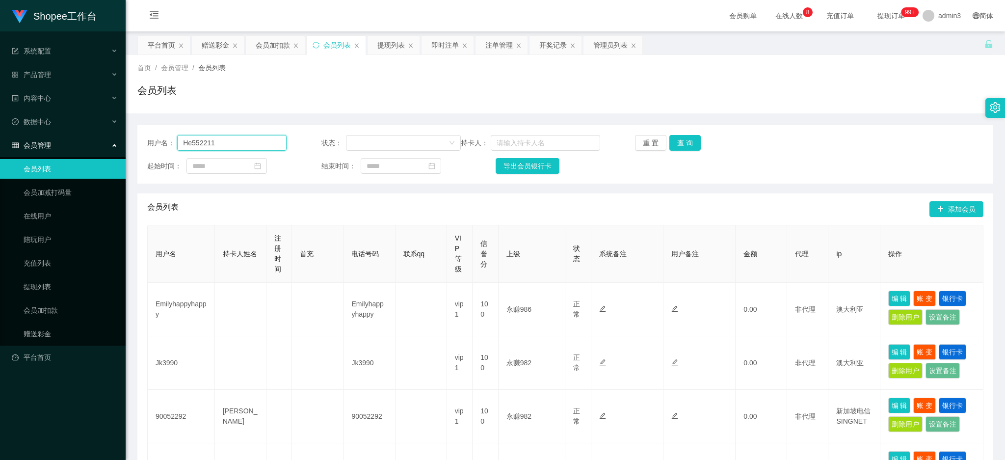
click at [262, 143] on input "He552211" at bounding box center [231, 143] width 109 height 16
paste input "91208413"
type input "91208413"
click at [683, 133] on div "用户名： 91208413 状态： 持卡人： 重 置 查 询 起始时间： 结束时间： 导出会员银行卡" at bounding box center [565, 154] width 856 height 58
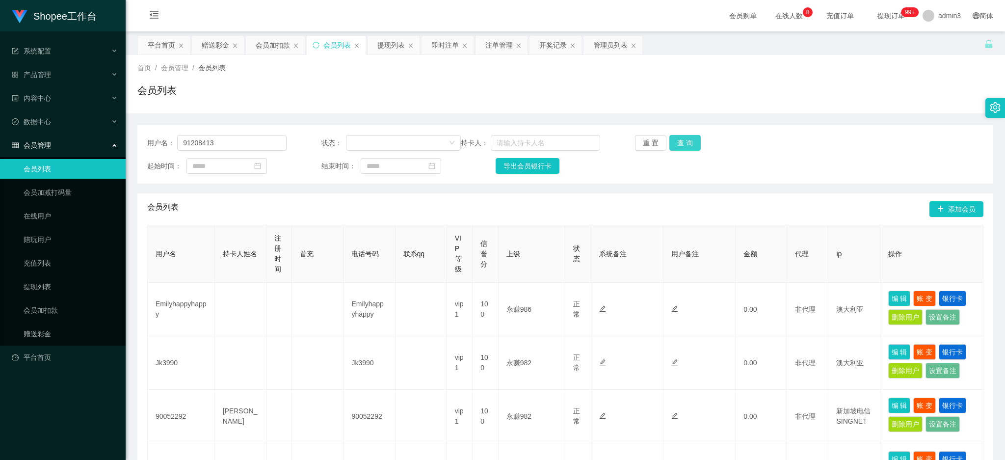
click at [682, 136] on button "查 询" at bounding box center [684, 143] width 31 height 16
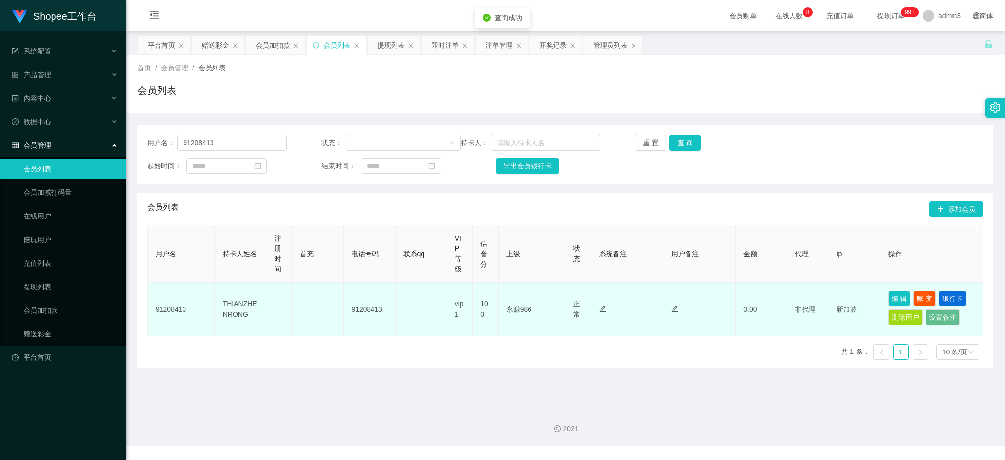
click at [955, 296] on button "银行卡" at bounding box center [952, 299] width 27 height 16
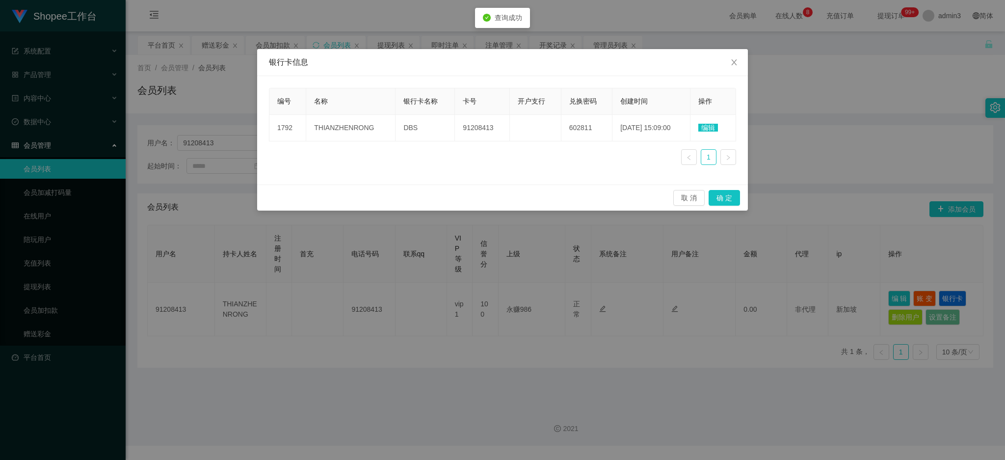
click at [711, 127] on span "编辑" at bounding box center [708, 128] width 20 height 8
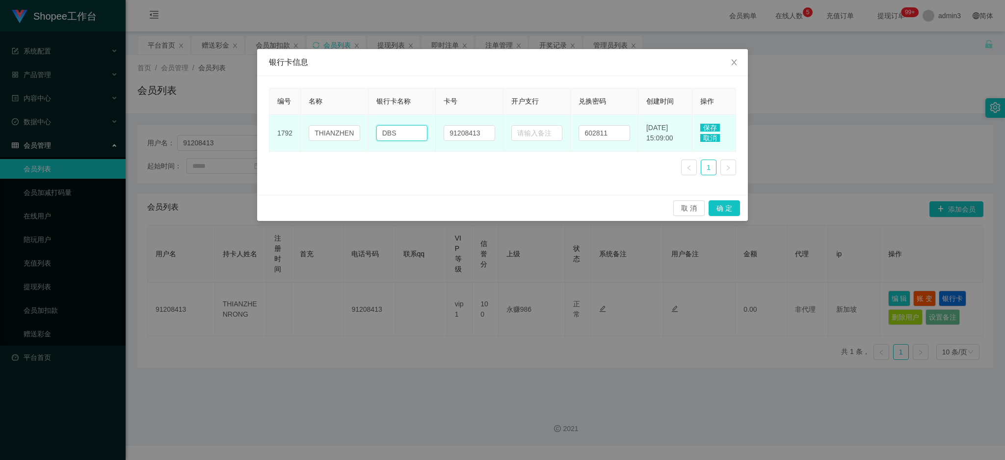
drag, startPoint x: 398, startPoint y: 138, endPoint x: 377, endPoint y: 136, distance: 20.8
click at [377, 136] on input "DBS" at bounding box center [402, 133] width 52 height 16
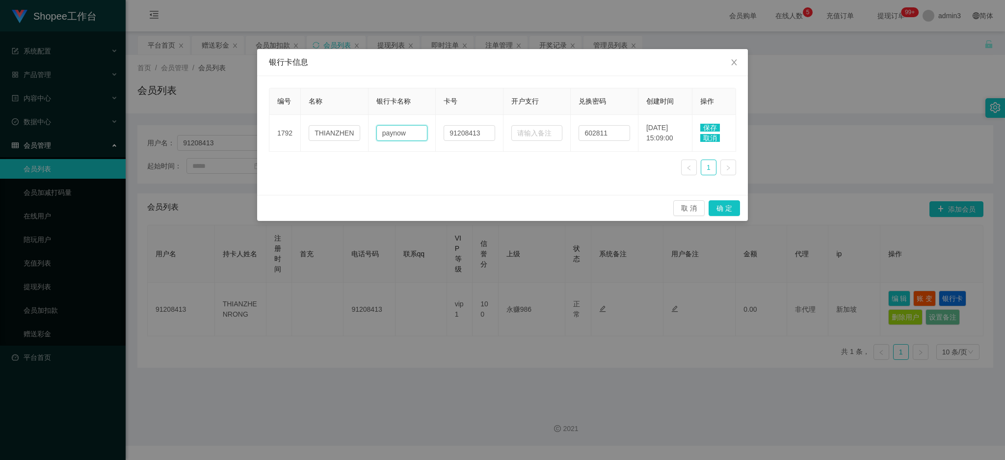
type input "paynow"
click at [707, 127] on span "保存" at bounding box center [710, 128] width 20 height 8
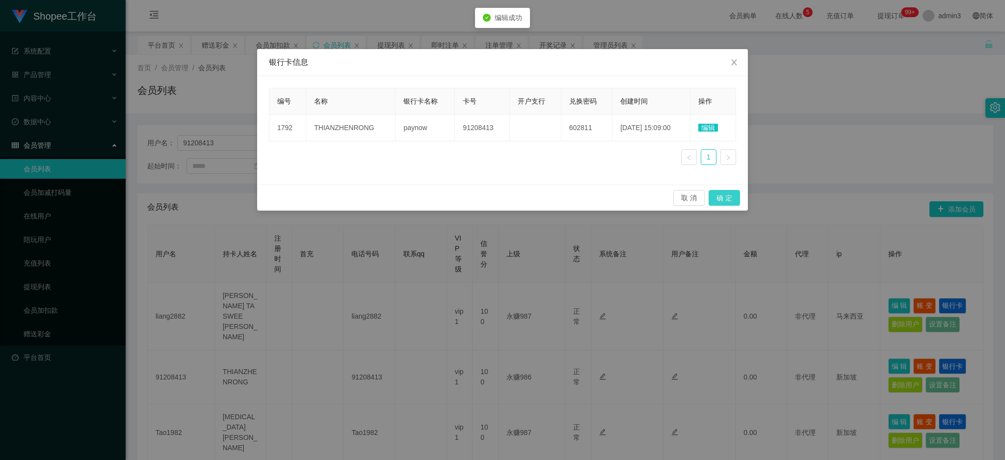
click at [723, 191] on button "确 定" at bounding box center [724, 198] width 31 height 16
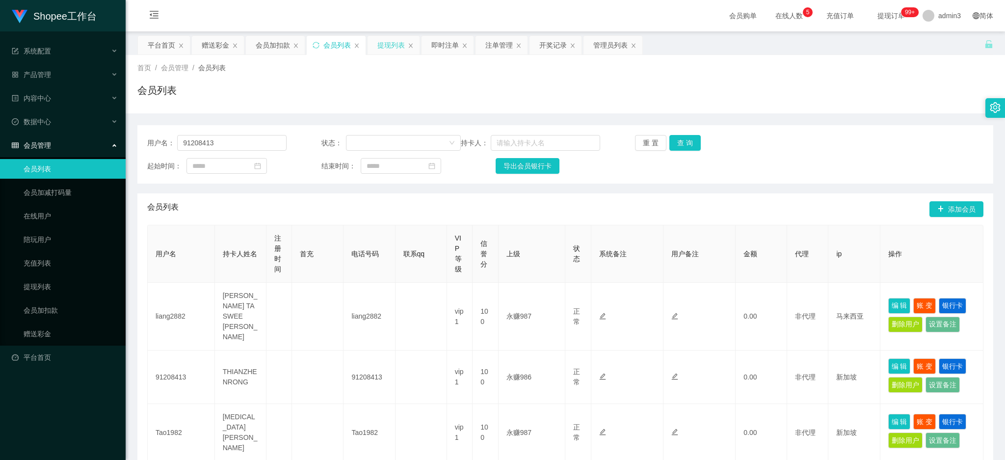
click at [389, 44] on div "提现列表" at bounding box center [390, 45] width 27 height 19
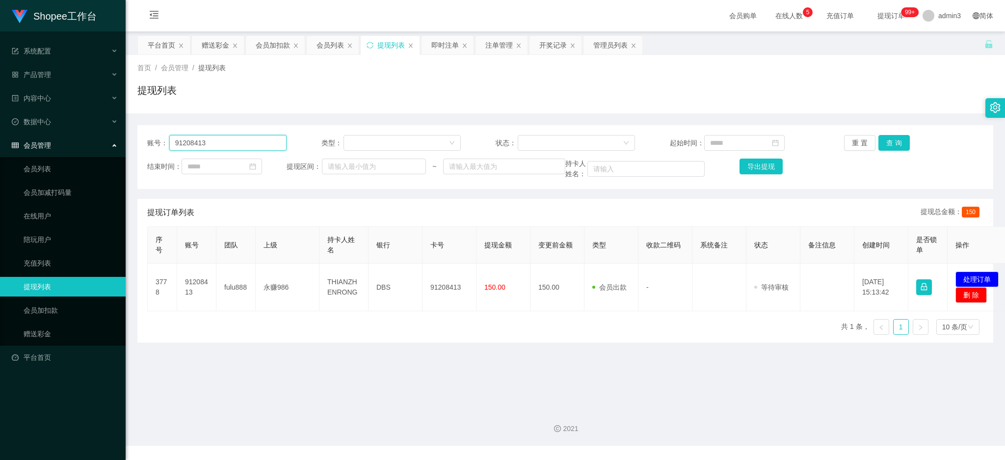
click at [216, 139] on input "91208413" at bounding box center [227, 143] width 117 height 16
click at [883, 145] on button "查 询" at bounding box center [893, 143] width 31 height 16
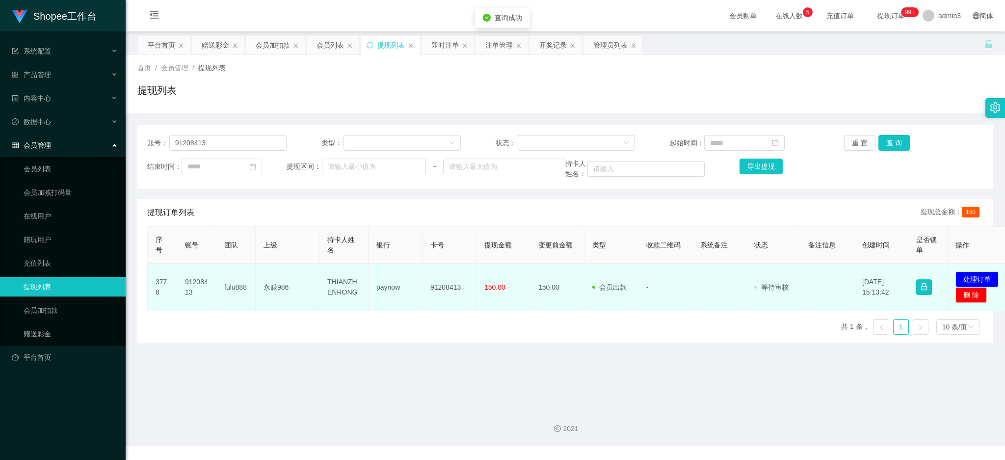
drag, startPoint x: 330, startPoint y: 278, endPoint x: 330, endPoint y: 284, distance: 5.4
click at [330, 284] on td "THIANZHENRONG" at bounding box center [343, 288] width 49 height 48
drag, startPoint x: 317, startPoint y: 284, endPoint x: 509, endPoint y: 300, distance: 192.6
click at [509, 300] on tr "3778 91208413 fulu888 永赚986 THIANZHENRONG paynow 91208413 150.00 150.00 会员出款 人工…" at bounding box center [580, 288] width 865 height 48
click at [984, 279] on button "处理订单" at bounding box center [977, 279] width 43 height 16
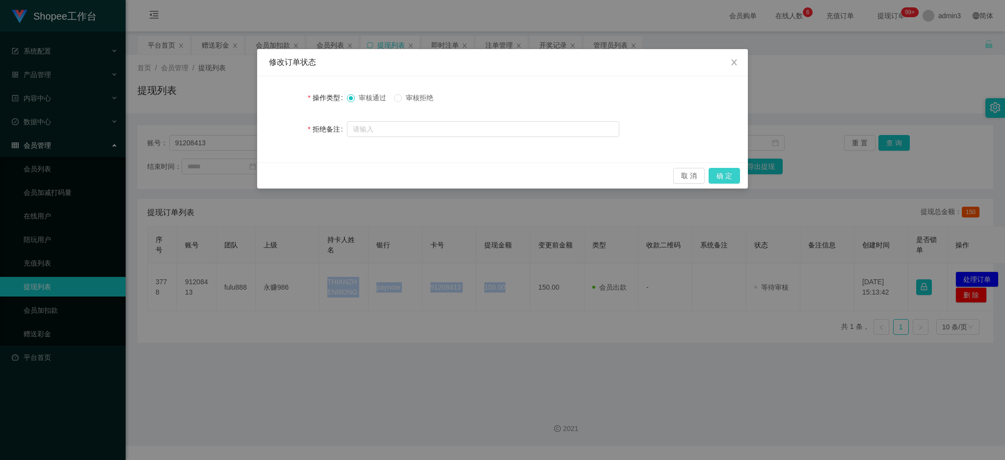
click at [725, 178] on button "确 定" at bounding box center [724, 176] width 31 height 16
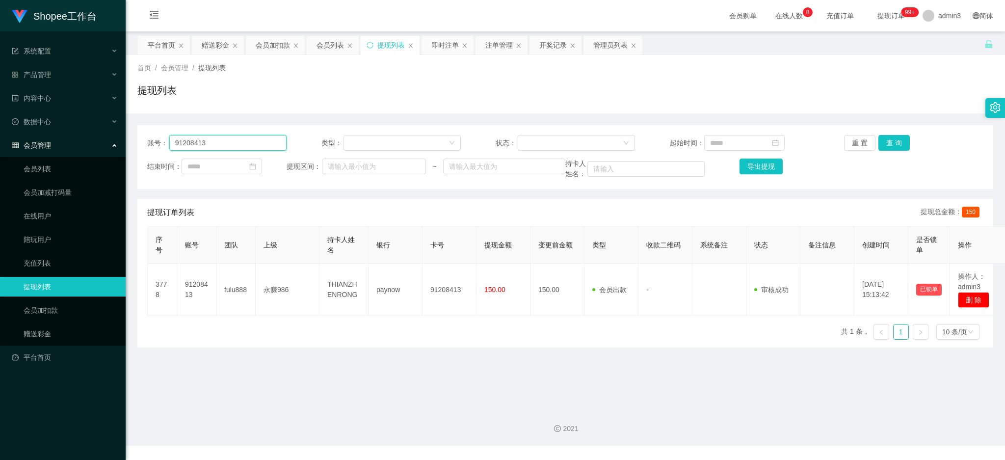
click at [213, 139] on input "91208413" at bounding box center [227, 143] width 117 height 16
paste input "Tao1982"
click at [882, 137] on button "查 询" at bounding box center [893, 143] width 31 height 16
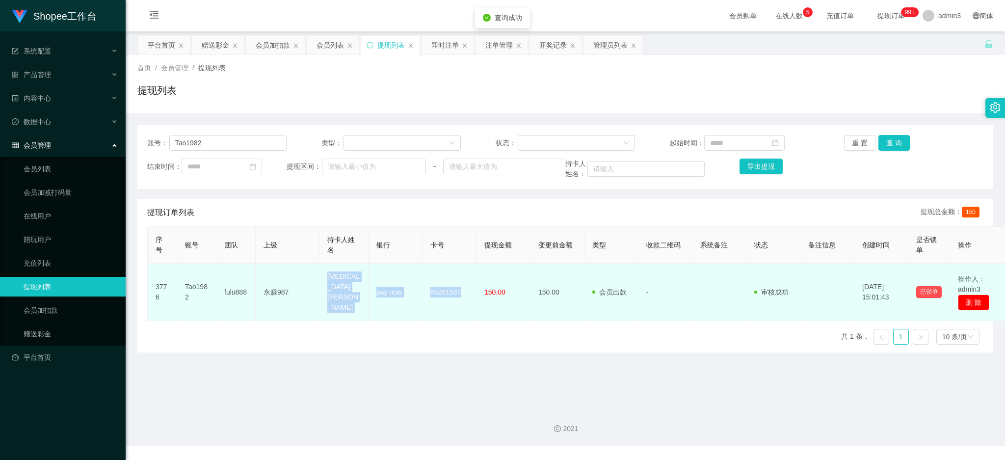
drag, startPoint x: 324, startPoint y: 274, endPoint x: 465, endPoint y: 299, distance: 143.5
click at [465, 299] on tr "3776 Tao1982 fulu888 永赚987 [MEDICAL_DATA] MAOQUAN pay now 85251587 150.00 150.0…" at bounding box center [578, 292] width 861 height 57
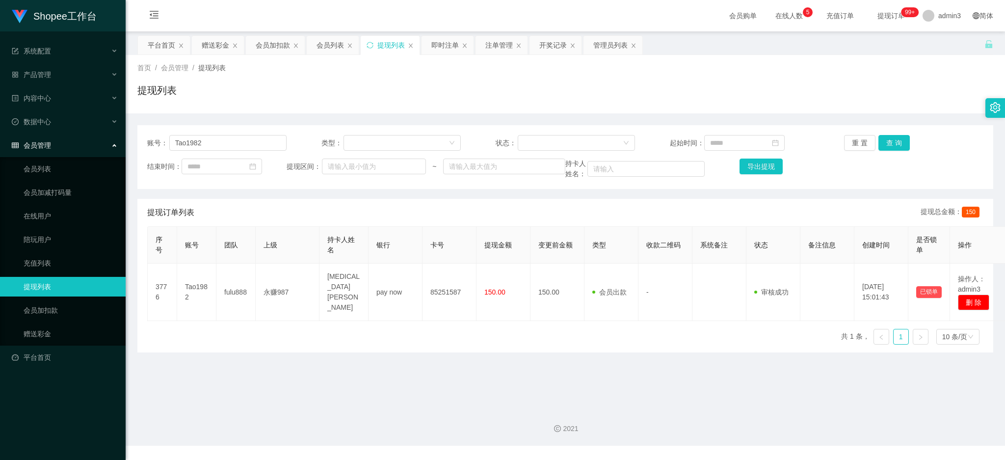
drag, startPoint x: 273, startPoint y: 381, endPoint x: 276, endPoint y: 364, distance: 16.9
click at [276, 368] on main "关闭左侧 关闭右侧 关闭其它 刷新页面 平台首页 赠送彩金 会员加扣款 会员列表 提现列表 即时注单 注单管理 开奖记录 管理员列表 首页 / 会员管理 / …" at bounding box center [565, 215] width 879 height 369
click at [317, 154] on div "账号： Tao1982 类型： 状态： 起始时间： 重 置 查 询 结束时间： 提现区间： ~ 持卡人姓名： 导出提现" at bounding box center [565, 157] width 856 height 64
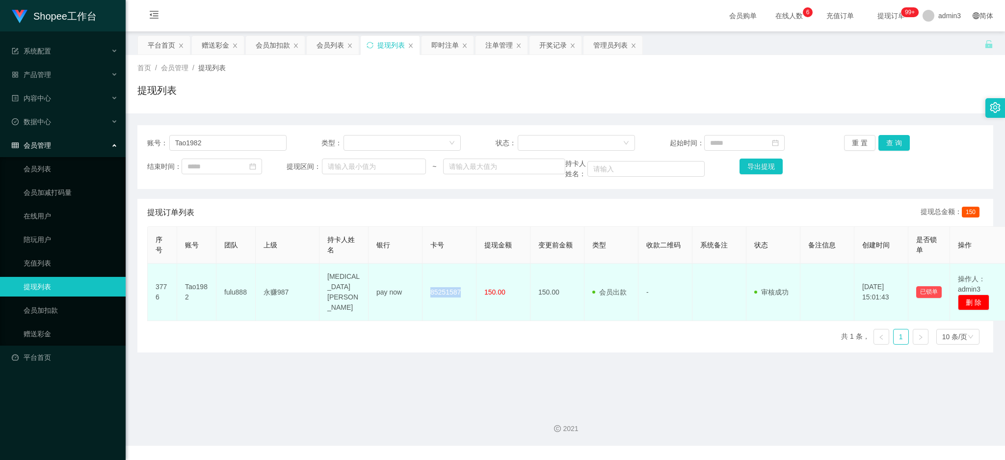
drag, startPoint x: 431, startPoint y: 290, endPoint x: 458, endPoint y: 291, distance: 27.5
click at [458, 291] on td "85251587" at bounding box center [450, 292] width 54 height 57
click at [422, 314] on td "pay now" at bounding box center [396, 292] width 54 height 57
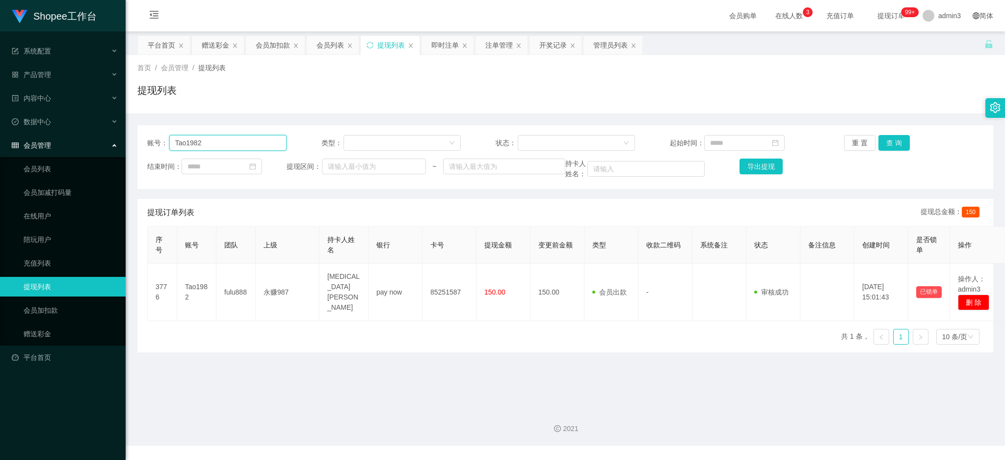
click at [229, 141] on input "Tao1982" at bounding box center [227, 143] width 117 height 16
paste input "971007"
type input "971007"
click at [882, 145] on button "查 询" at bounding box center [893, 143] width 31 height 16
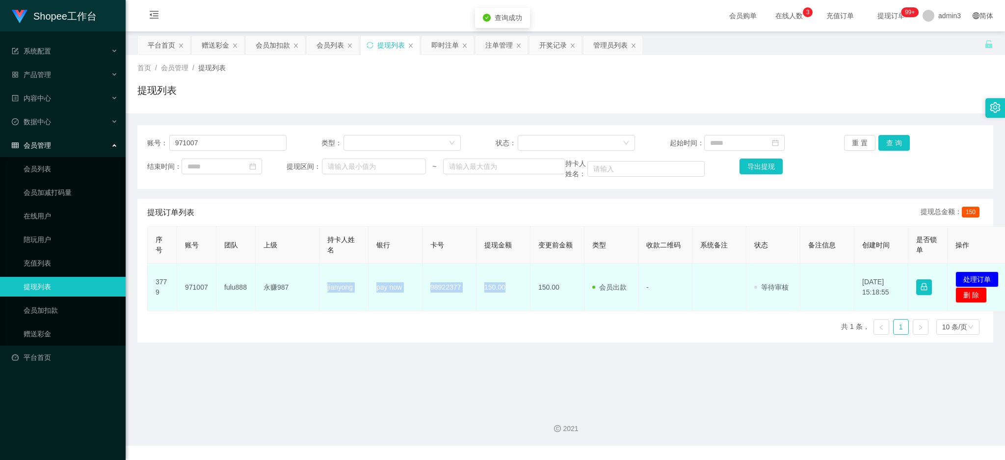
drag, startPoint x: 324, startPoint y: 286, endPoint x: 506, endPoint y: 301, distance: 183.2
click at [506, 301] on tr "3779 971007 fulu888 永赚987 jianyong pay now 98922377 150.00 150.00 会员出款 人工取款 - 审…" at bounding box center [580, 288] width 865 height 48
click at [976, 277] on button "处理订单" at bounding box center [977, 279] width 43 height 16
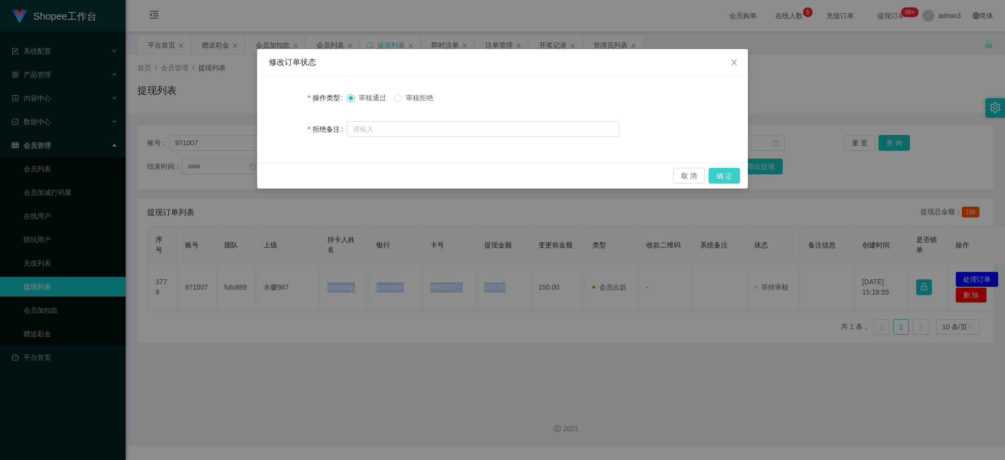
click at [717, 176] on button "确 定" at bounding box center [724, 176] width 31 height 16
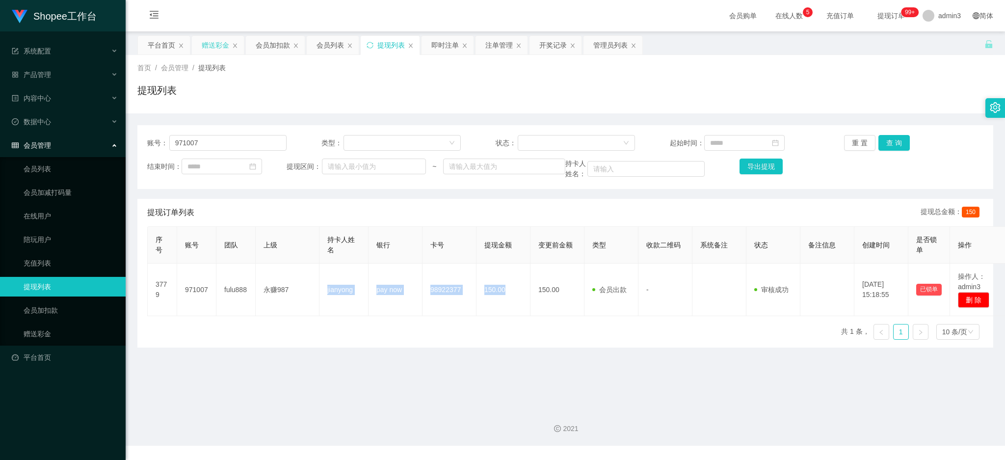
click at [198, 46] on div "赠送彩金" at bounding box center [218, 45] width 52 height 19
click at [207, 47] on div "赠送彩金" at bounding box center [215, 45] width 27 height 19
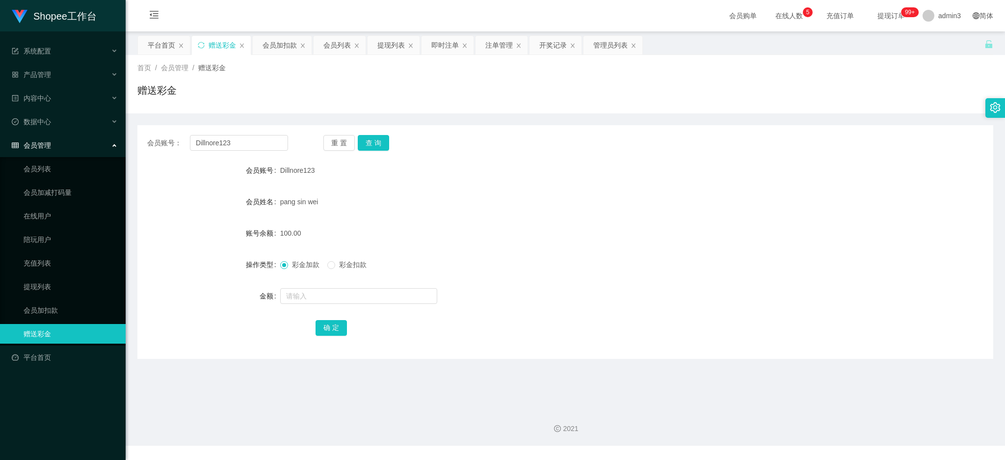
click at [231, 152] on div "会员账号： Dillnore123 重 置 查 询 会员账号 Dillnore123 会员姓名 pang sin wei 账号余额 100.00 操作类型 彩…" at bounding box center [565, 242] width 856 height 234
click at [230, 148] on input "Dillnore123" at bounding box center [239, 143] width 98 height 16
click at [230, 147] on input "Dillnore123" at bounding box center [239, 143] width 98 height 16
paste input "Skylenderpro1030"
type input "Skylenderpro1030"
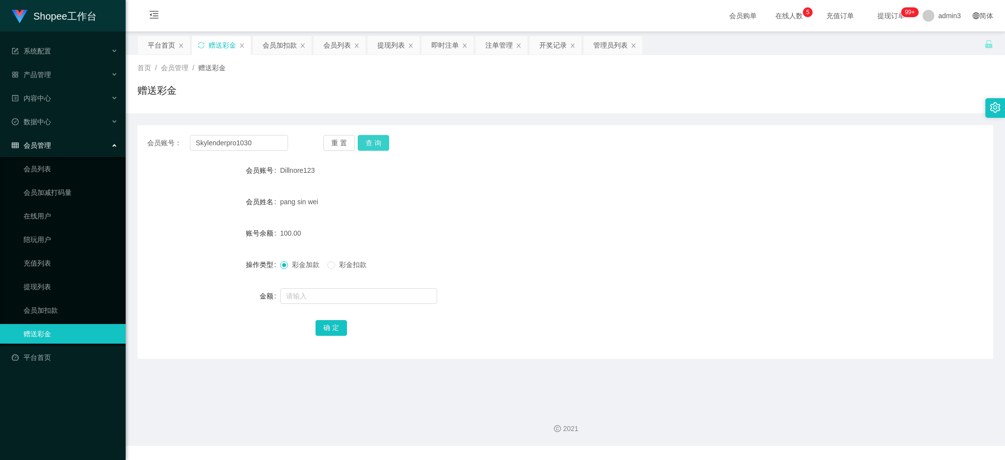
click at [386, 140] on button "查 询" at bounding box center [373, 143] width 31 height 16
click at [341, 294] on input "text" at bounding box center [358, 296] width 157 height 16
type input "100"
click at [337, 321] on button "确 定" at bounding box center [331, 328] width 31 height 16
click at [386, 50] on div "提现列表" at bounding box center [390, 45] width 27 height 19
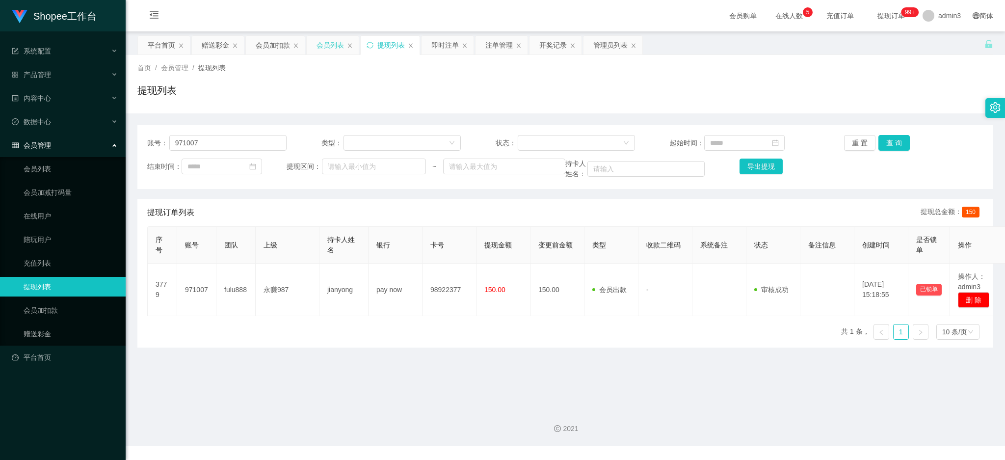
click at [327, 43] on div "会员列表" at bounding box center [330, 45] width 27 height 19
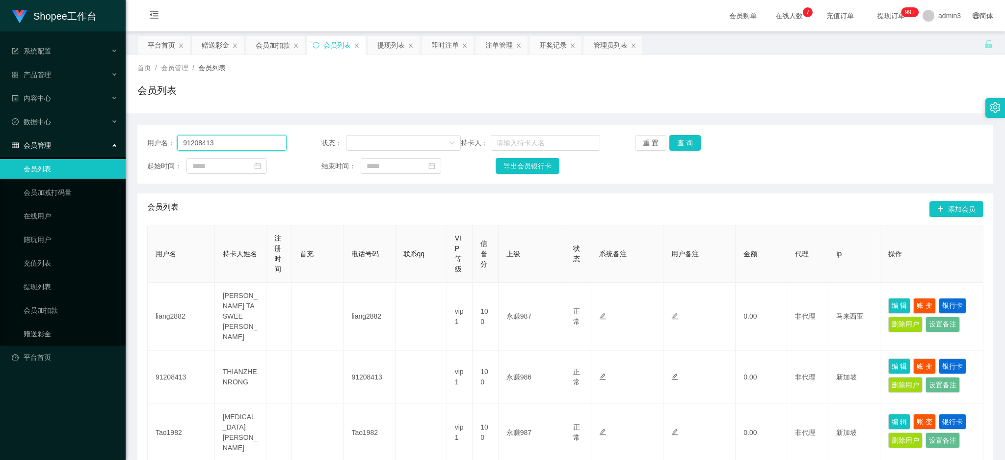
click at [222, 146] on input "91208413" at bounding box center [231, 143] width 109 height 16
paste input "Tao1982"
type input "Tao1982"
click at [689, 144] on button "查 询" at bounding box center [684, 143] width 31 height 16
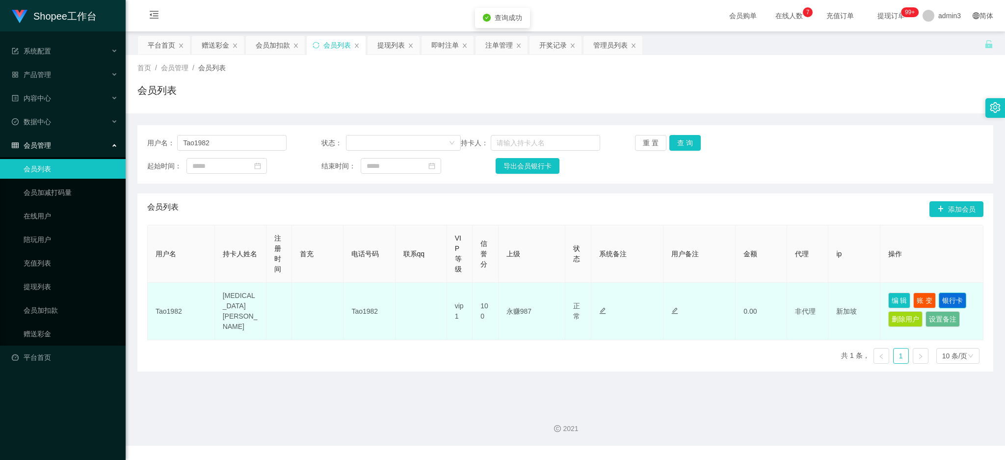
click at [948, 301] on button "银行卡" at bounding box center [952, 300] width 27 height 16
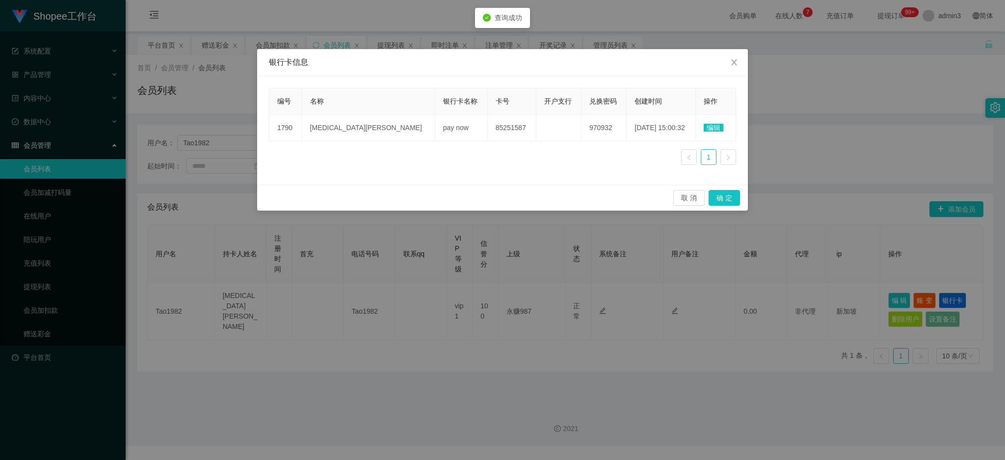
click at [704, 129] on span "编辑" at bounding box center [714, 128] width 20 height 8
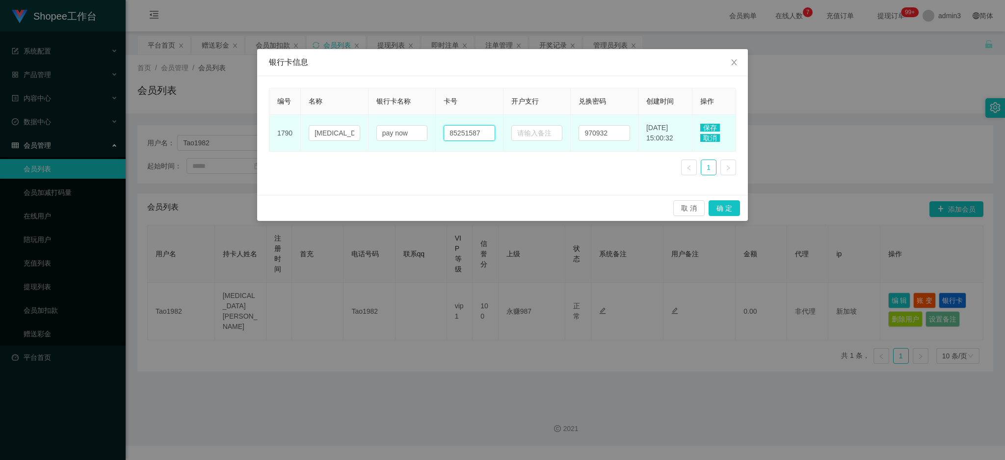
click at [470, 131] on input "85251587" at bounding box center [470, 133] width 52 height 16
paste input "454839293"
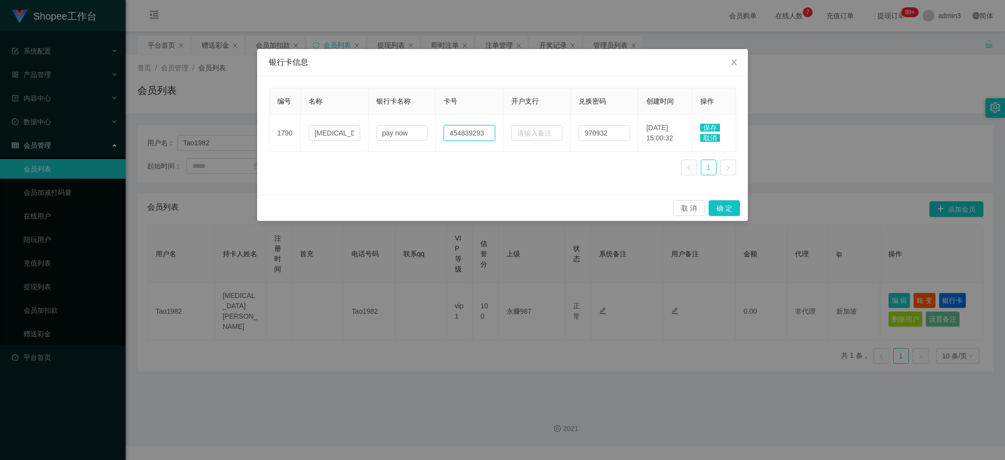
type input "454839293"
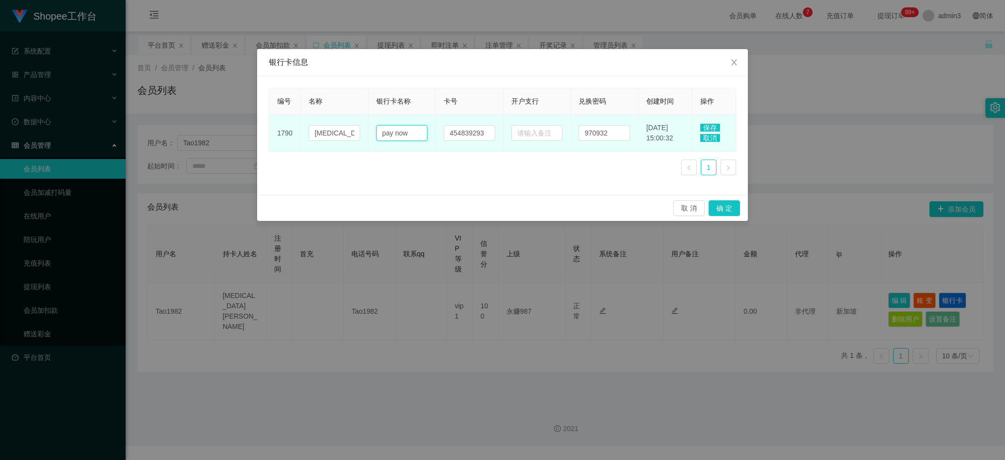
click at [389, 129] on input "pay now" at bounding box center [402, 133] width 52 height 16
paste input "DBS"
click at [395, 132] on input "DBSnow" at bounding box center [402, 133] width 52 height 16
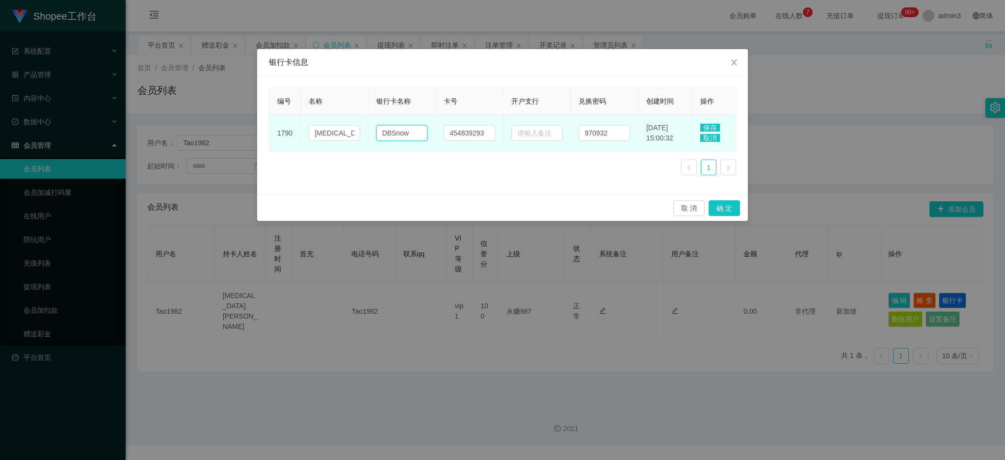
click at [395, 132] on input "DBSnow" at bounding box center [402, 133] width 52 height 16
paste input "text"
type input "DBS"
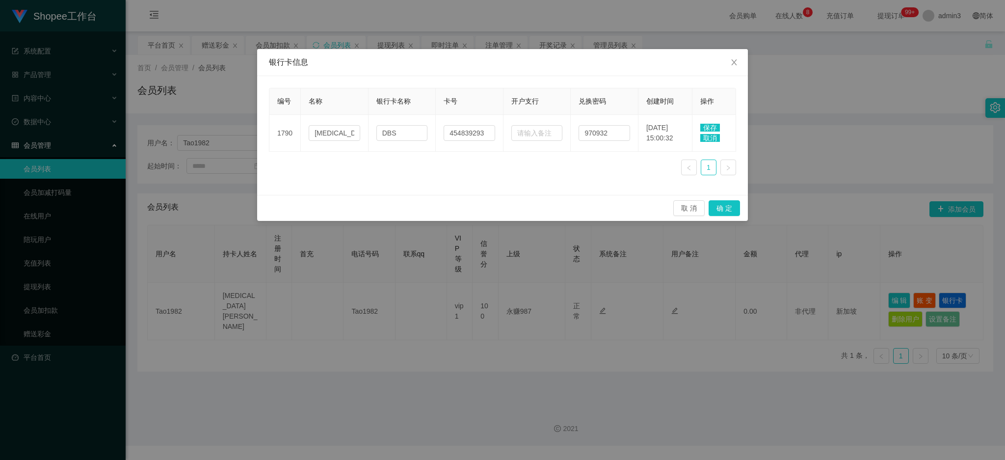
click at [715, 125] on span "保存" at bounding box center [710, 128] width 20 height 8
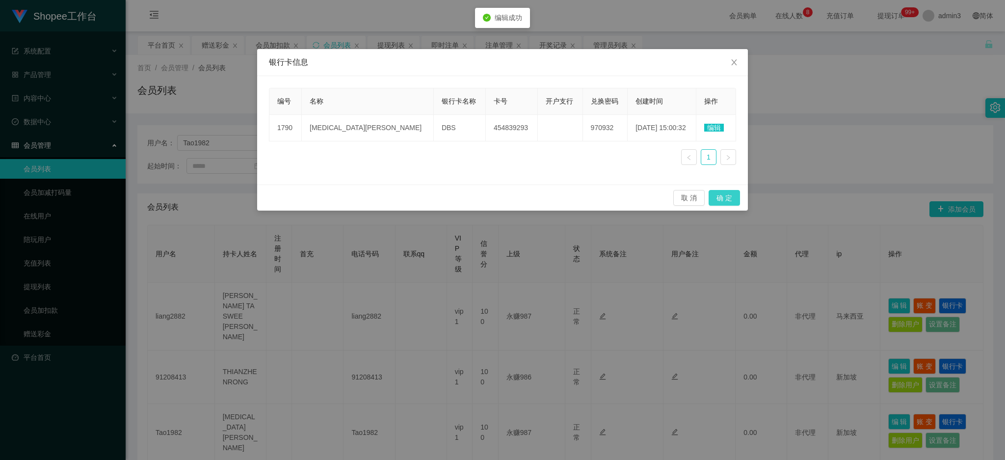
click at [728, 197] on button "确 定" at bounding box center [724, 198] width 31 height 16
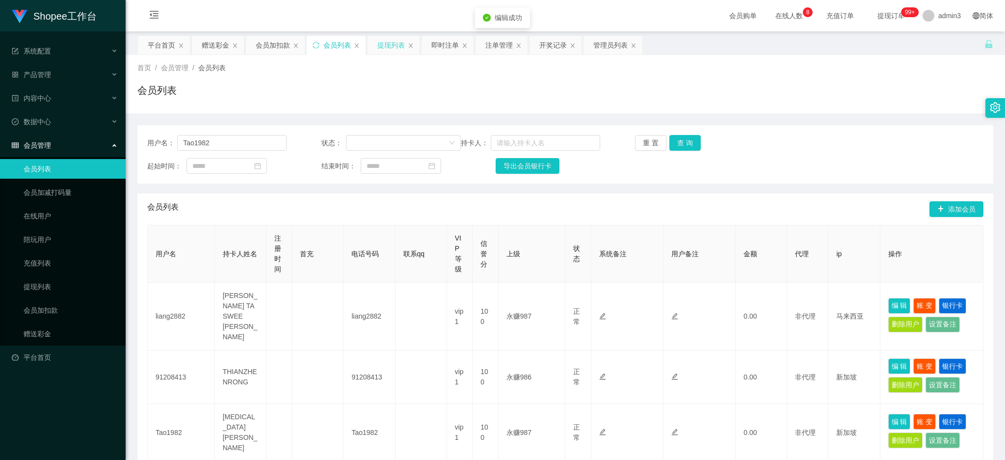
click at [386, 44] on div "提现列表" at bounding box center [390, 45] width 27 height 19
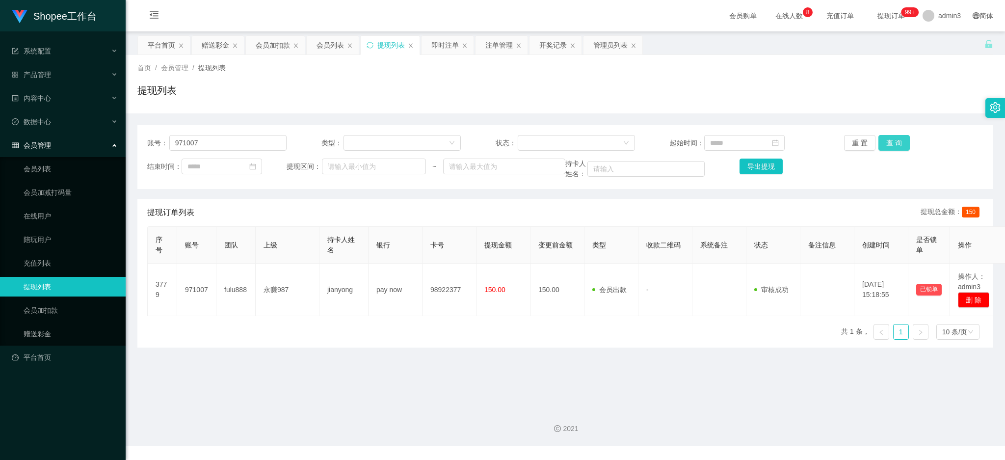
click at [880, 138] on button "查 询" at bounding box center [893, 143] width 31 height 16
click at [228, 137] on input "971007" at bounding box center [227, 143] width 117 height 16
click at [228, 138] on input "971007" at bounding box center [227, 143] width 117 height 16
paste input "Tao1982"
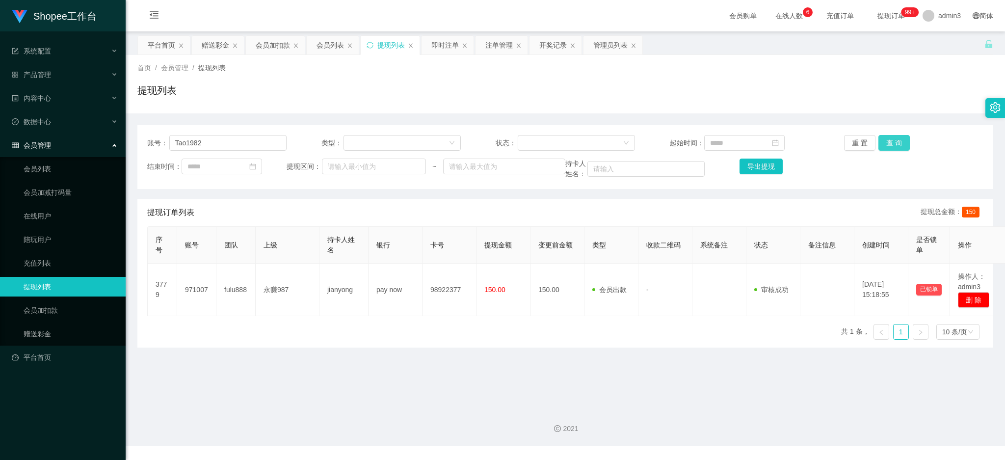
click at [878, 144] on button "查 询" at bounding box center [893, 143] width 31 height 16
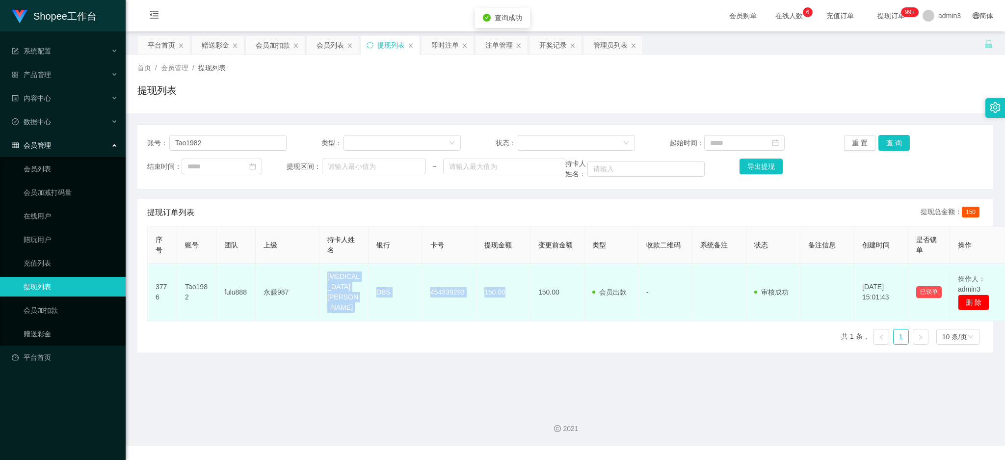
drag, startPoint x: 315, startPoint y: 277, endPoint x: 513, endPoint y: 301, distance: 199.7
click at [513, 301] on tr "3776 Tao1982 fulu888 永赚987 [MEDICAL_DATA] MAOQUAN DBS 454839293 150.00 150.00 会…" at bounding box center [578, 292] width 861 height 57
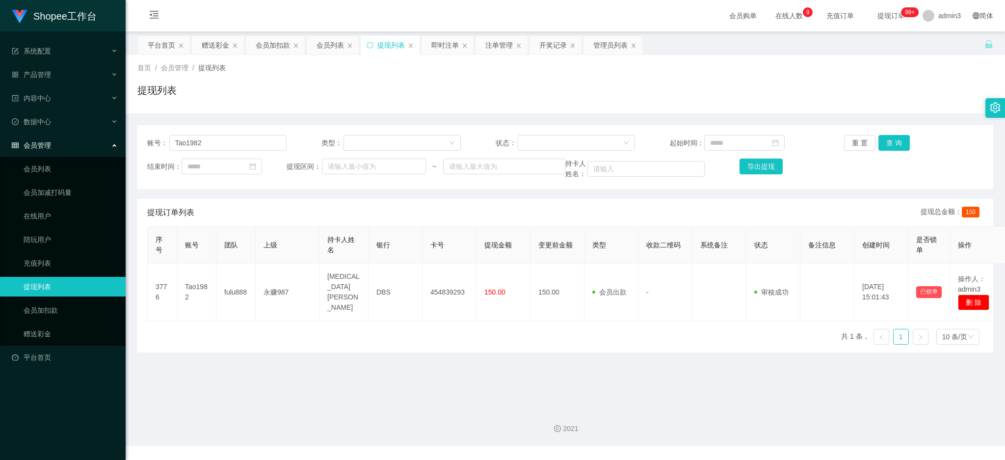
click at [231, 134] on div "账号： Tao1982 类型： 状态： 起始时间： 重 置 查 询 结束时间： 提现区间： ~ 持卡人姓名： 导出提现" at bounding box center [565, 157] width 856 height 64
click at [217, 141] on input "Tao1982" at bounding box center [227, 143] width 117 height 16
click at [215, 142] on input "Tao1982" at bounding box center [227, 143] width 117 height 16
paste input "asdfghjkl"
click at [210, 145] on input "Tao1982asdfghjkl" at bounding box center [227, 143] width 117 height 16
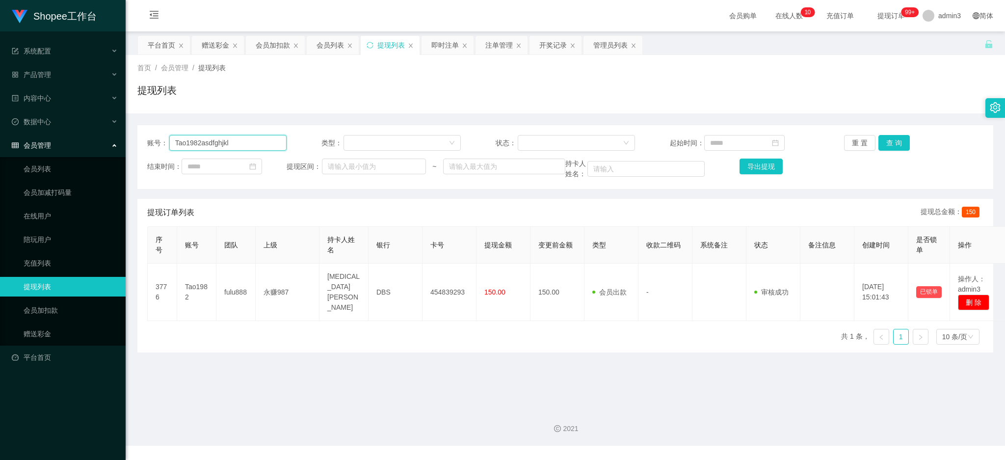
click at [210, 145] on input "Tao1982asdfghjkl" at bounding box center [227, 143] width 117 height 16
paste input "text"
drag, startPoint x: 891, startPoint y: 144, endPoint x: 885, endPoint y: 147, distance: 7.2
click at [891, 144] on button "查 询" at bounding box center [893, 143] width 31 height 16
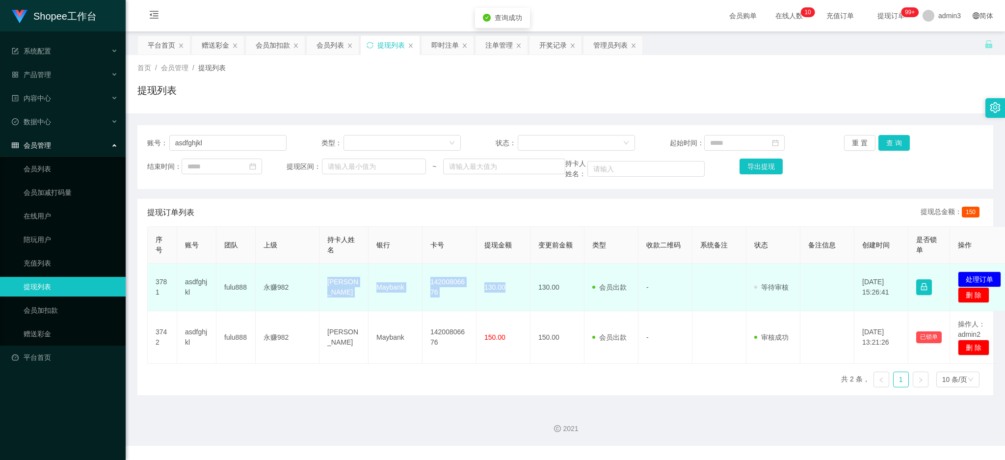
drag, startPoint x: 324, startPoint y: 281, endPoint x: 513, endPoint y: 302, distance: 190.1
click at [513, 302] on tr "3781 asdfghjkl fulu888 永赚982 [PERSON_NAME] Maybank 14200806676 130.00 130.00 会员…" at bounding box center [582, 288] width 868 height 48
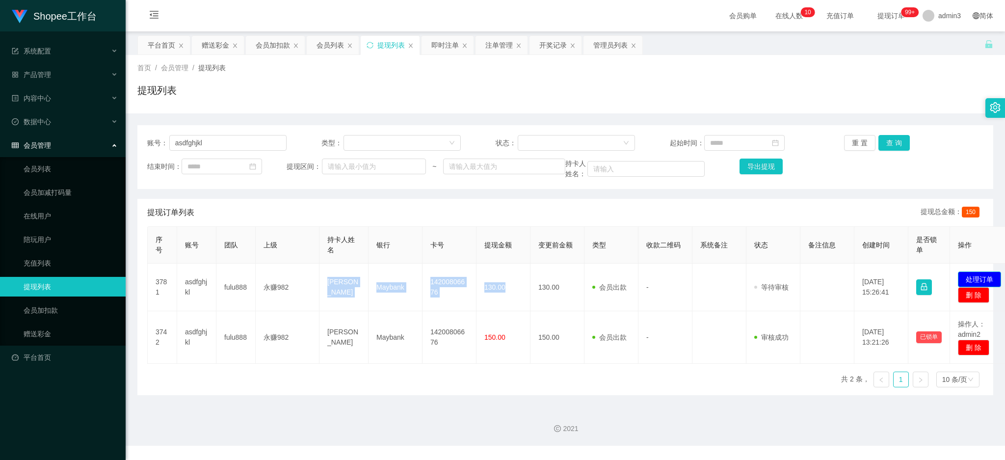
drag, startPoint x: 972, startPoint y: 277, endPoint x: 735, endPoint y: 247, distance: 239.0
click at [971, 277] on button "处理订单" at bounding box center [979, 279] width 43 height 16
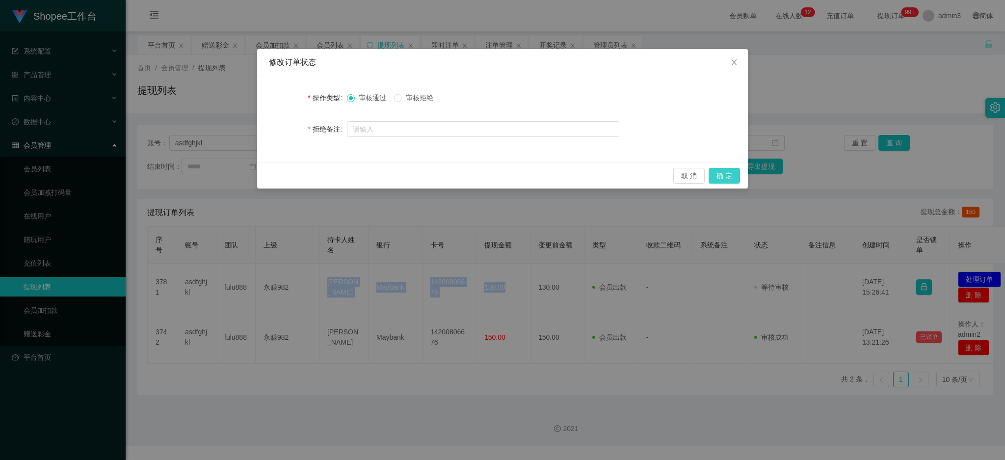
click at [721, 177] on button "确 定" at bounding box center [724, 176] width 31 height 16
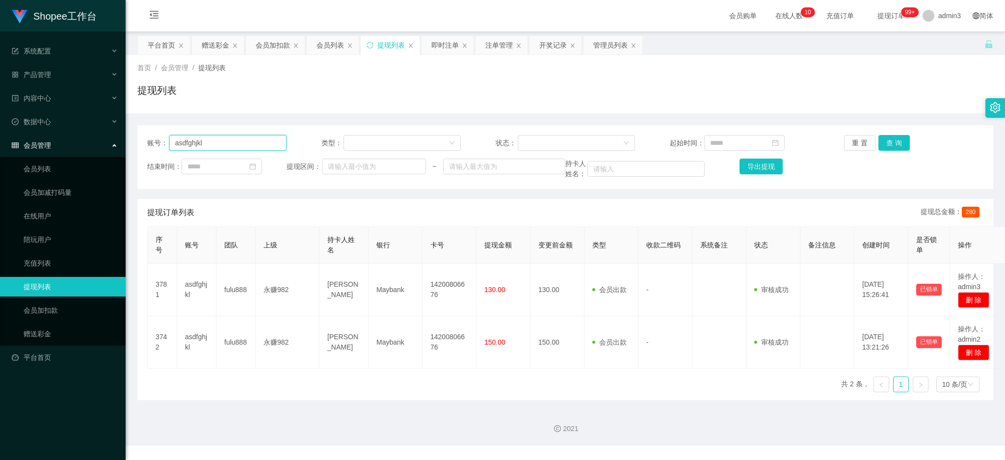
click at [233, 144] on input "asdfghjkl" at bounding box center [227, 143] width 117 height 16
paste input "DaiLiangliang"
click at [883, 139] on button "查 询" at bounding box center [893, 143] width 31 height 16
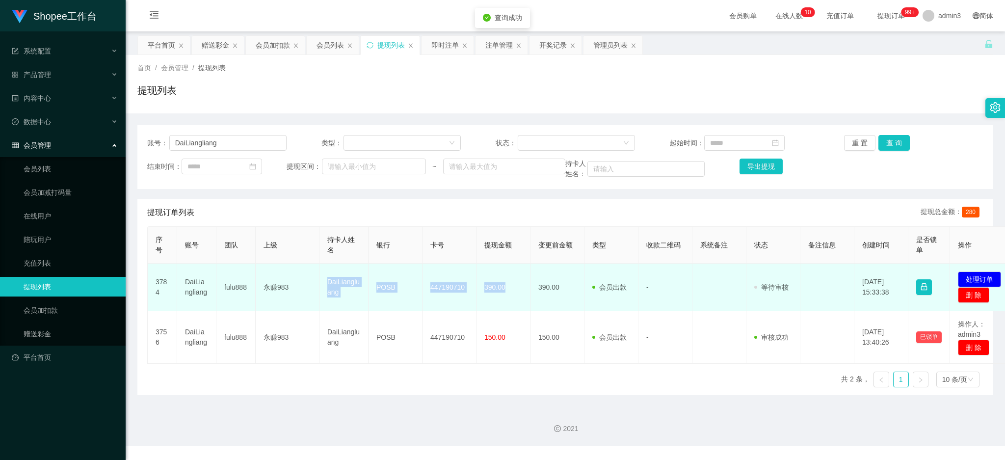
drag, startPoint x: 325, startPoint y: 279, endPoint x: 509, endPoint y: 303, distance: 185.5
click at [509, 303] on tr "3784 DaiLiangliang fulu888 永赚983 DaiLiangluang POSB 447190710 390.00 390.00 会员出…" at bounding box center [582, 288] width 868 height 48
drag, startPoint x: 998, startPoint y: 290, endPoint x: 993, endPoint y: 286, distance: 5.9
click at [997, 290] on td "发起代付 处理订单 删 除" at bounding box center [982, 288] width 65 height 48
click at [991, 282] on button "处理订单" at bounding box center [979, 279] width 43 height 16
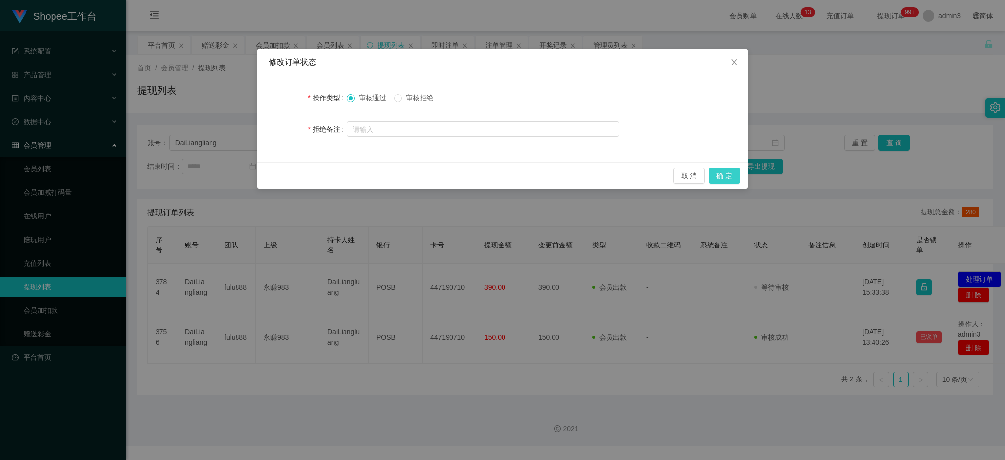
click at [714, 175] on button "确 定" at bounding box center [724, 176] width 31 height 16
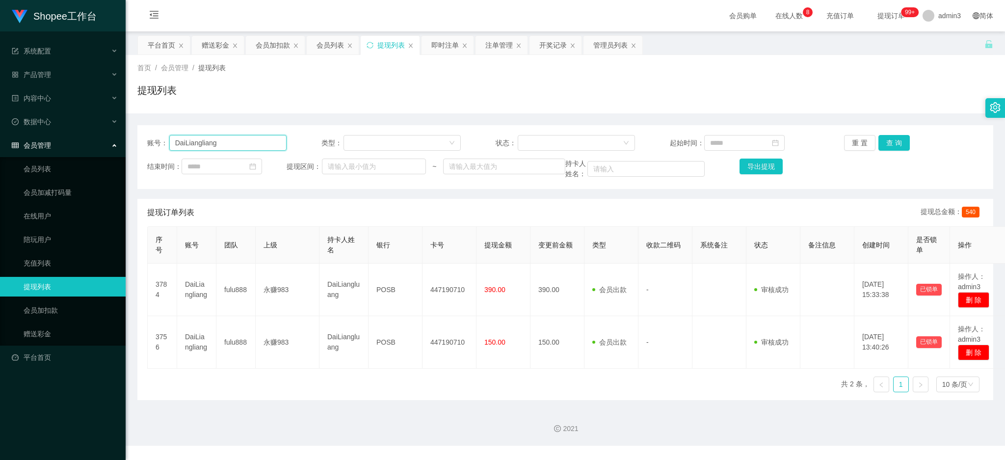
click at [264, 140] on input "DaiLiangliang" at bounding box center [227, 143] width 117 height 16
paste input "MY012256"
click at [881, 142] on button "查 询" at bounding box center [893, 143] width 31 height 16
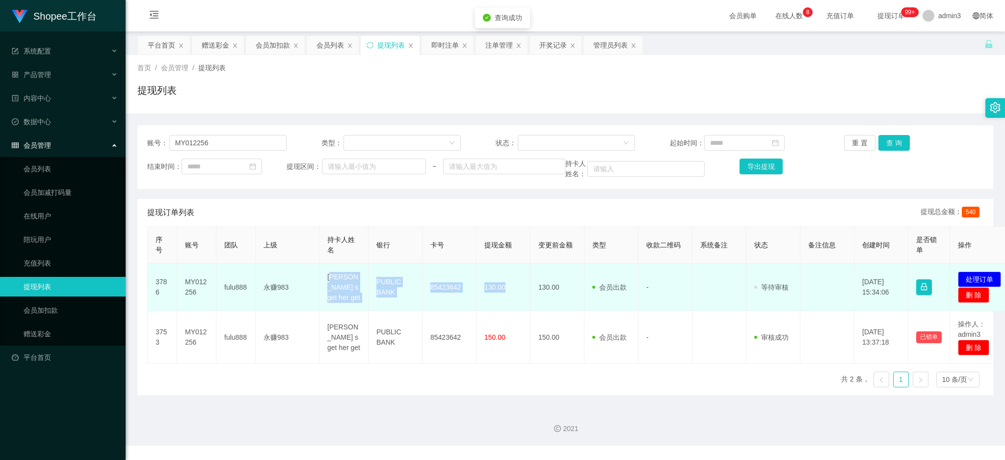
drag, startPoint x: 321, startPoint y: 278, endPoint x: 505, endPoint y: 299, distance: 185.2
click at [505, 299] on tr "3786 MY012256 fulu888 永赚983 Goh [PERSON_NAME] s get her get PUBLIC BANK 8542364…" at bounding box center [582, 288] width 868 height 48
click at [971, 273] on button "处理订单" at bounding box center [979, 279] width 43 height 16
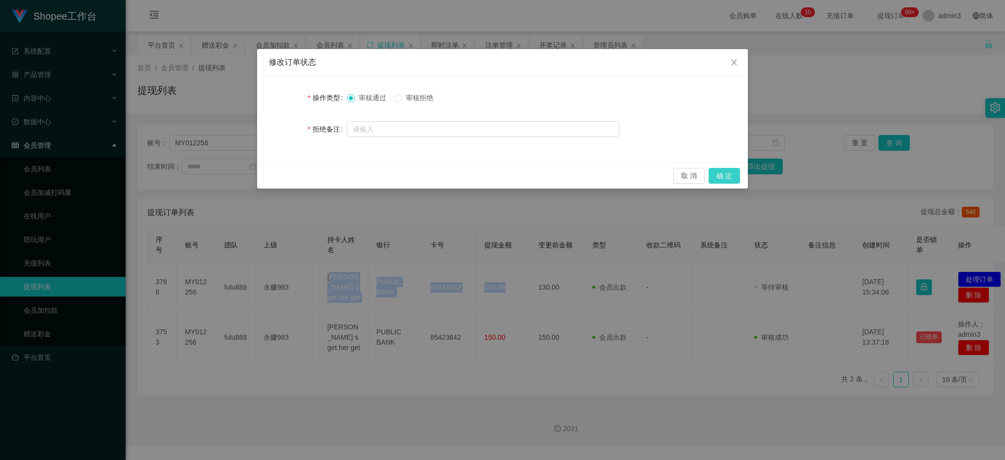
click at [733, 173] on button "确 定" at bounding box center [724, 176] width 31 height 16
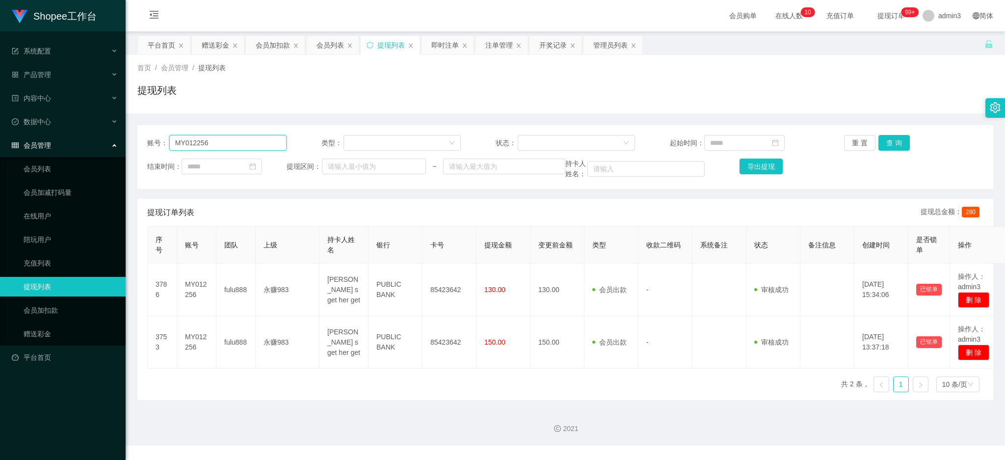
click at [191, 142] on input "MY012256" at bounding box center [227, 143] width 117 height 16
paste input "litsheng84"
click at [888, 137] on button "查 询" at bounding box center [893, 143] width 31 height 16
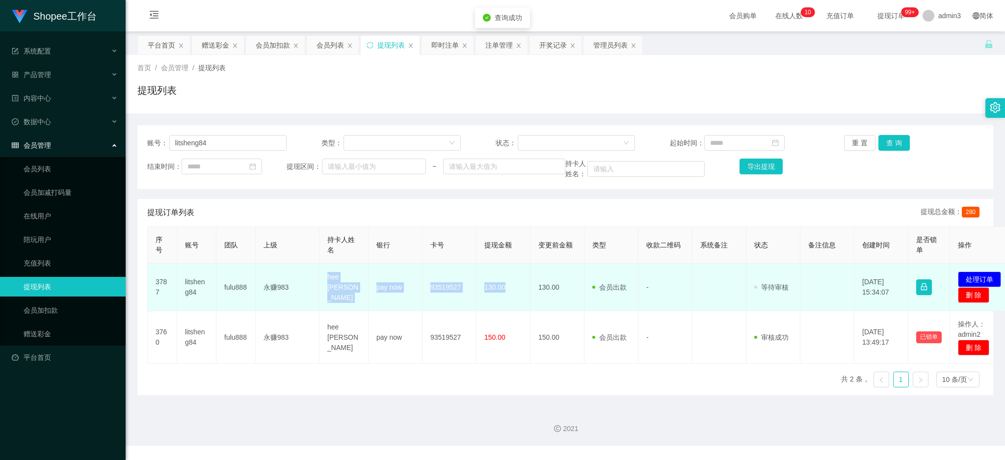
drag, startPoint x: 323, startPoint y: 282, endPoint x: 505, endPoint y: 294, distance: 182.0
click at [505, 294] on tr "3787 litsheng84 fulu888 永赚983 hee lit sheng pay now 93519527 130.00 130.00 会员出款…" at bounding box center [582, 288] width 868 height 48
drag, startPoint x: 982, startPoint y: 279, endPoint x: 931, endPoint y: 268, distance: 51.8
click at [982, 280] on button "处理订单" at bounding box center [979, 279] width 43 height 16
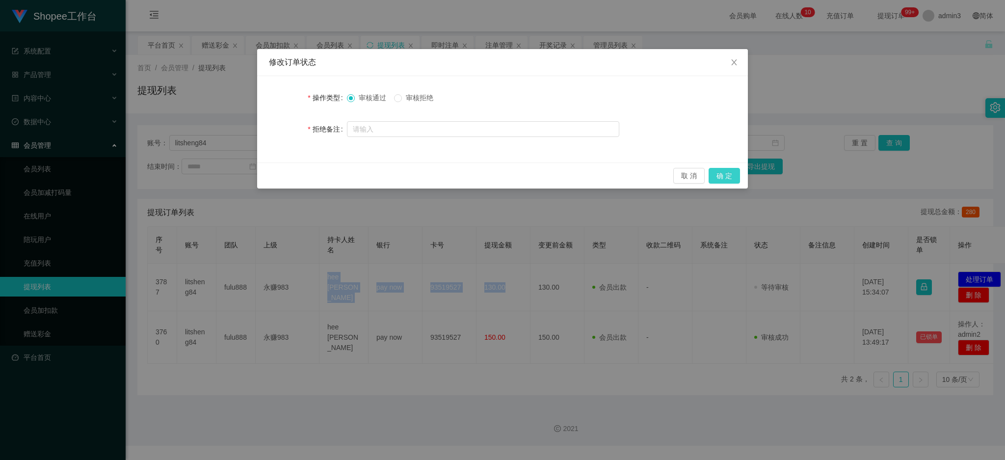
click at [732, 176] on button "确 定" at bounding box center [724, 176] width 31 height 16
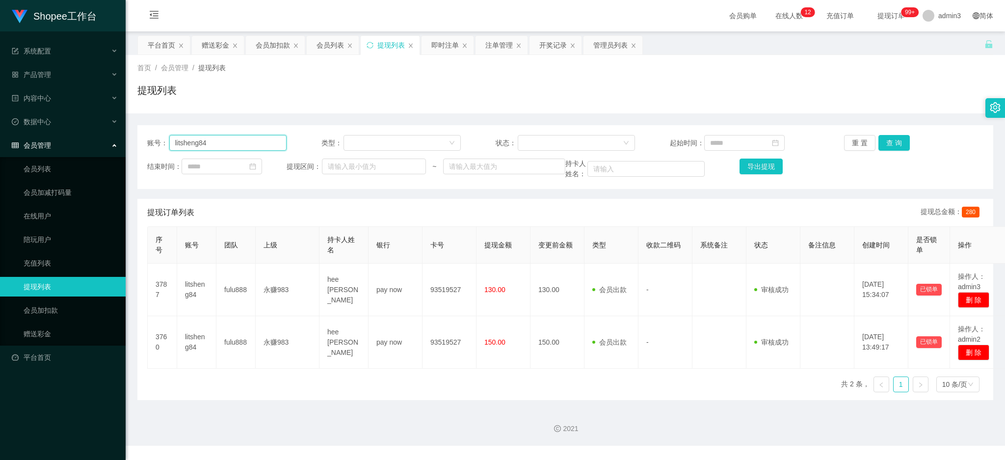
click at [267, 139] on input "litsheng84" at bounding box center [227, 143] width 117 height 16
paste input "Hanyang88"
click at [892, 144] on button "查 询" at bounding box center [893, 143] width 31 height 16
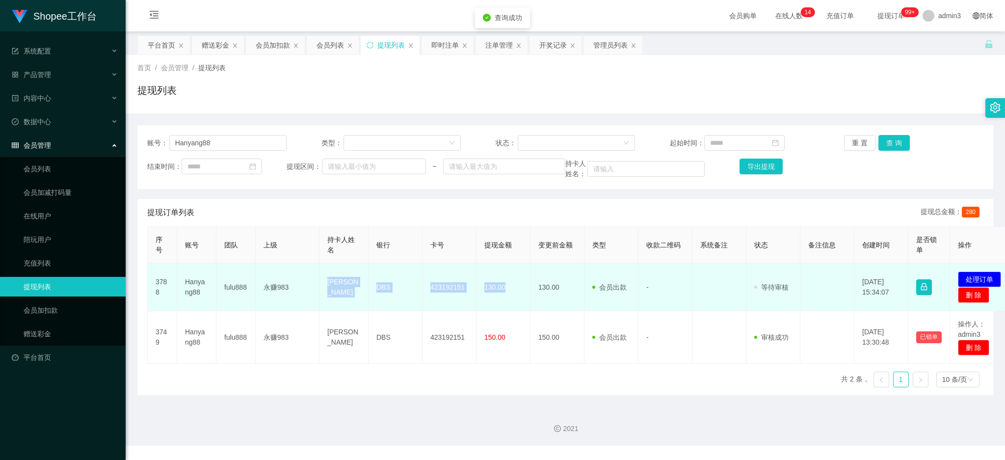
drag, startPoint x: 325, startPoint y: 282, endPoint x: 516, endPoint y: 290, distance: 191.0
click at [516, 290] on tr "3788 Hanyang88 fulu888 永赚983 [PERSON_NAME] shunan DBS 423192151 130.00 130.00 会…" at bounding box center [582, 288] width 868 height 48
click at [976, 278] on button "处理订单" at bounding box center [979, 279] width 43 height 16
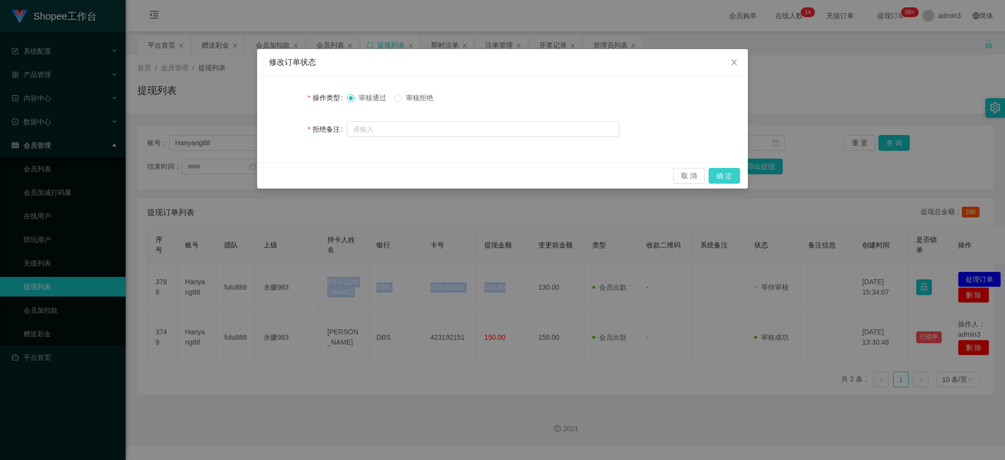
click at [723, 176] on button "确 定" at bounding box center [724, 176] width 31 height 16
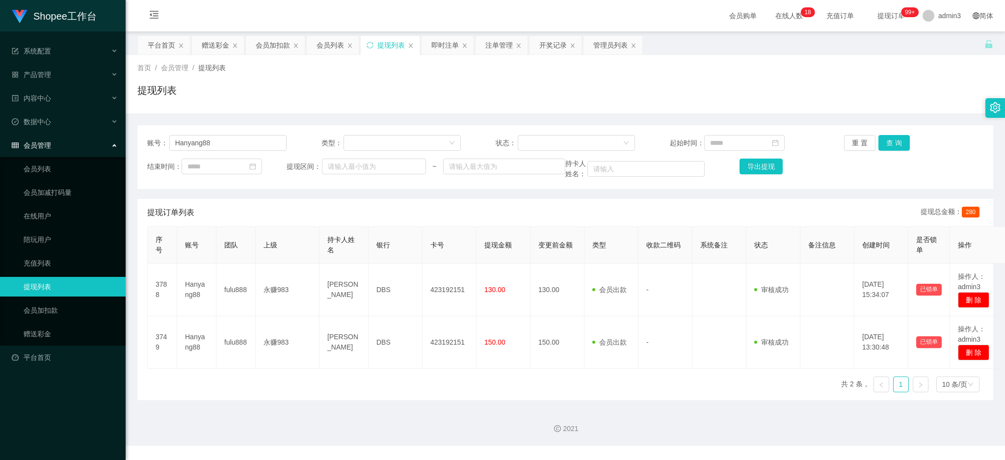
click at [204, 134] on div "账号： Hanyang88 类型： 状态： 起始时间： 重 置 查 询 结束时间： 提现区间： ~ 持卡人姓名： 导出提现" at bounding box center [565, 157] width 856 height 64
click at [205, 138] on input "Hanyang88" at bounding box center [227, 143] width 117 height 16
paste input "qaz123456"
click at [878, 140] on button "查 询" at bounding box center [893, 143] width 31 height 16
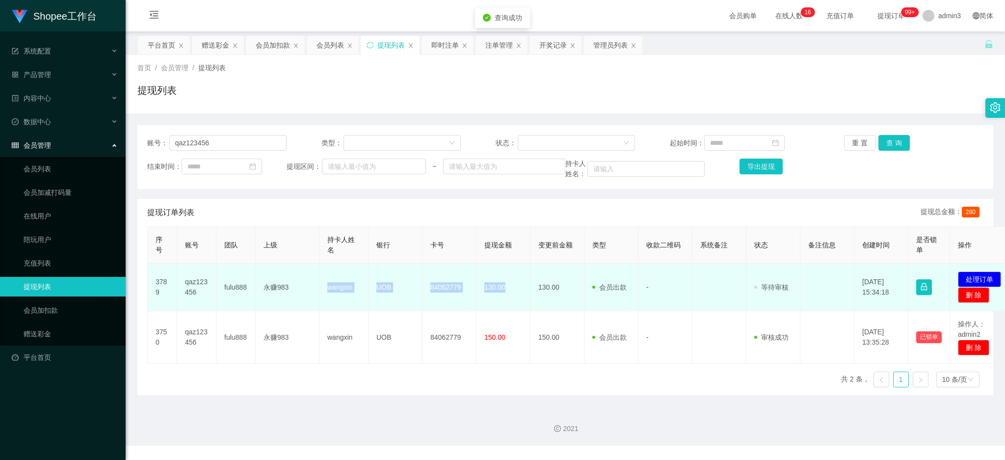
drag, startPoint x: 327, startPoint y: 286, endPoint x: 506, endPoint y: 289, distance: 179.1
click at [506, 289] on tr "3789 qaz123456 fulu888 永赚983 wangxin UOB 84062779 130.00 130.00 会员出款 人工取款 - 审核驳…" at bounding box center [582, 288] width 868 height 48
click at [977, 271] on td "发起代付 处理订单 删 除" at bounding box center [982, 288] width 65 height 48
click at [977, 274] on button "处理订单" at bounding box center [979, 279] width 43 height 16
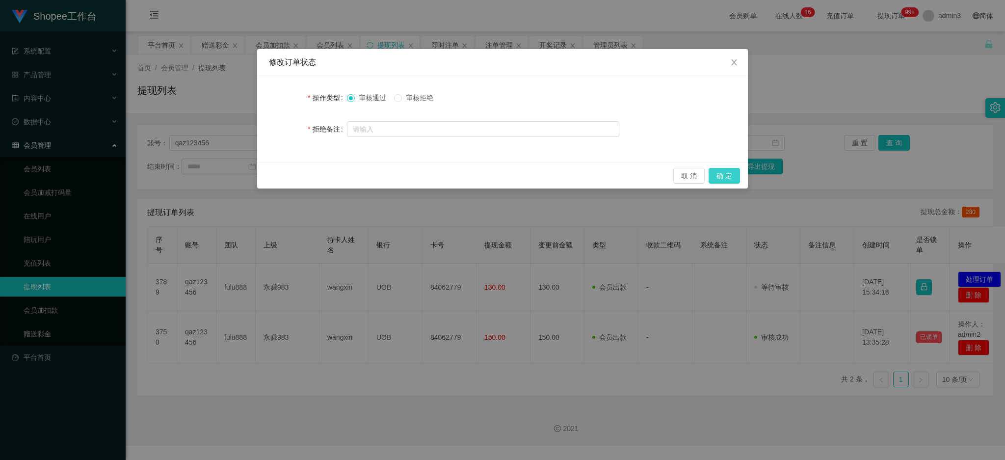
click at [726, 179] on button "确 定" at bounding box center [724, 176] width 31 height 16
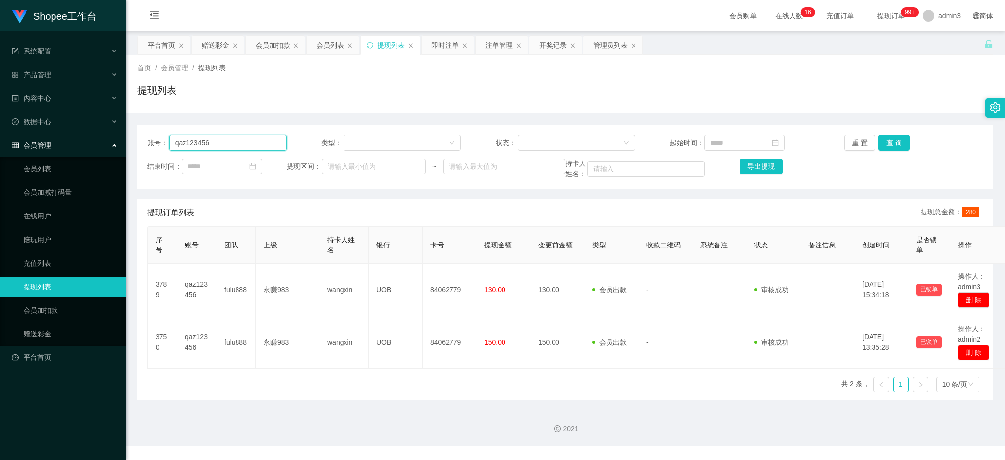
click at [252, 138] on input "qaz123456" at bounding box center [227, 143] width 117 height 16
paste input "bigface1"
click at [880, 145] on button "查 询" at bounding box center [893, 143] width 31 height 16
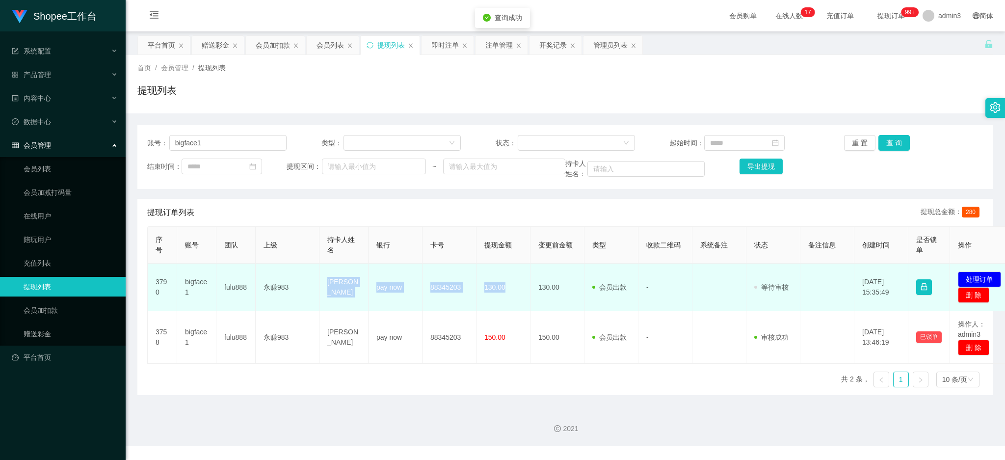
drag, startPoint x: 322, startPoint y: 280, endPoint x: 507, endPoint y: 296, distance: 185.7
click at [507, 296] on tr "3790 bigface1 fulu888 永赚983 [PERSON_NAME] Haw pay now 88345203 130.00 130.00 会员…" at bounding box center [582, 288] width 868 height 48
click at [969, 278] on button "处理订单" at bounding box center [979, 279] width 43 height 16
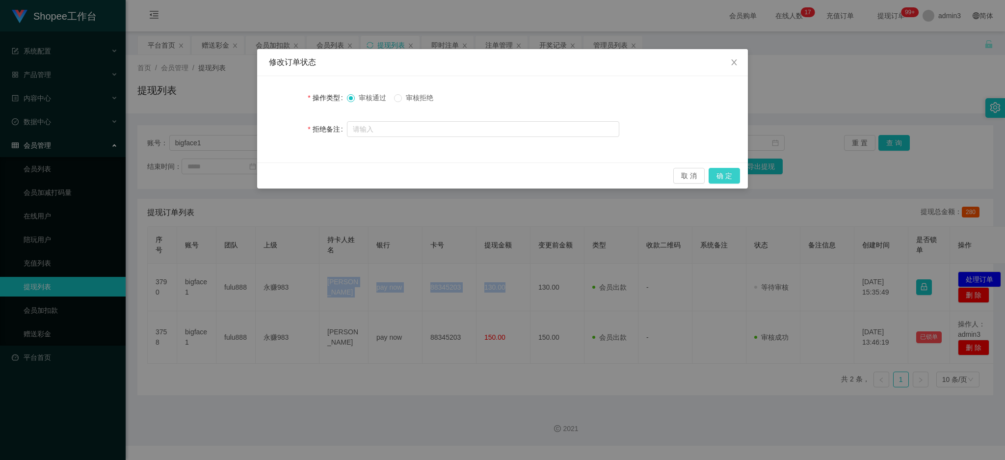
drag, startPoint x: 729, startPoint y: 175, endPoint x: 711, endPoint y: 206, distance: 35.6
click at [729, 175] on button "确 定" at bounding box center [724, 176] width 31 height 16
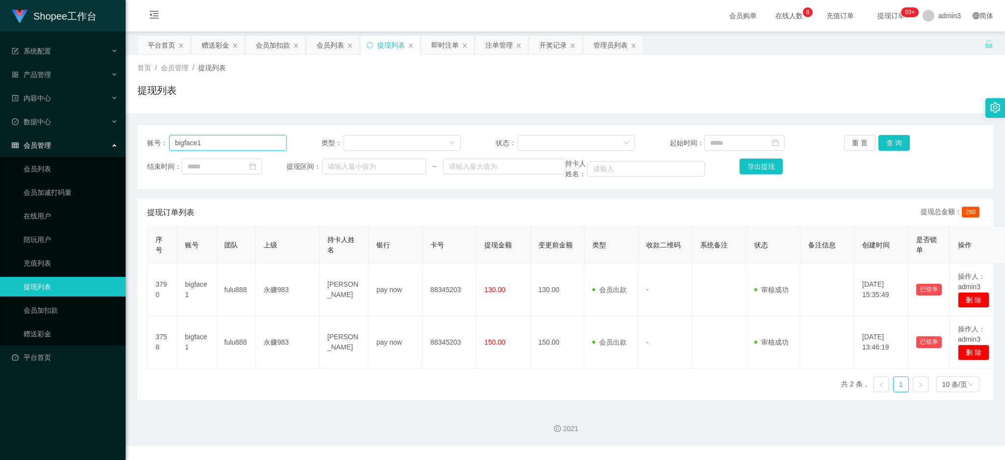
click at [209, 136] on input "bigface1" at bounding box center [227, 143] width 117 height 16
paste input "He55221"
click at [894, 145] on button "查 询" at bounding box center [893, 143] width 31 height 16
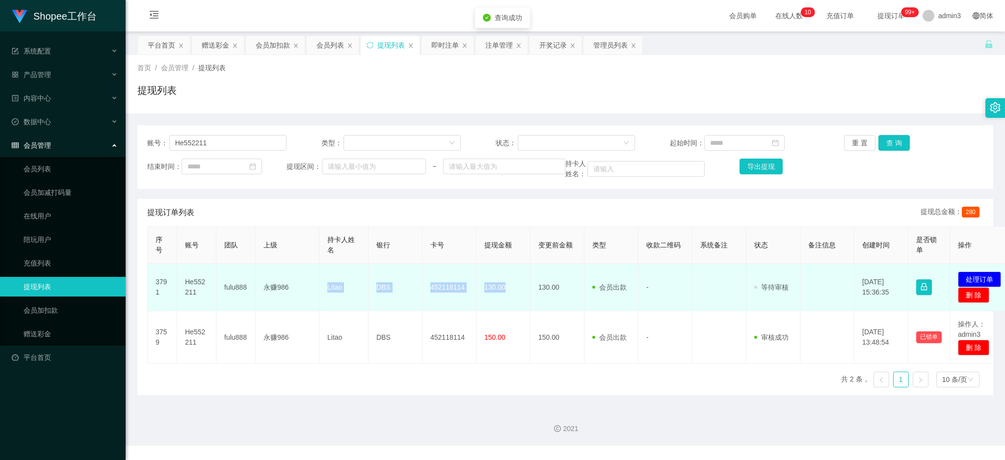
drag, startPoint x: 323, startPoint y: 290, endPoint x: 517, endPoint y: 289, distance: 194.3
click at [517, 289] on tr "3791 He552211 fulu888 永赚986 Litao DBS 452118114 130.00 130.00 会员出款 人工取款 - 审核驳回 …" at bounding box center [582, 288] width 868 height 48
click at [978, 280] on button "处理订单" at bounding box center [979, 279] width 43 height 16
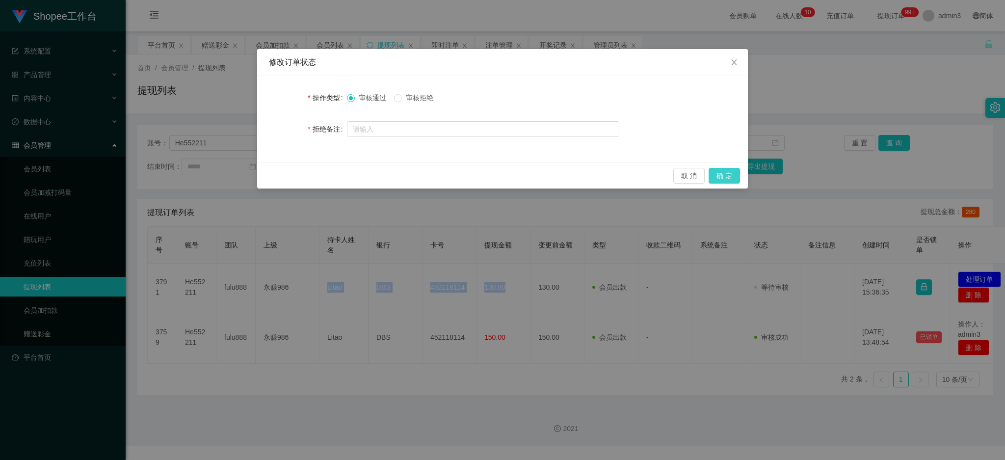
click at [729, 173] on button "确 定" at bounding box center [724, 176] width 31 height 16
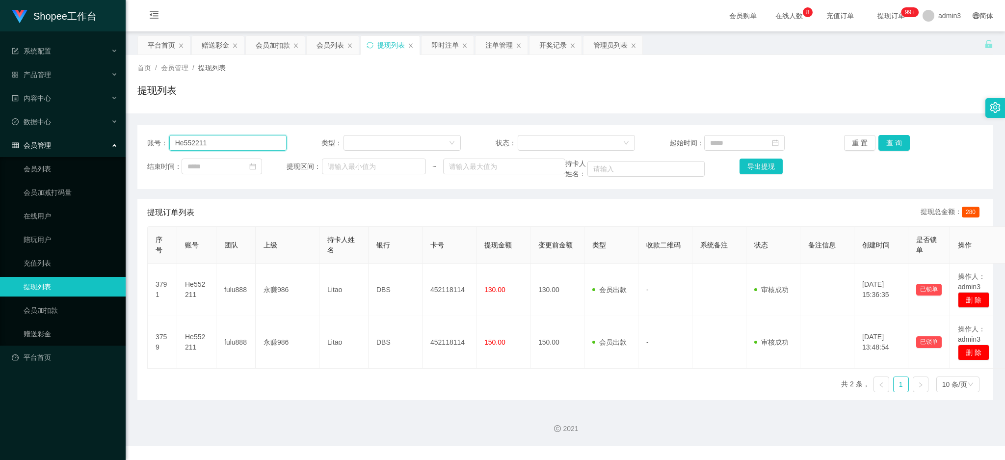
click at [252, 142] on input "He552211" at bounding box center [227, 143] width 117 height 16
paste input "liang1992"
click at [886, 151] on div "账号： liang1992 类型： 状态： 起始时间： 重 置 查 询 结束时间： 提现区间： ~ 持卡人姓名： 导出提现" at bounding box center [565, 157] width 856 height 64
click at [886, 144] on button "查 询" at bounding box center [893, 143] width 31 height 16
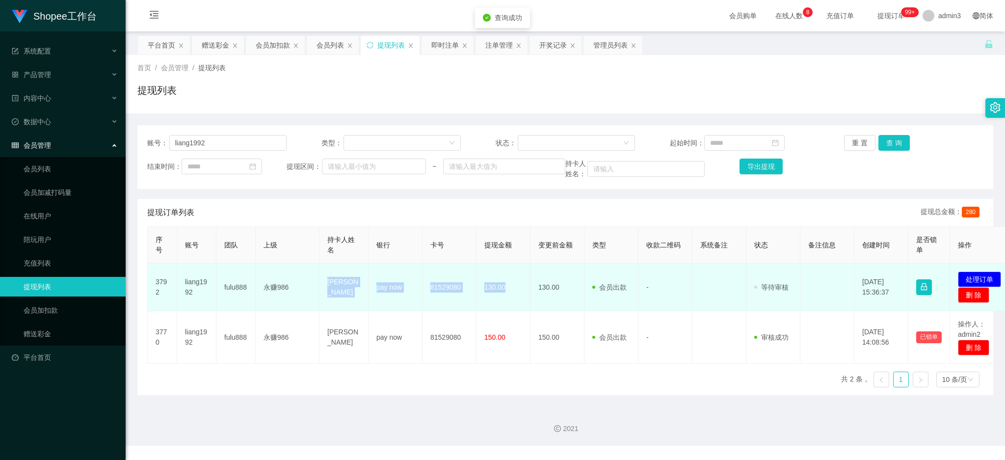
drag, startPoint x: 325, startPoint y: 280, endPoint x: 509, endPoint y: 301, distance: 185.7
click at [509, 301] on tr "3792 liang1992 fulu888 永赚986 ng chun liang pay now 81529080 130.00 130.00 会员出款 …" at bounding box center [582, 288] width 868 height 48
click at [992, 276] on button "处理订单" at bounding box center [979, 279] width 43 height 16
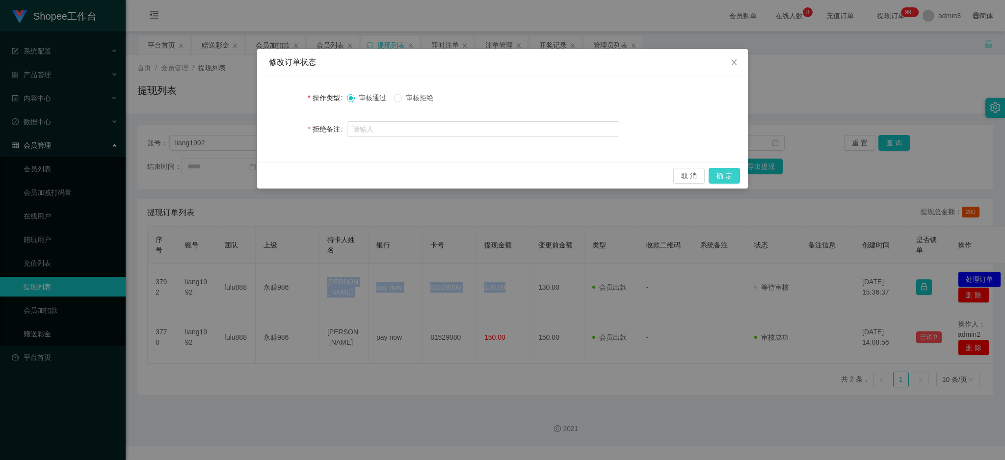
click at [729, 177] on button "确 定" at bounding box center [724, 176] width 31 height 16
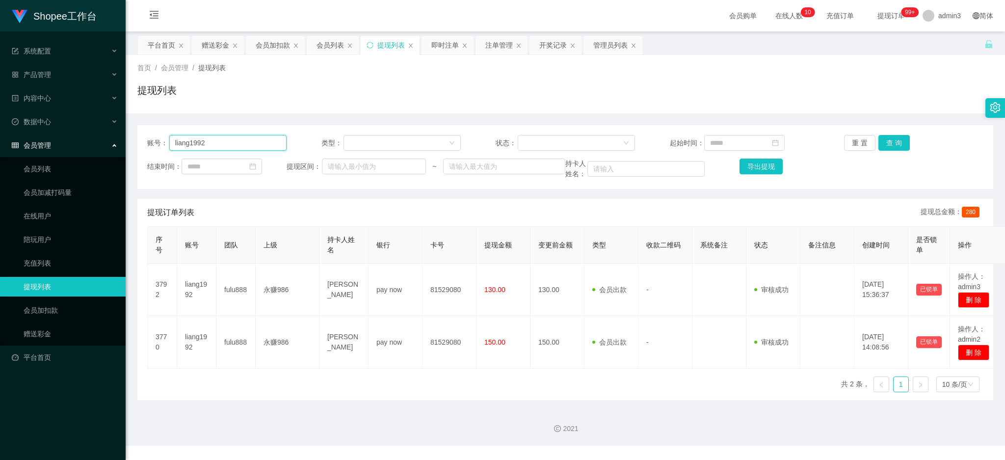
click at [201, 135] on input "liang1992" at bounding box center [227, 143] width 117 height 16
click at [201, 136] on input "liang1992" at bounding box center [227, 143] width 117 height 16
paste input "Dillnore123"
click at [899, 144] on button "查 询" at bounding box center [893, 143] width 31 height 16
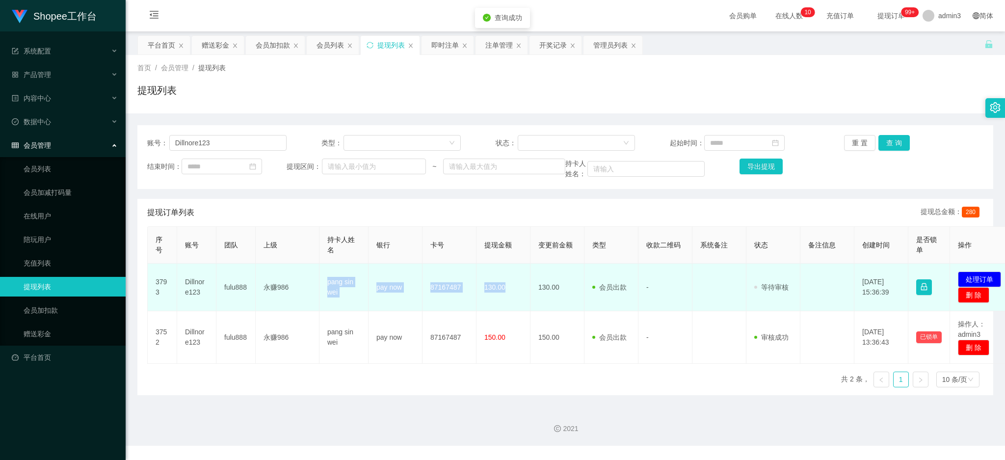
drag, startPoint x: 320, startPoint y: 280, endPoint x: 506, endPoint y: 294, distance: 186.1
click at [506, 294] on tr "3793 Dillnore123 fulu888 永赚986 pang sin wei pay now 87167487 130.00 130.00 会员出款…" at bounding box center [582, 288] width 868 height 48
click at [979, 271] on button "处理订单" at bounding box center [979, 279] width 43 height 16
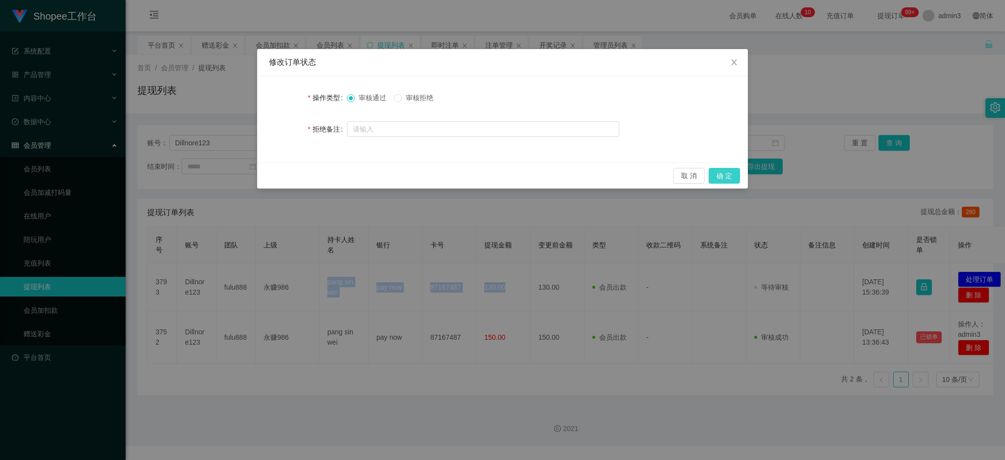
click at [720, 176] on button "确 定" at bounding box center [724, 176] width 31 height 16
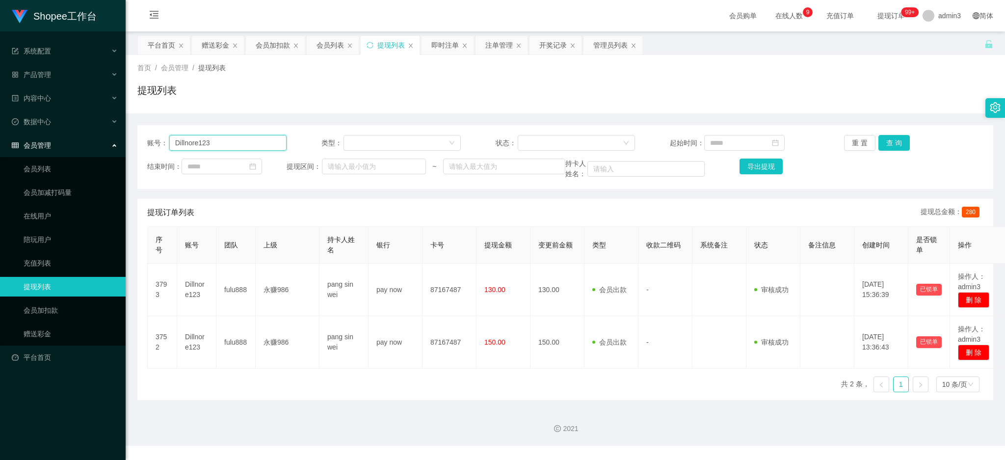
click at [186, 150] on input "Dillnore123" at bounding box center [227, 143] width 117 height 16
paste input "Skylenderpro1030"
type input "Skylenderpro1030"
click at [893, 137] on button "查 询" at bounding box center [893, 143] width 31 height 16
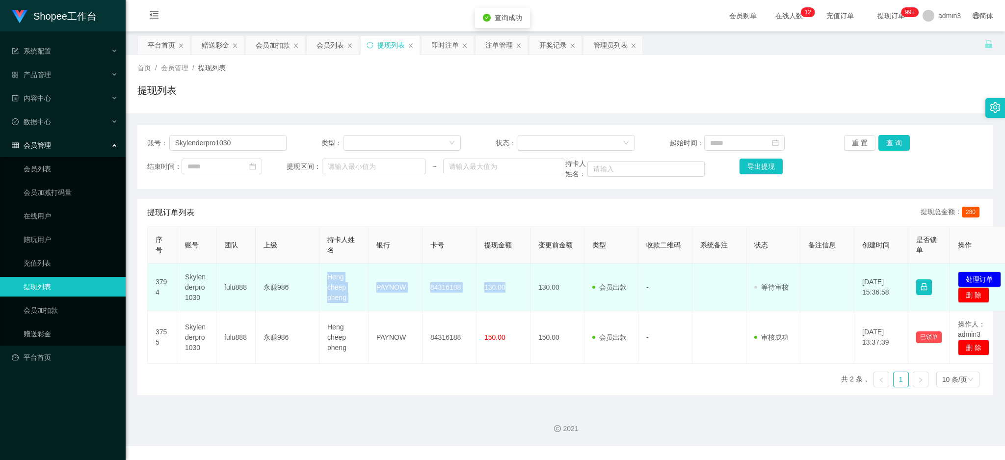
drag, startPoint x: 323, startPoint y: 275, endPoint x: 507, endPoint y: 304, distance: 185.8
click at [507, 304] on tr "3794 Skylenderpro1030 fulu888 永赚986 Heng cheep pheng PAYNOW 84316188 130.00 130…" at bounding box center [582, 288] width 868 height 48
click at [972, 279] on button "处理订单" at bounding box center [979, 279] width 43 height 16
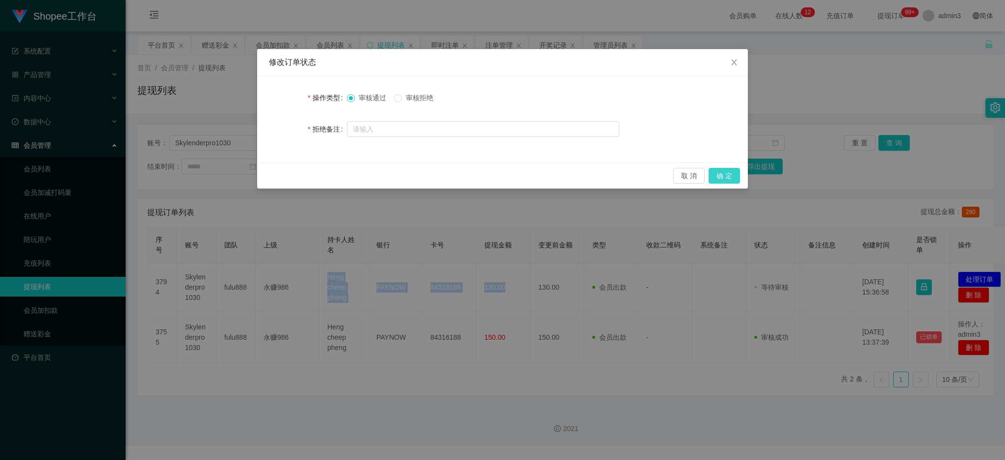
click at [725, 175] on button "确 定" at bounding box center [724, 176] width 31 height 16
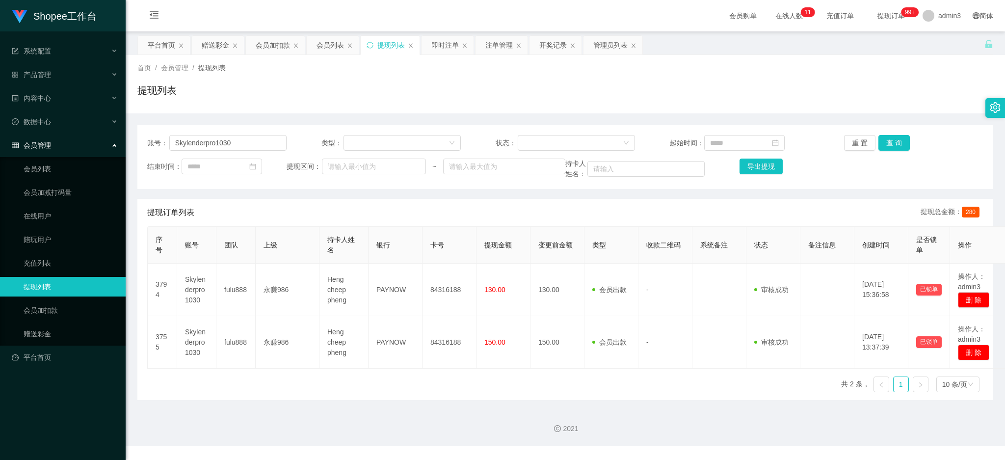
click at [397, 388] on div "序号 账号 团队 上级 持卡人姓名 银行 卡号 提现金额 变更前金额 类型 收款二维码 系统备注 状态 备注信息 创建时间 是否锁单 操作 3794 Skyl…" at bounding box center [565, 313] width 836 height 174
click at [217, 43] on div "赠送彩金" at bounding box center [215, 45] width 27 height 19
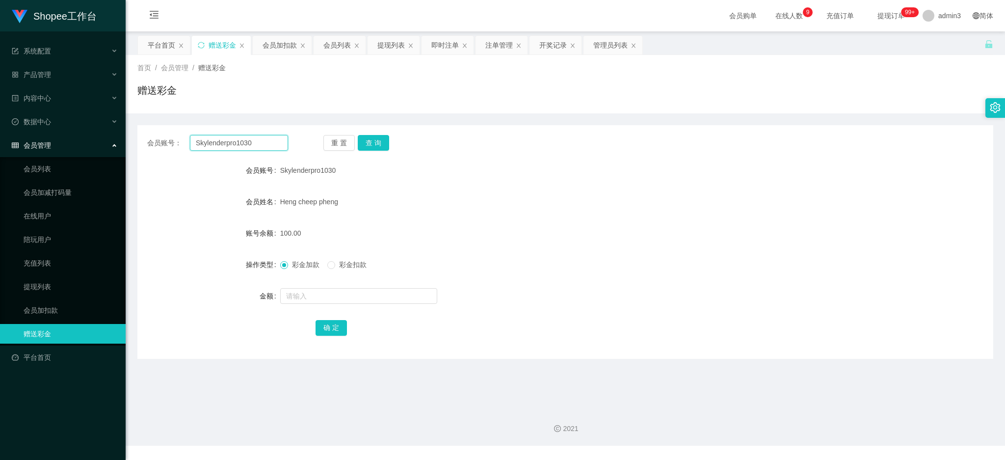
click at [223, 146] on input "Skylenderpro1030" at bounding box center [239, 143] width 98 height 16
paste input "huangjin"
type input "huangjin"
click at [374, 146] on button "查 询" at bounding box center [373, 143] width 31 height 16
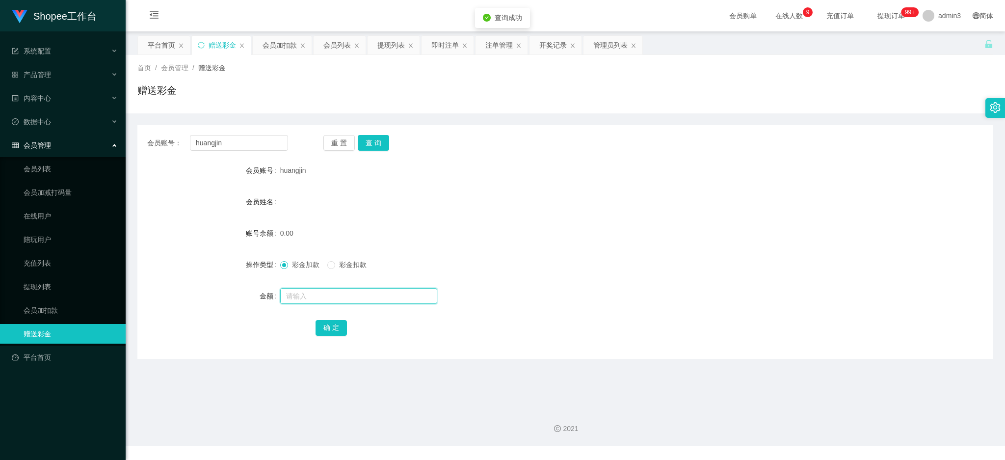
click at [344, 291] on input "text" at bounding box center [358, 296] width 157 height 16
type input "100"
click at [336, 328] on button "确 定" at bounding box center [331, 328] width 31 height 16
click at [377, 47] on div "提现列表" at bounding box center [394, 45] width 52 height 19
click at [393, 43] on div "提现列表" at bounding box center [390, 45] width 27 height 19
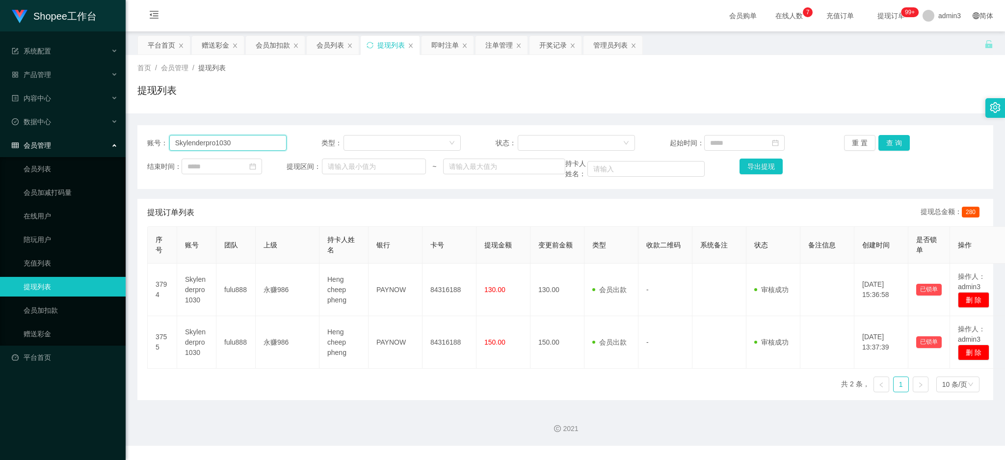
click at [233, 146] on input "Skylenderpro1030" at bounding box center [227, 143] width 117 height 16
paste input "90052292"
type input "90052292"
click at [897, 141] on button "查 询" at bounding box center [893, 143] width 31 height 16
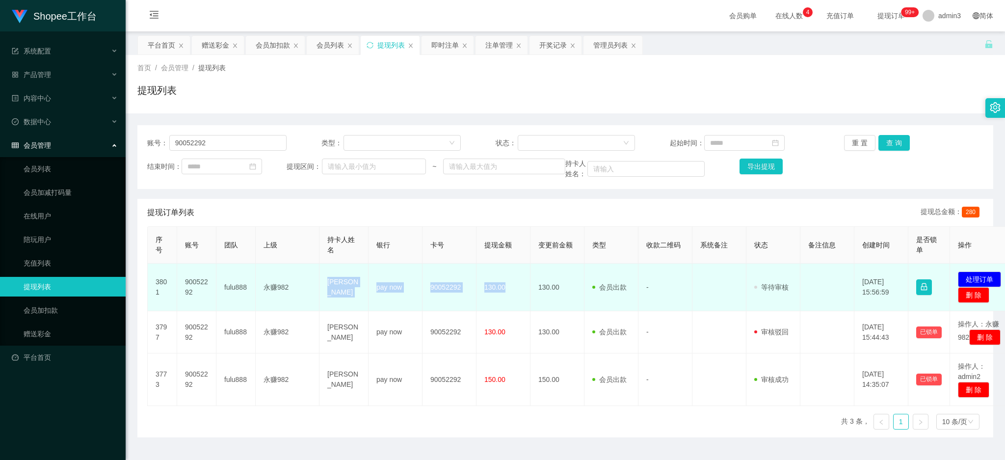
drag, startPoint x: 333, startPoint y: 293, endPoint x: 513, endPoint y: 297, distance: 180.6
click at [513, 297] on tr "3801 90052292 fulu888 永赚982 [PERSON_NAME] pay now 90052292 130.00 130.00 会员出款 人…" at bounding box center [582, 288] width 868 height 48
click at [513, 297] on td "130.00" at bounding box center [504, 288] width 54 height 48
click at [348, 293] on td "[PERSON_NAME]" at bounding box center [343, 288] width 49 height 48
drag, startPoint x: 328, startPoint y: 289, endPoint x: 511, endPoint y: 294, distance: 182.6
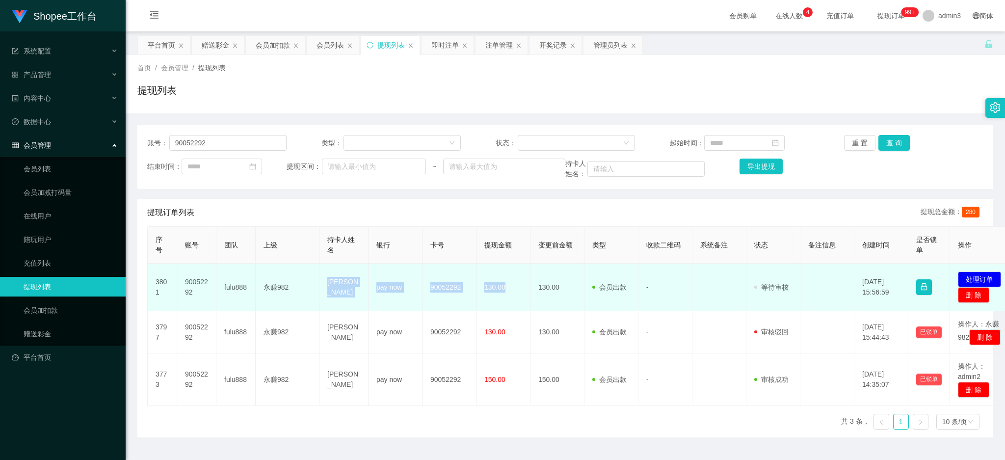
click at [511, 294] on tr "3801 90052292 fulu888 永赚982 [PERSON_NAME] pay now 90052292 130.00 130.00 会员出款 人…" at bounding box center [582, 288] width 868 height 48
click at [979, 278] on button "处理订单" at bounding box center [979, 279] width 43 height 16
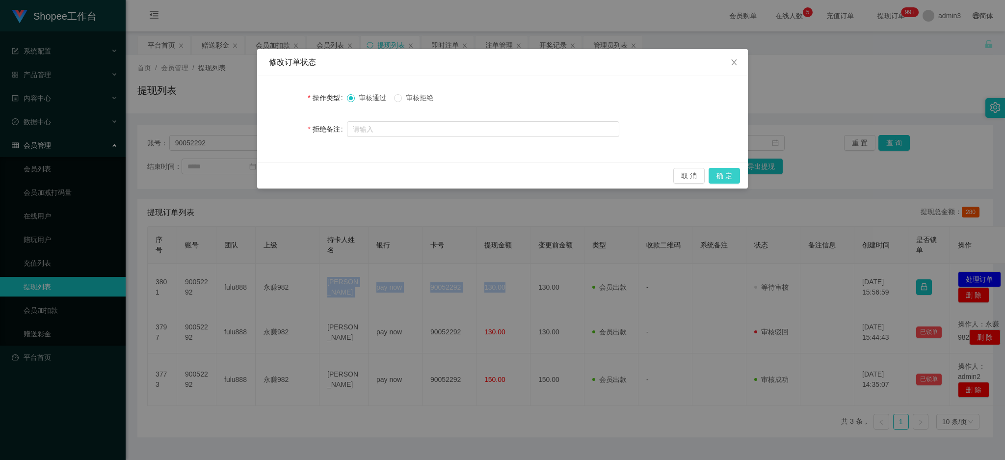
click at [729, 178] on button "确 定" at bounding box center [724, 176] width 31 height 16
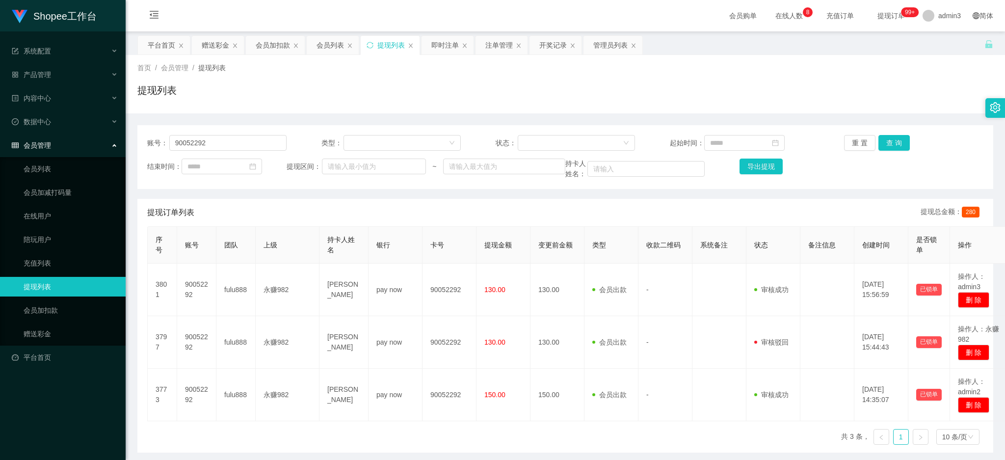
drag, startPoint x: 409, startPoint y: 175, endPoint x: 425, endPoint y: 187, distance: 20.0
click at [410, 176] on div "结束时间： 提现区间： ~ 持卡人姓名： 导出提现" at bounding box center [565, 169] width 836 height 21
click at [890, 141] on button "查 询" at bounding box center [893, 143] width 31 height 16
click at [205, 48] on div "赠送彩金" at bounding box center [215, 45] width 27 height 19
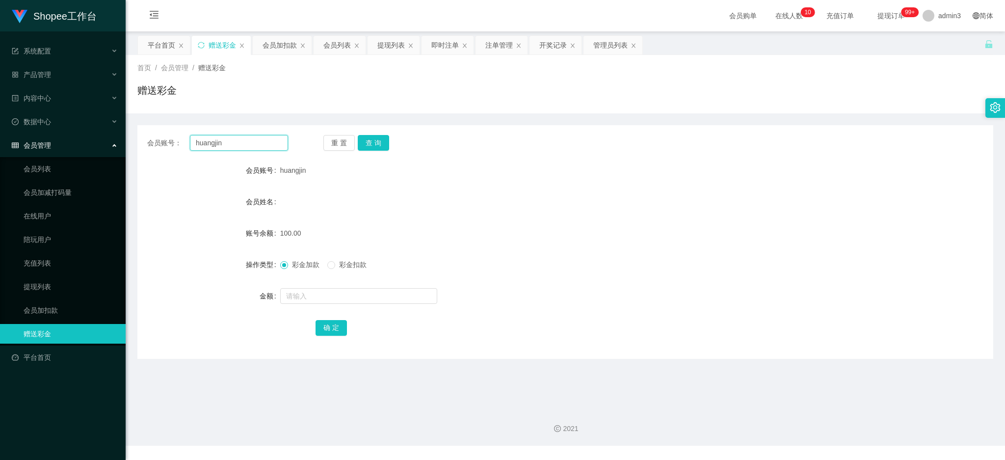
click at [202, 142] on input "huangjin" at bounding box center [239, 143] width 98 height 16
paste input "90052292"
type input "90052292"
click at [380, 143] on button "查 询" at bounding box center [373, 143] width 31 height 16
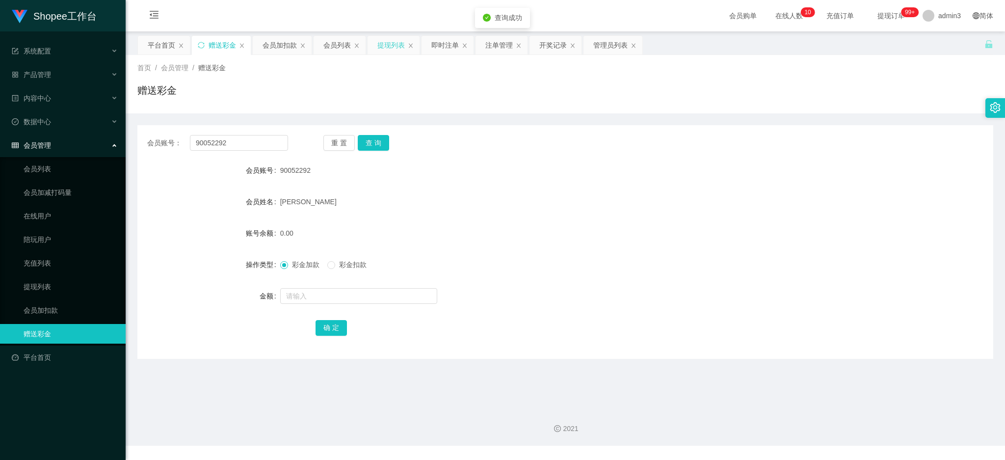
click at [382, 50] on div "提现列表" at bounding box center [390, 45] width 27 height 19
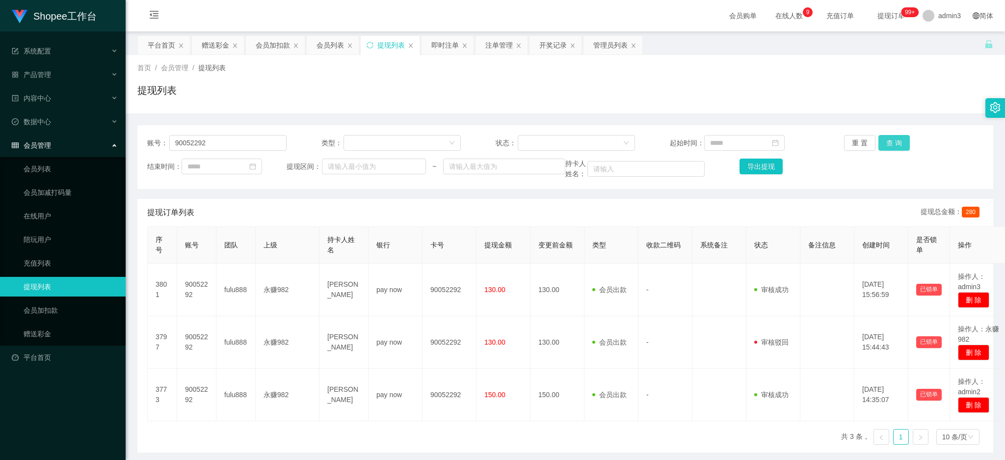
click at [892, 140] on button "查 询" at bounding box center [893, 143] width 31 height 16
click at [198, 47] on div "赠送彩金" at bounding box center [218, 45] width 52 height 19
click at [217, 45] on div "赠送彩金" at bounding box center [215, 45] width 27 height 19
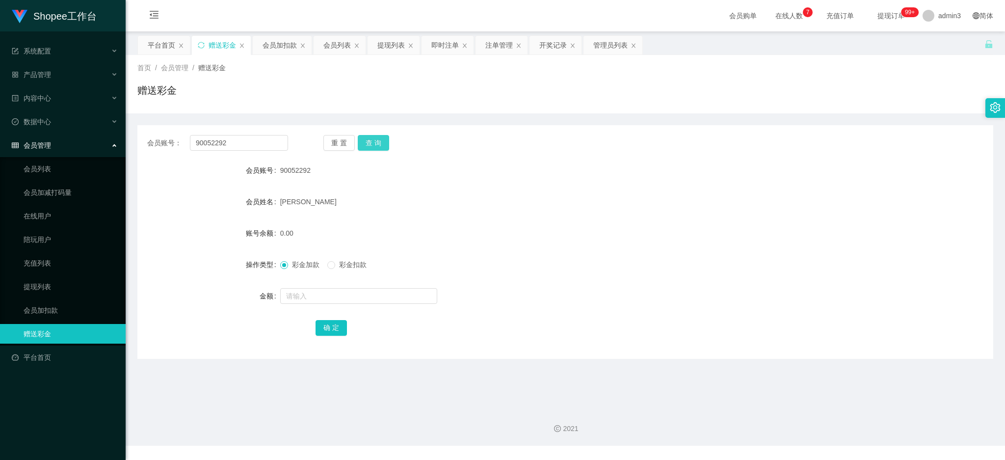
click at [366, 142] on button "查 询" at bounding box center [373, 143] width 31 height 16
drag, startPoint x: 379, startPoint y: 46, endPoint x: 372, endPoint y: 60, distance: 16.2
click at [380, 46] on div "提现列表" at bounding box center [390, 45] width 27 height 19
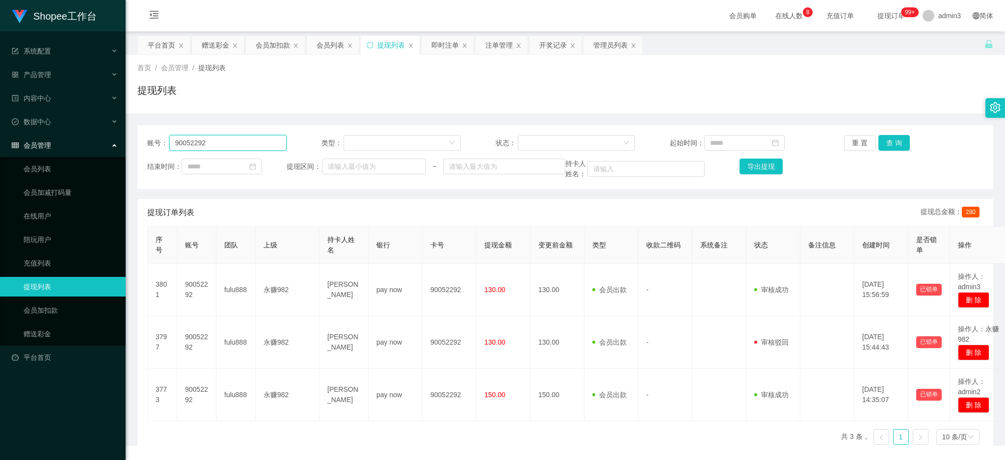
click at [225, 146] on input "90052292" at bounding box center [227, 143] width 117 height 16
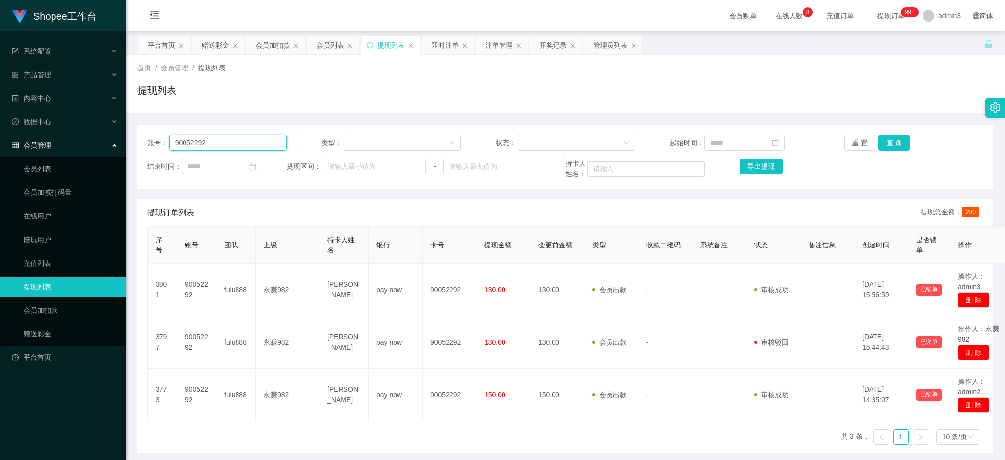
click at [225, 146] on input "90052292" at bounding box center [227, 143] width 117 height 16
click at [890, 147] on button "查 询" at bounding box center [893, 143] width 31 height 16
click at [465, 195] on div "账号： 90052292 类型： 状态： 起始时间： 重 置 查 询 结束时间： 提现区间： ~ 持卡人姓名： 导出提现 提现订单列表 提现总金额： 280 …" at bounding box center [565, 288] width 856 height 327
click at [893, 142] on button "查 询" at bounding box center [893, 143] width 31 height 16
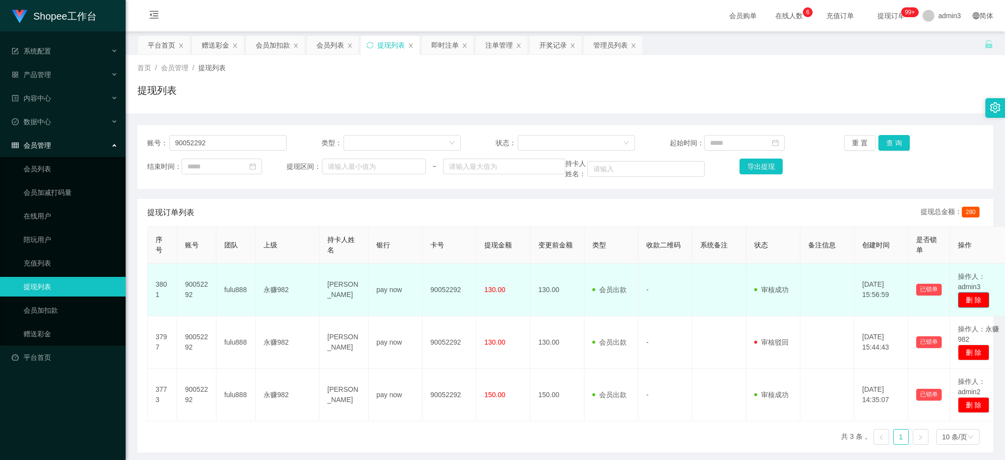
click at [977, 302] on button "删 除" at bounding box center [973, 300] width 31 height 16
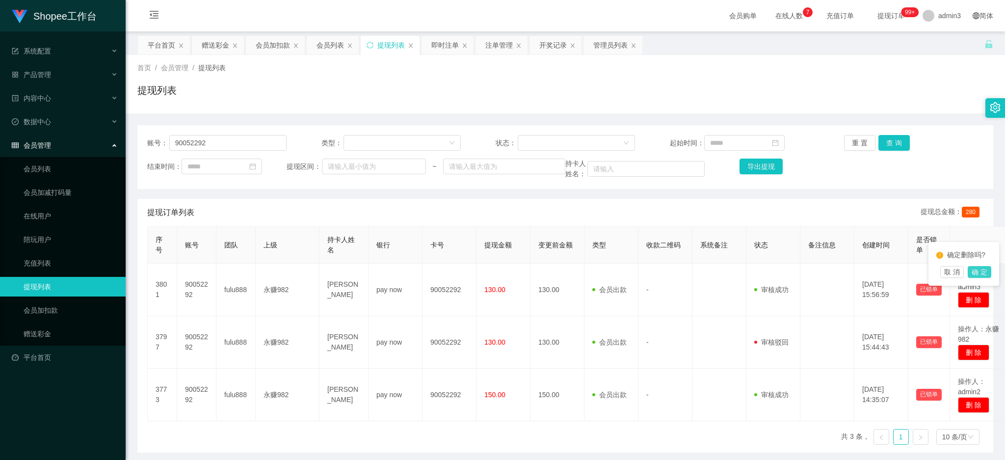
click at [976, 278] on button "确 定" at bounding box center [980, 272] width 24 height 12
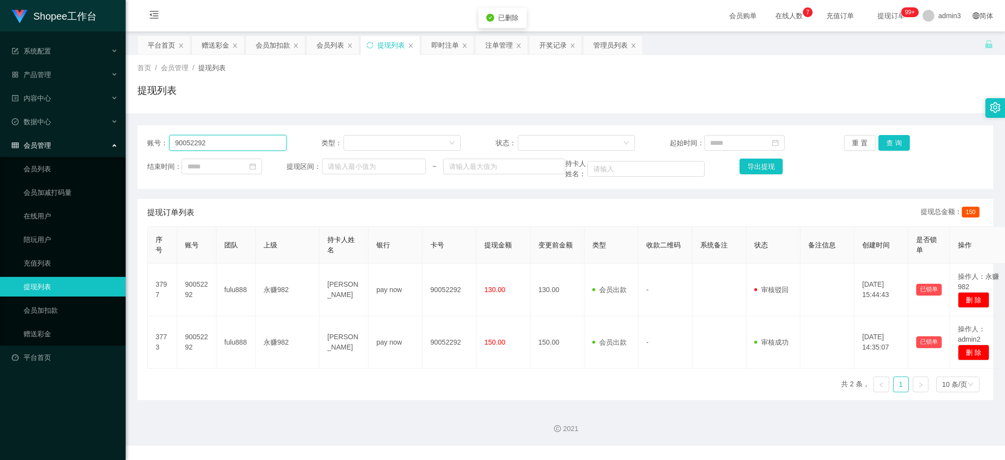
click at [186, 136] on input "90052292" at bounding box center [227, 143] width 117 height 16
click at [210, 45] on div "赠送彩金" at bounding box center [215, 45] width 27 height 19
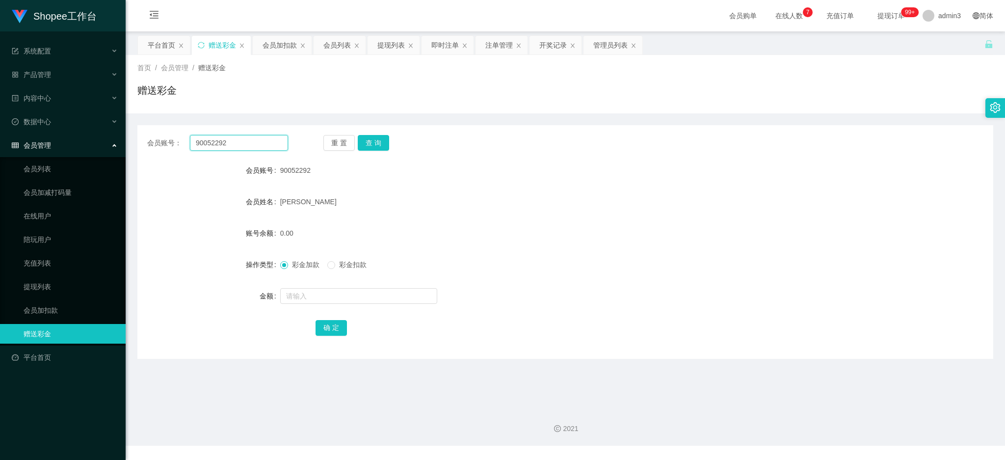
click at [227, 139] on input "90052292" at bounding box center [239, 143] width 98 height 16
click at [372, 141] on button "查 询" at bounding box center [373, 143] width 31 height 16
click at [374, 146] on button "查 询" at bounding box center [373, 143] width 31 height 16
drag, startPoint x: 397, startPoint y: 47, endPoint x: 396, endPoint y: 57, distance: 10.3
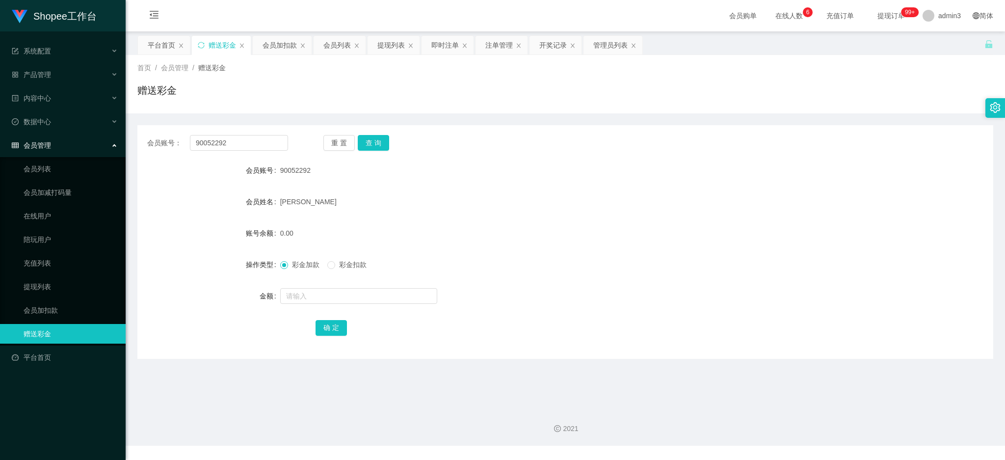
click at [397, 46] on div "提现列表" at bounding box center [390, 45] width 27 height 19
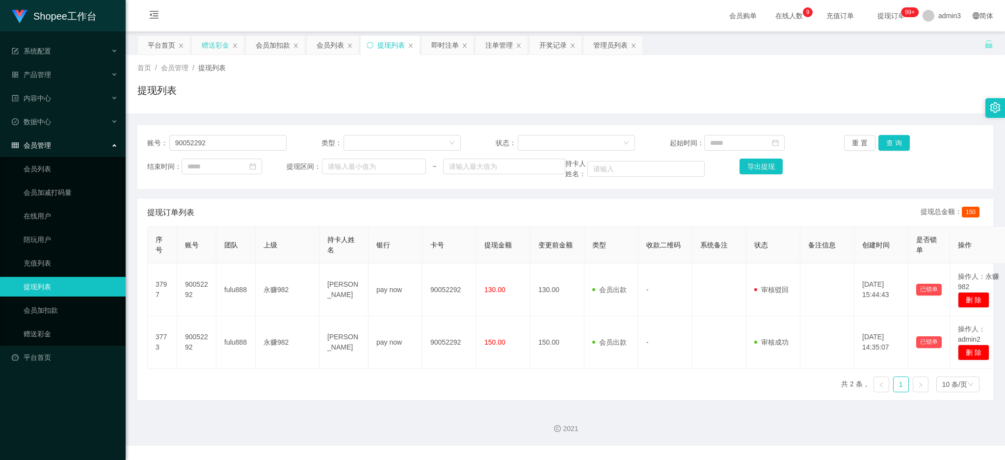
click at [217, 52] on div "赠送彩金" at bounding box center [215, 45] width 27 height 19
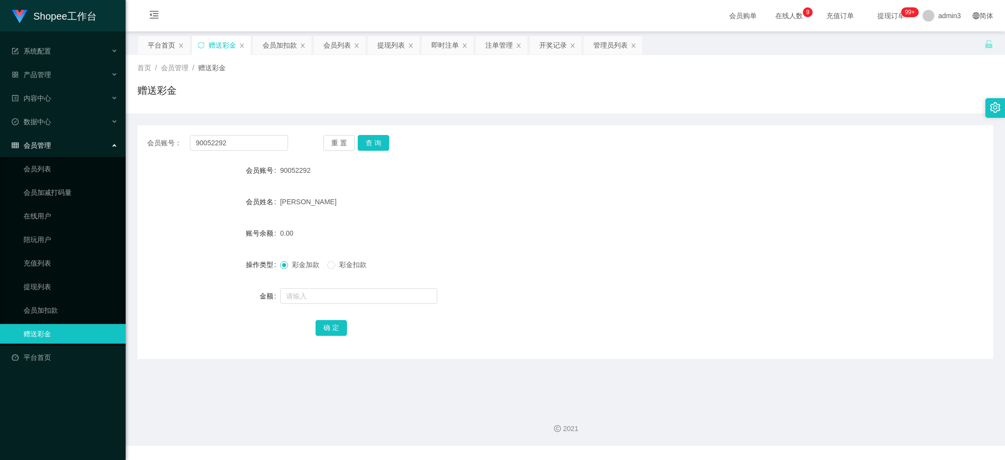
click at [217, 47] on div "赠送彩金" at bounding box center [222, 45] width 27 height 19
click at [260, 140] on input "90052292" at bounding box center [239, 143] width 98 height 16
paste input "Weishi599"
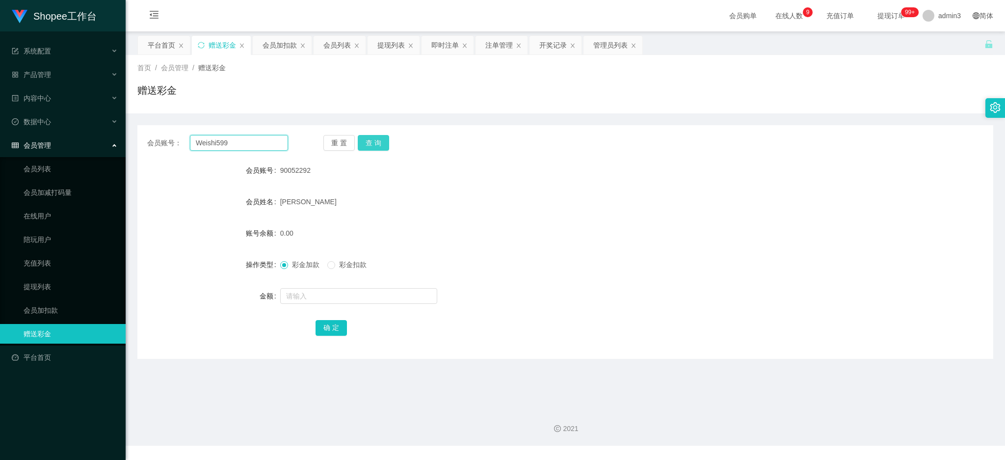
type input "Weishi599"
click at [364, 145] on button "查 询" at bounding box center [373, 143] width 31 height 16
click at [340, 303] on input "text" at bounding box center [358, 296] width 157 height 16
type input "100"
click at [332, 326] on button "确 定" at bounding box center [331, 328] width 31 height 16
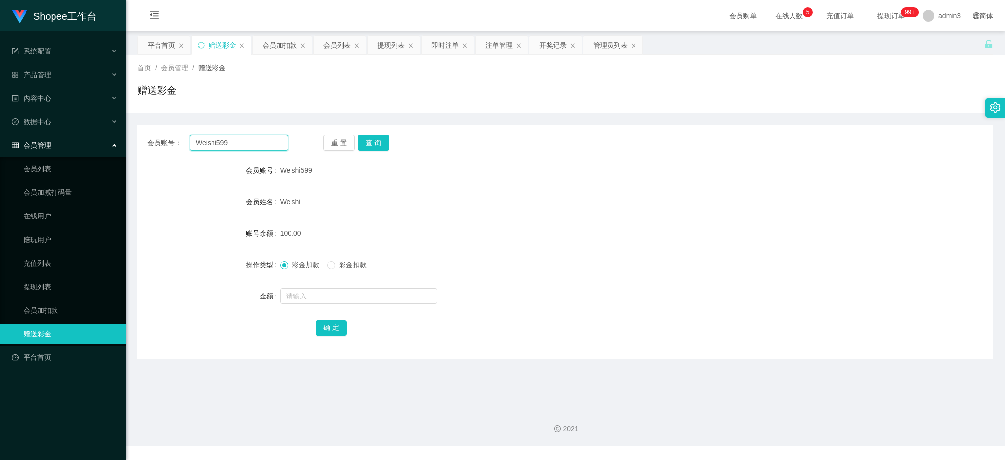
click at [216, 148] on input "Weishi599" at bounding box center [239, 143] width 98 height 16
paste input "Joseph68"
type input "Joseph68"
click at [367, 142] on button "查 询" at bounding box center [373, 143] width 31 height 16
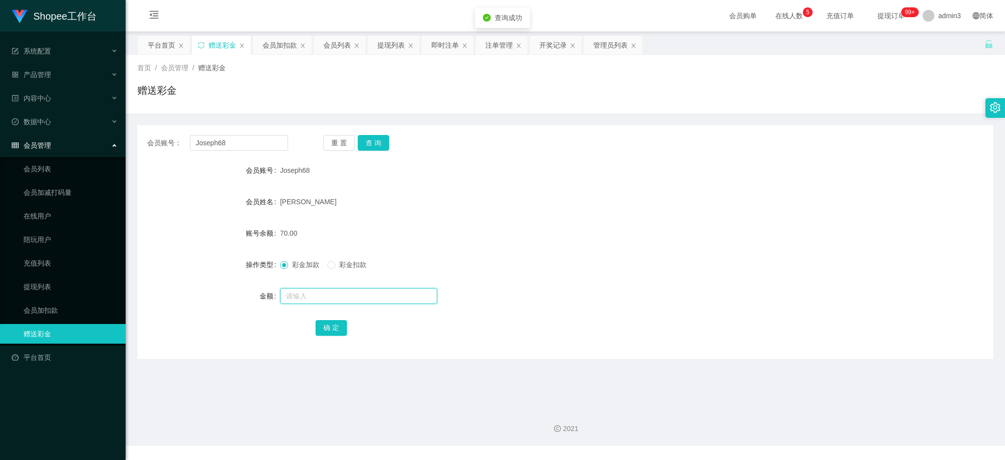
click at [340, 294] on input "text" at bounding box center [358, 296] width 157 height 16
type input "60"
click at [325, 330] on button "确 定" at bounding box center [331, 328] width 31 height 16
click at [248, 146] on input "Joseph68" at bounding box center [239, 143] width 98 height 16
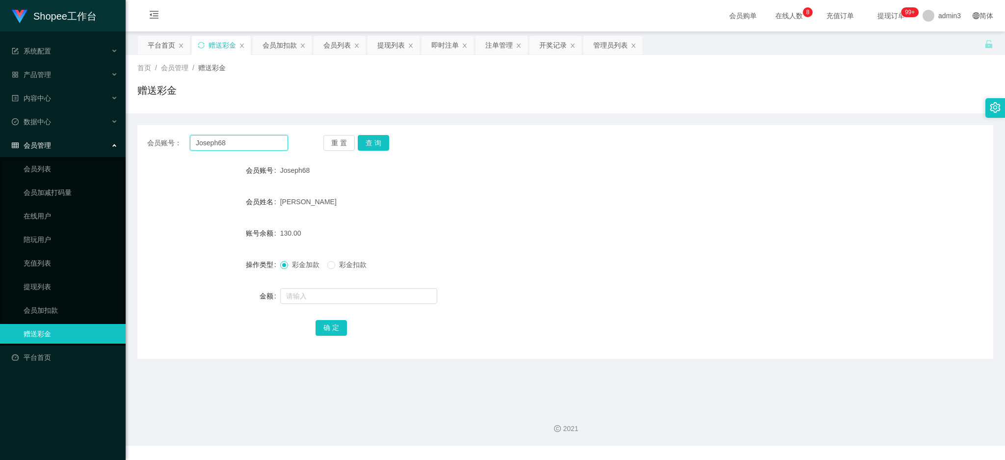
paste
type input "agnes6122704"
click at [375, 144] on button "查 询" at bounding box center [373, 143] width 31 height 16
click at [355, 292] on input "text" at bounding box center [358, 296] width 157 height 16
type input "405"
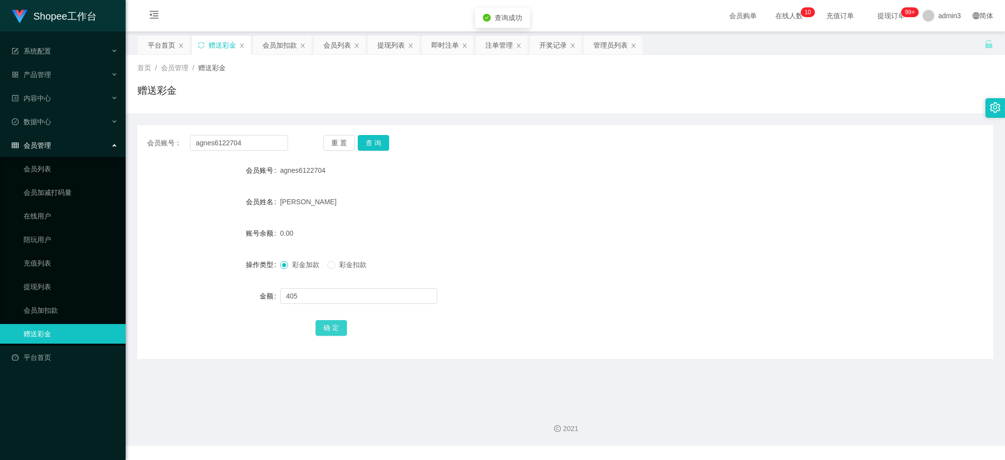
click at [335, 328] on button "确 定" at bounding box center [331, 328] width 31 height 16
click at [278, 134] on div "会员账号： agnes6122704 重 置 查 询 会员账号 agnes6122704 会员姓名 [PERSON_NAME] 账号余额 405.00 操作类…" at bounding box center [565, 242] width 856 height 234
drag, startPoint x: 382, startPoint y: 48, endPoint x: 361, endPoint y: 79, distance: 37.4
click at [382, 48] on div "提现列表" at bounding box center [390, 45] width 27 height 19
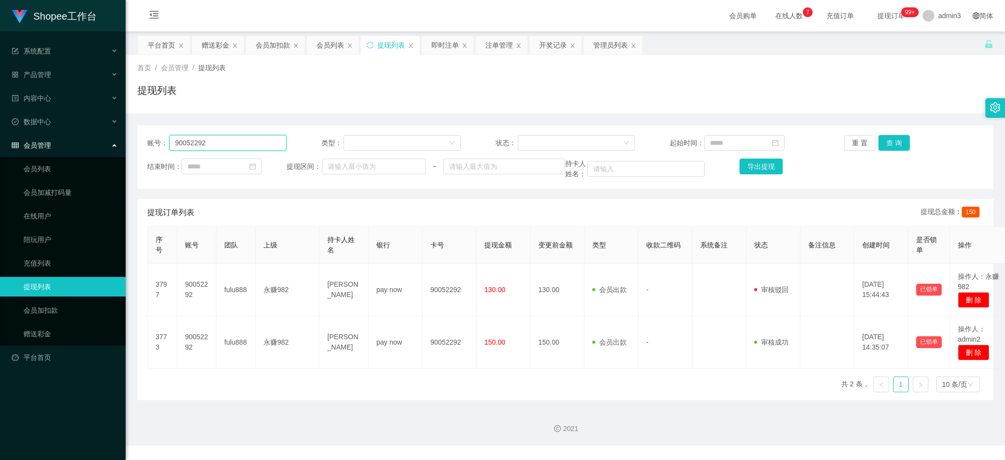
click at [212, 150] on input "90052292" at bounding box center [227, 143] width 117 height 16
click at [213, 148] on input "90052292" at bounding box center [227, 143] width 117 height 16
click at [213, 147] on input "90052292" at bounding box center [227, 143] width 117 height 16
click at [894, 145] on button "查 询" at bounding box center [893, 143] width 31 height 16
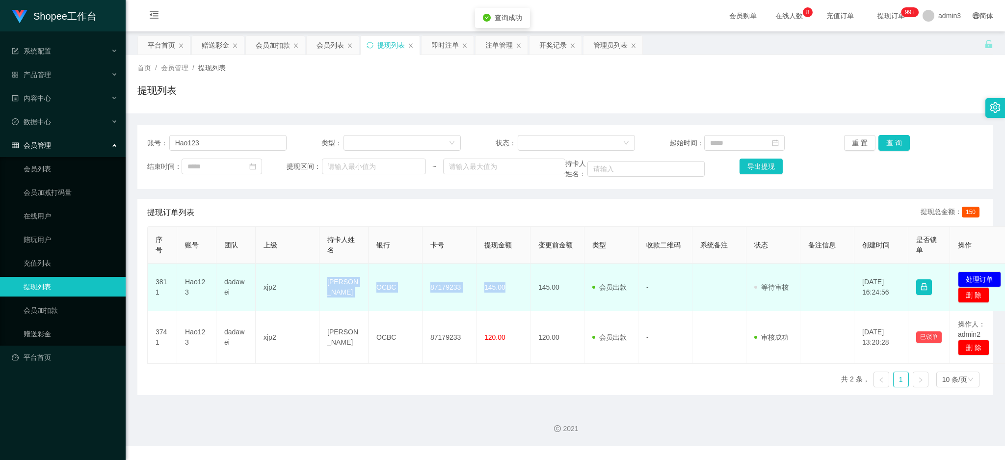
drag, startPoint x: 320, startPoint y: 275, endPoint x: 507, endPoint y: 298, distance: 188.4
click at [507, 298] on tr "3811 Hao123 dadawei xjp2 Tan Jun Hao OCBC 87179233 145.00 145.00 会员出款 人工取款 - 审核…" at bounding box center [582, 288] width 868 height 48
click at [980, 276] on button "处理订单" at bounding box center [979, 279] width 43 height 16
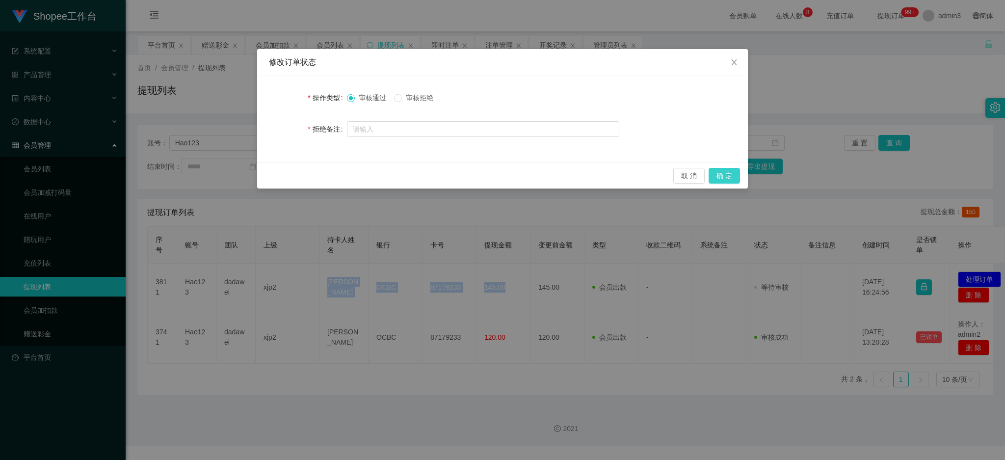
click at [718, 178] on button "确 定" at bounding box center [724, 176] width 31 height 16
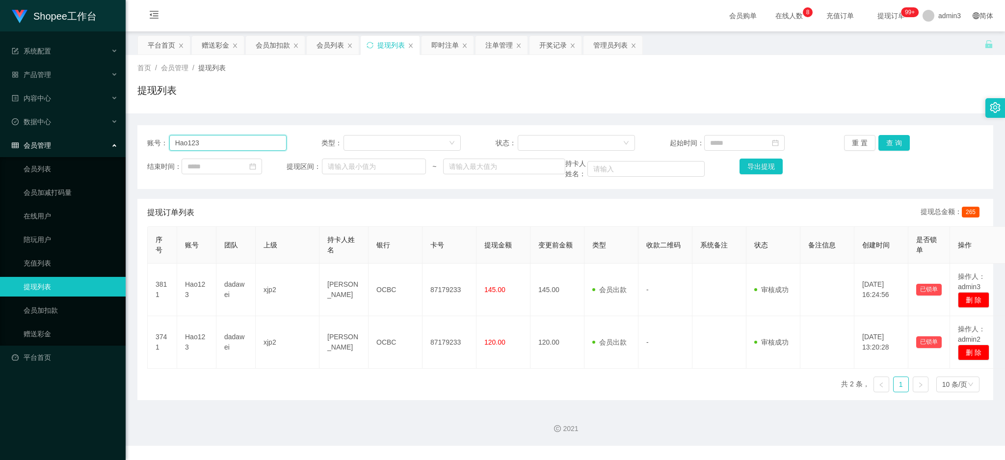
drag, startPoint x: 223, startPoint y: 144, endPoint x: 229, endPoint y: 144, distance: 5.4
click at [224, 144] on input "Hao123" at bounding box center [227, 143] width 117 height 16
click at [229, 144] on input "Hao123" at bounding box center [227, 143] width 117 height 16
click at [230, 142] on input "Hao123" at bounding box center [227, 143] width 117 height 16
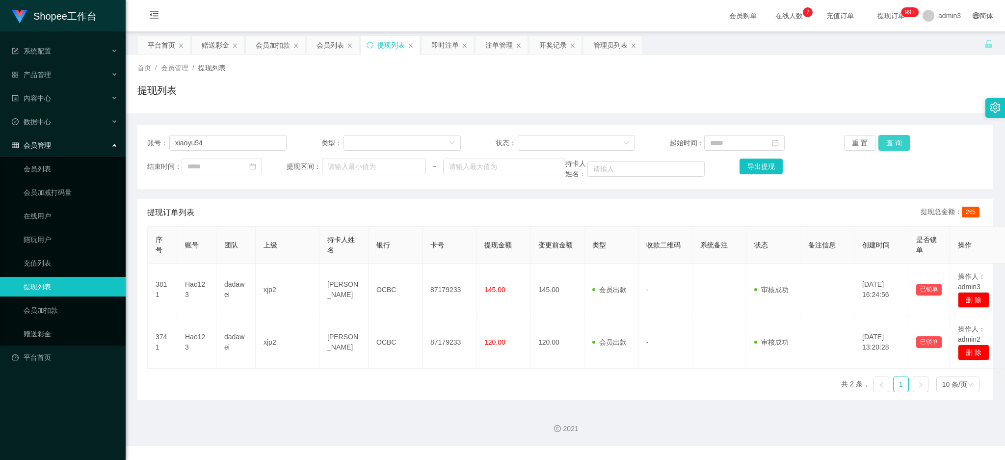
click at [890, 140] on button "查 询" at bounding box center [893, 143] width 31 height 16
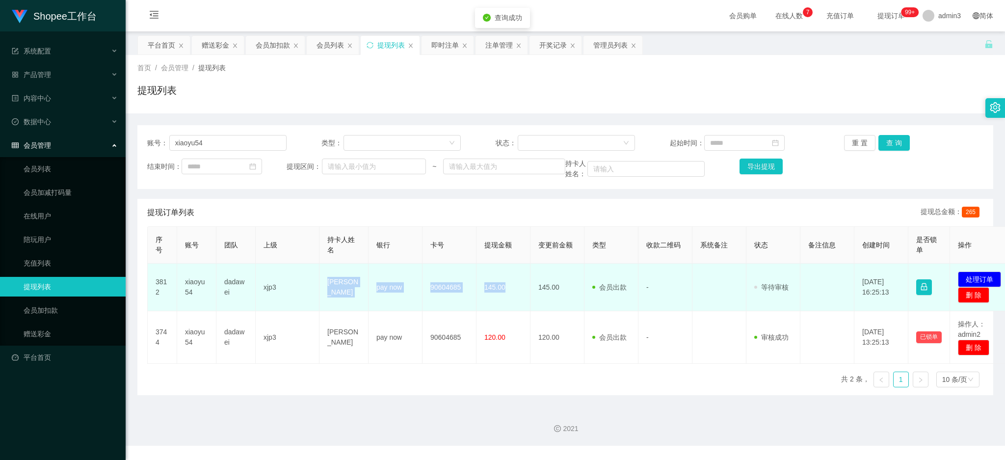
drag, startPoint x: 326, startPoint y: 272, endPoint x: 505, endPoint y: 302, distance: 182.1
click at [505, 302] on tr "3812 xiaoyu54 dadawei xjp3 [PERSON_NAME] pay now 90604685 145.00 145.00 会员出款 人工…" at bounding box center [582, 288] width 868 height 48
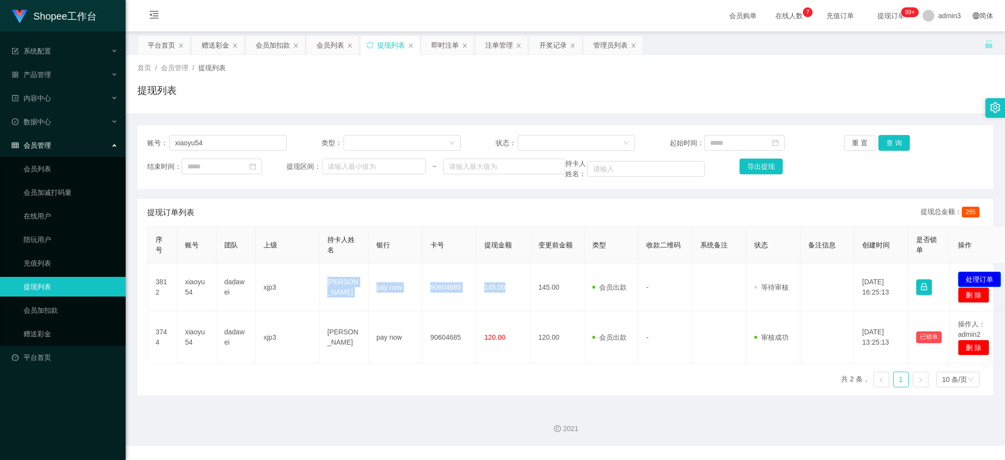
click at [983, 278] on button "处理订单" at bounding box center [979, 279] width 43 height 16
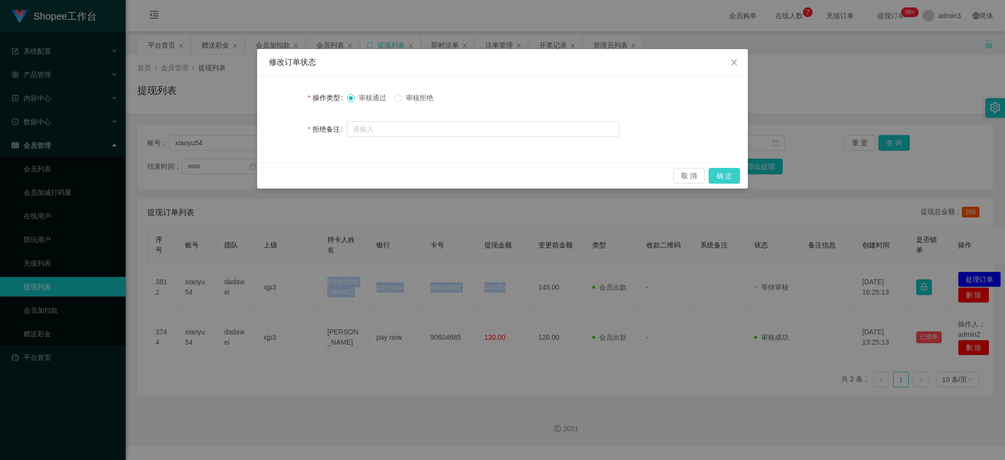
click at [717, 171] on button "确 定" at bounding box center [724, 176] width 31 height 16
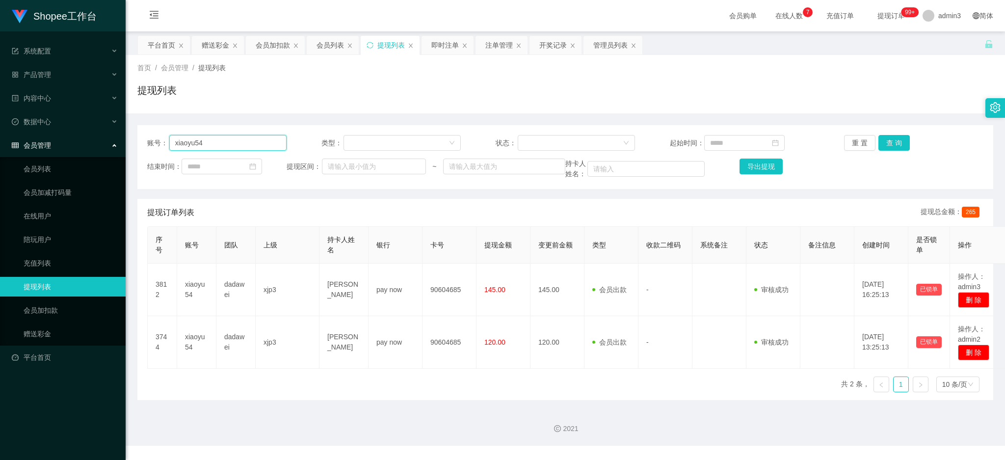
click at [229, 135] on input "xiaoyu54" at bounding box center [227, 143] width 117 height 16
click at [229, 136] on input "xiaoyu54" at bounding box center [227, 143] width 117 height 16
click at [229, 138] on input "xiaoyu54" at bounding box center [227, 143] width 117 height 16
click at [229, 139] on input "xiaoyu54Damon9988" at bounding box center [227, 143] width 117 height 16
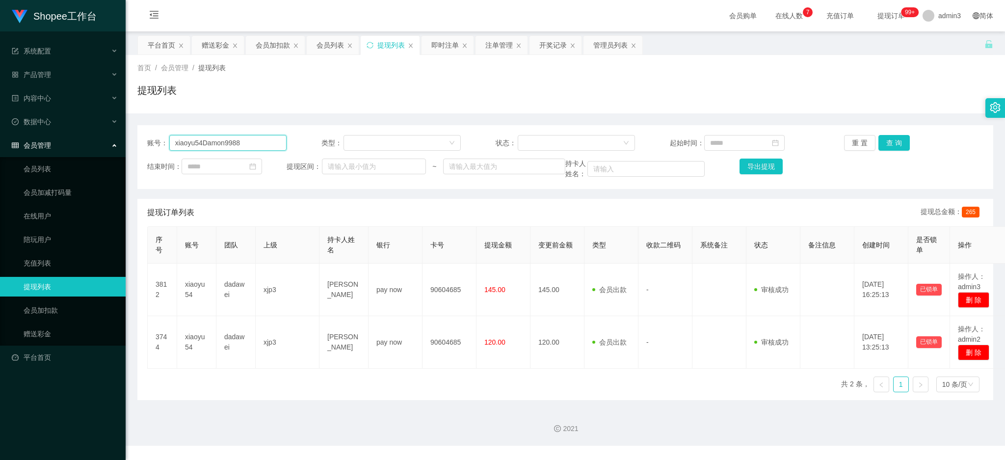
click at [229, 139] on input "xiaoyu54Damon9988" at bounding box center [227, 143] width 117 height 16
type input "Damon9988"
click at [892, 138] on button "查 询" at bounding box center [893, 143] width 31 height 16
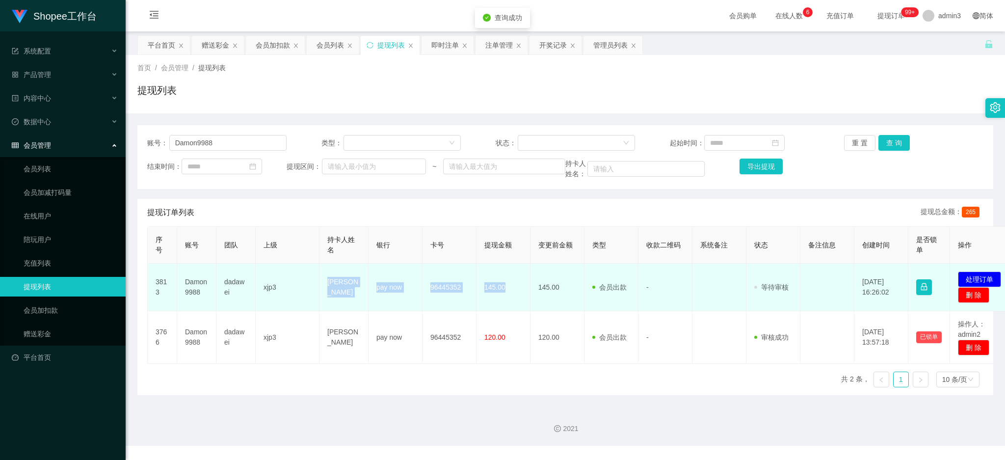
drag, startPoint x: 325, startPoint y: 278, endPoint x: 504, endPoint y: 294, distance: 178.8
click at [504, 294] on tr "3813 Damon9988 dadawei xjp3 [PERSON_NAME] pay now 96445352 145.00 145.00 会员出款 人…" at bounding box center [582, 288] width 868 height 48
drag, startPoint x: 984, startPoint y: 276, endPoint x: 863, endPoint y: 241, distance: 126.5
click at [984, 276] on button "处理订单" at bounding box center [979, 279] width 43 height 16
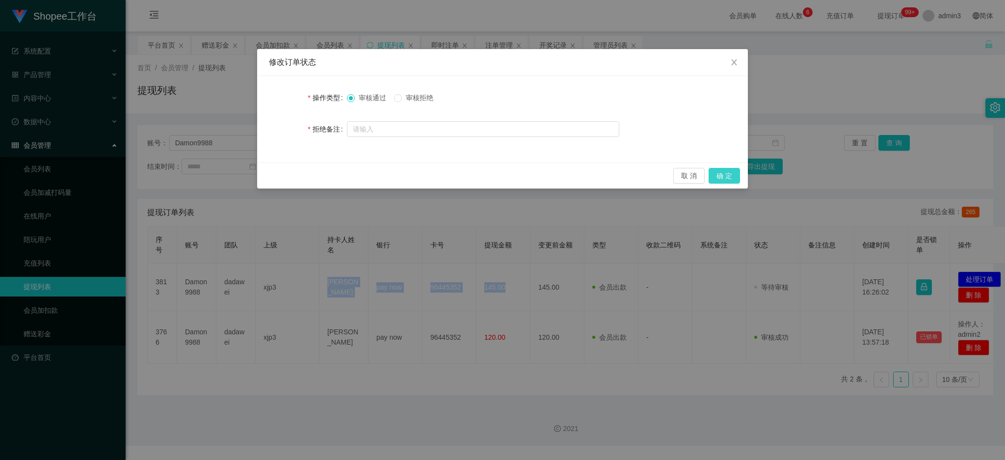
click at [723, 176] on button "确 定" at bounding box center [724, 176] width 31 height 16
